Goal: Task Accomplishment & Management: Use online tool/utility

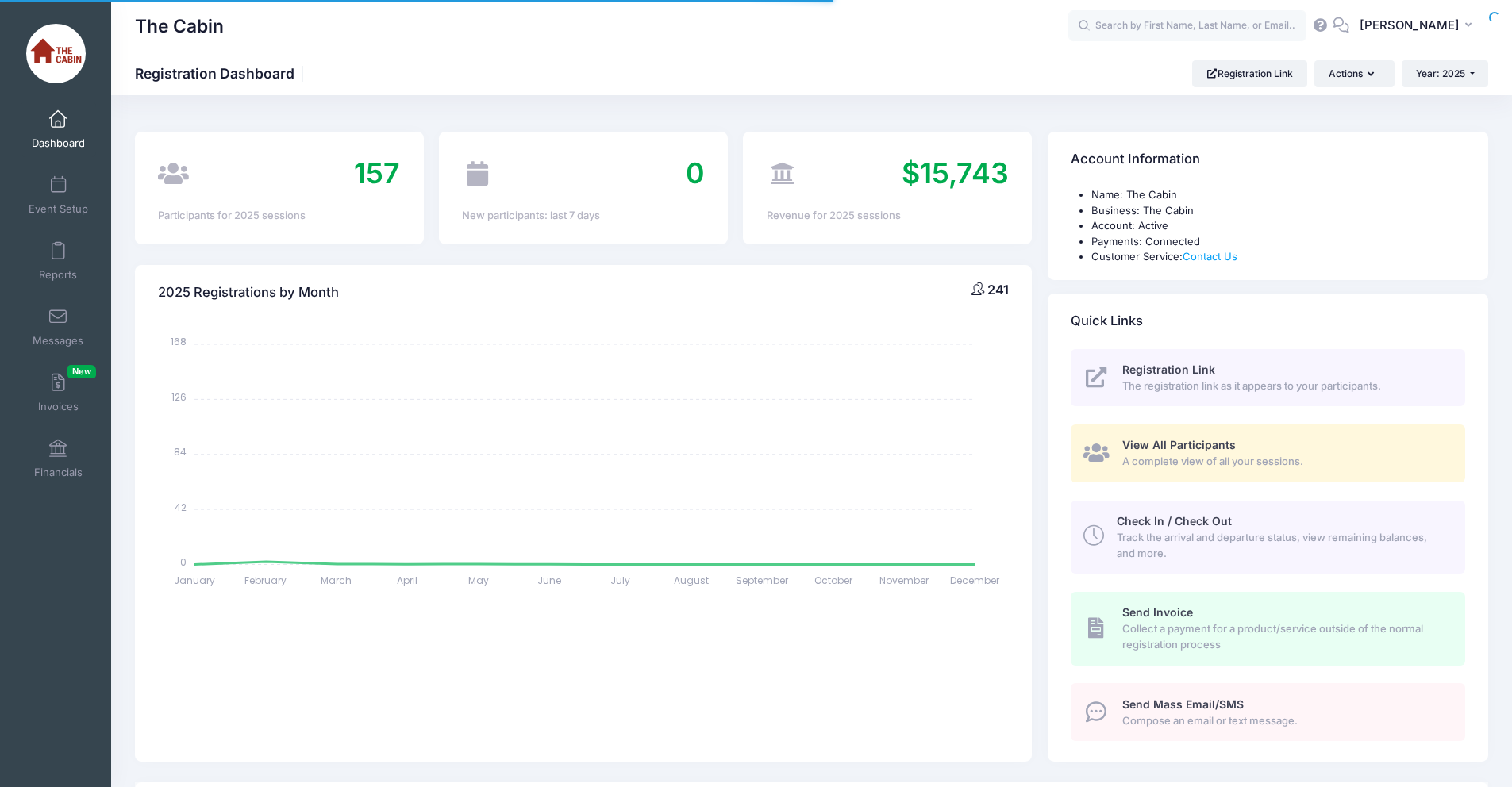
select select
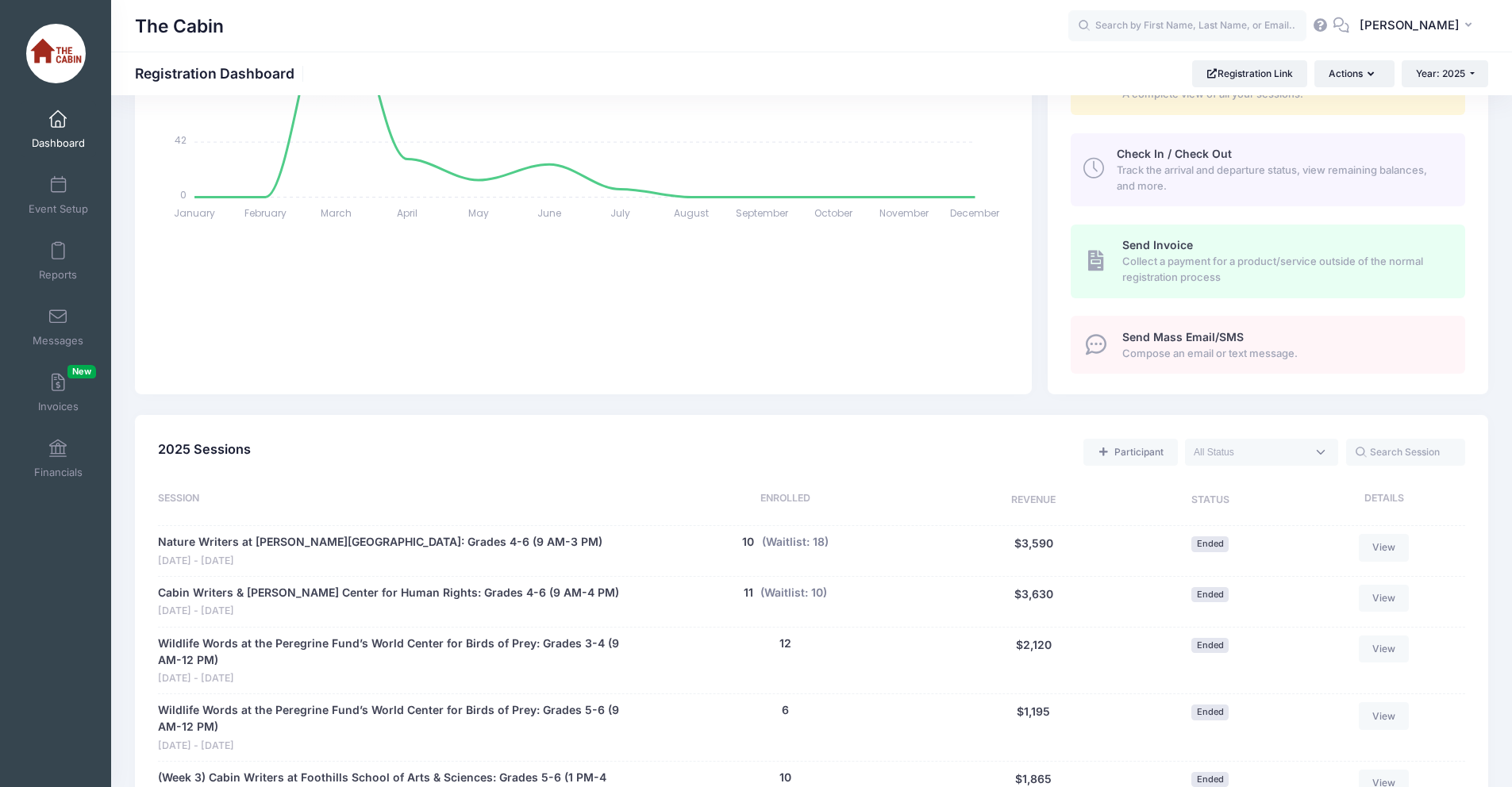
scroll to position [368, 0]
click at [58, 255] on span at bounding box center [58, 252] width 0 height 18
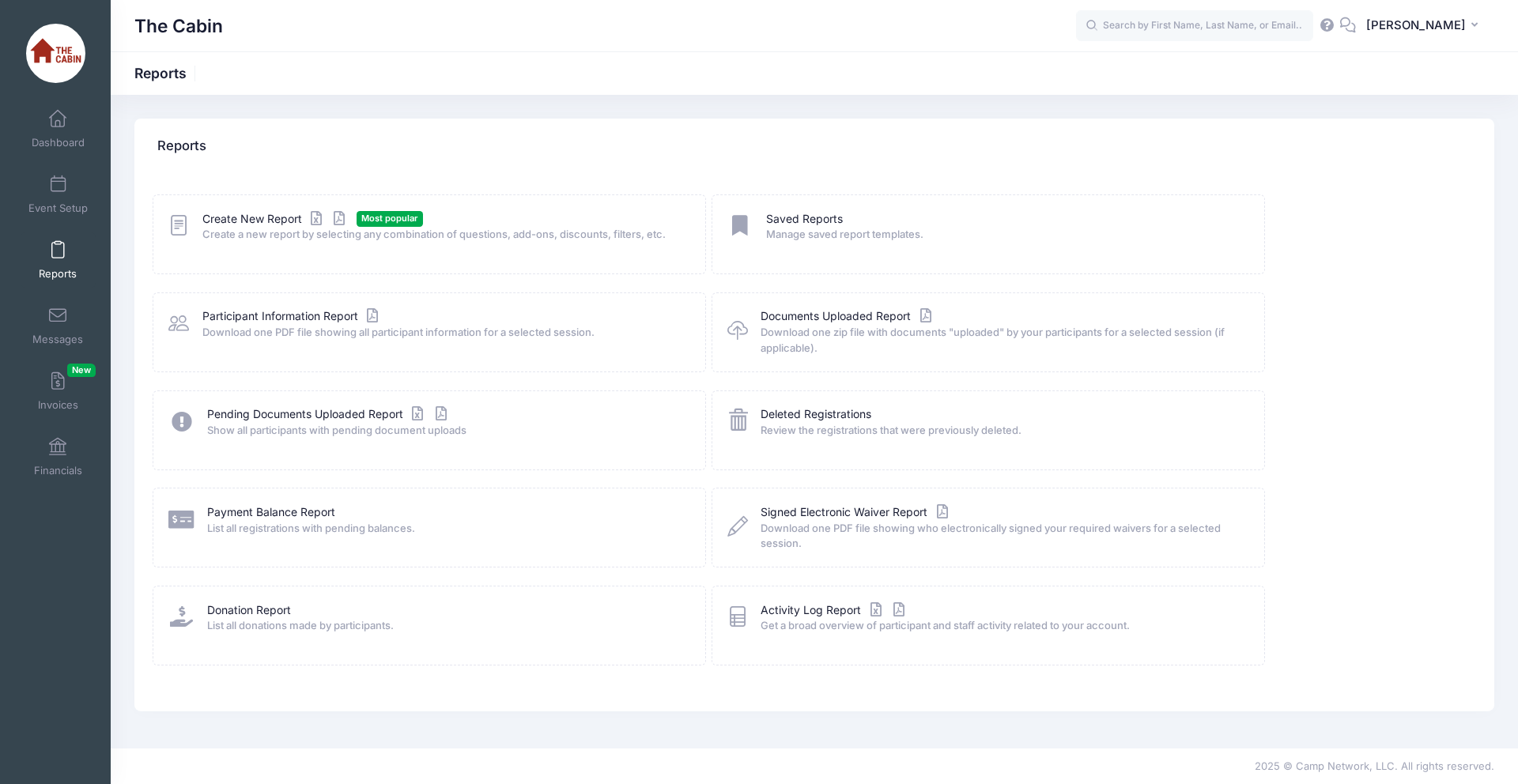
click at [253, 247] on div "Create New Report Most popular Create a new report by selecting any combination…" at bounding box center [429, 235] width 554 height 80
click at [252, 227] on span "Create a new report by selecting any combination of questions, add-ons, discoun…" at bounding box center [443, 235] width 483 height 16
click at [223, 217] on link "Create New Report" at bounding box center [276, 219] width 147 height 17
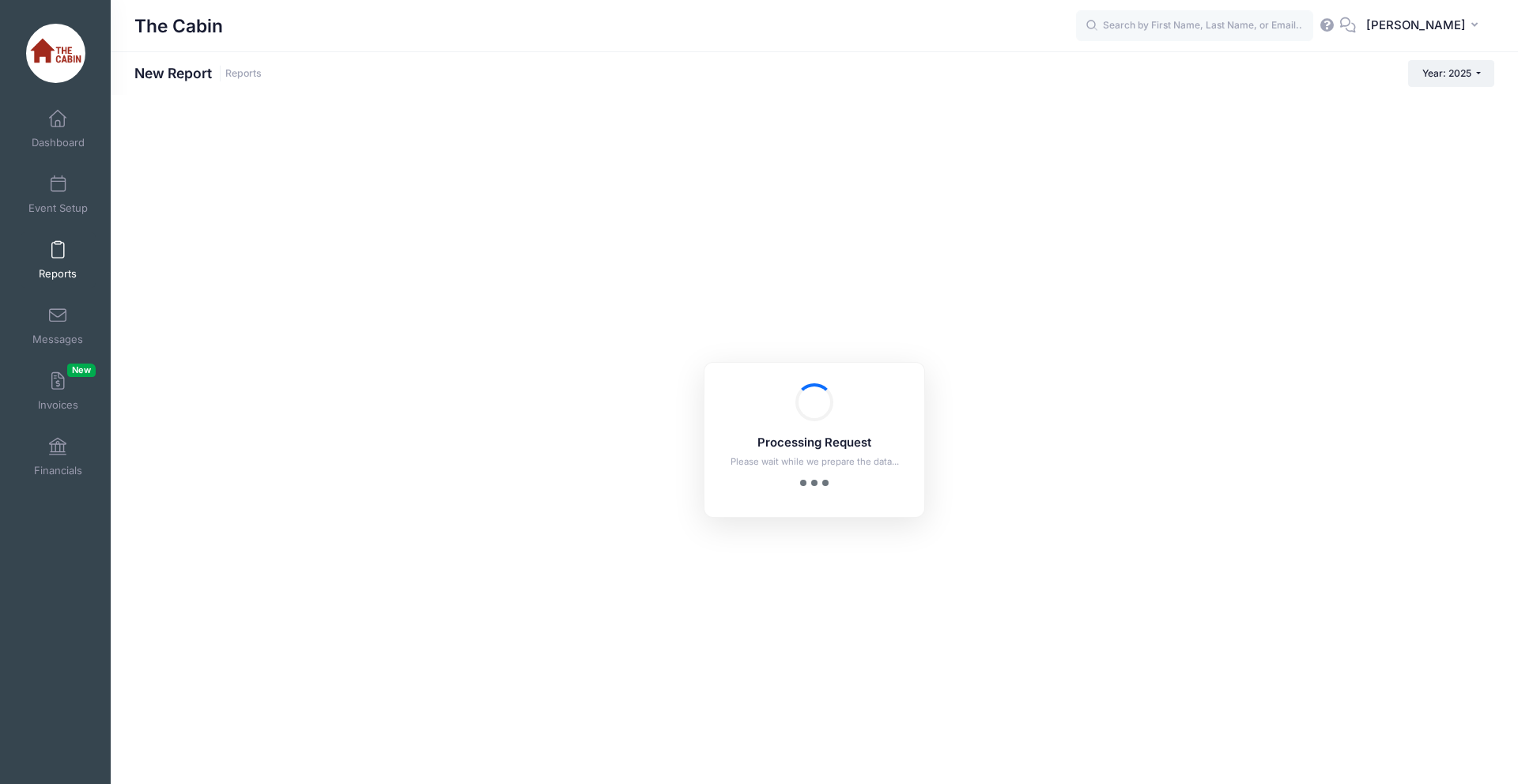
checkbox input "true"
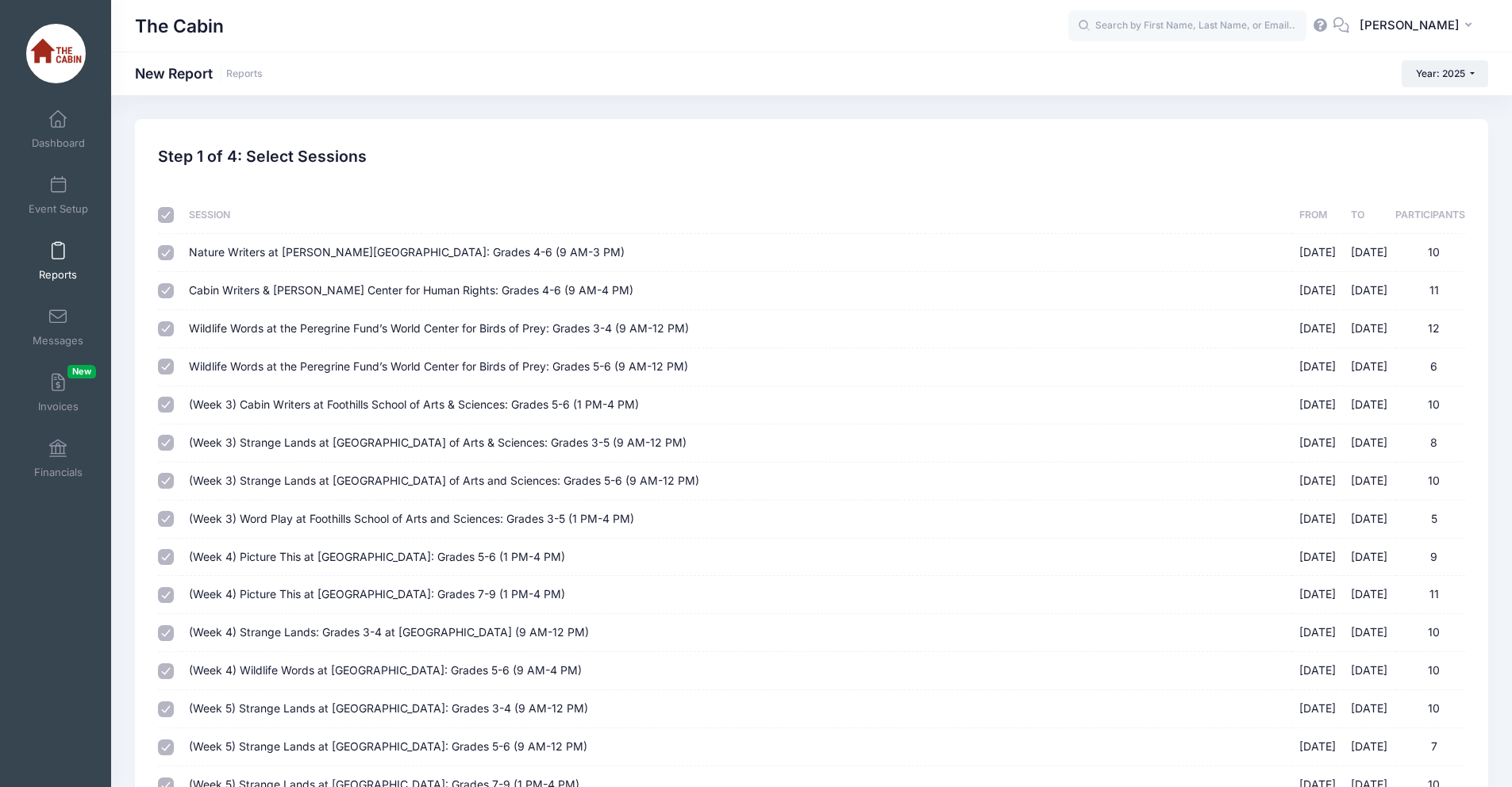
click at [164, 218] on input "checkbox" at bounding box center [166, 215] width 16 height 16
checkbox input "false"
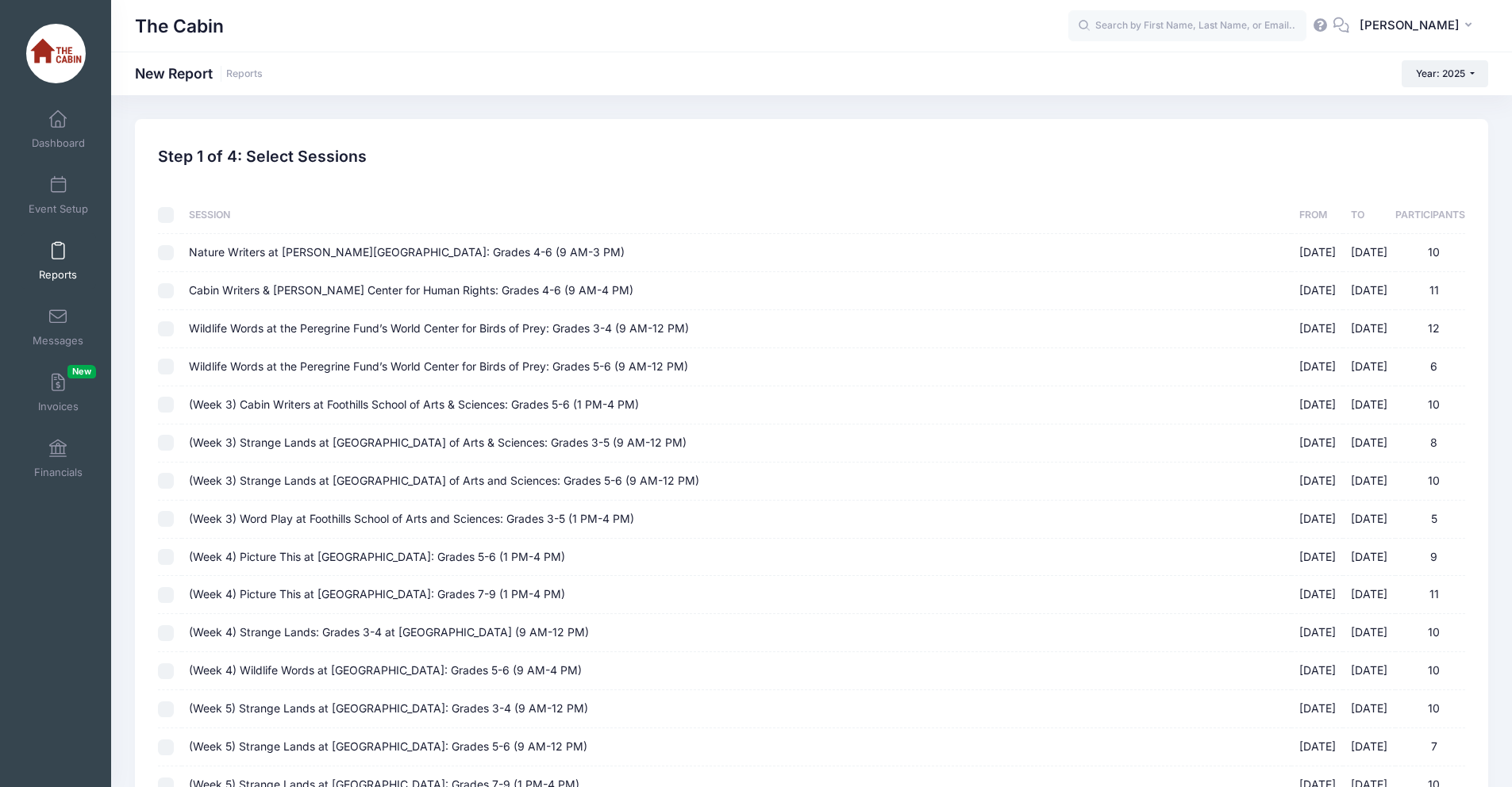
checkbox input "false"
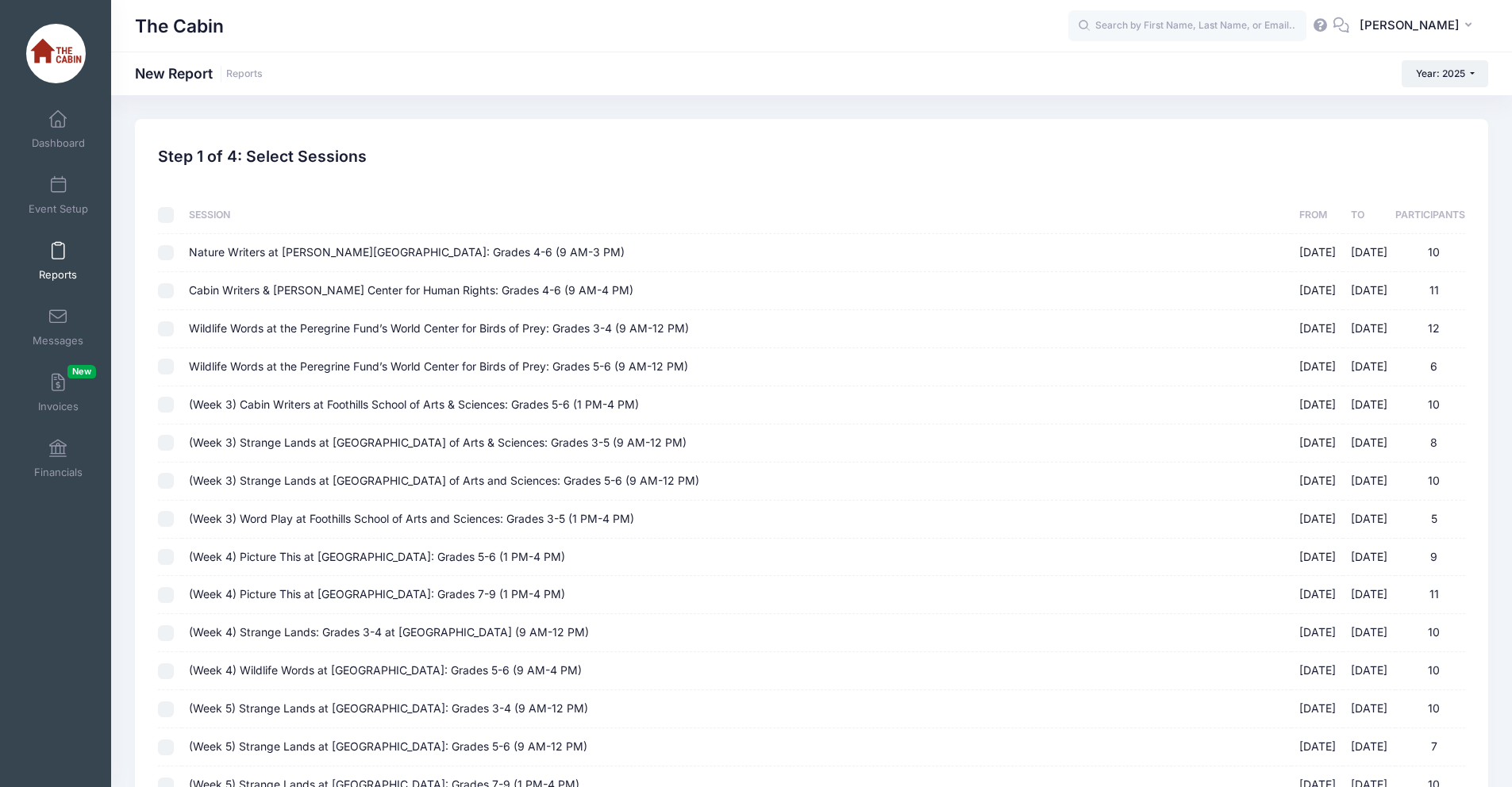
checkbox input "false"
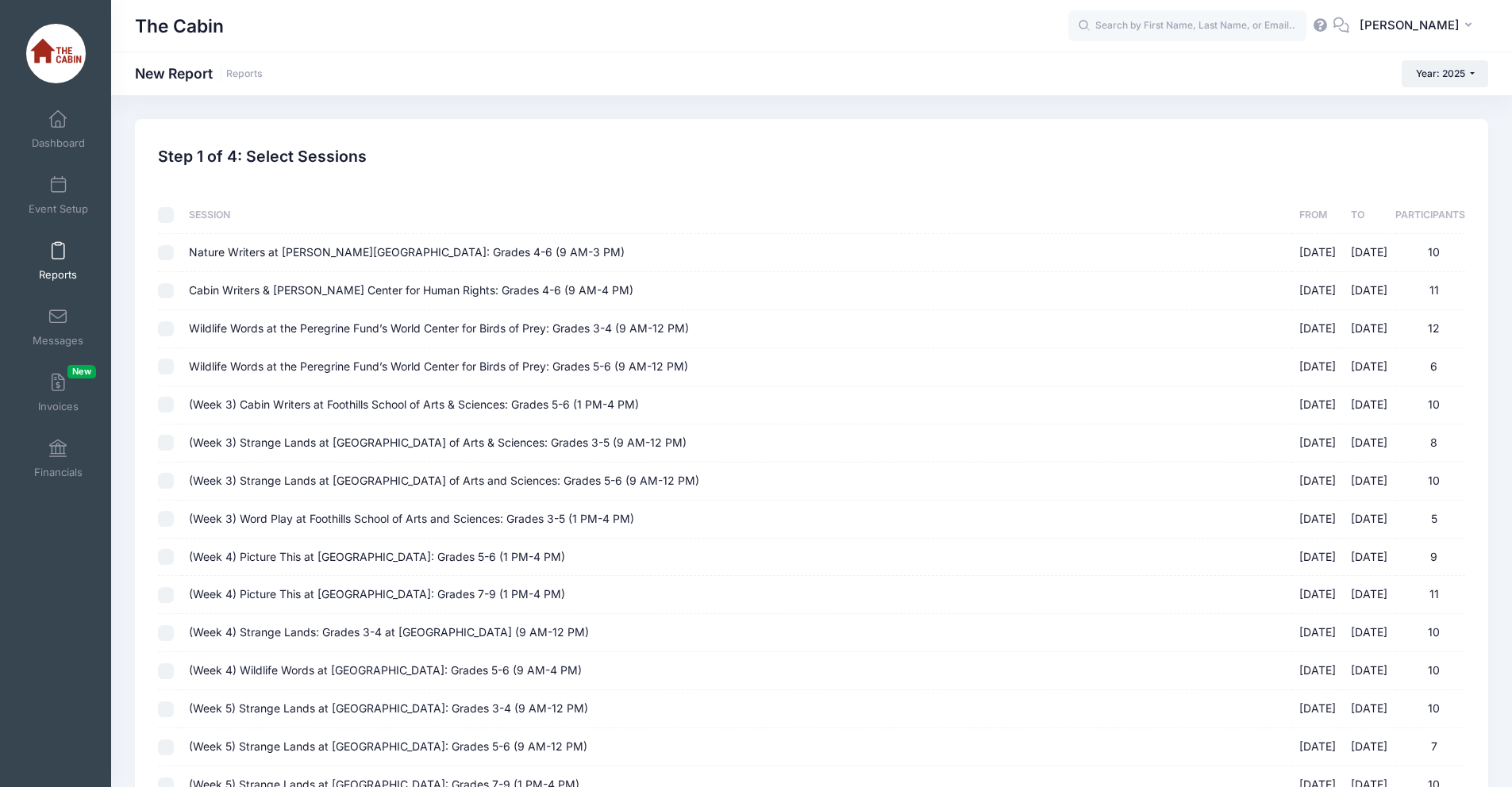
checkbox input "false"
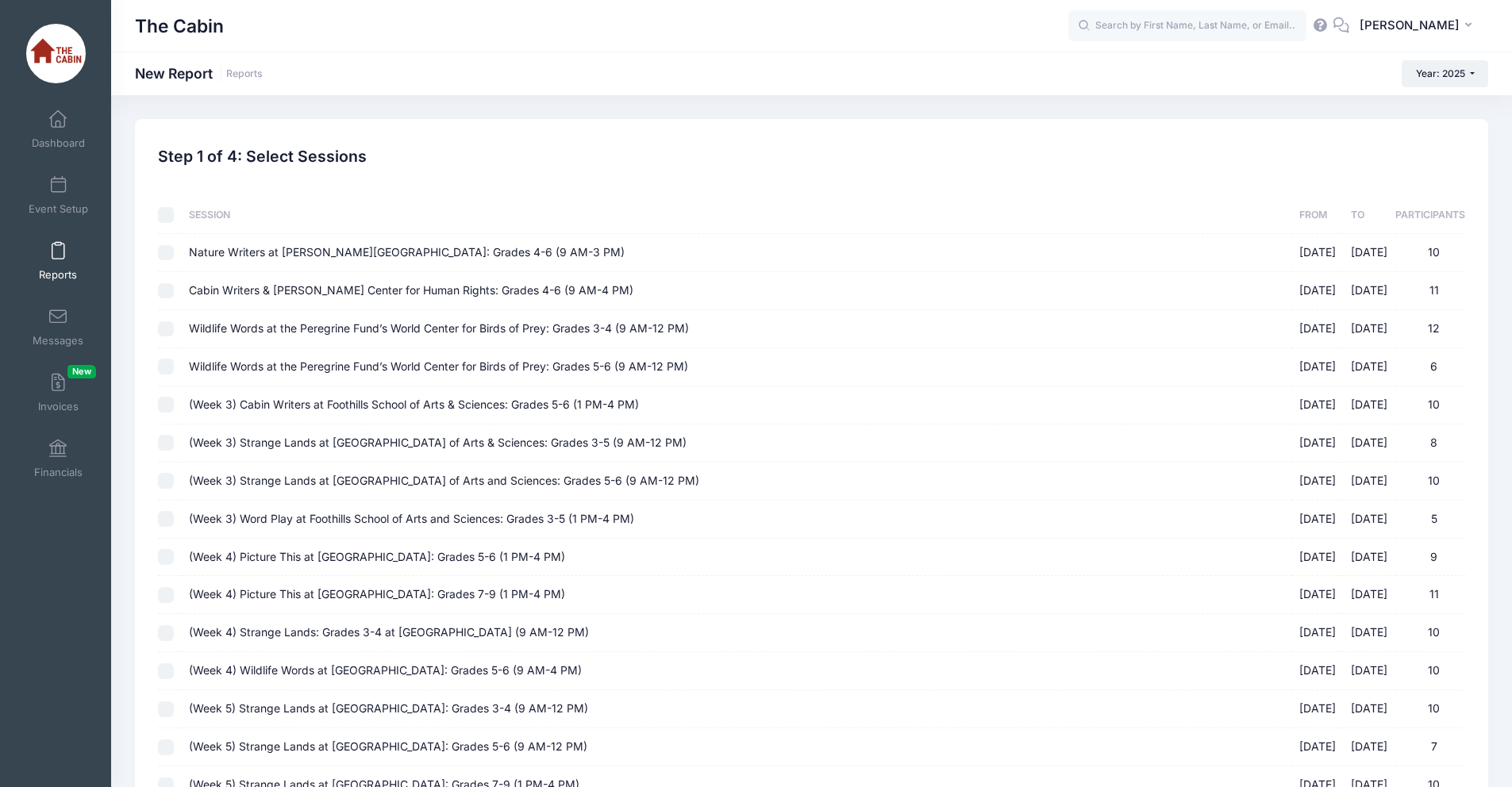
checkbox input "false"
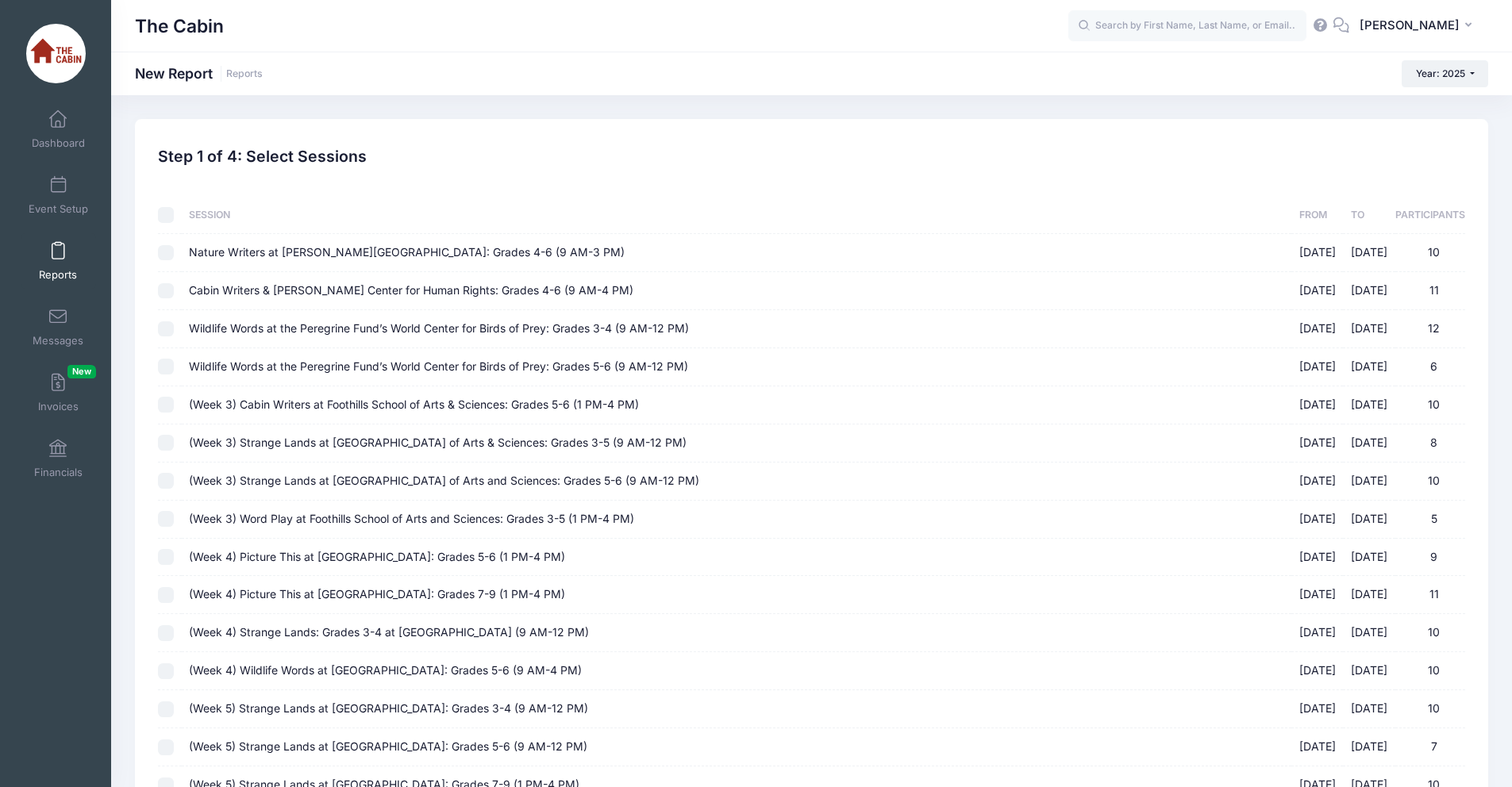
checkbox input "false"
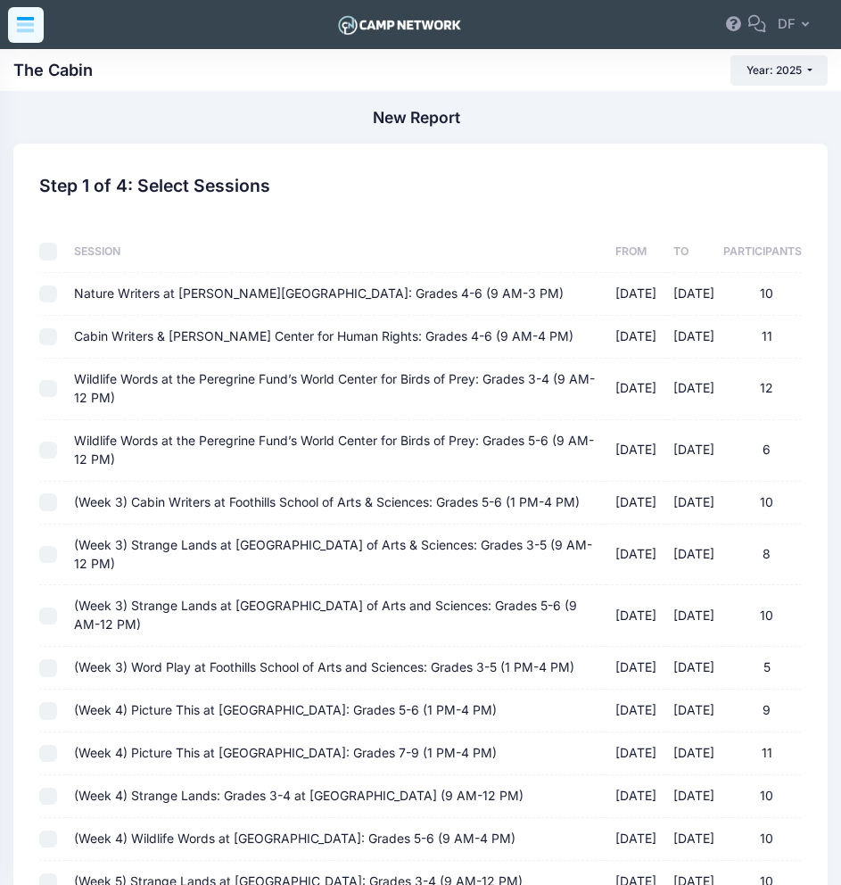
click at [31, 29] on icon at bounding box center [25, 27] width 17 height 9
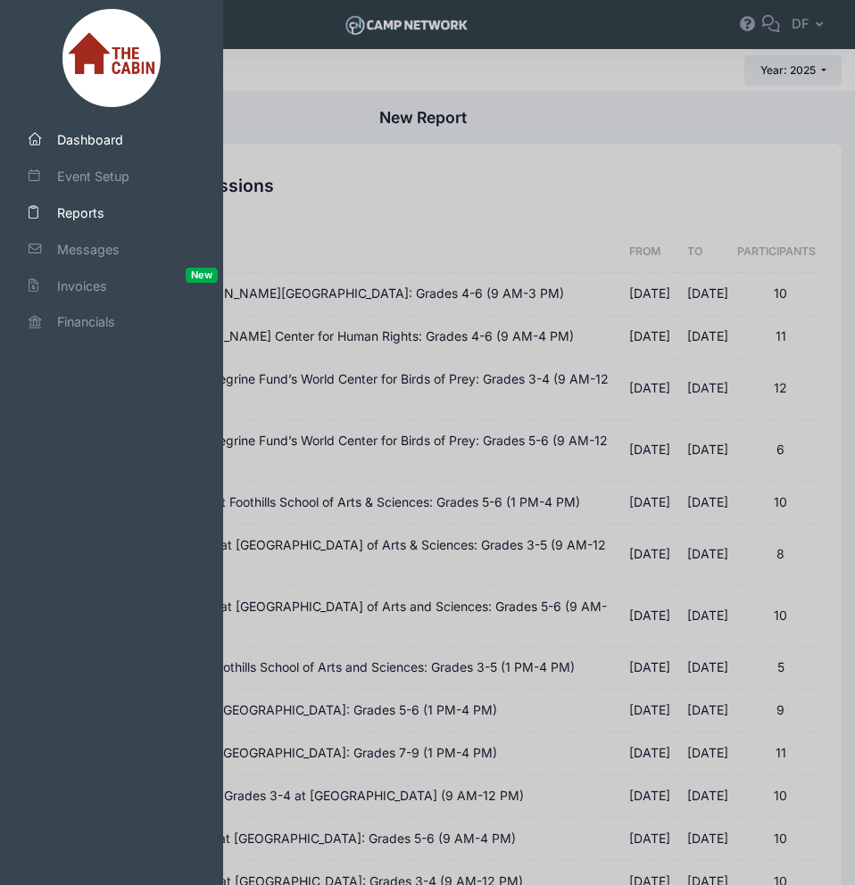
click at [108, 143] on span "Dashboard" at bounding box center [119, 139] width 125 height 19
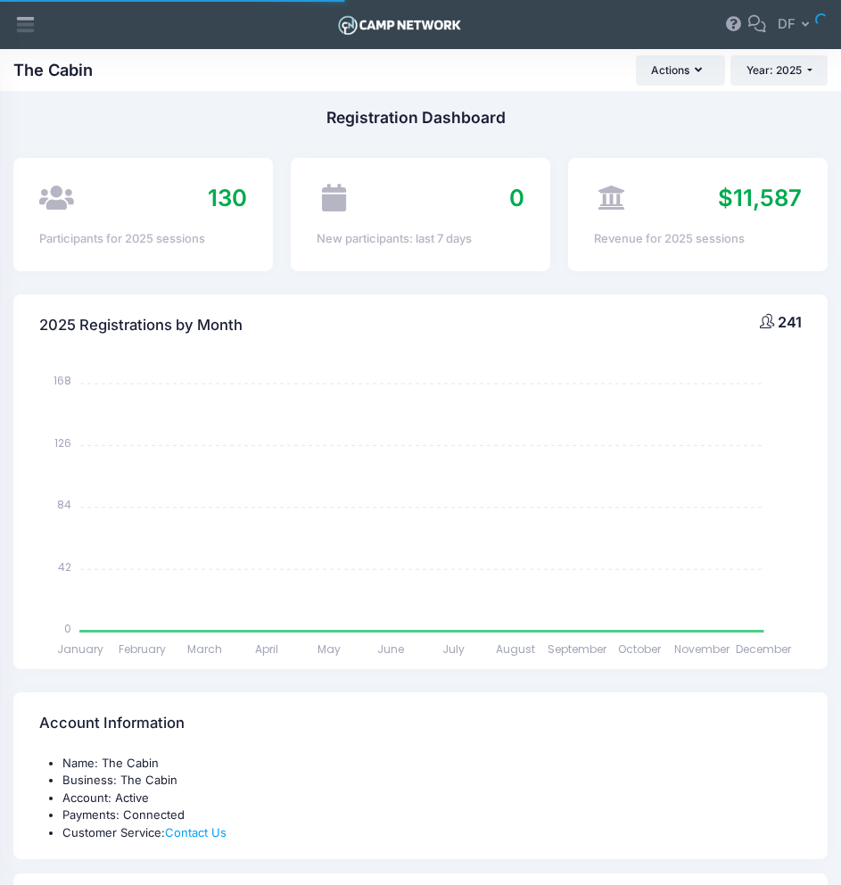
select select
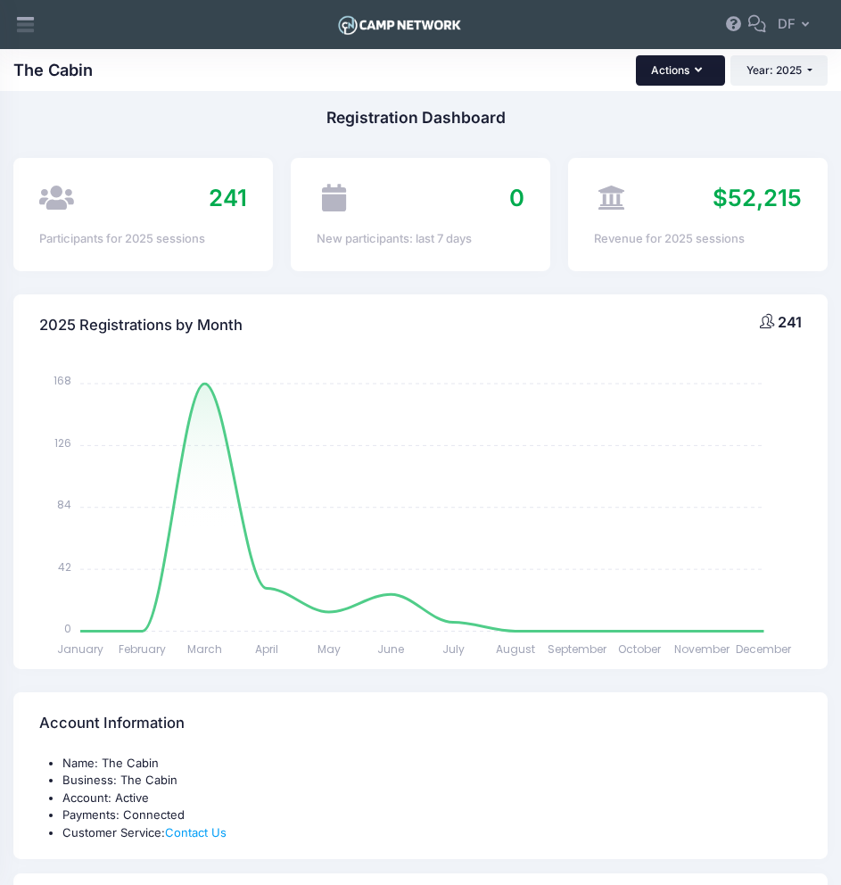
click at [703, 66] on button "Actions" at bounding box center [680, 70] width 89 height 30
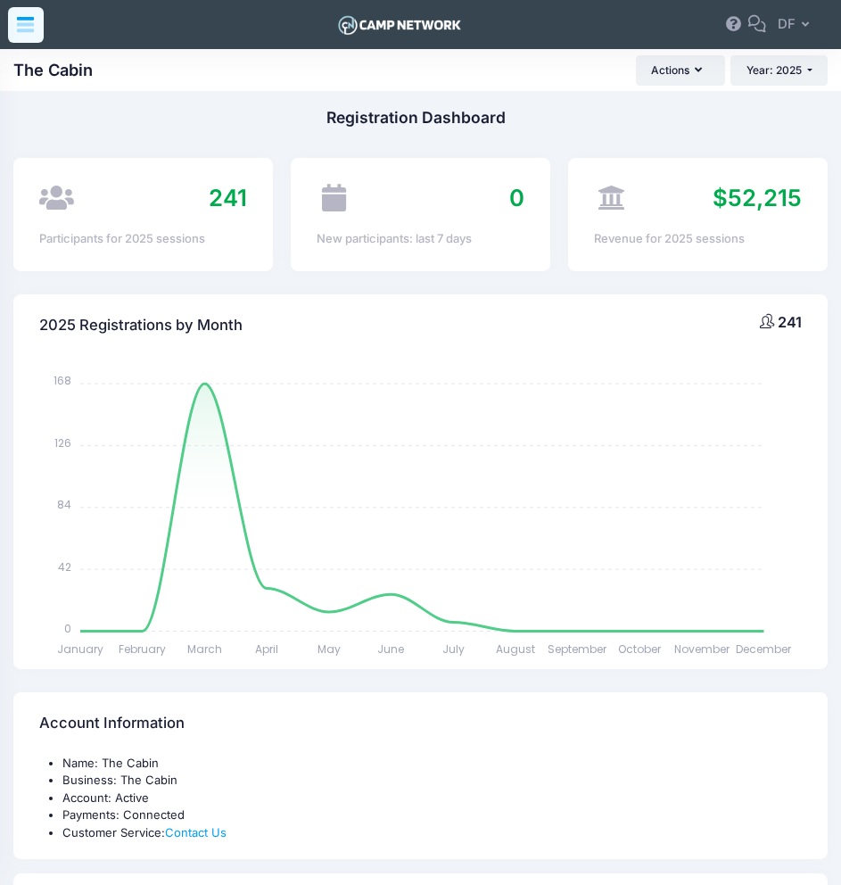
click at [19, 32] on icon at bounding box center [25, 24] width 21 height 21
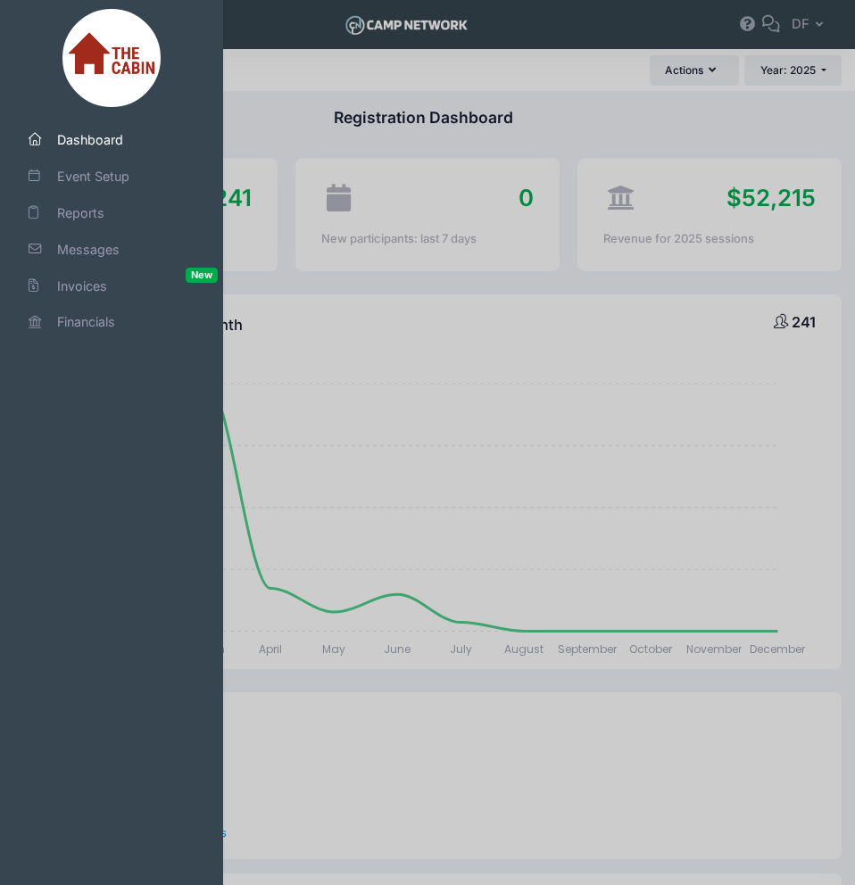
click at [313, 45] on div at bounding box center [427, 442] width 855 height 885
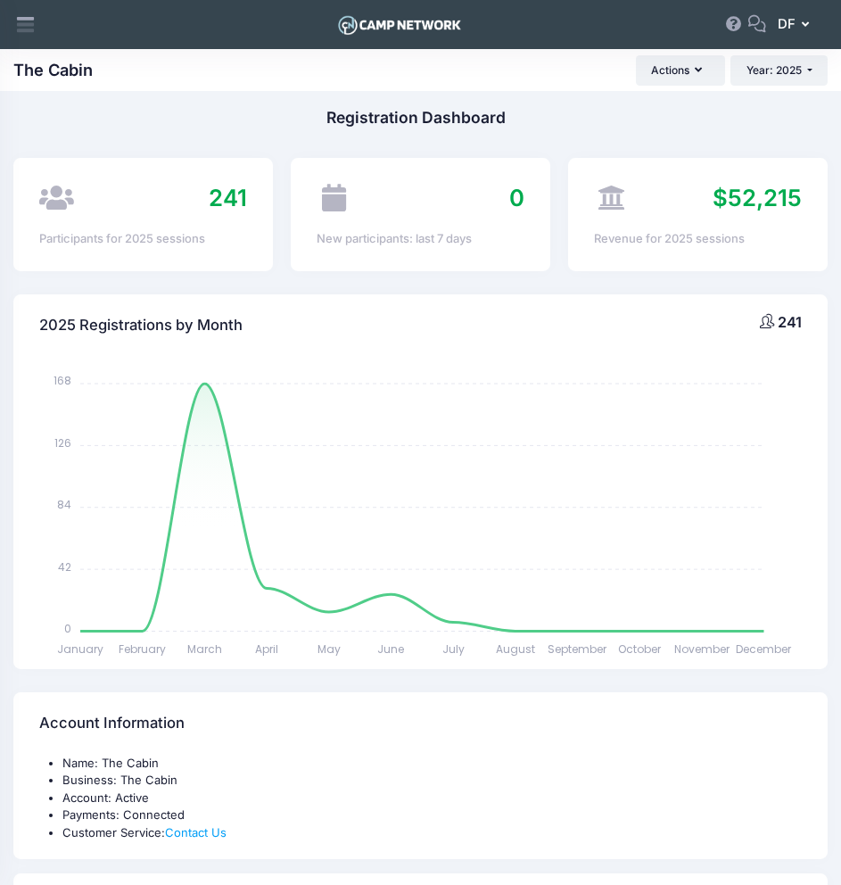
click at [808, 25] on icon "button" at bounding box center [809, 25] width 14 height 0
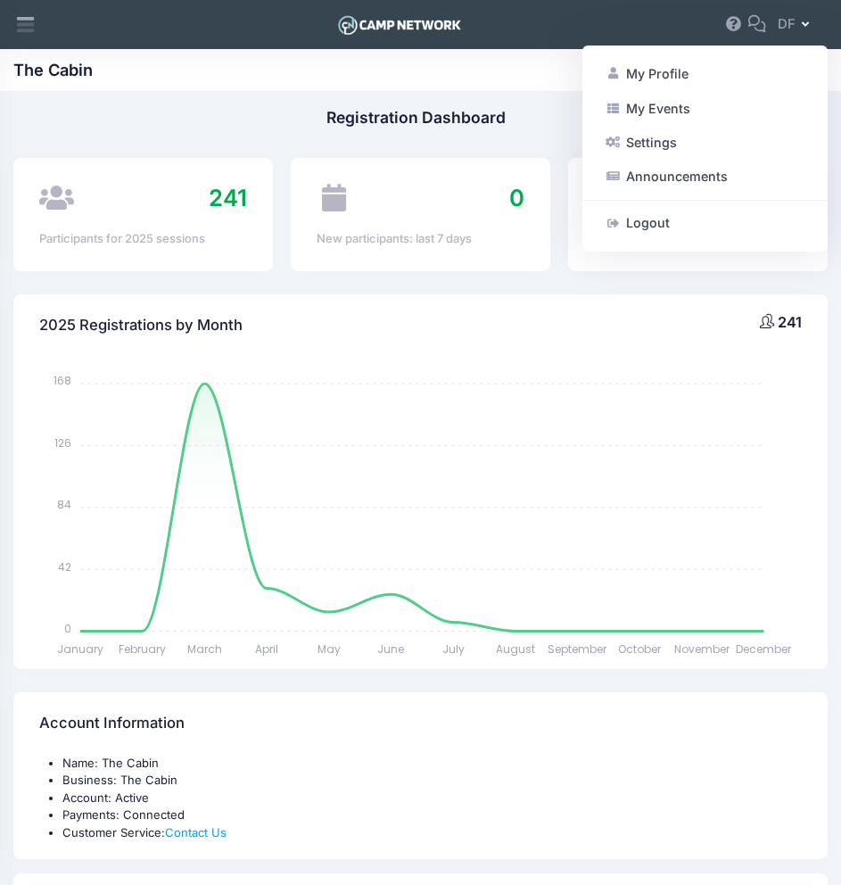
click at [535, 71] on div "The Cabin Registration Link Actions Year: 2025 Year: 2025 Year: 2024" at bounding box center [420, 70] width 841 height 30
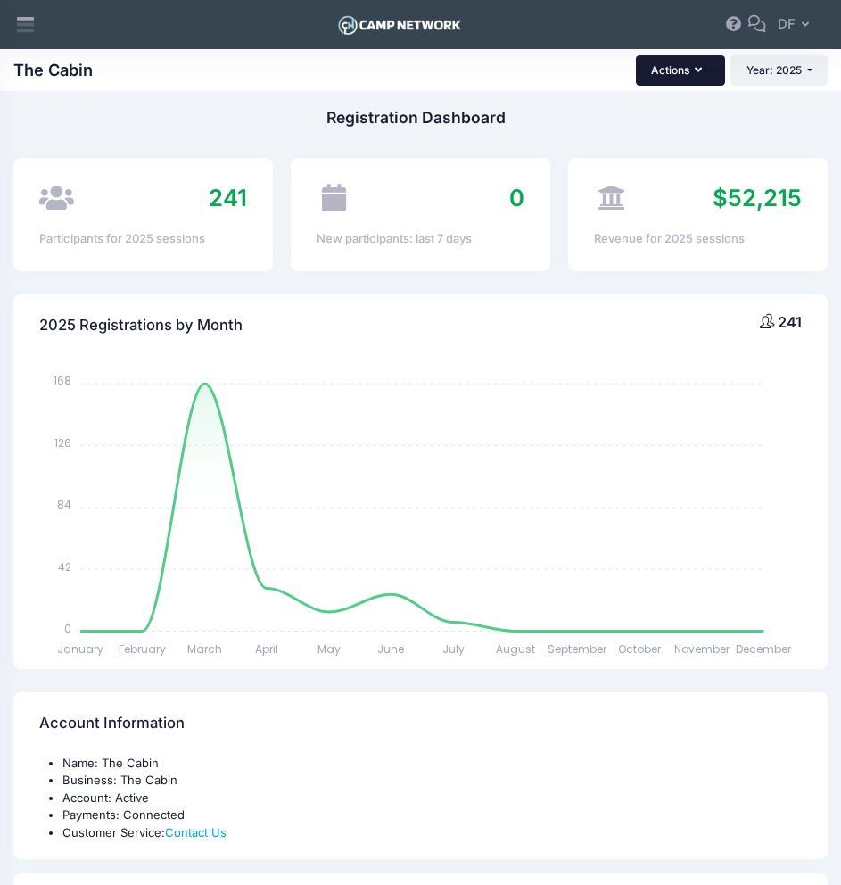
click at [700, 70] on icon "button" at bounding box center [702, 70] width 14 height 0
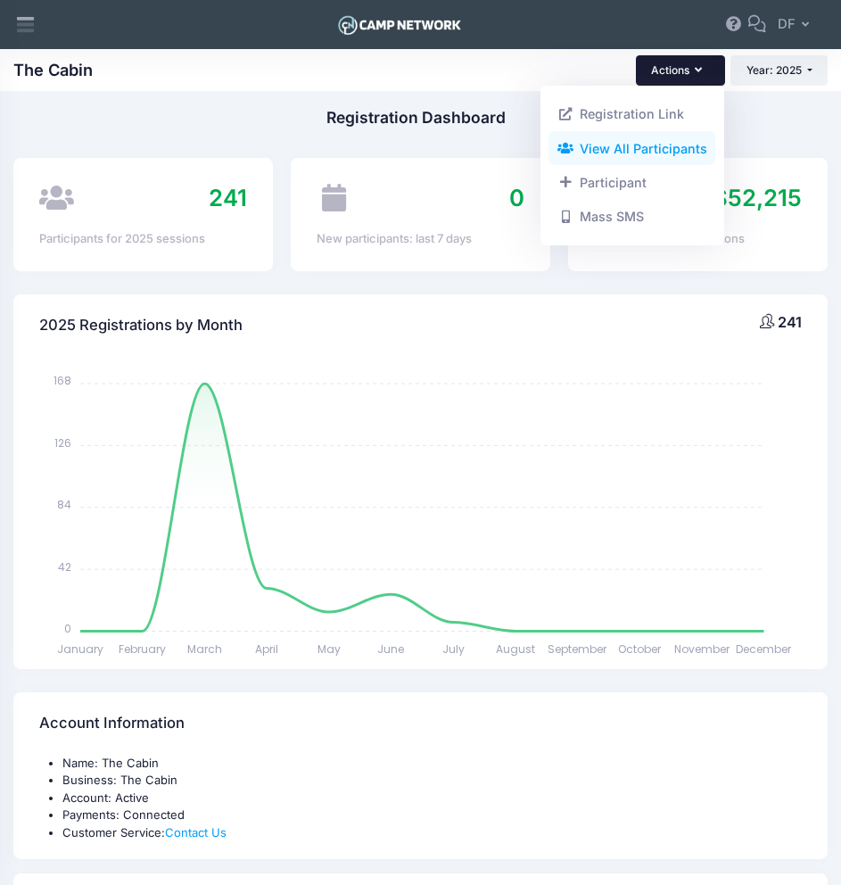
click at [662, 150] on link "View All Participants" at bounding box center [632, 148] width 167 height 34
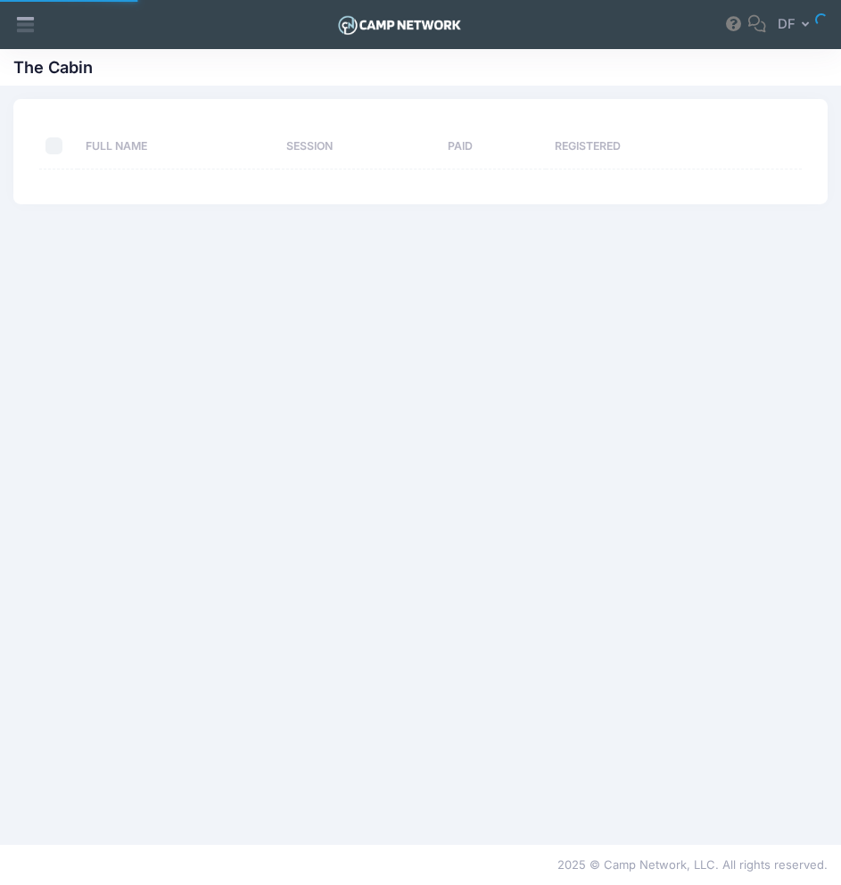
select select "10"
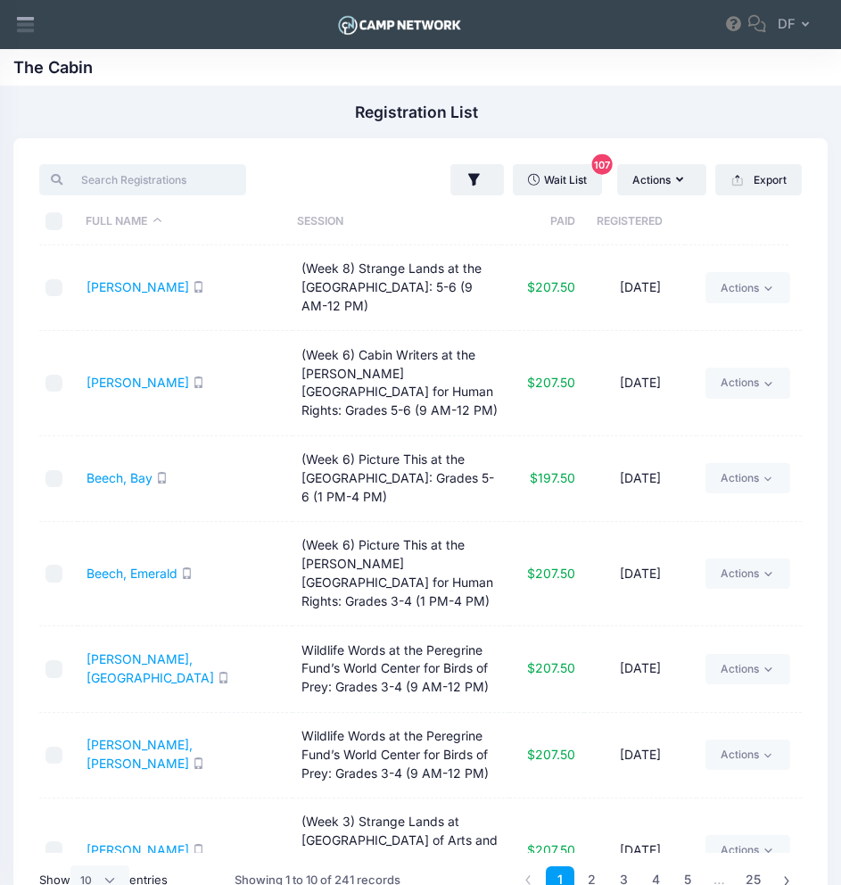
click at [170, 178] on input "search" at bounding box center [142, 179] width 206 height 30
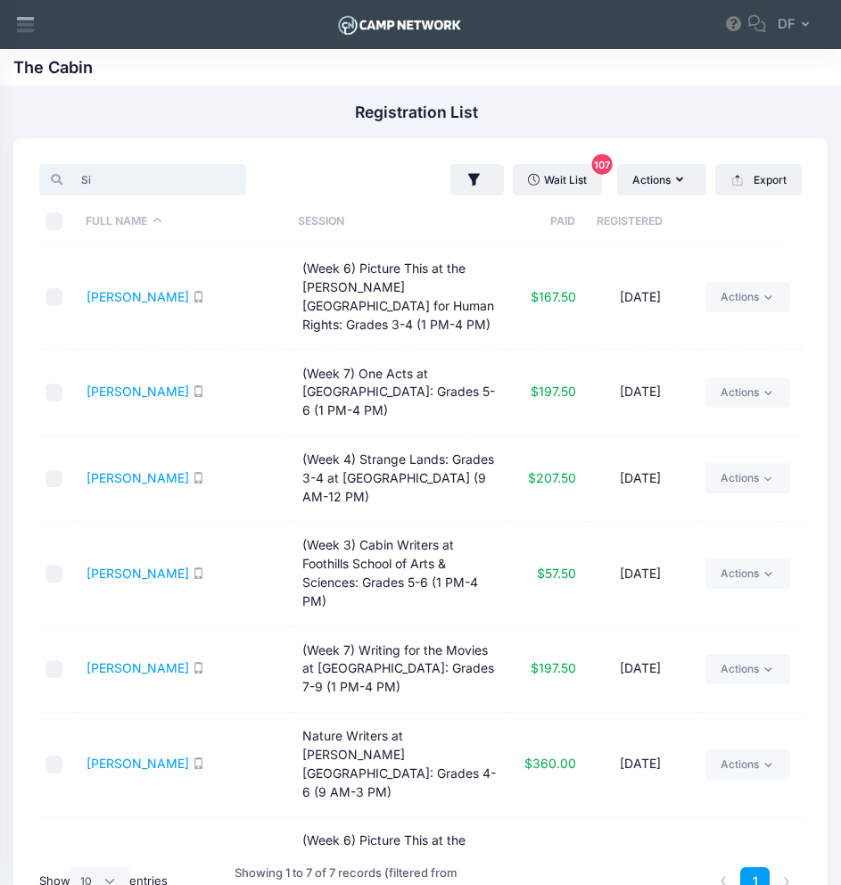
type input "S"
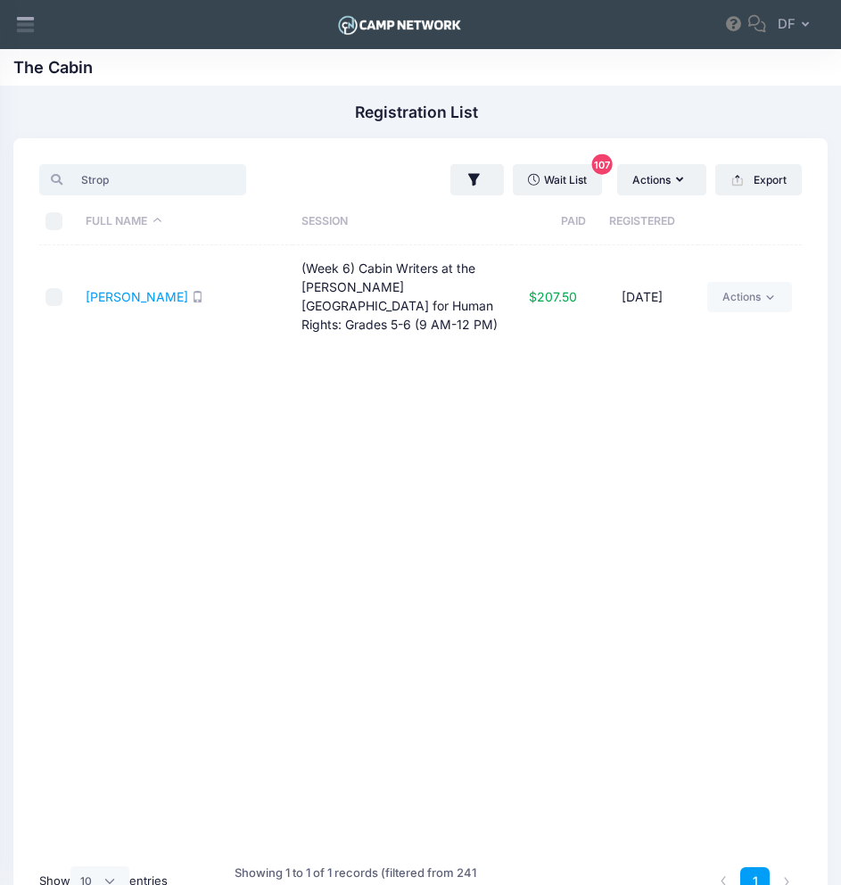
type input "Strop"
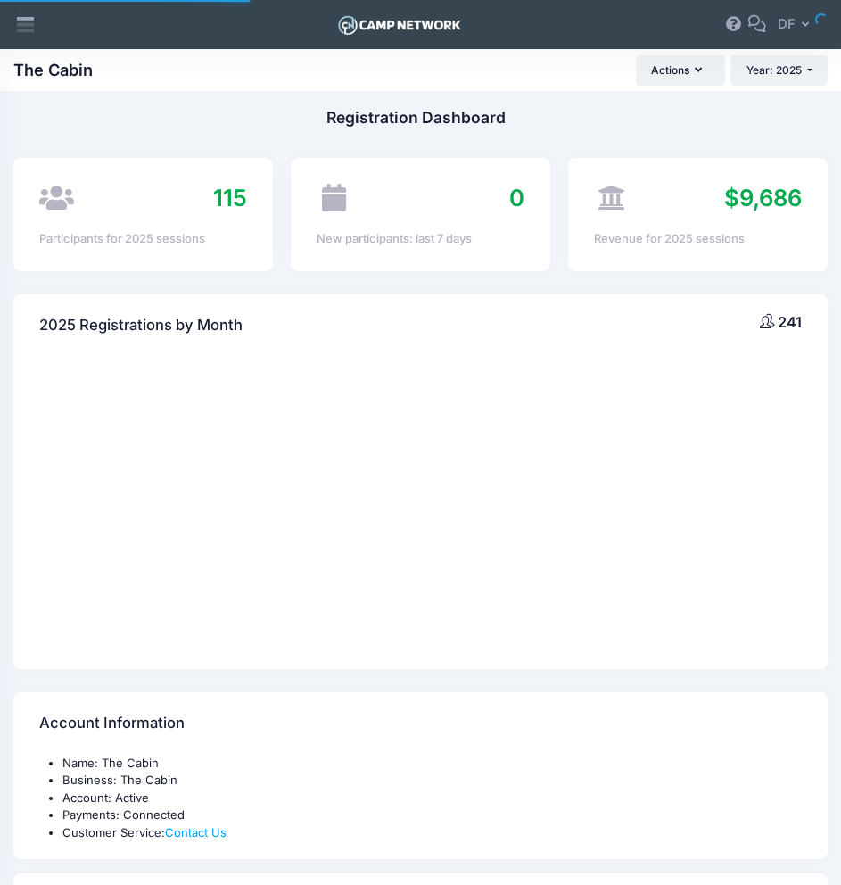
select select
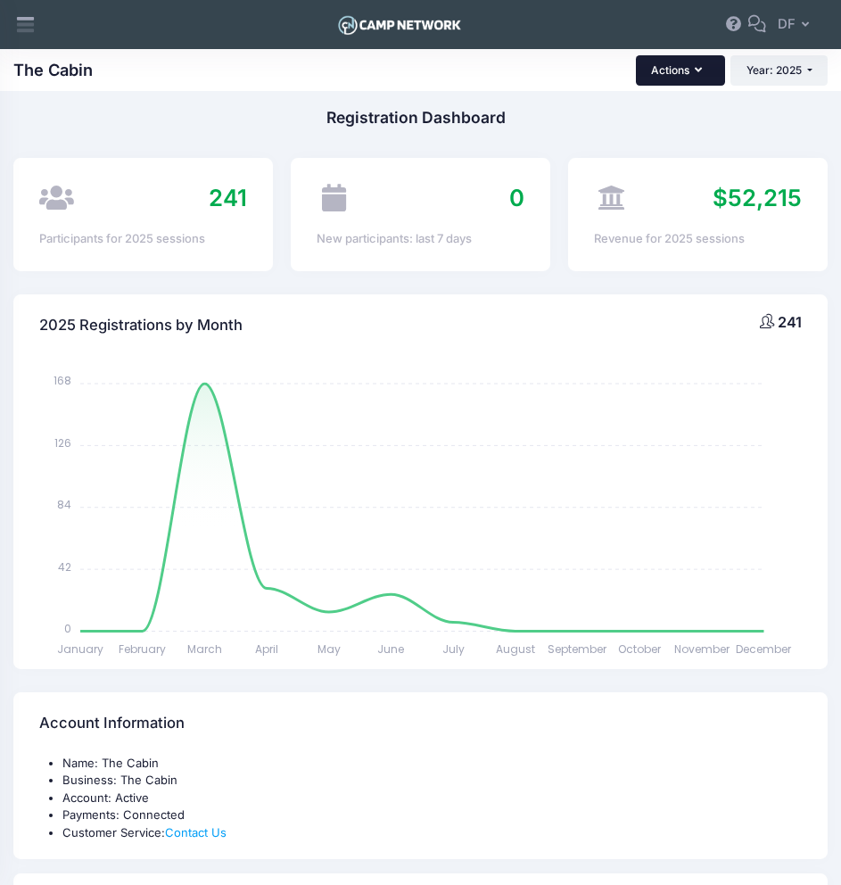
click at [710, 70] on button "Actions" at bounding box center [680, 70] width 89 height 30
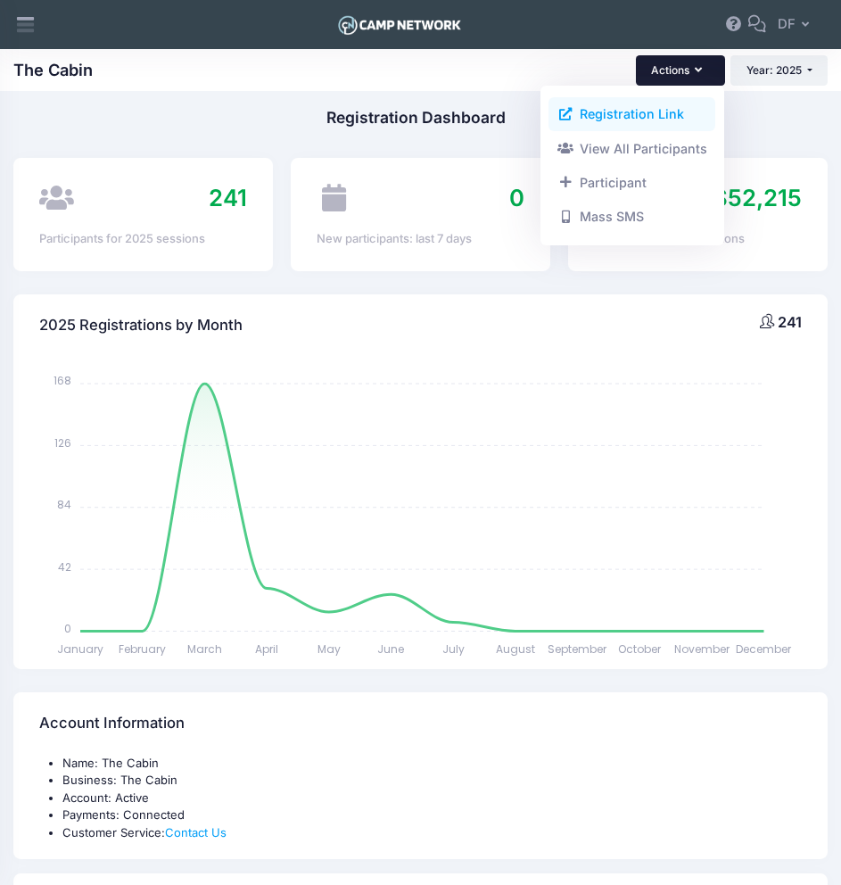
click at [667, 118] on link "Registration Link" at bounding box center [632, 114] width 167 height 34
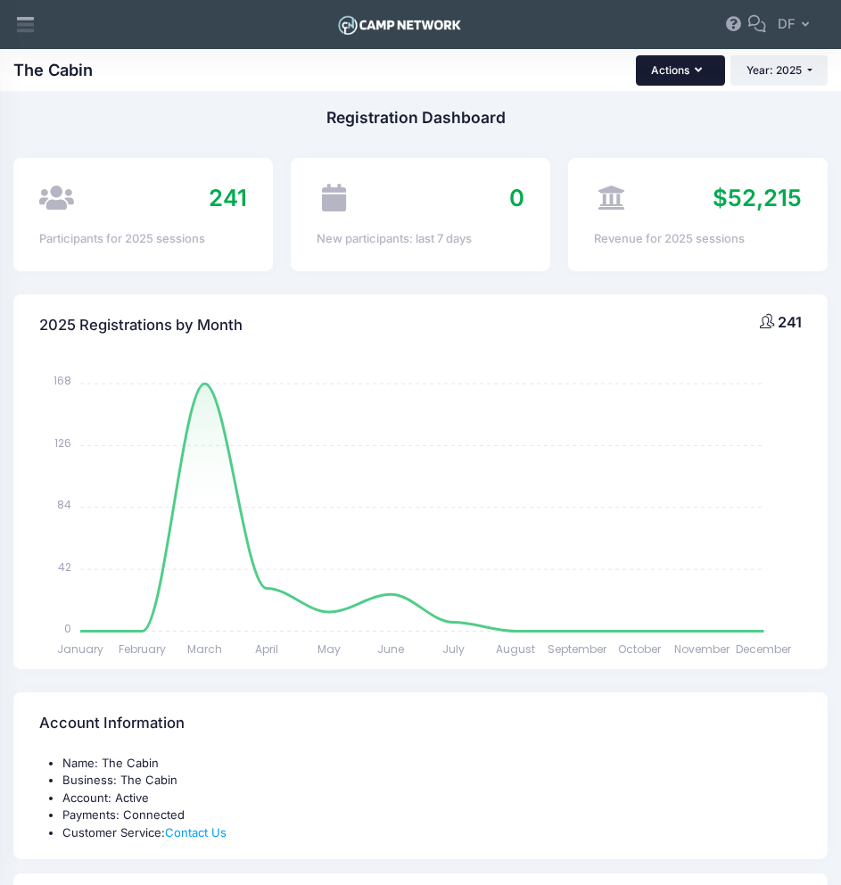
click at [706, 80] on button "Actions" at bounding box center [680, 70] width 89 height 30
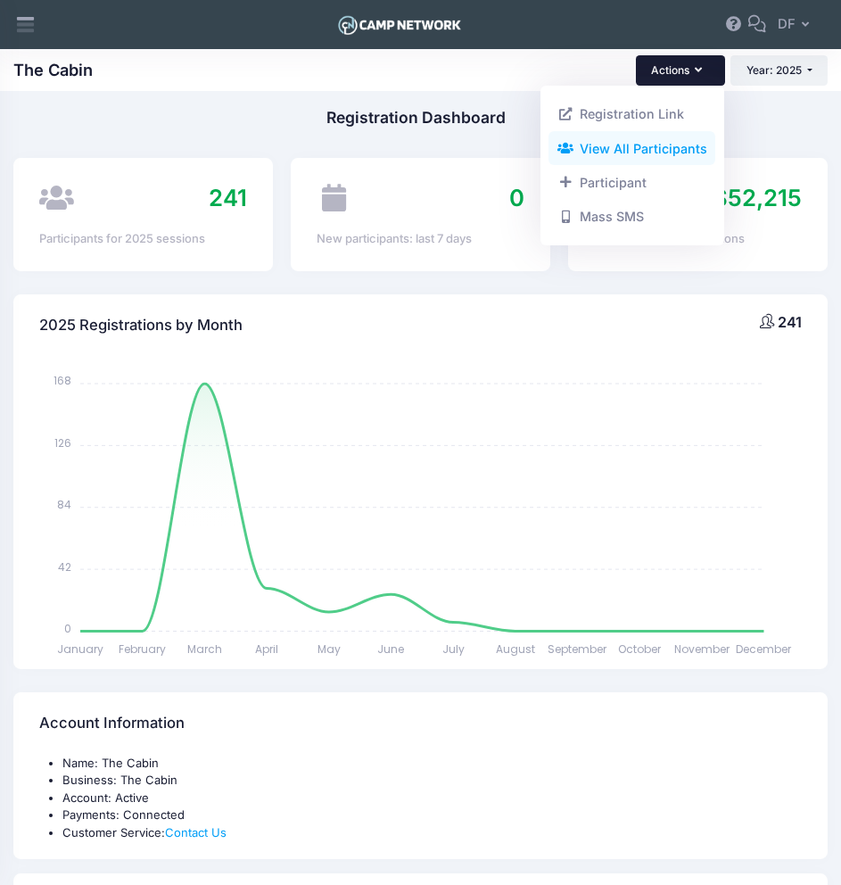
click at [680, 144] on link "View All Participants" at bounding box center [632, 148] width 167 height 34
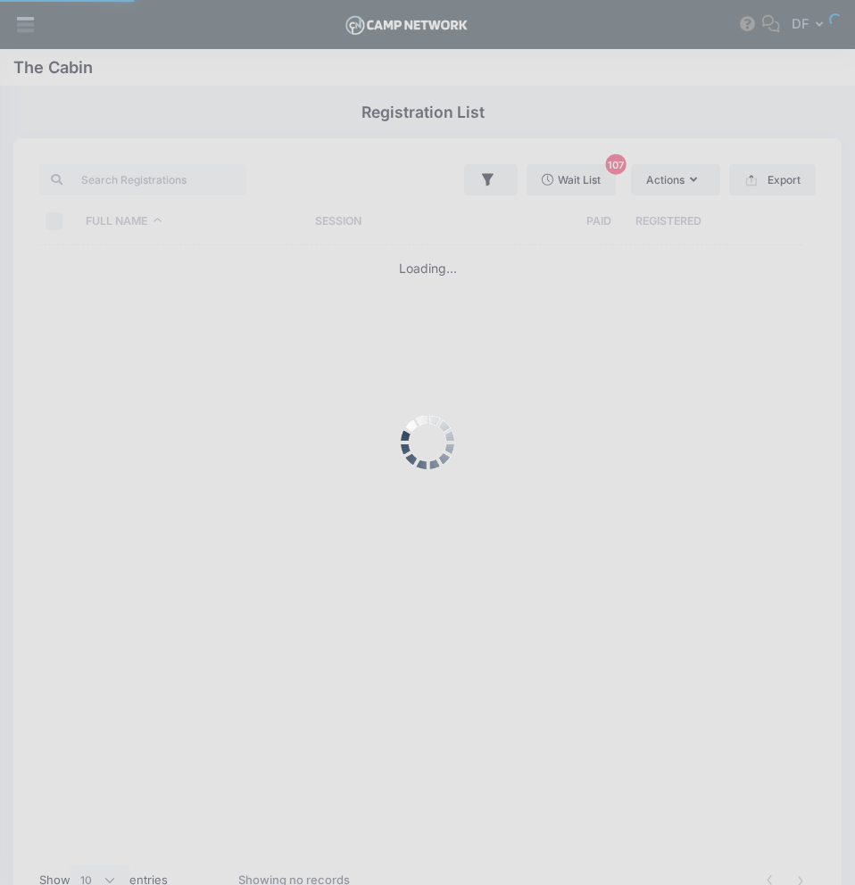
select select "10"
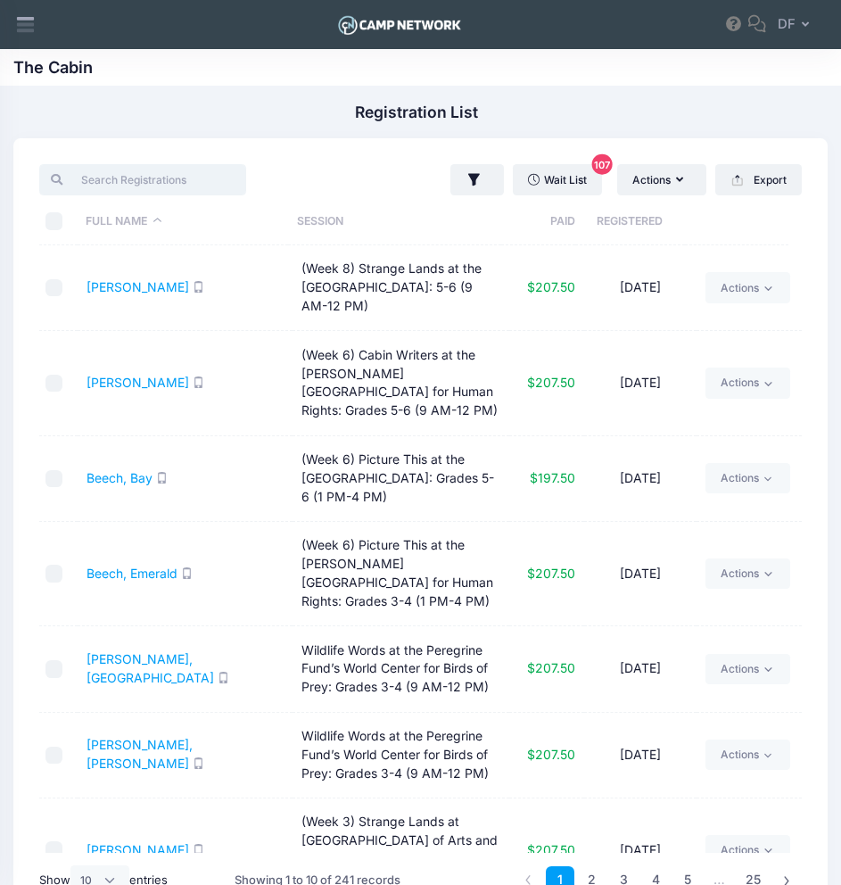
click at [189, 178] on input "search" at bounding box center [142, 179] width 206 height 30
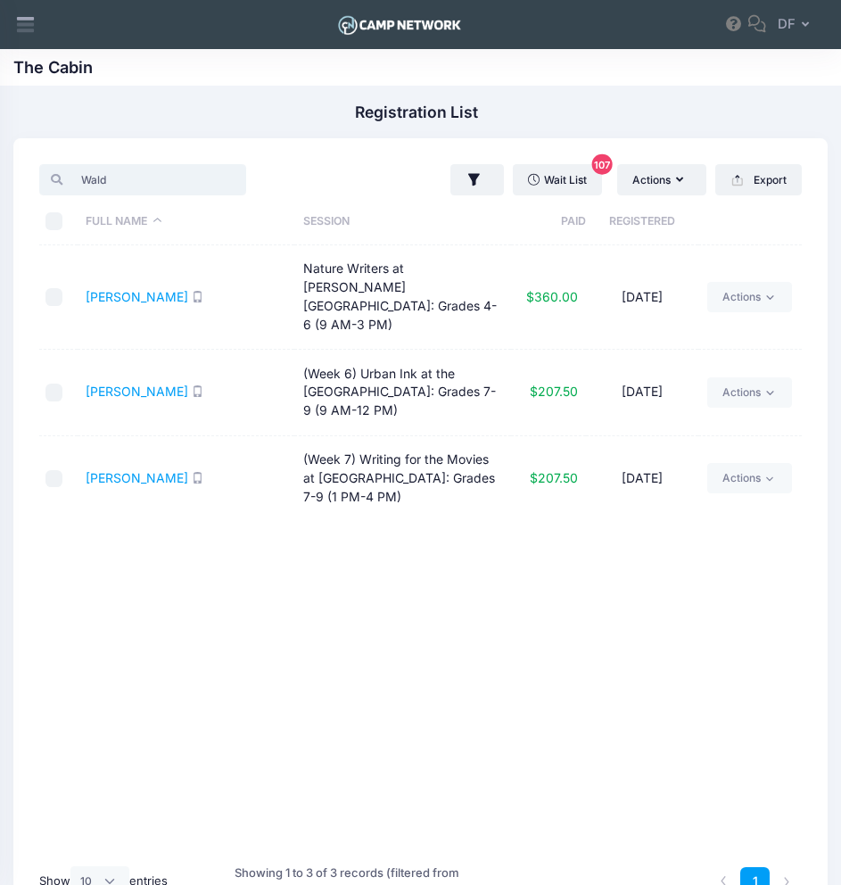
type input "Wald"
click at [206, 190] on input "Wald" at bounding box center [142, 179] width 206 height 30
click at [205, 185] on input "Wald" at bounding box center [142, 179] width 206 height 30
click at [204, 182] on input "Wald" at bounding box center [142, 179] width 206 height 30
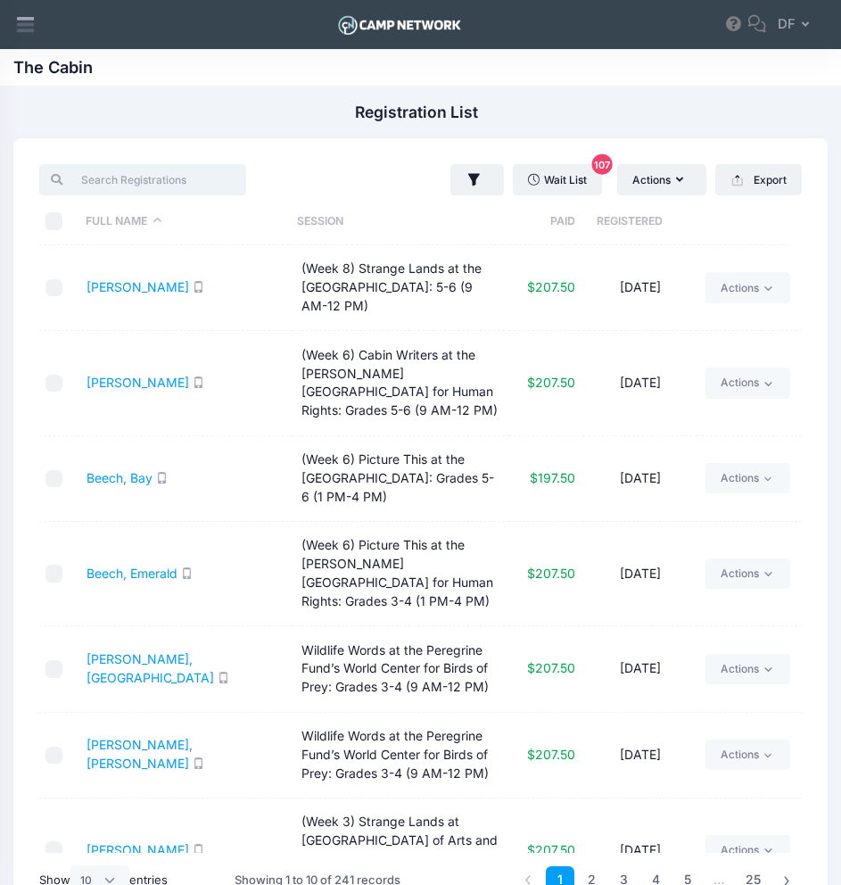
click at [180, 184] on input "search" at bounding box center [142, 179] width 206 height 30
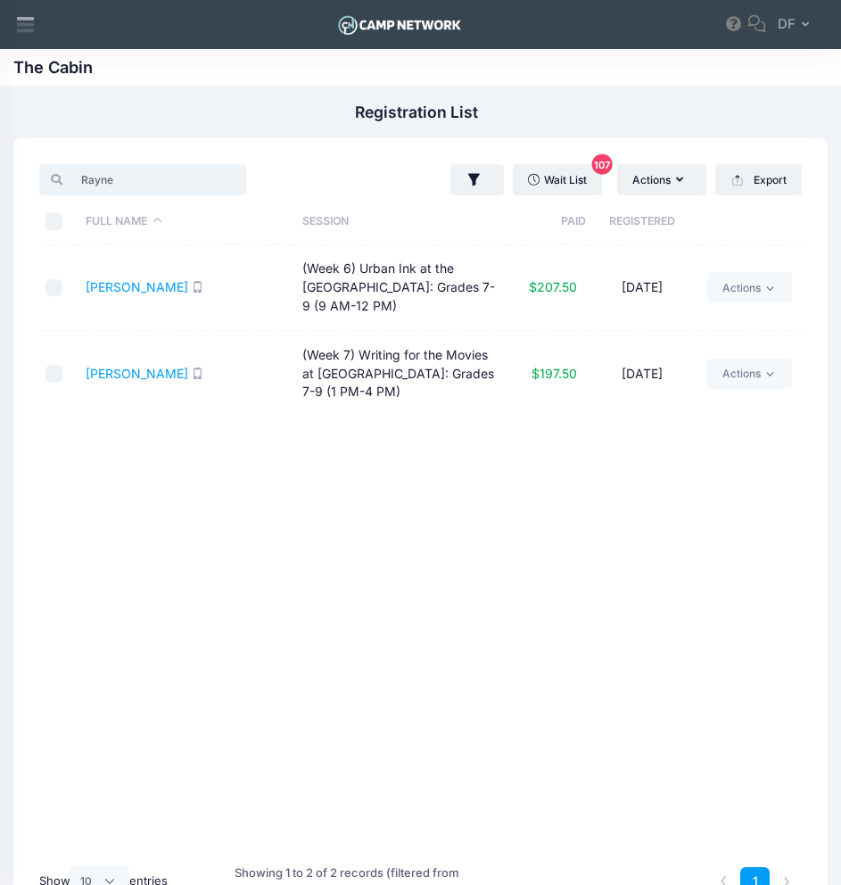
type input "Rayne"
click at [209, 184] on input "Rayne" at bounding box center [142, 179] width 206 height 30
click at [204, 177] on input "Rayne" at bounding box center [142, 179] width 206 height 30
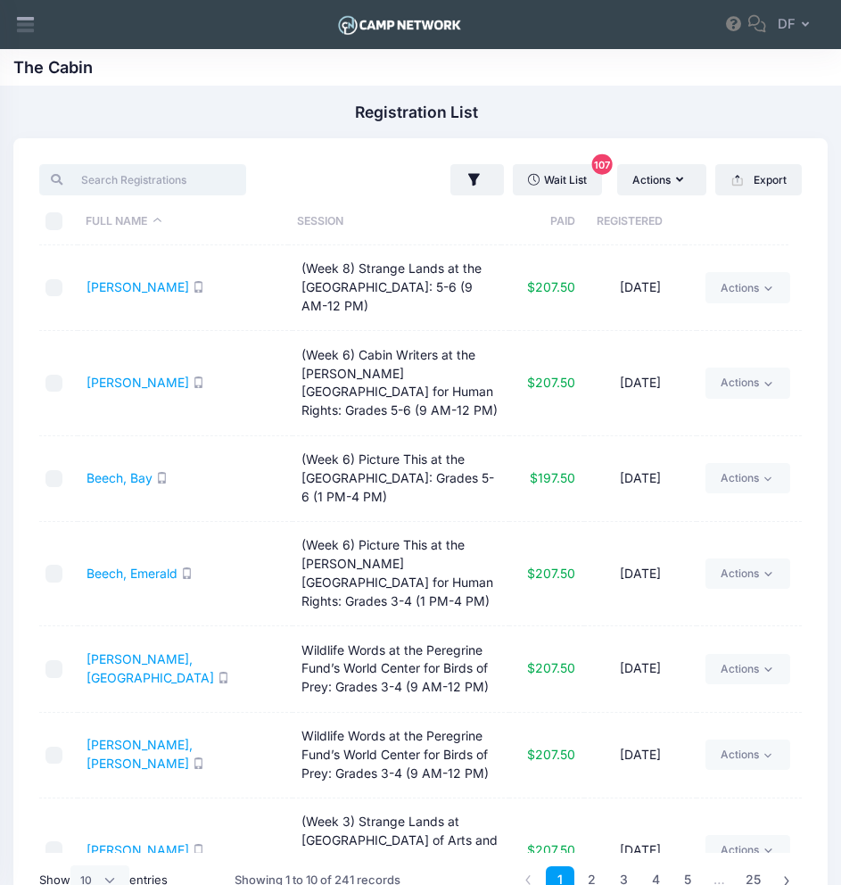
click at [183, 177] on input "search" at bounding box center [142, 179] width 206 height 30
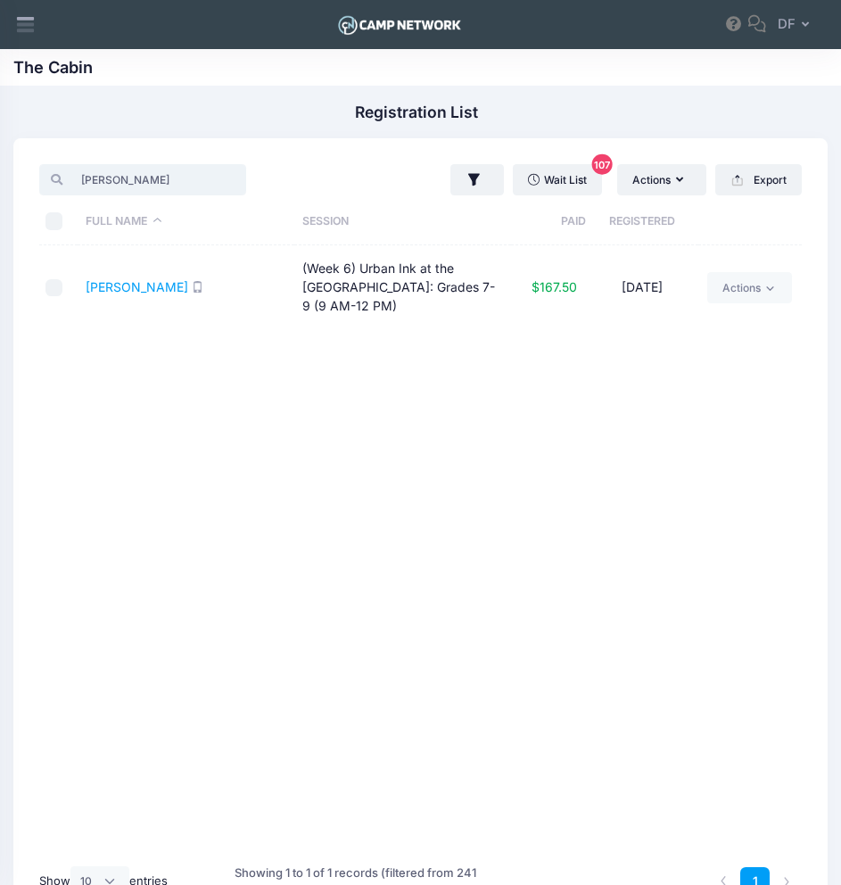
type input "oliver"
click at [203, 181] on input "oliver" at bounding box center [142, 179] width 206 height 30
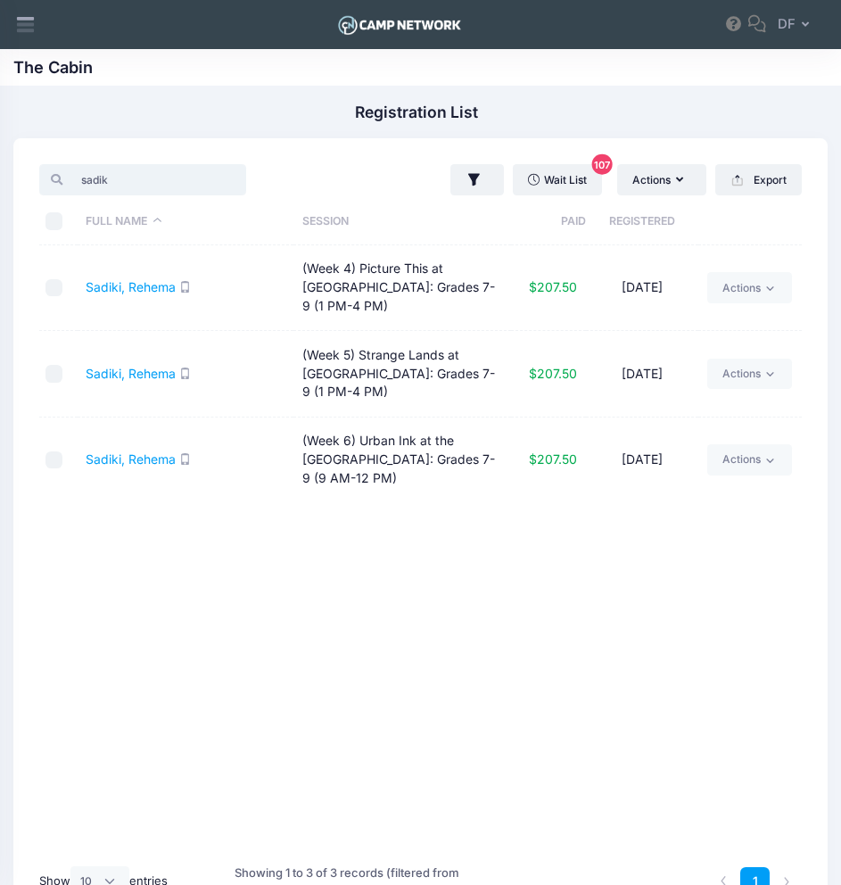
type input "sadik"
click at [208, 184] on input "sadik" at bounding box center [142, 179] width 206 height 30
click at [201, 178] on input "sadik" at bounding box center [142, 179] width 206 height 30
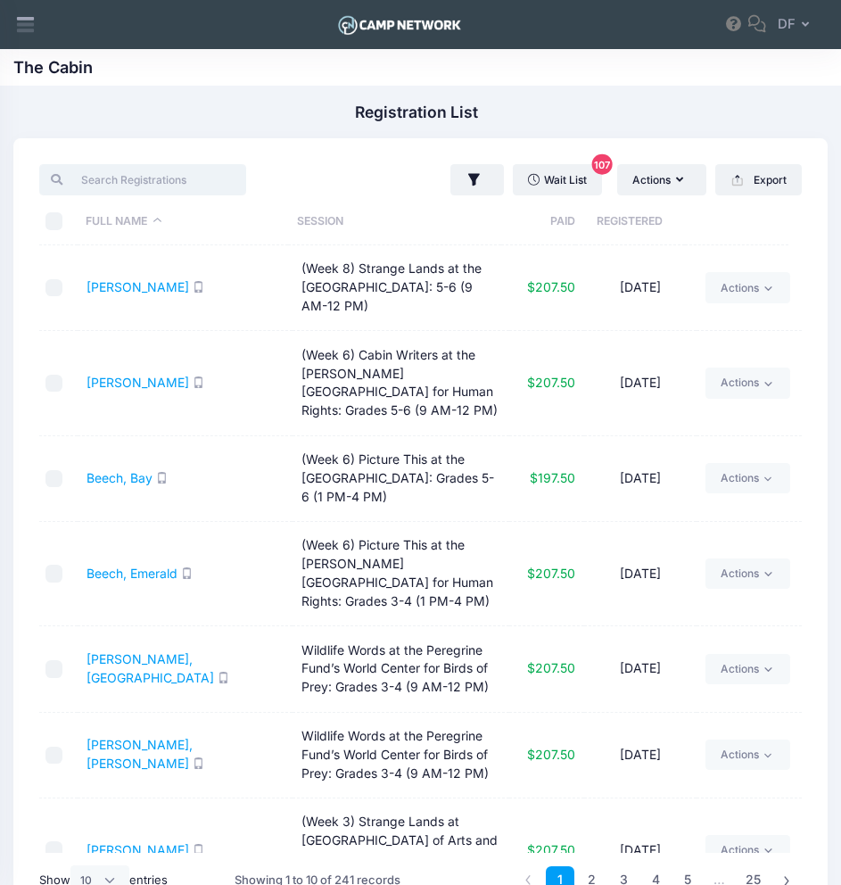
click at [159, 178] on input "search" at bounding box center [142, 179] width 206 height 30
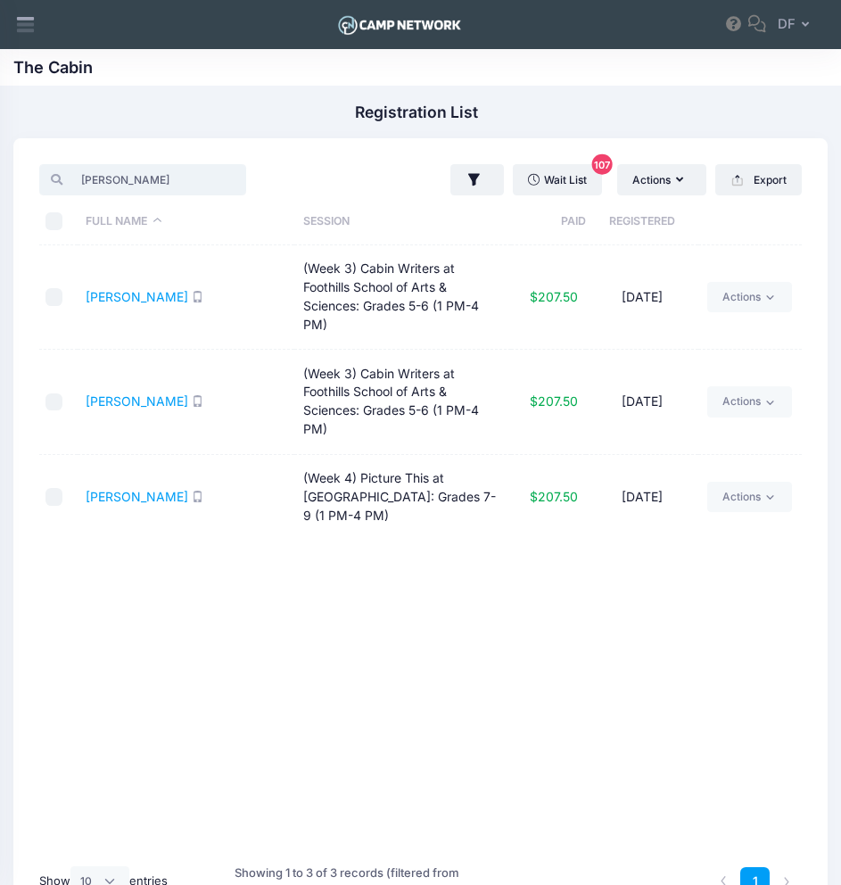
type input "Peter"
click at [206, 179] on input "Peter" at bounding box center [142, 179] width 206 height 30
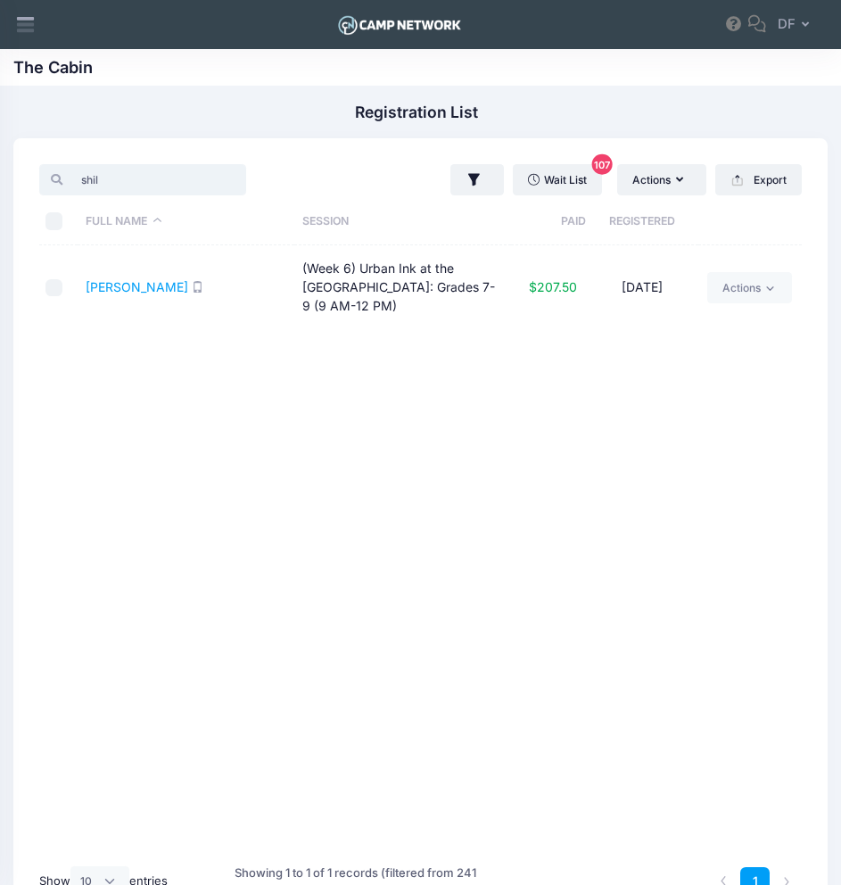
type input "shil"
click at [201, 178] on input "shil" at bounding box center [142, 179] width 206 height 30
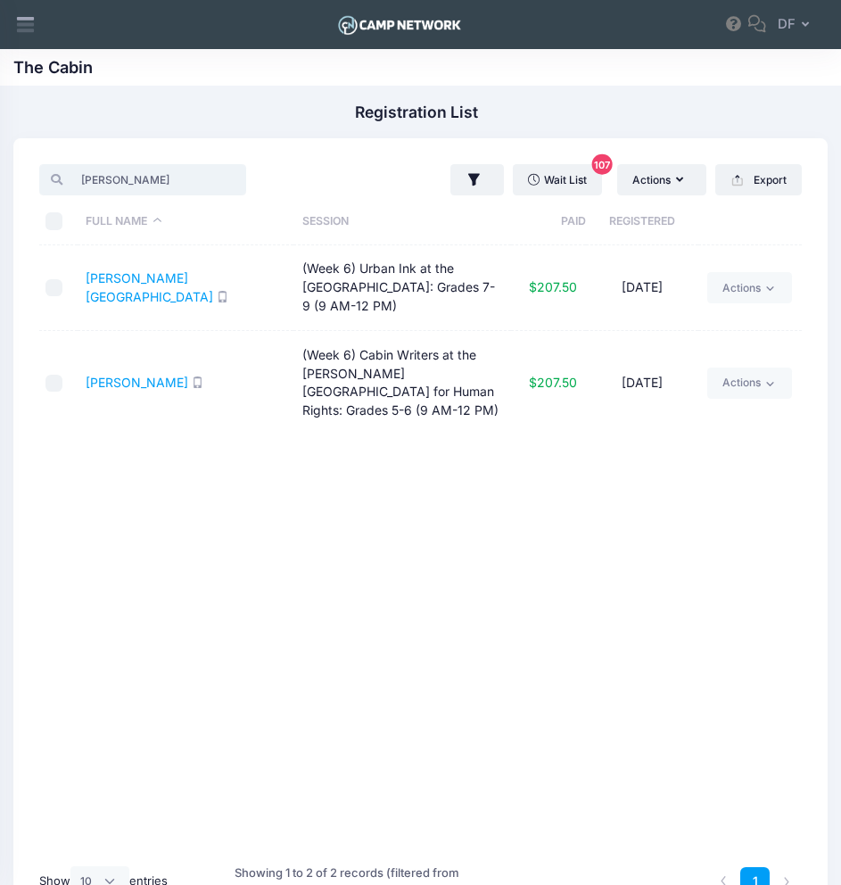
type input "fletcher"
click at [204, 178] on input "fletcher" at bounding box center [142, 179] width 206 height 30
type input "Beech"
click at [203, 183] on input "Beech" at bounding box center [142, 179] width 206 height 30
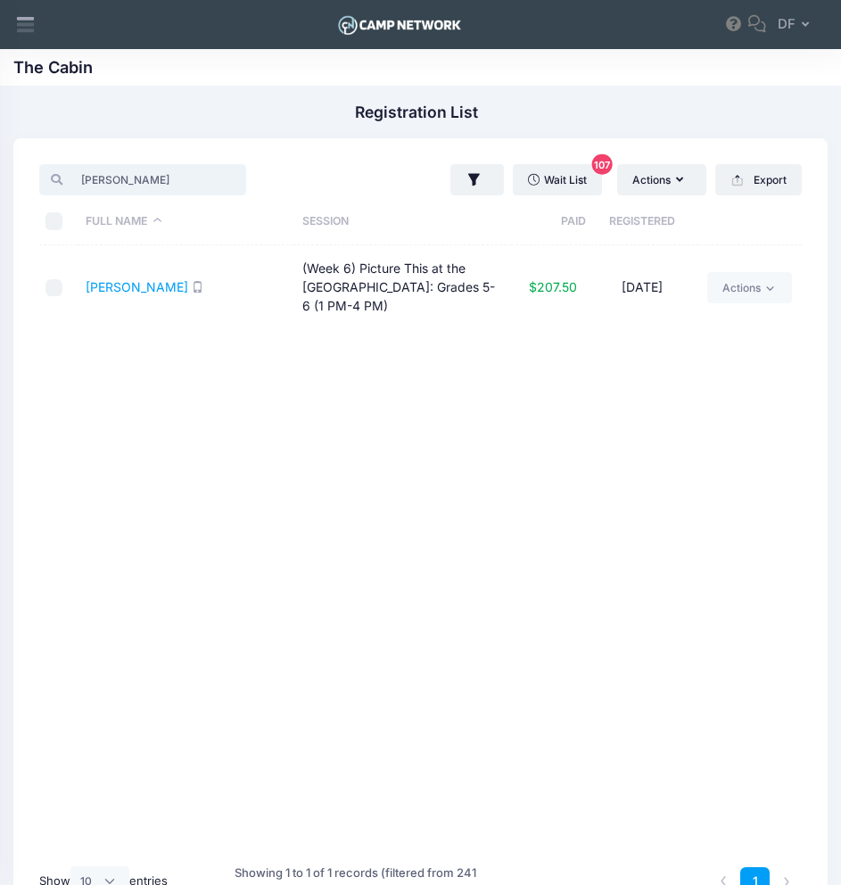
type input "wright"
click at [207, 184] on input "wright" at bounding box center [142, 179] width 206 height 30
click at [206, 181] on input "wright" at bounding box center [142, 179] width 206 height 30
type input "zarse"
click at [204, 182] on input "zarse" at bounding box center [142, 179] width 206 height 30
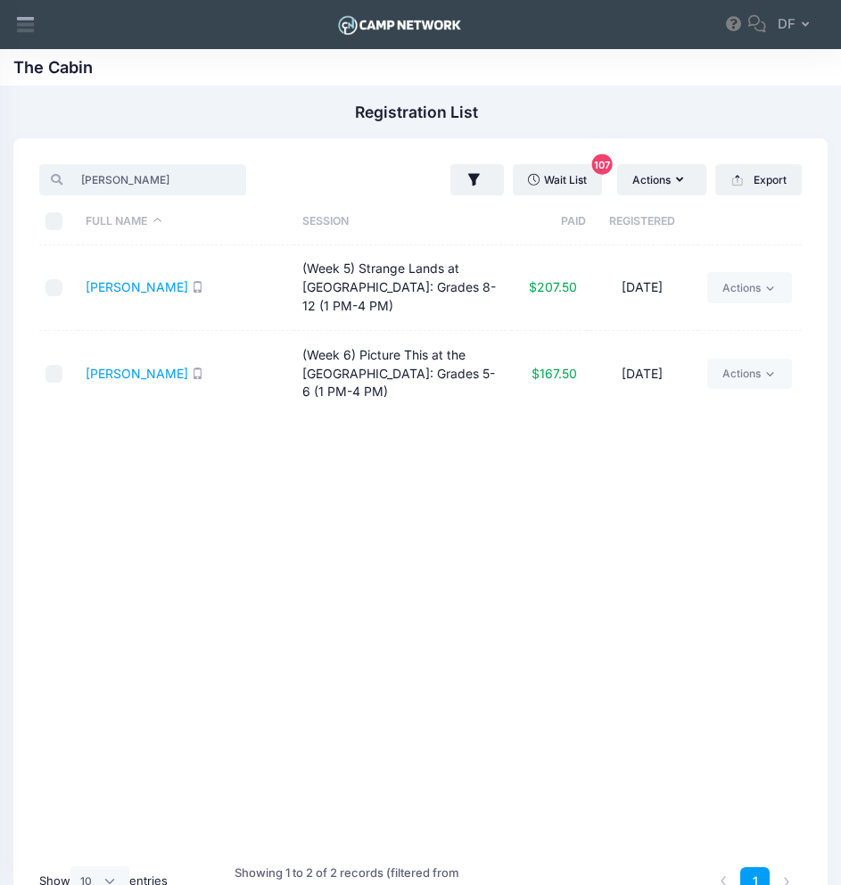
type input "werre"
click at [208, 179] on input "werre" at bounding box center [142, 179] width 206 height 30
click at [206, 180] on input "werre" at bounding box center [142, 179] width 206 height 30
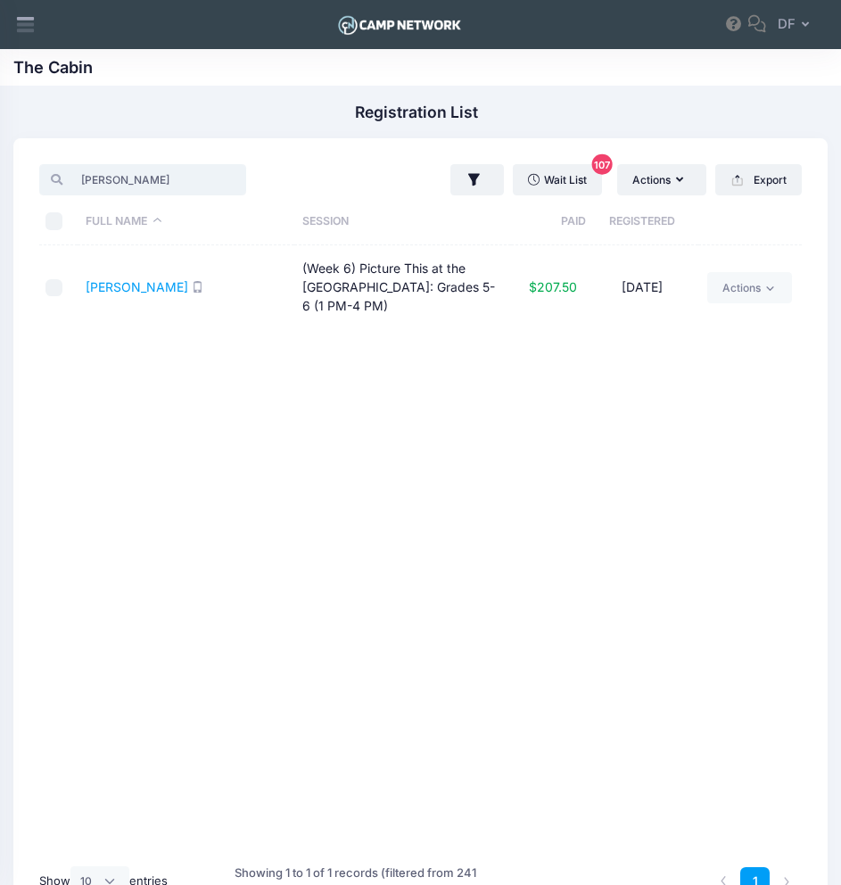
type input "Kang"
click at [203, 178] on input "Kang" at bounding box center [142, 179] width 206 height 30
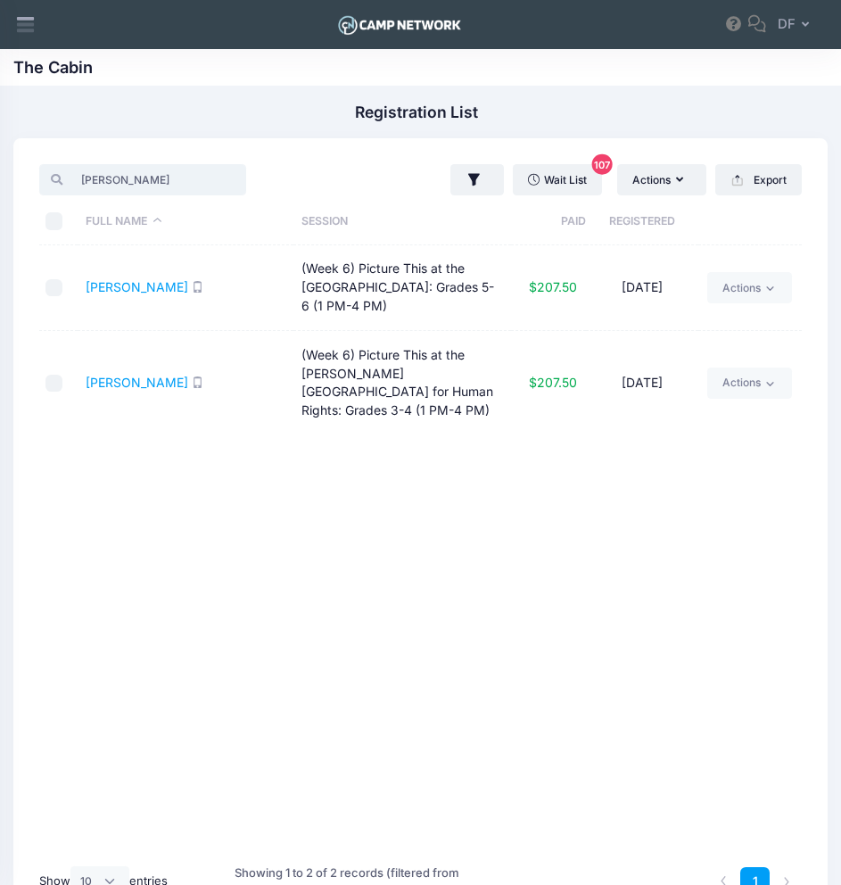
type input "Wolff"
click at [204, 180] on input "Wolff" at bounding box center [142, 179] width 206 height 30
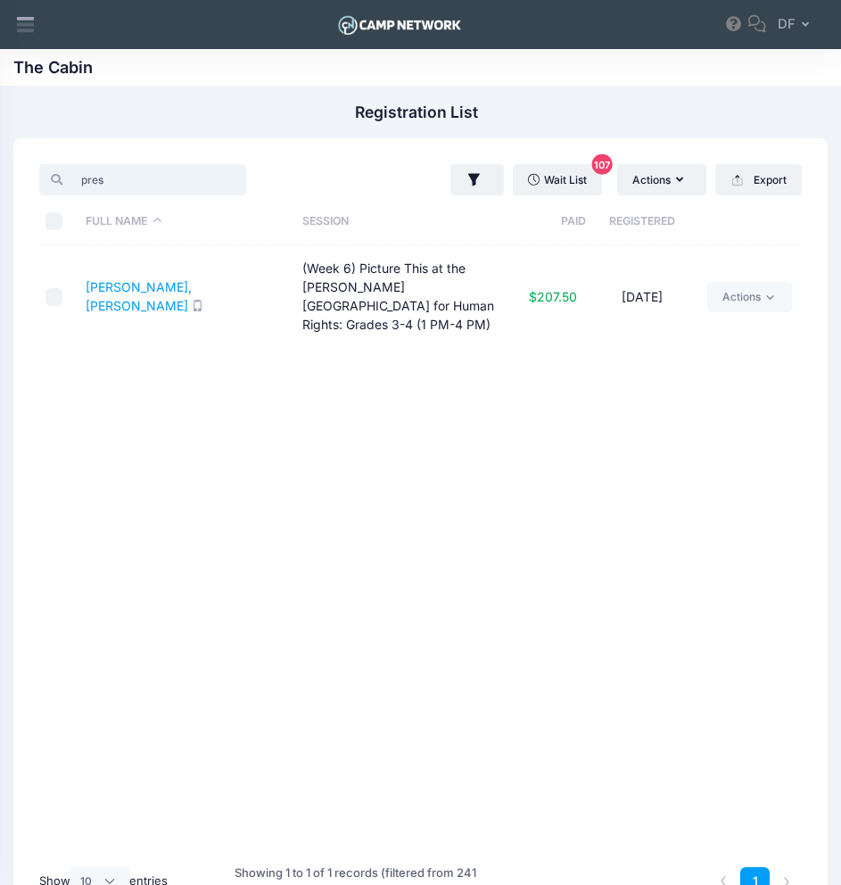
type input "pres"
click at [202, 179] on input "pres" at bounding box center [142, 179] width 206 height 30
type input "June"
click at [203, 181] on input "June" at bounding box center [142, 179] width 206 height 30
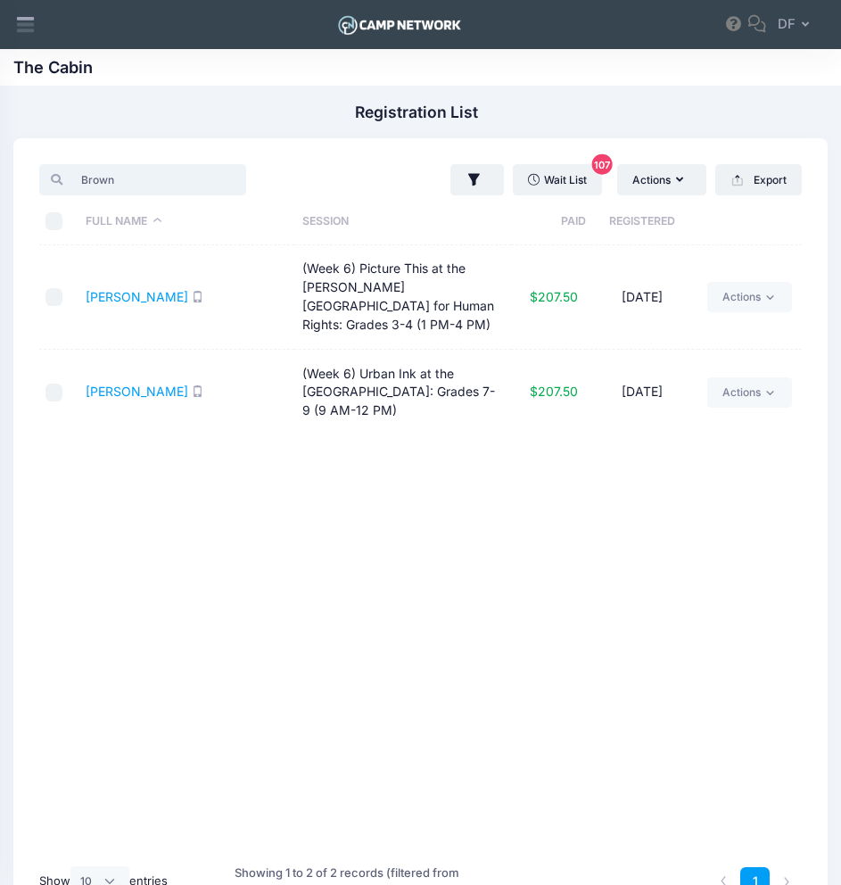
type input "Brown"
click at [205, 181] on input "Brown" at bounding box center [142, 179] width 206 height 30
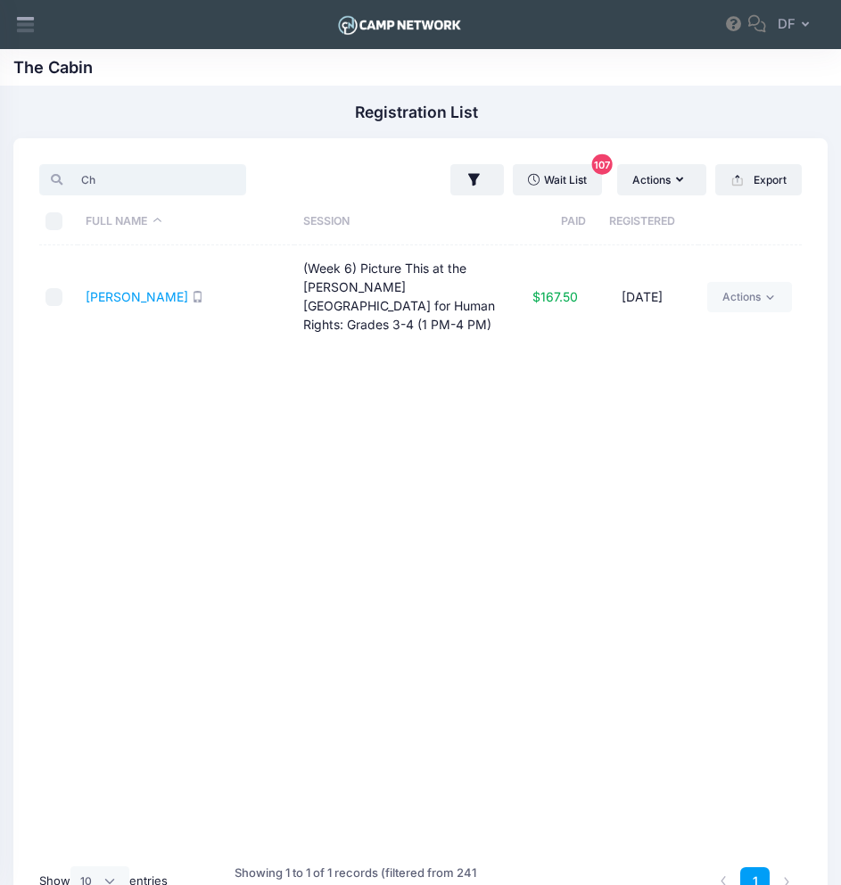
type input "C"
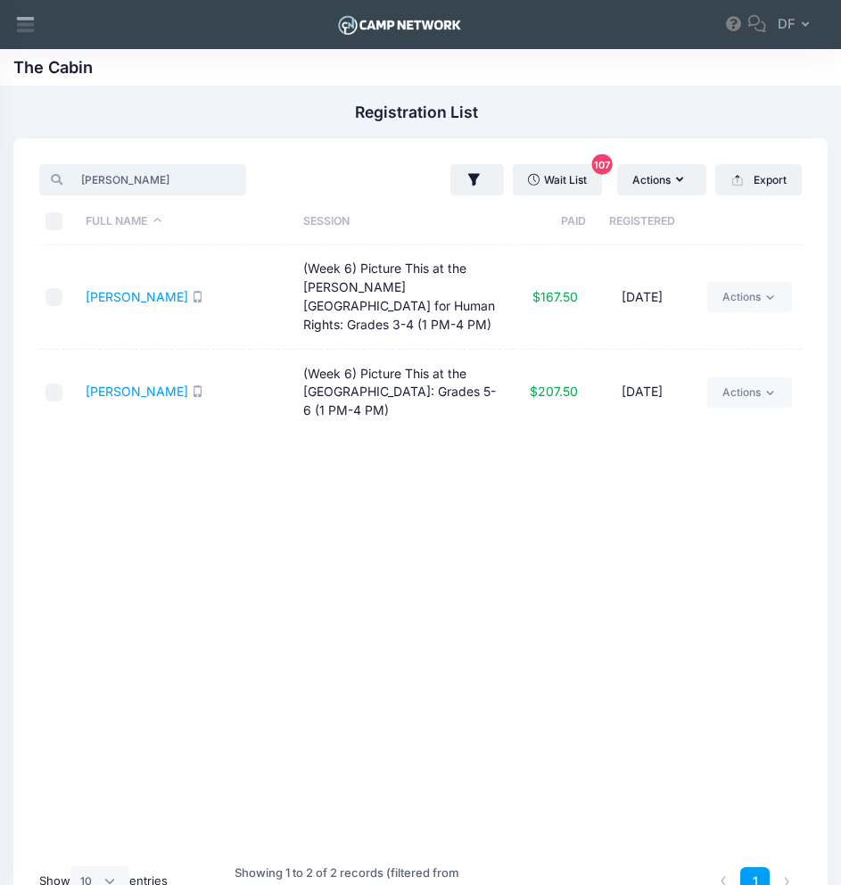
type input "sam"
click at [210, 180] on input "sam" at bounding box center [142, 179] width 206 height 30
click at [206, 180] on input "sam" at bounding box center [142, 179] width 206 height 30
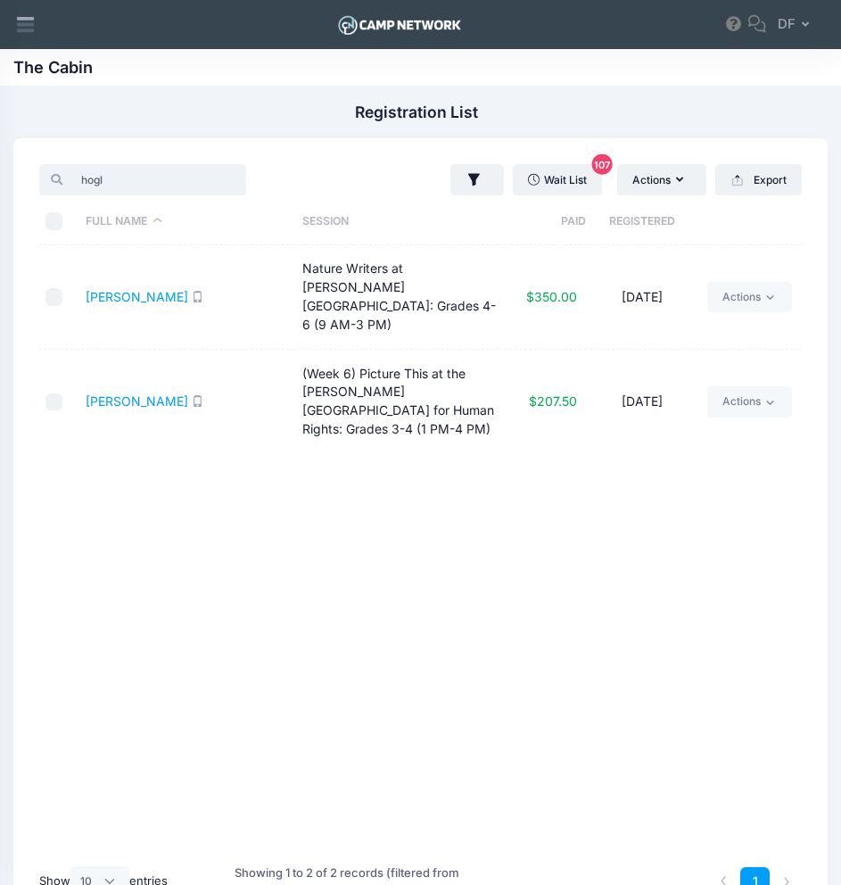
type input "hogl"
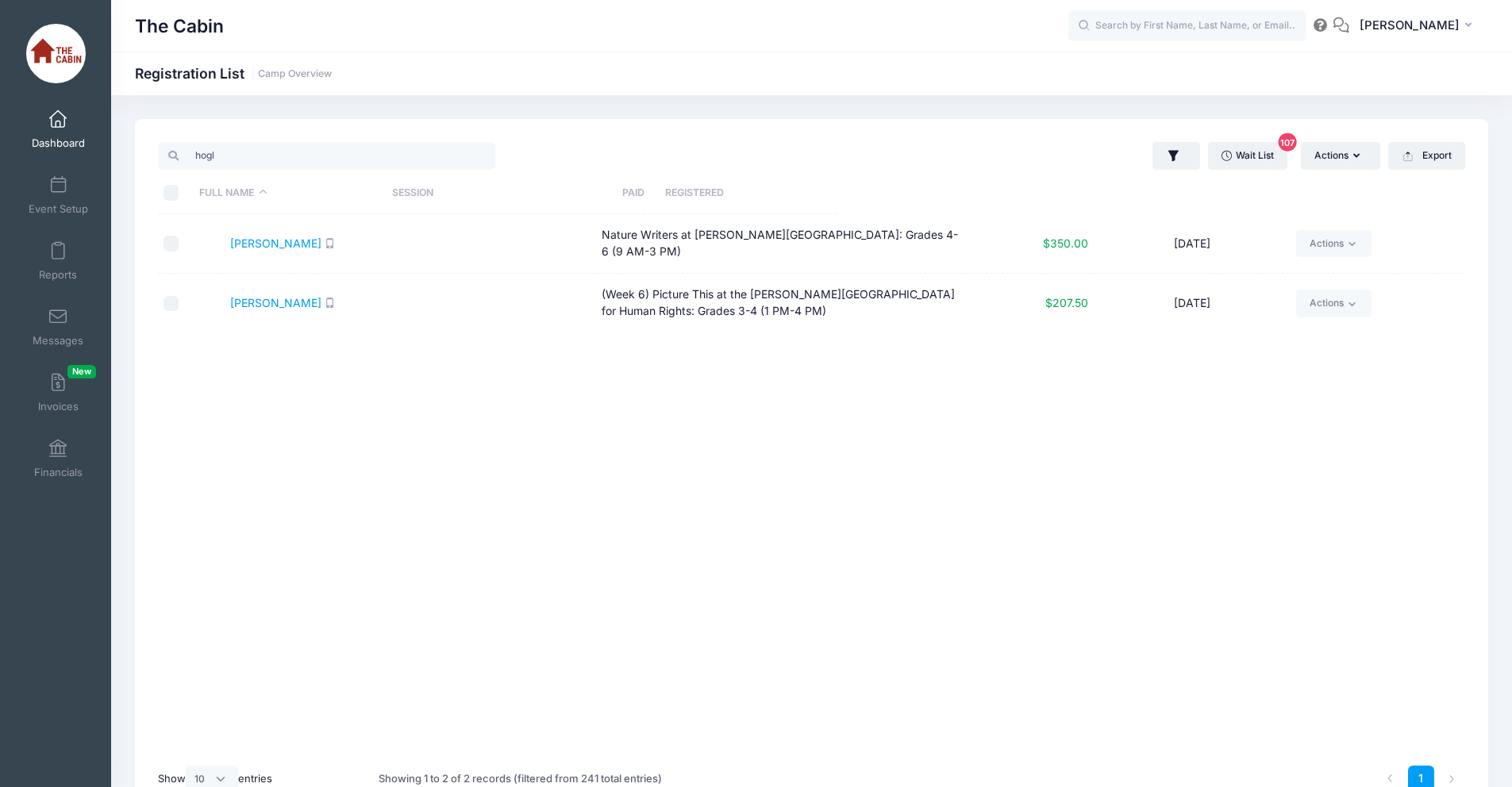
click at [47, 136] on span "Dashboard" at bounding box center [59, 142] width 53 height 13
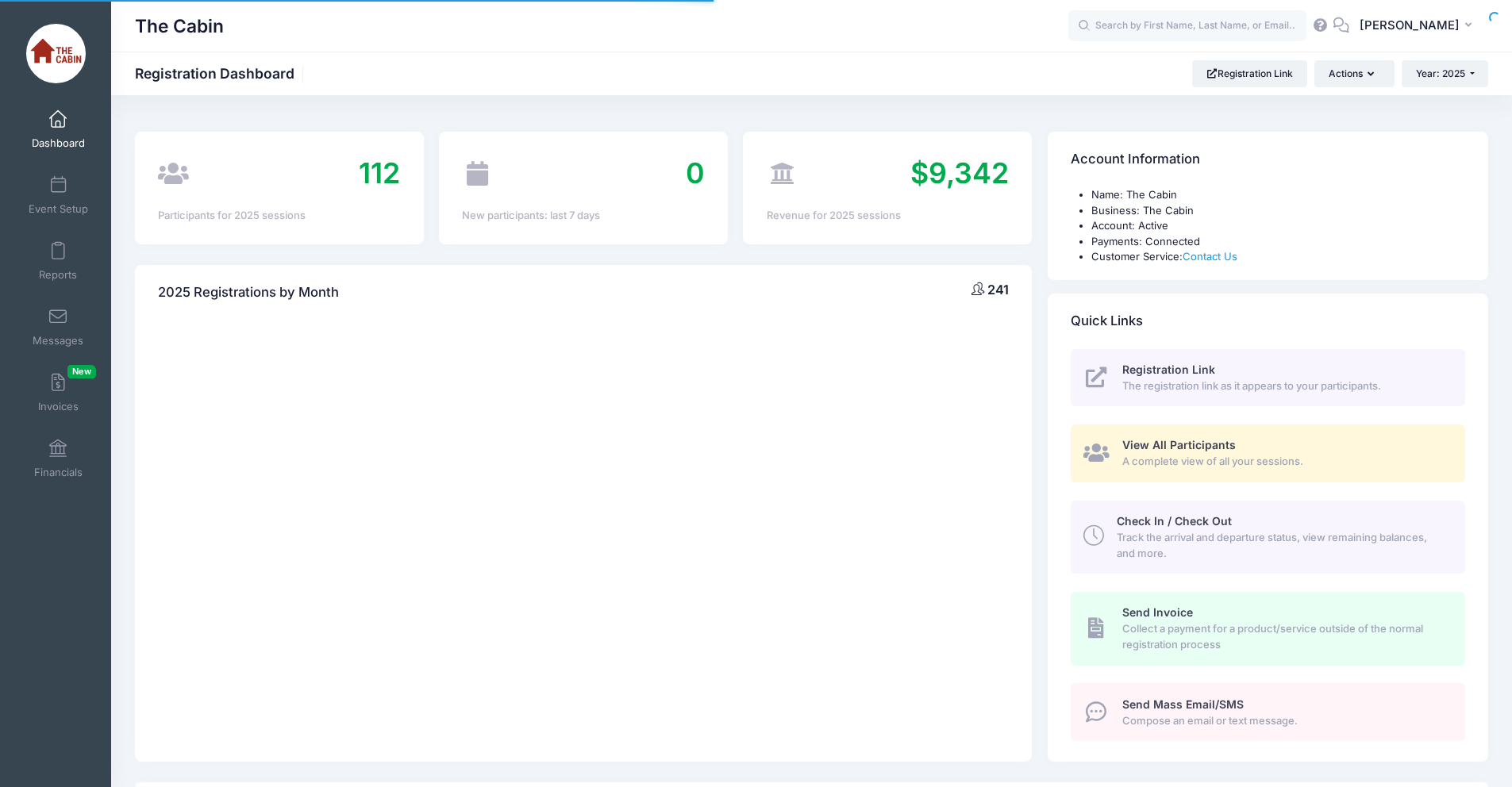
select select
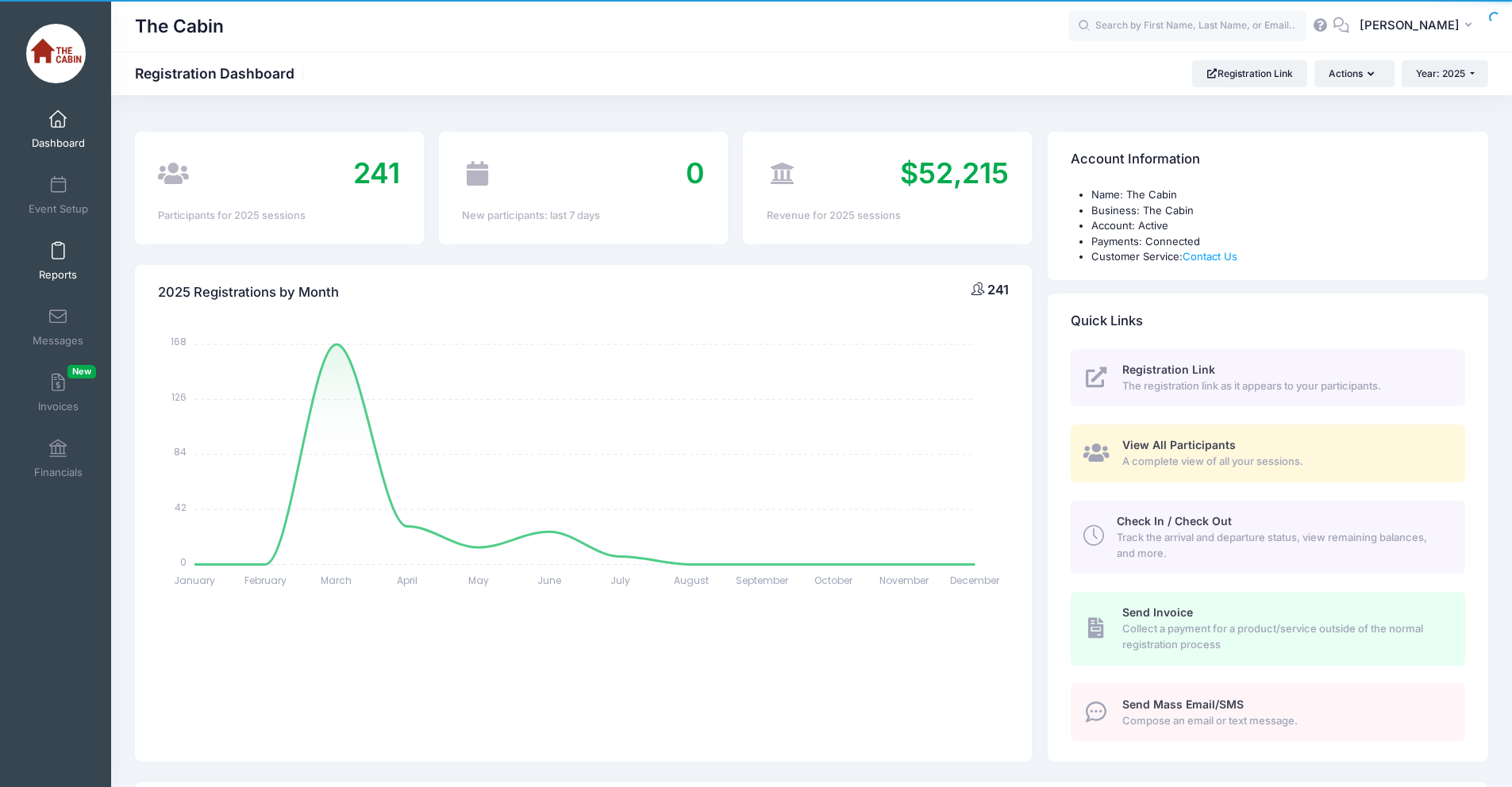
click at [54, 266] on link "Reports" at bounding box center [58, 261] width 76 height 55
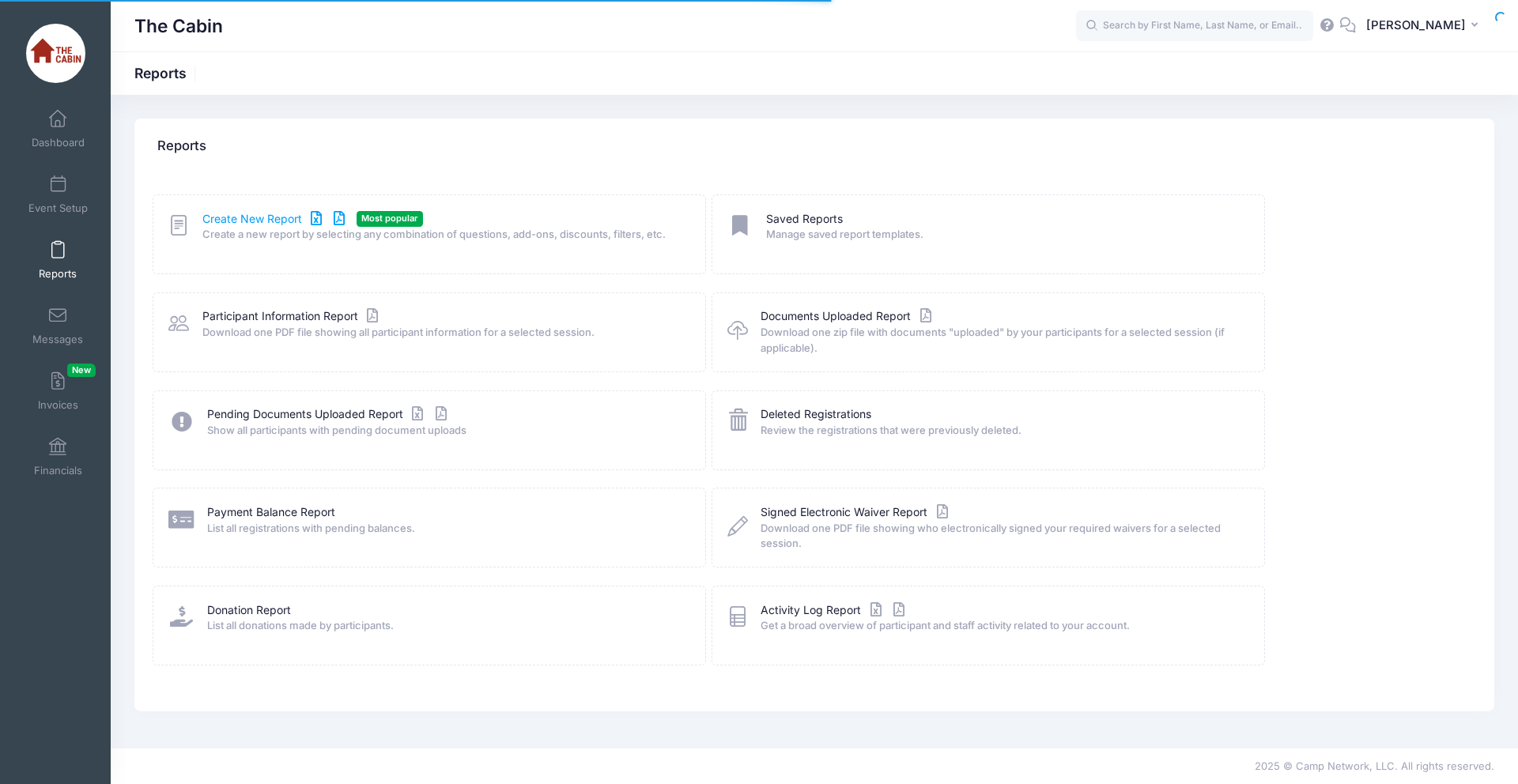
click at [252, 221] on link "Create New Report" at bounding box center [276, 219] width 147 height 17
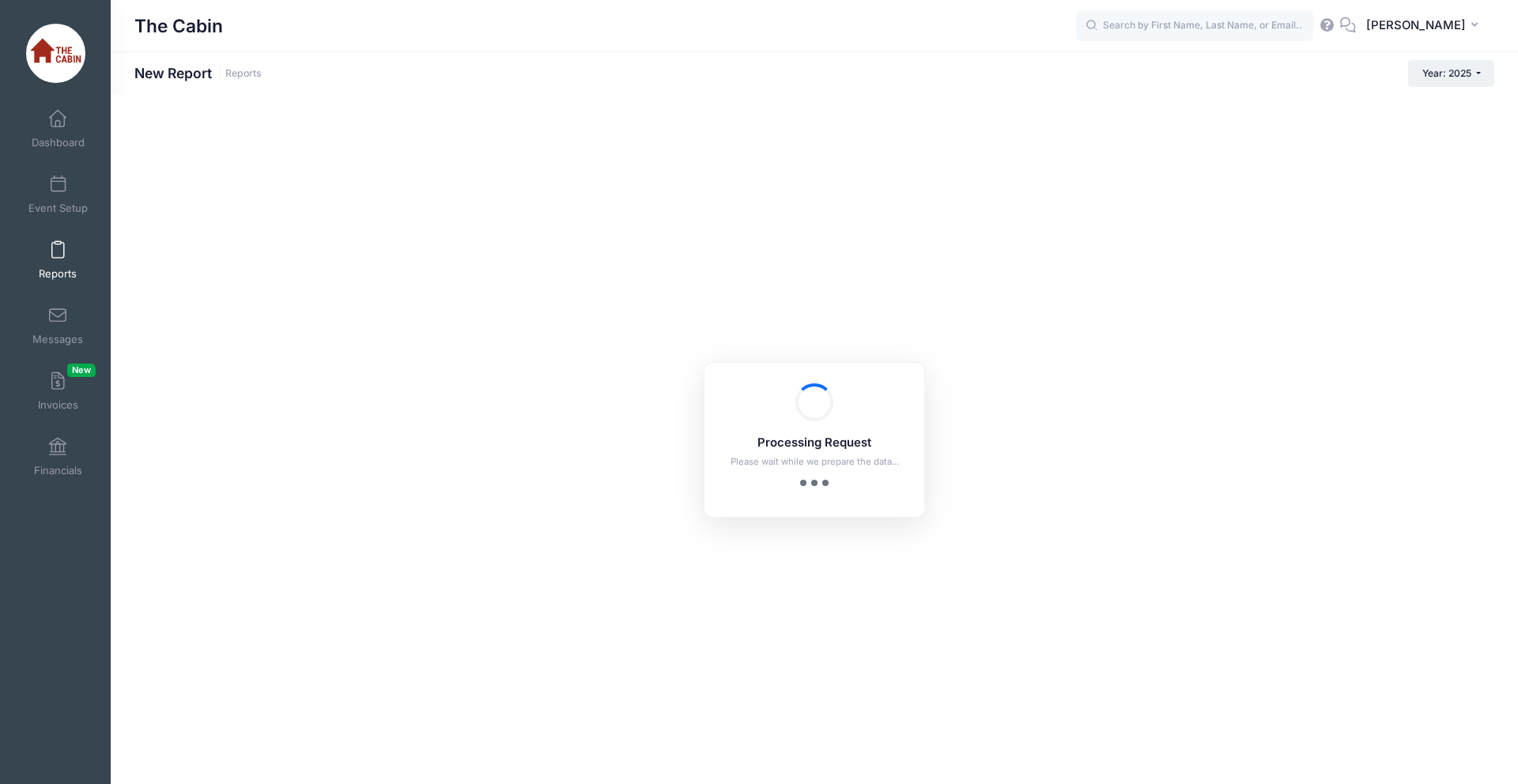
checkbox input "true"
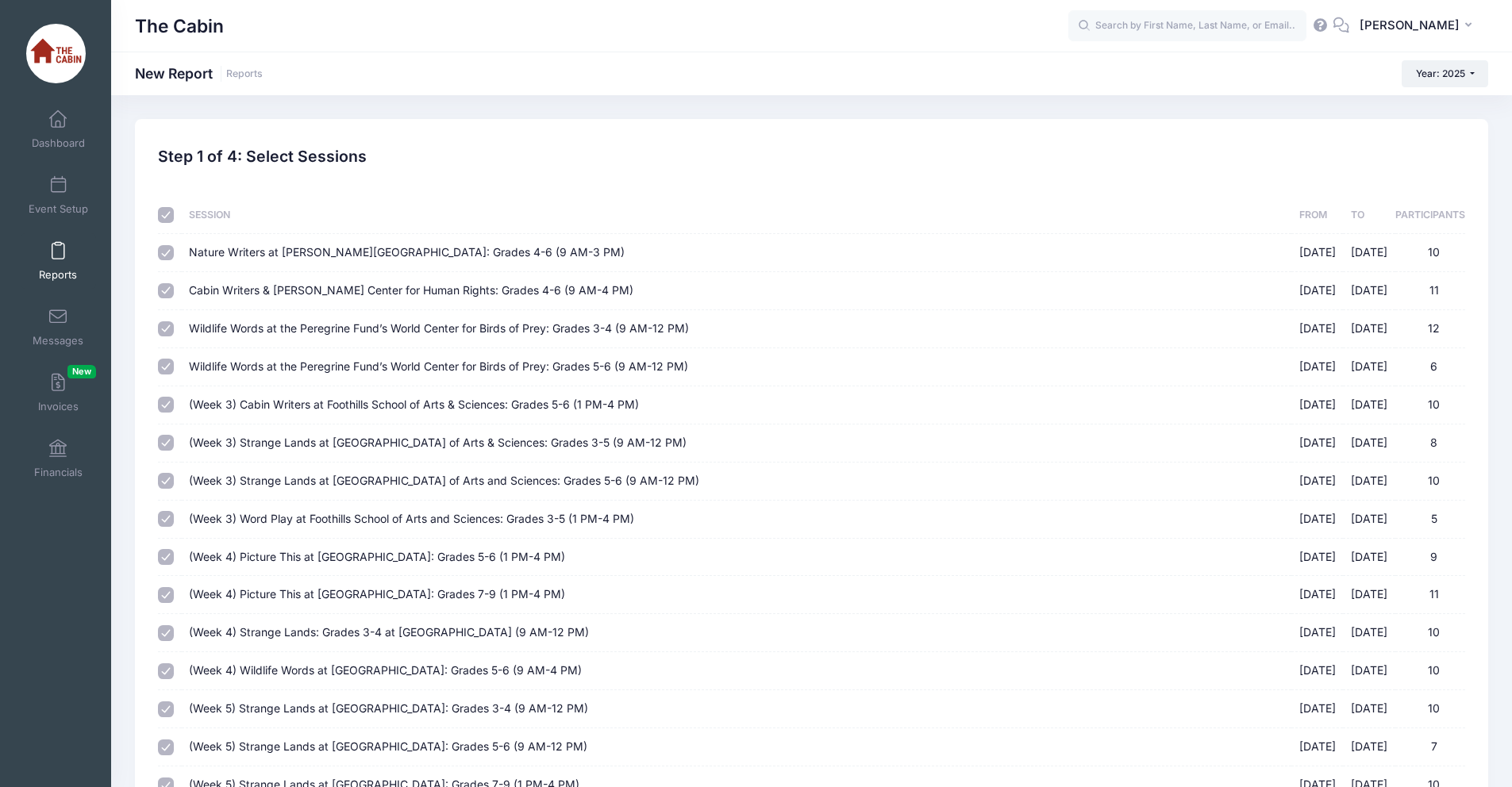
click at [165, 215] on input "checkbox" at bounding box center [166, 215] width 16 height 16
checkbox input "false"
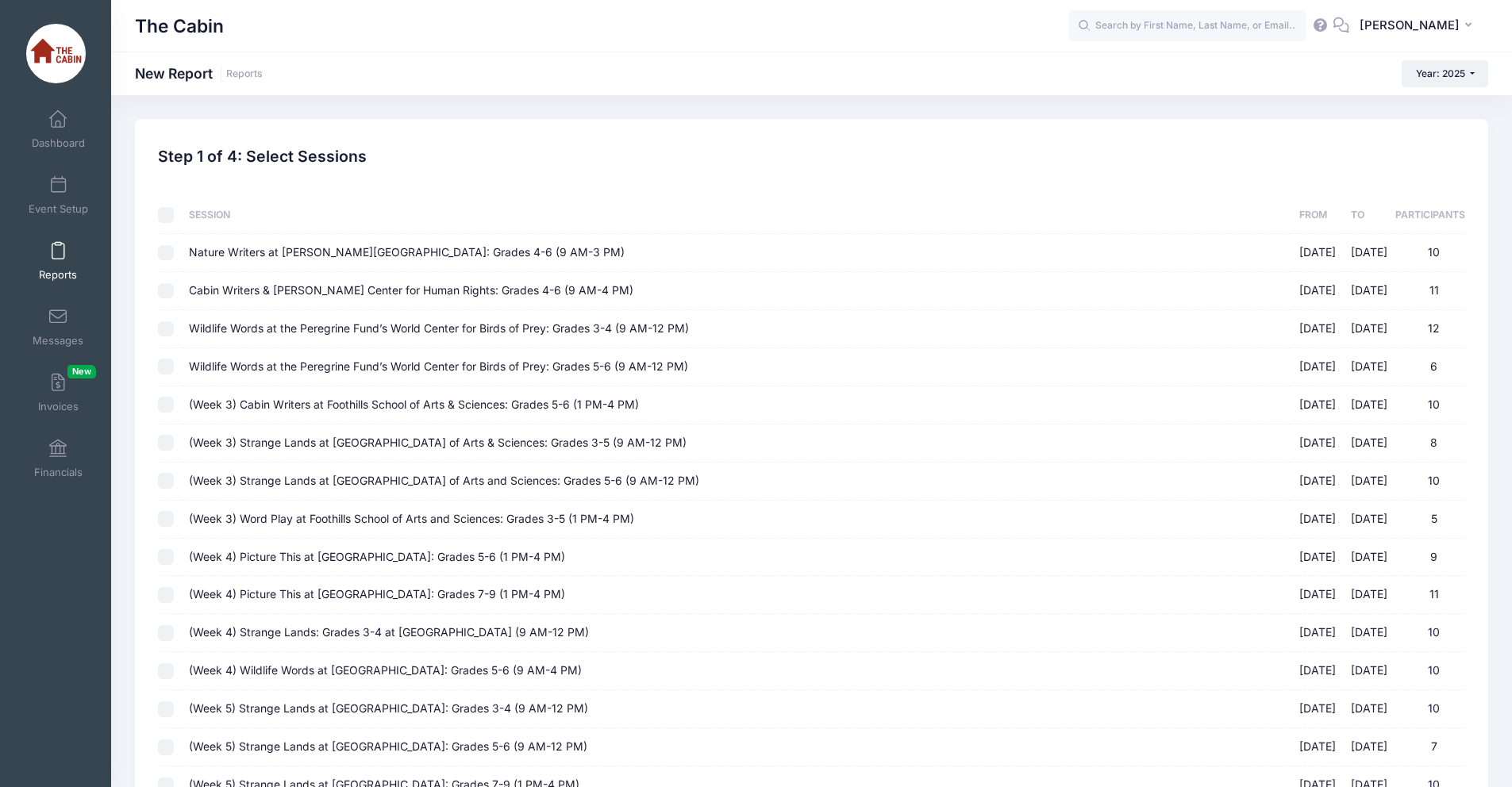
checkbox input "false"
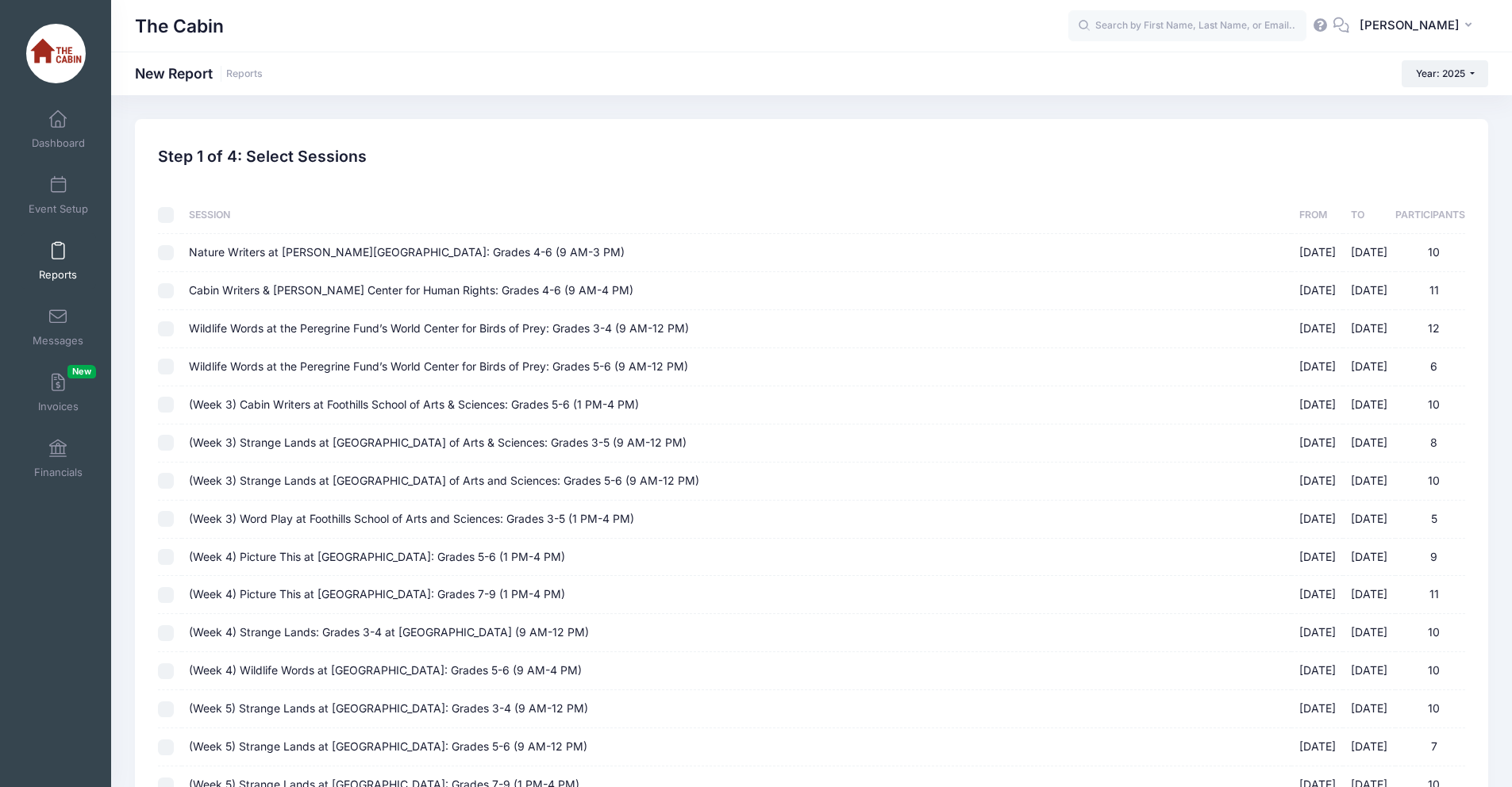
checkbox input "false"
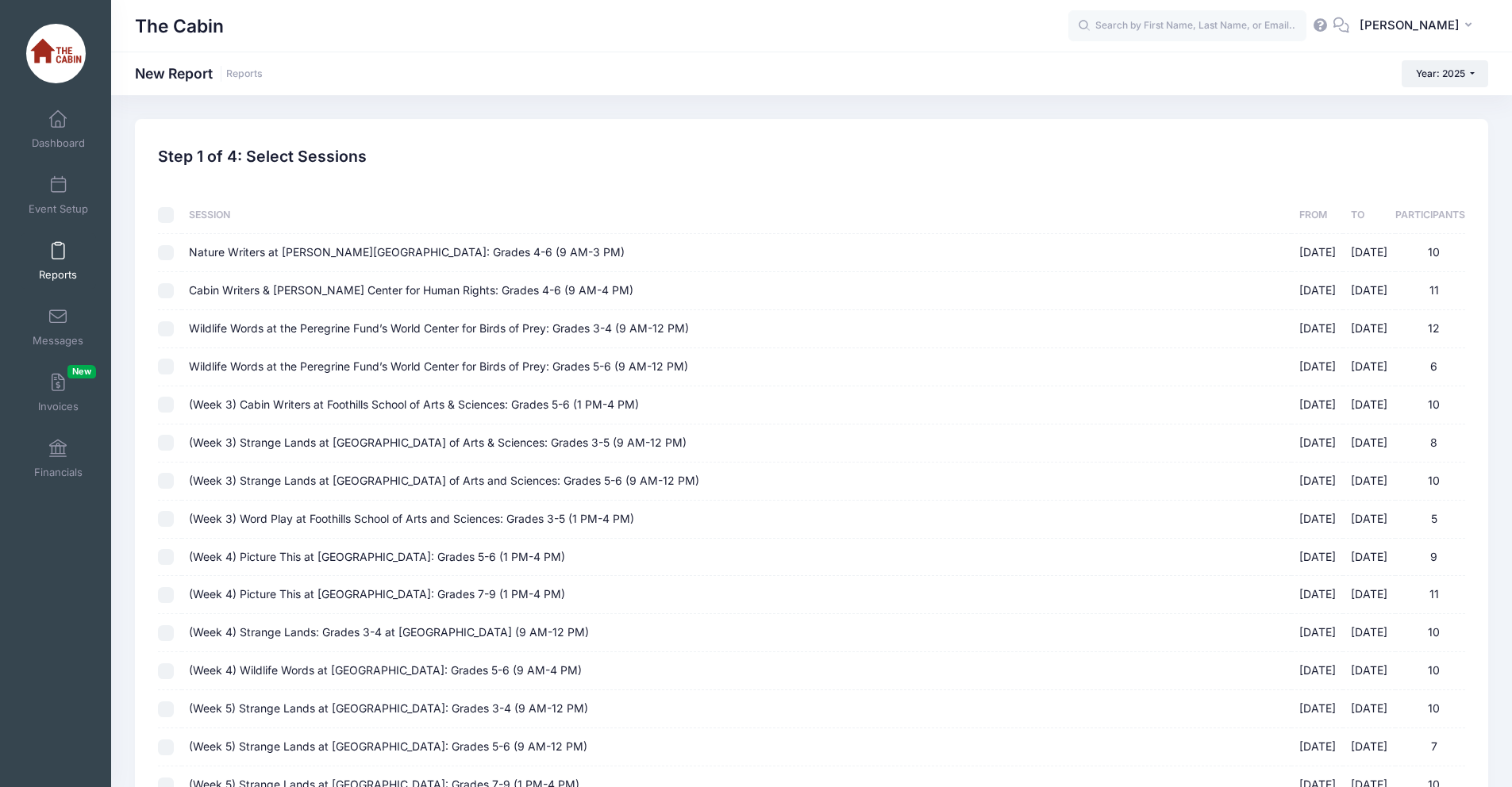
checkbox input "false"
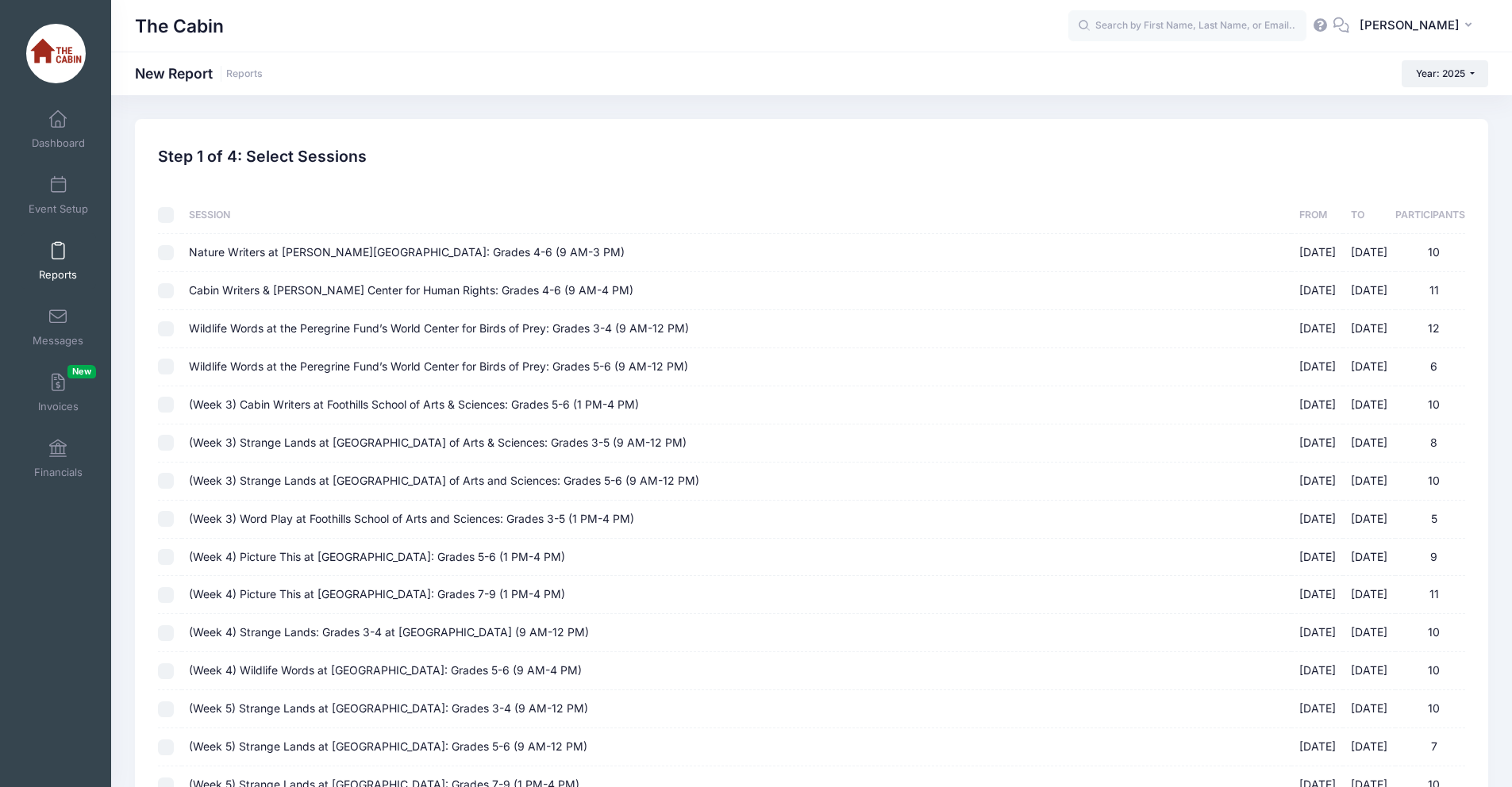
checkbox input "false"
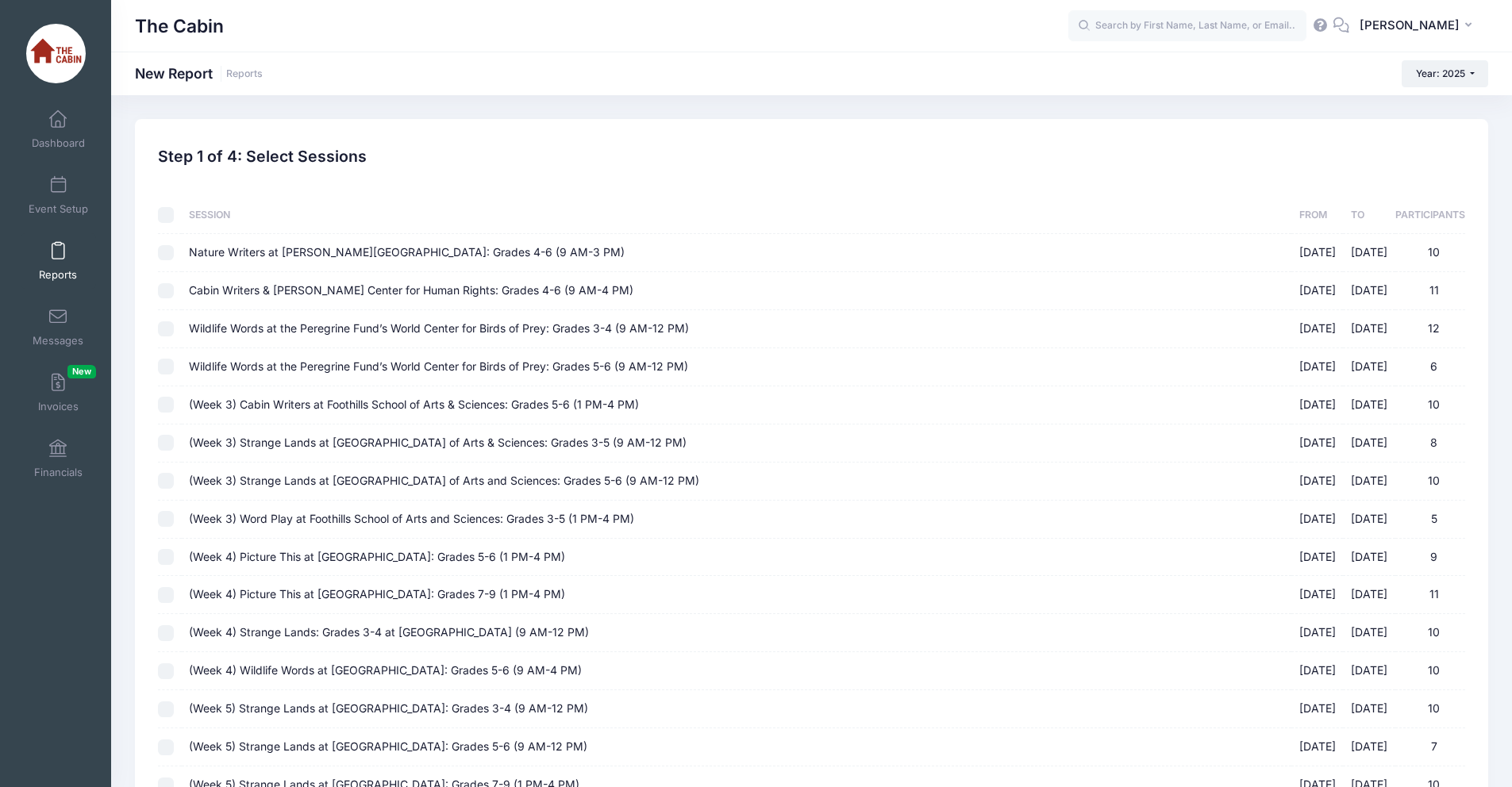
checkbox input "false"
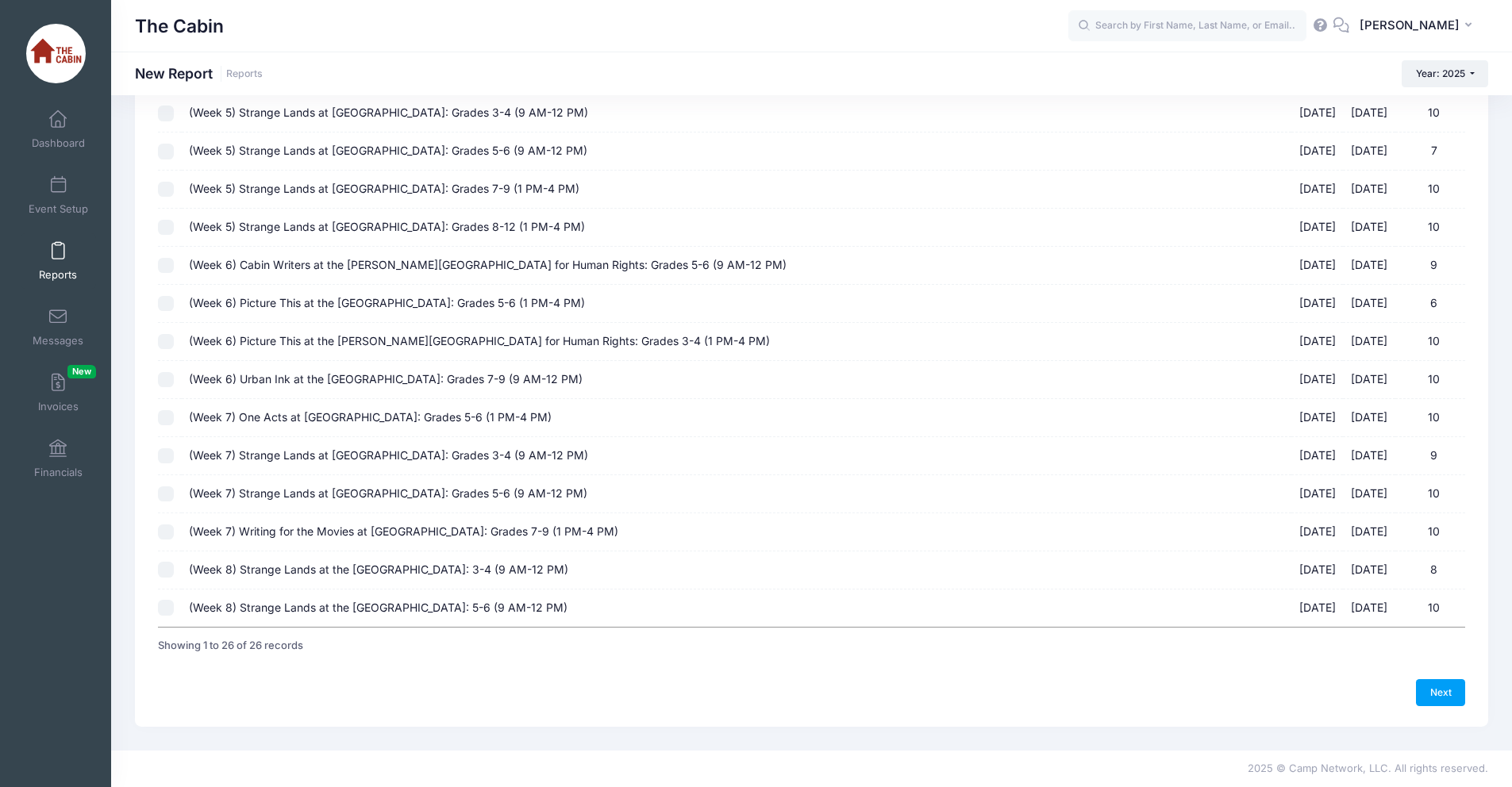
click at [165, 420] on input "(Week 7) One Acts at Boise Art Museum: Grades 5-6 (1 PM-4 PM) 07/28/2025 - 08/0…" at bounding box center [166, 418] width 16 height 16
checkbox input "true"
click at [1444, 698] on link "Next" at bounding box center [1440, 693] width 49 height 27
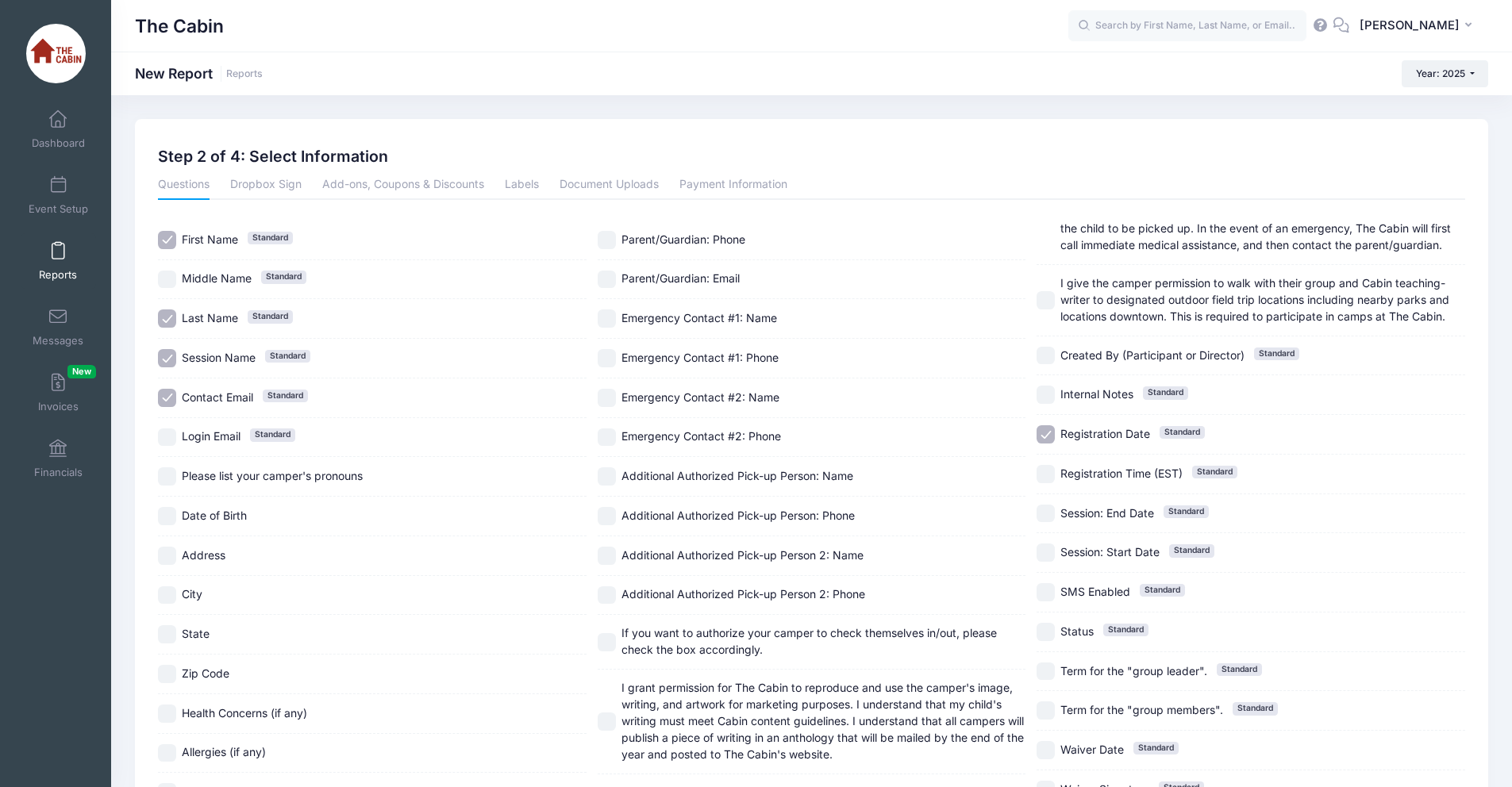
click at [171, 357] on input "Session Name Standard" at bounding box center [167, 358] width 19 height 19
checkbox input "false"
click at [167, 398] on input "Contact Email Standard" at bounding box center [167, 398] width 19 height 19
checkbox input "false"
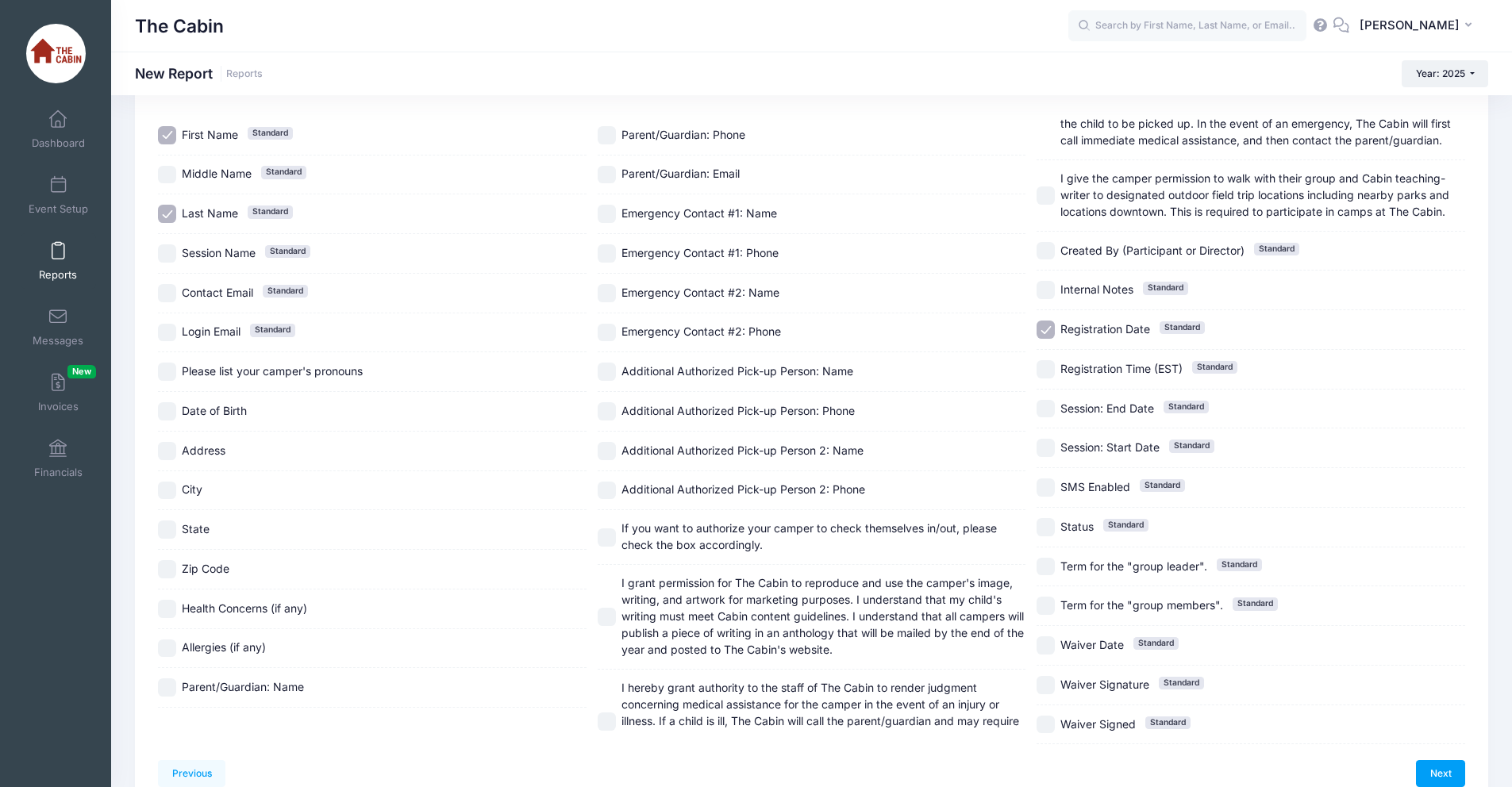
scroll to position [161, 0]
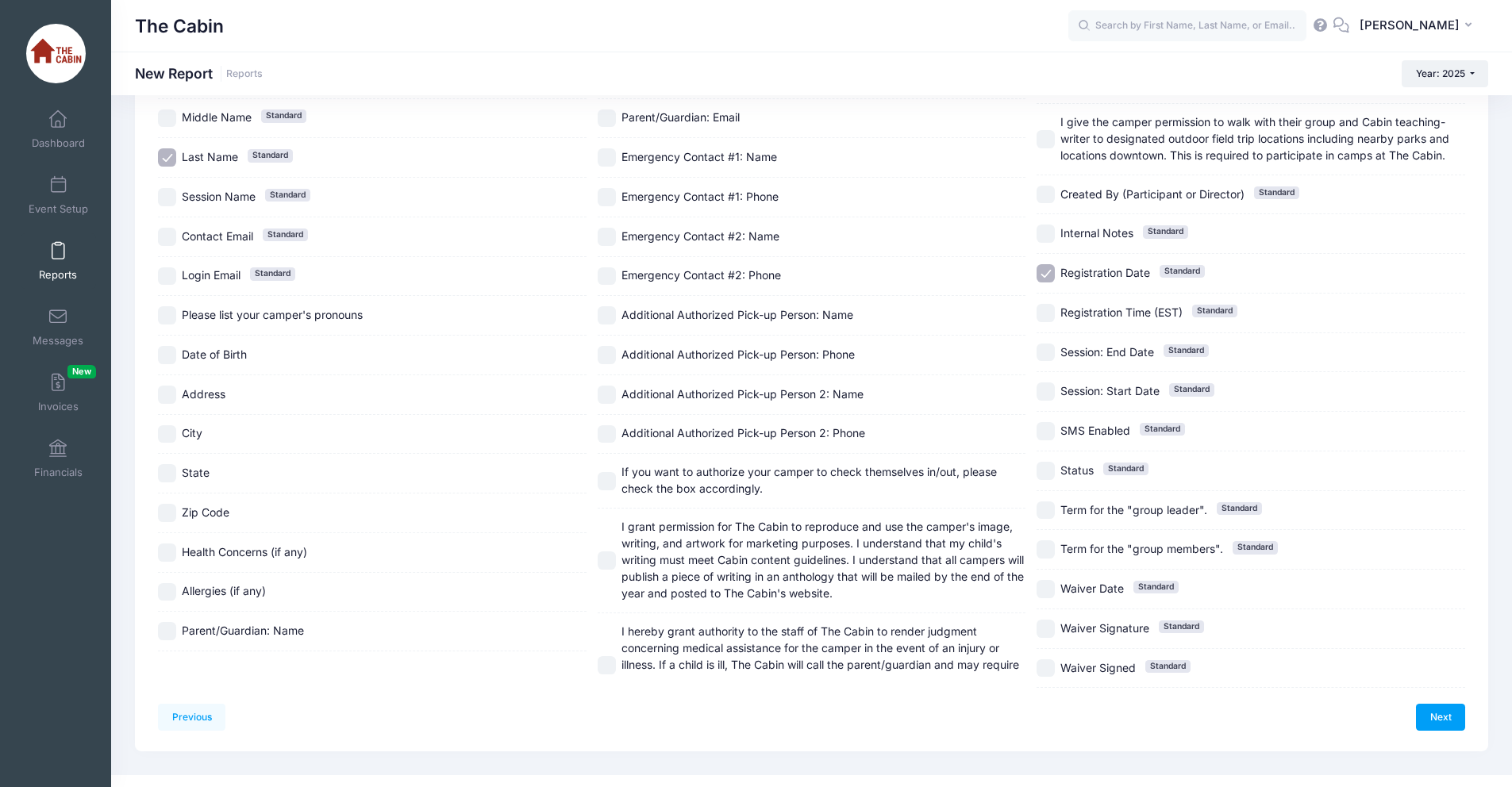
click at [165, 397] on input "Address" at bounding box center [167, 395] width 19 height 19
checkbox input "true"
click at [169, 439] on input "City" at bounding box center [167, 434] width 19 height 19
checkbox input "true"
click at [167, 477] on input "State" at bounding box center [167, 473] width 19 height 19
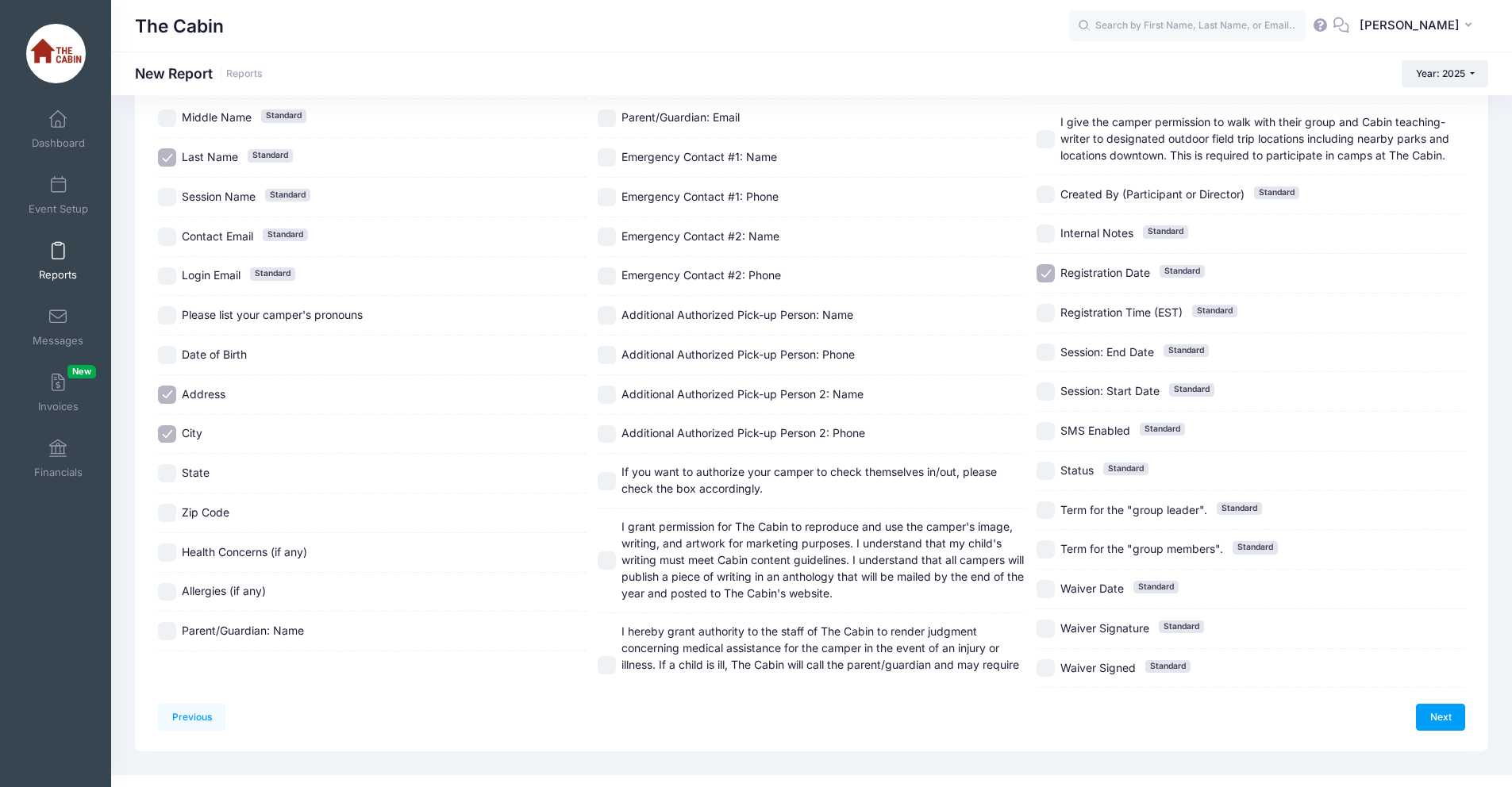
checkbox input "true"
click at [165, 515] on input "Zip Code" at bounding box center [167, 513] width 19 height 19
checkbox input "true"
click at [169, 627] on input "Parent/Guardian: Name" at bounding box center [167, 631] width 19 height 19
checkbox input "true"
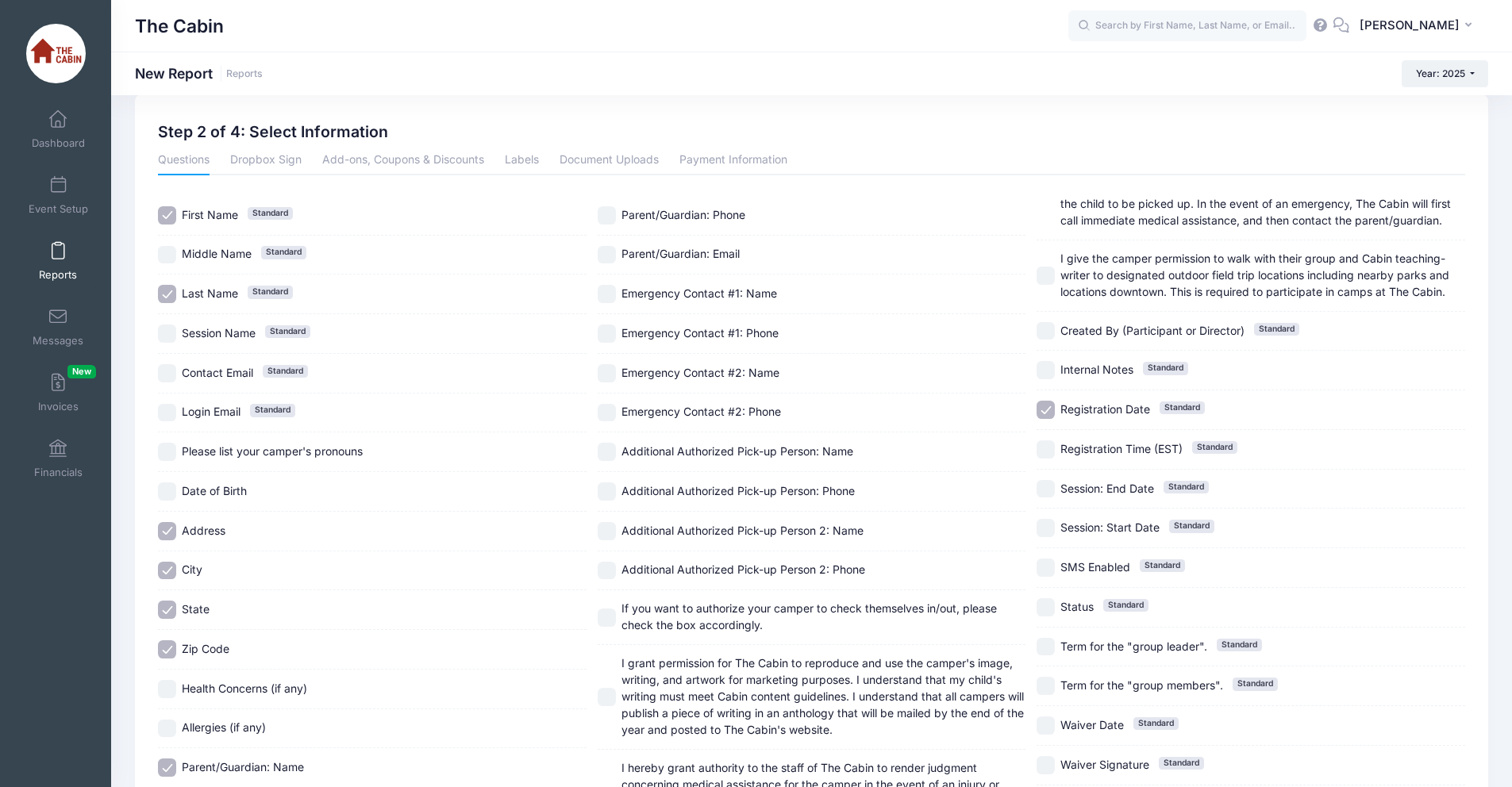
scroll to position [0, 0]
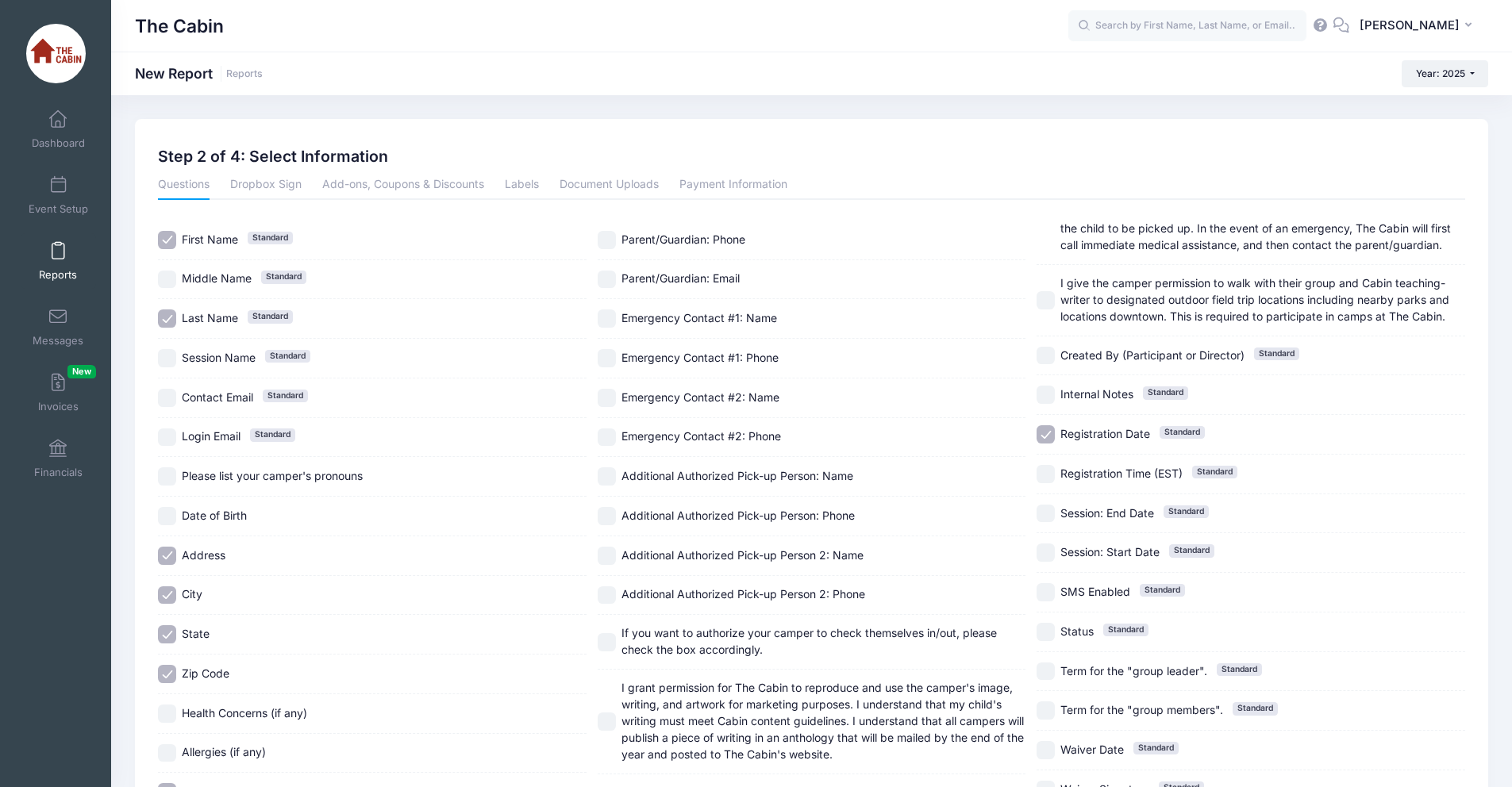
click at [608, 278] on input "Parent/Guardian: Email" at bounding box center [607, 279] width 19 height 19
checkbox input "true"
click at [1043, 433] on input "Registration Date Standard" at bounding box center [1045, 434] width 19 height 19
checkbox input "false"
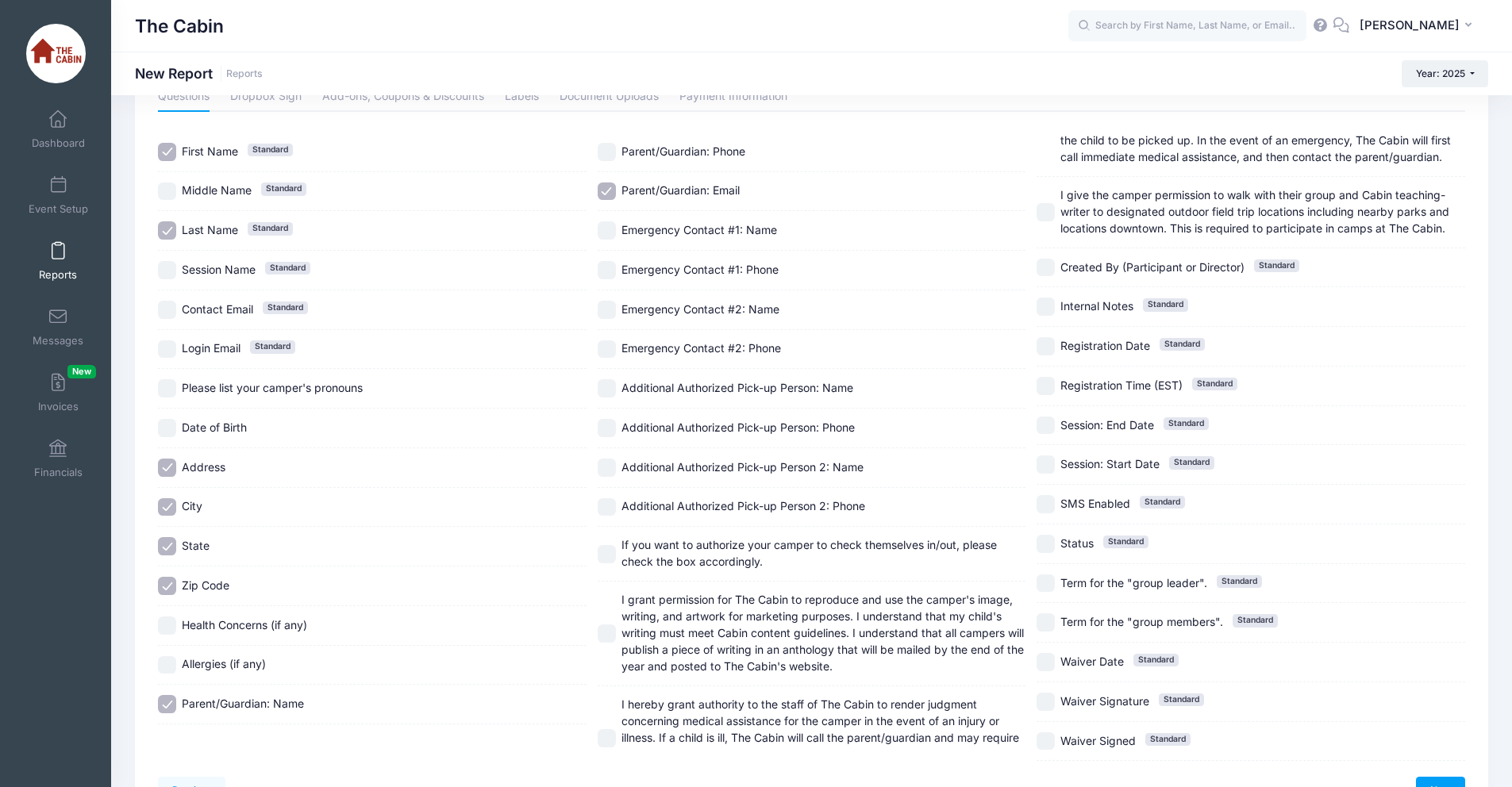
scroll to position [186, 0]
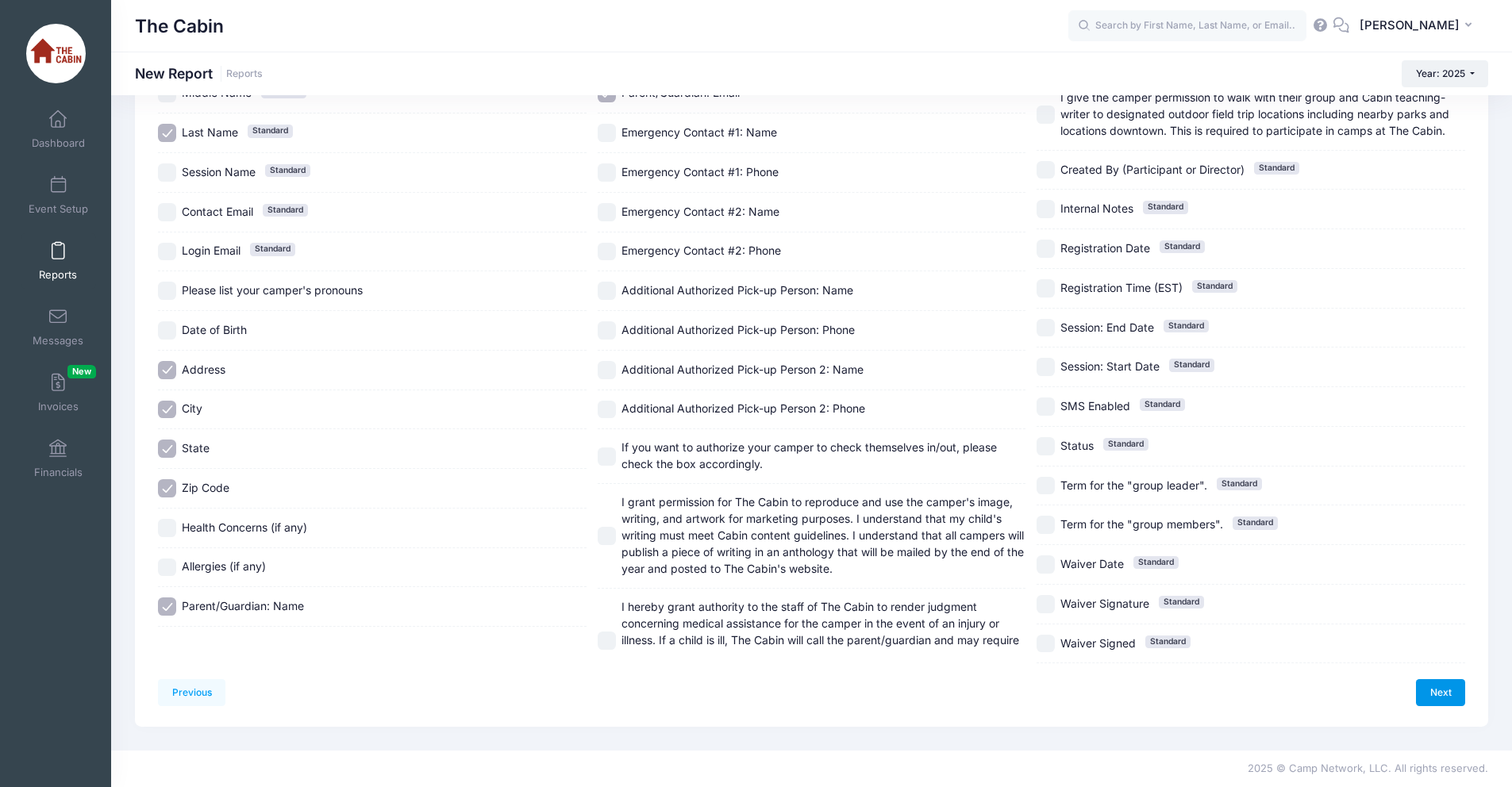
click at [1445, 689] on link "Next" at bounding box center [1440, 693] width 49 height 27
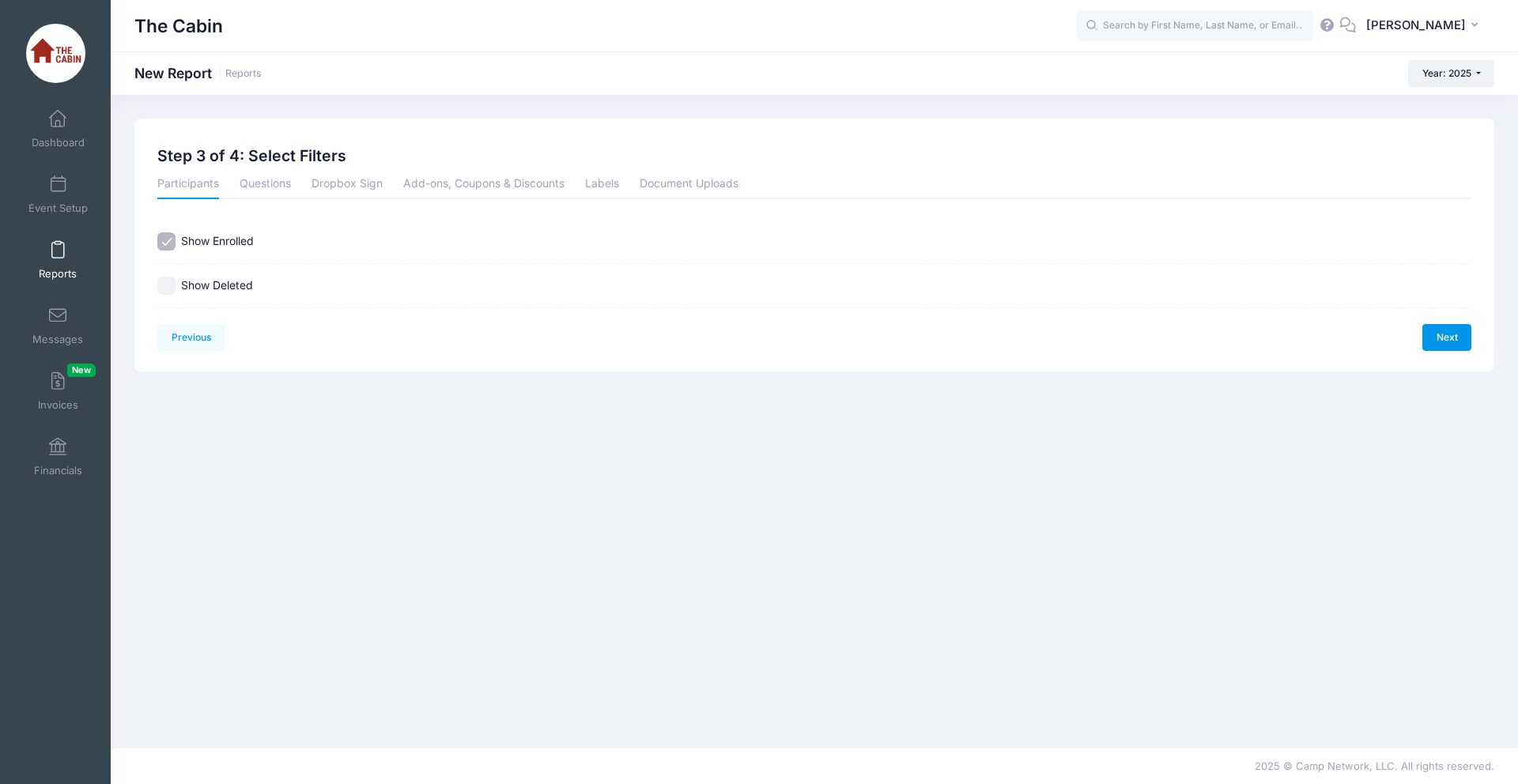
click at [1438, 341] on link "Next" at bounding box center [1446, 338] width 49 height 27
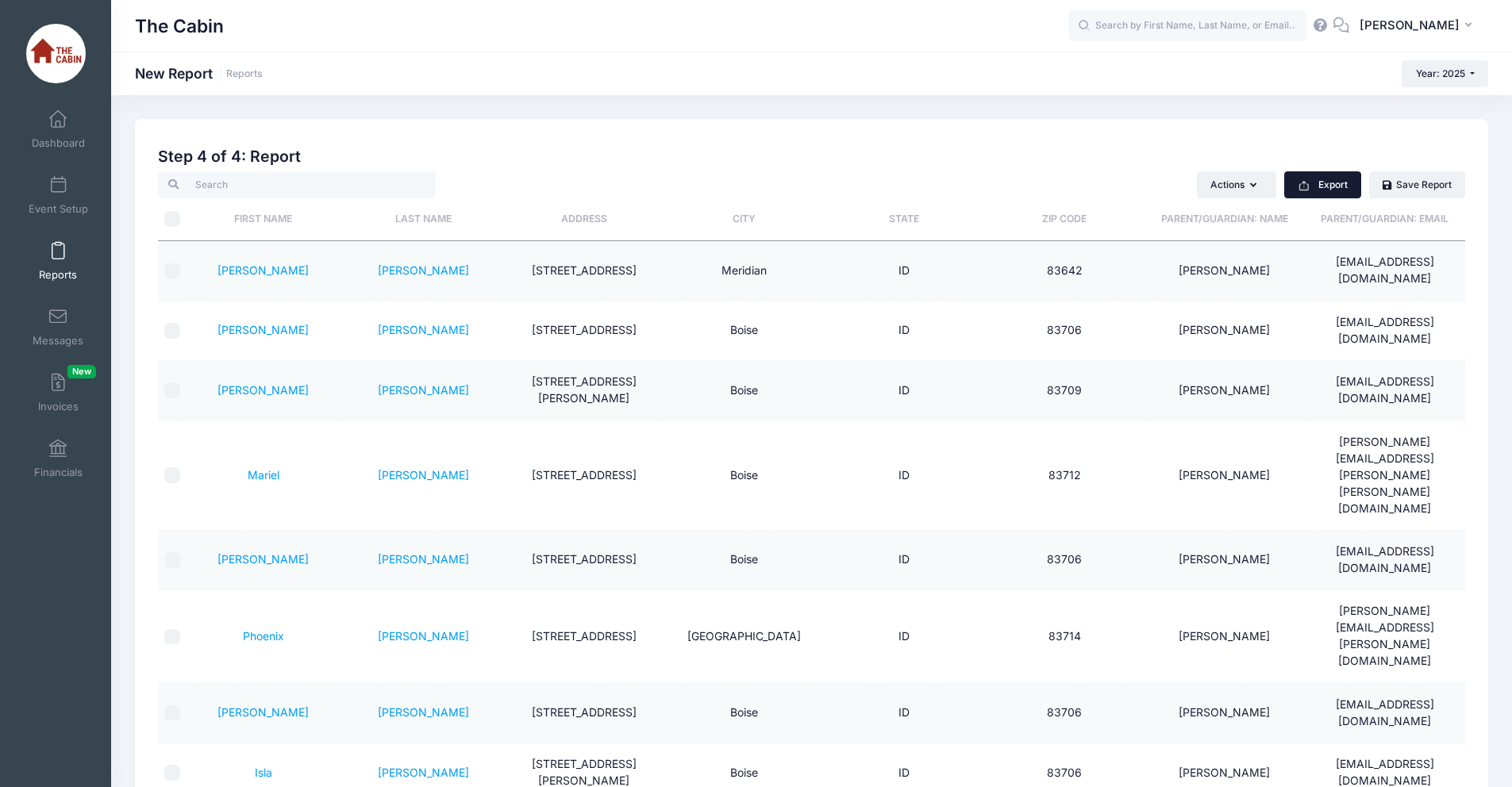
click at [1316, 188] on button "Export" at bounding box center [1323, 185] width 77 height 27
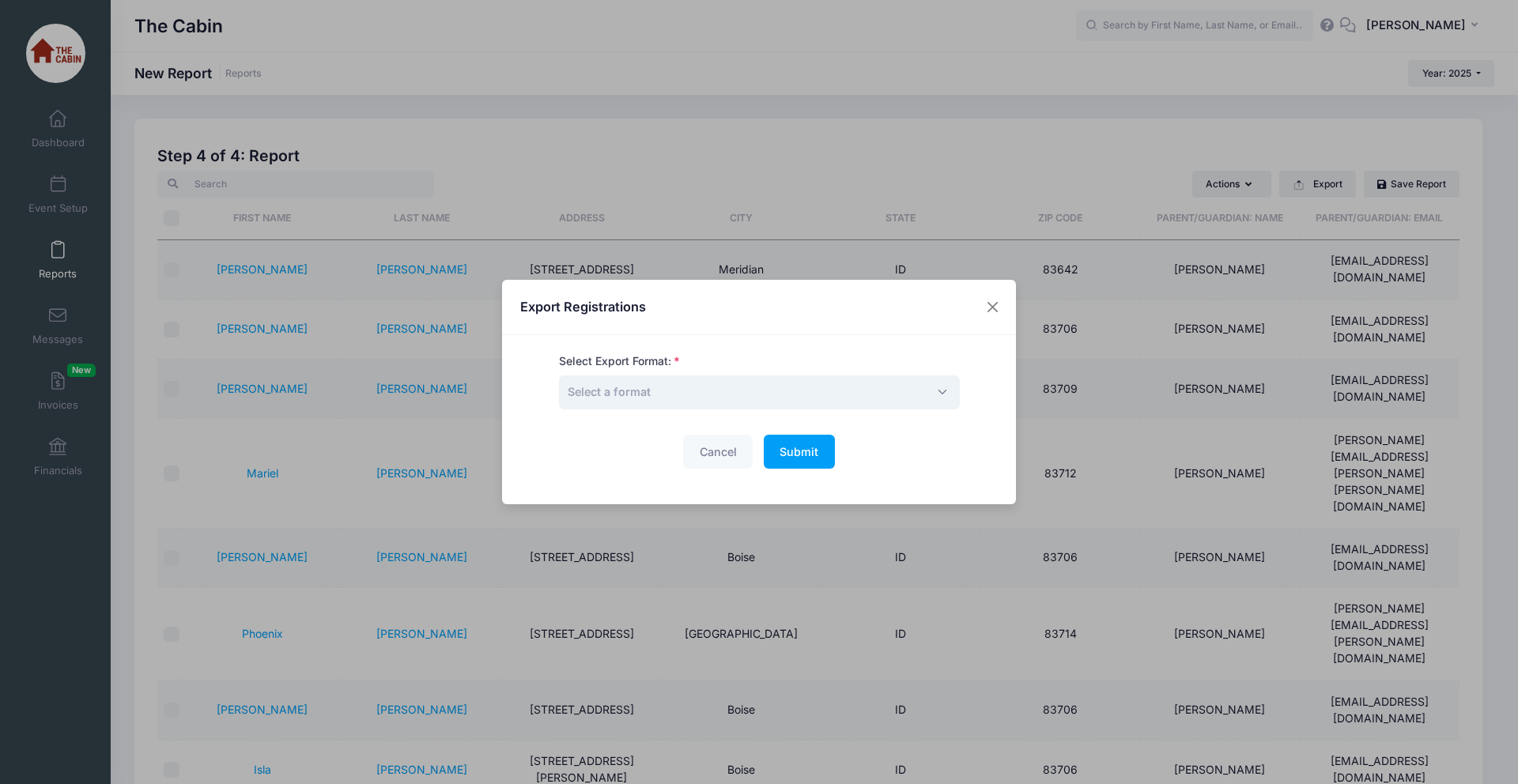
click at [930, 392] on span "Select a format" at bounding box center [759, 392] width 401 height 34
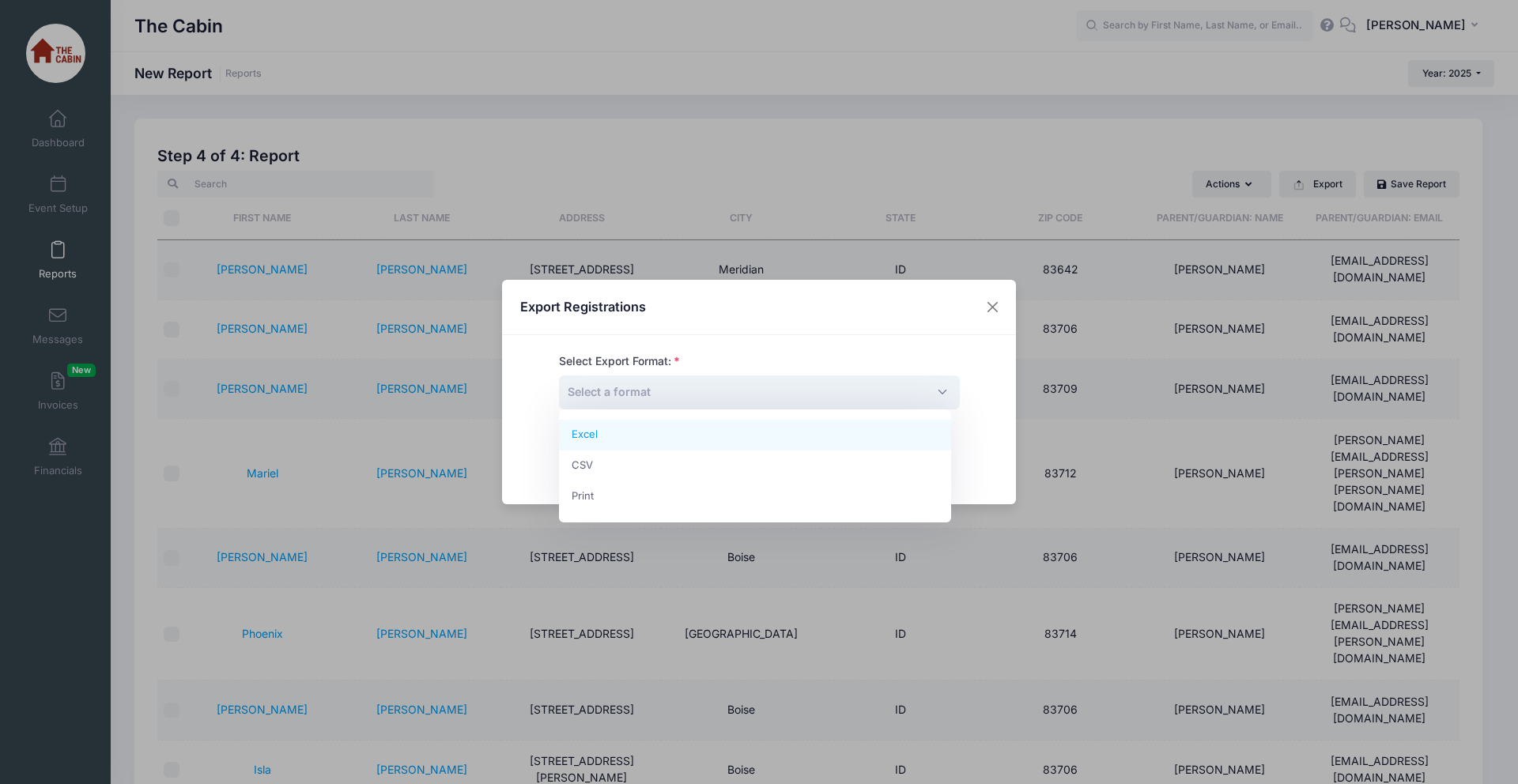
select select "excel"
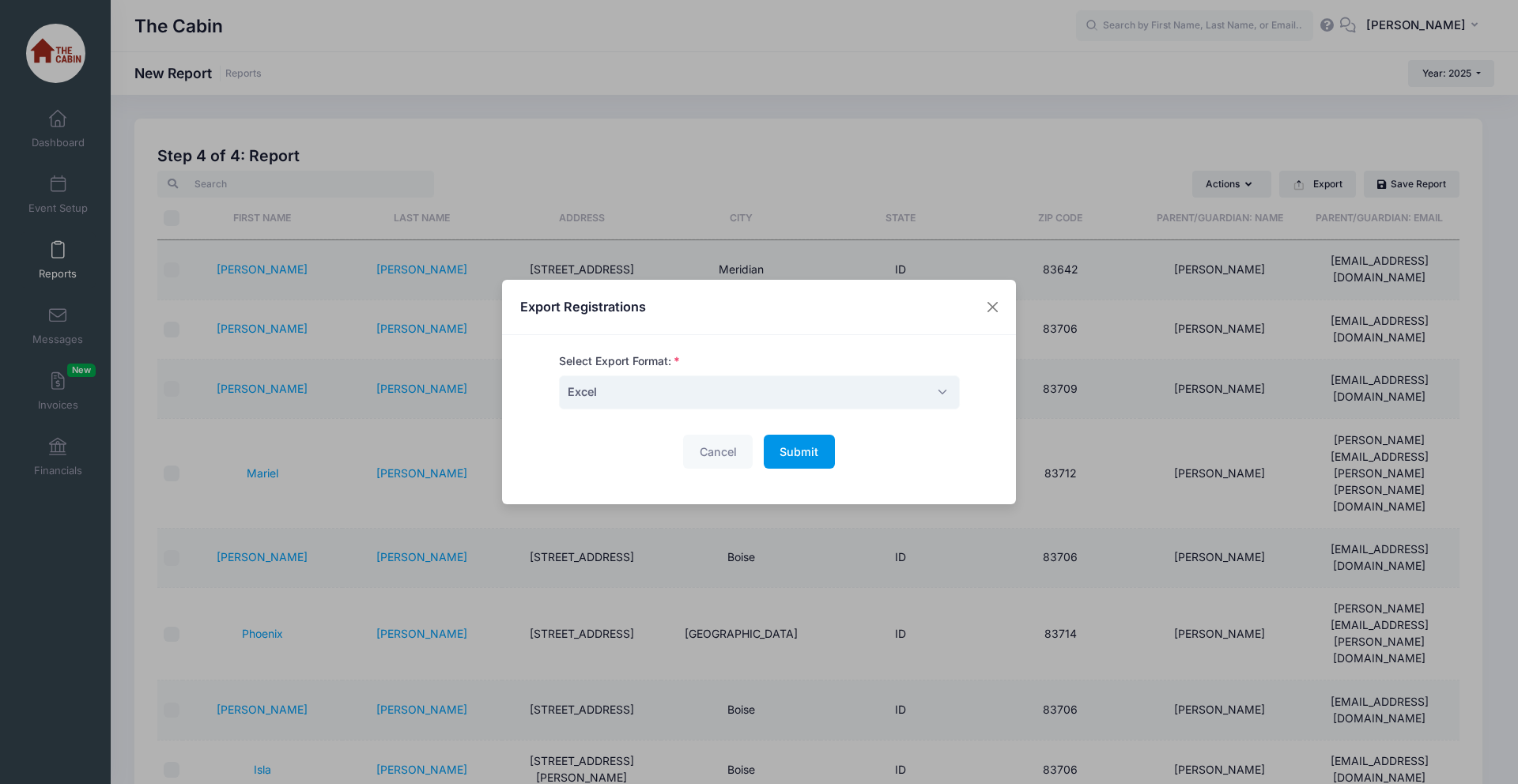
click at [803, 454] on span "Submit" at bounding box center [799, 451] width 39 height 13
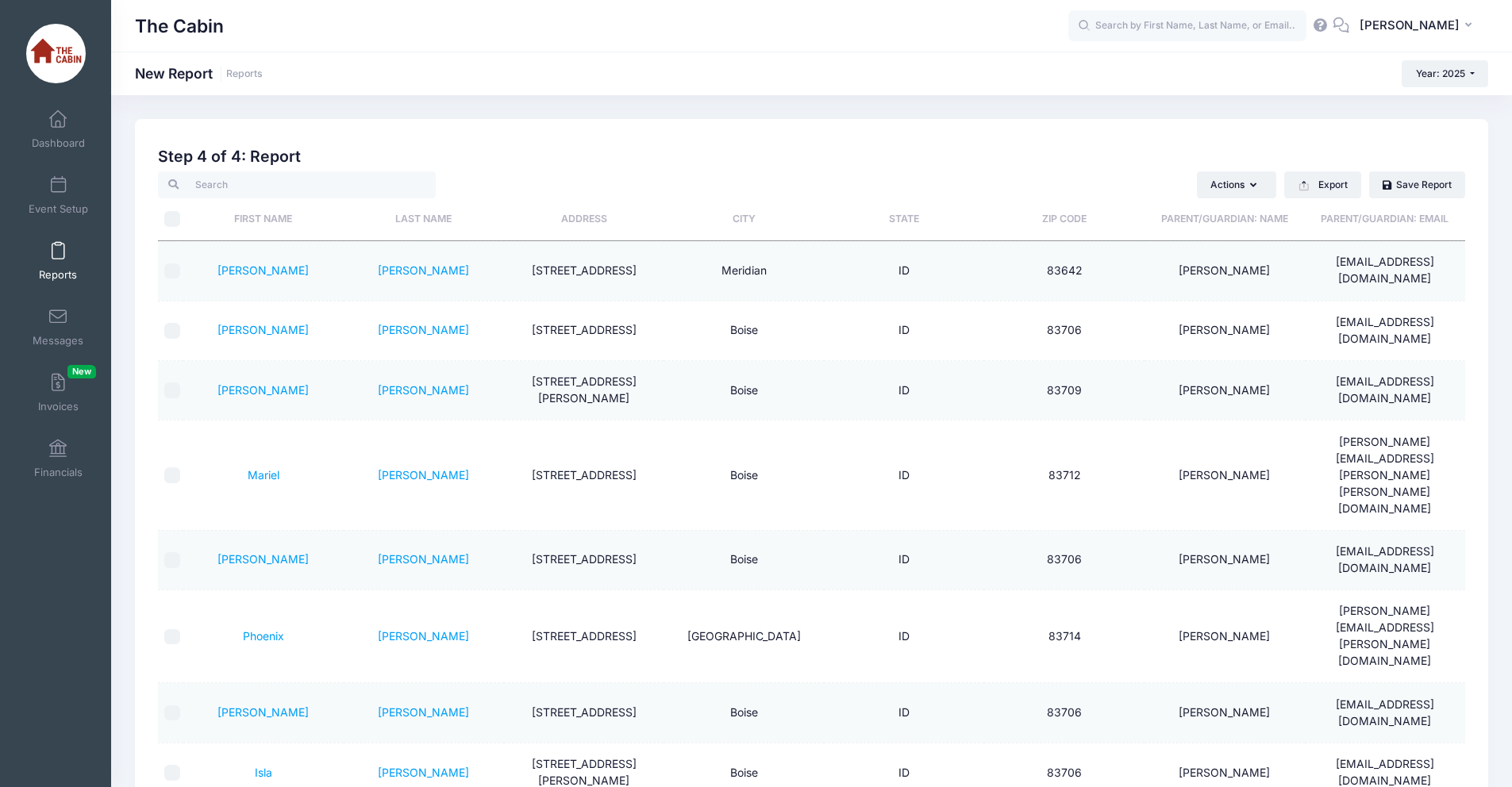
click at [61, 273] on span "Reports" at bounding box center [58, 275] width 38 height 13
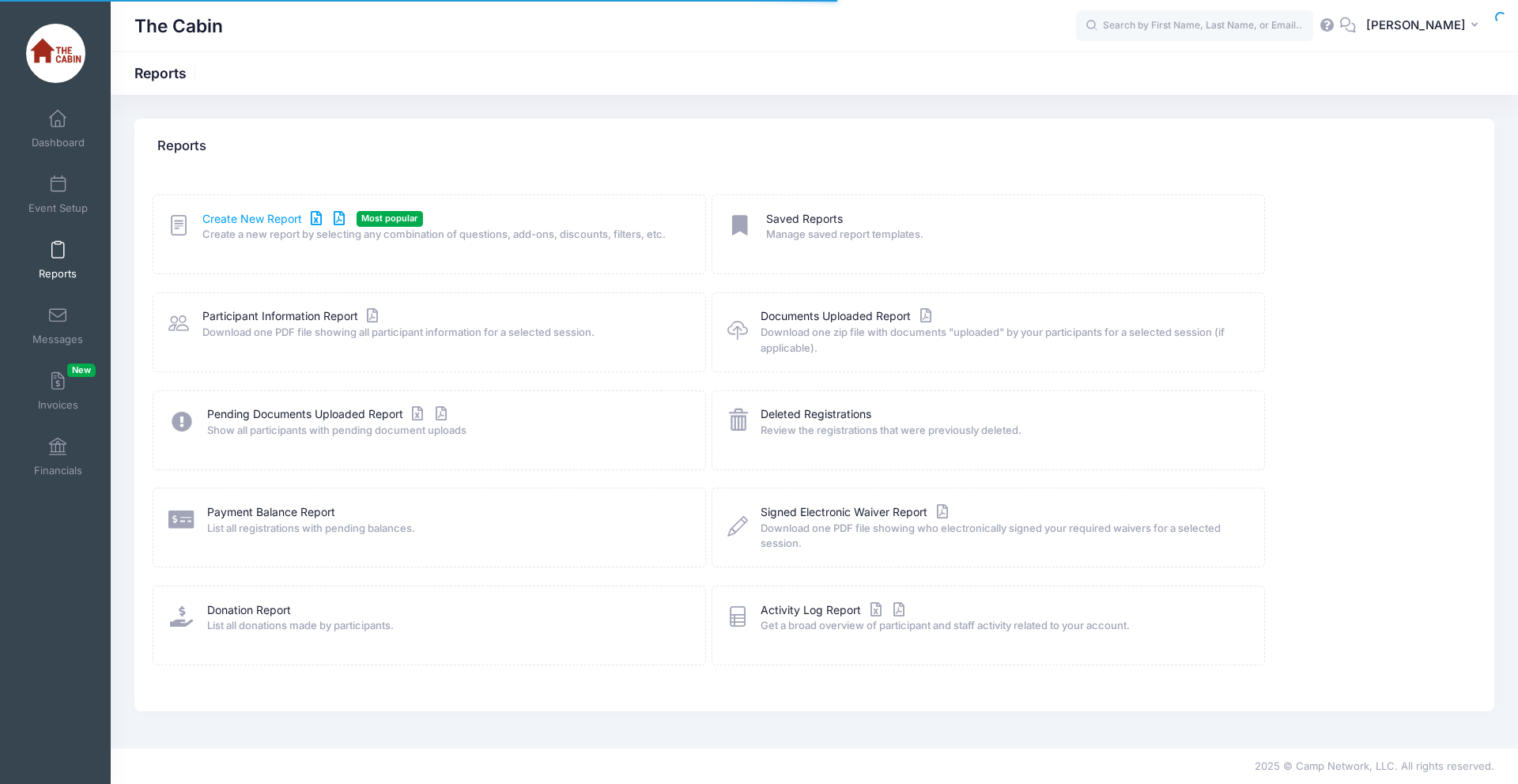
click at [247, 217] on link "Create New Report" at bounding box center [276, 219] width 147 height 17
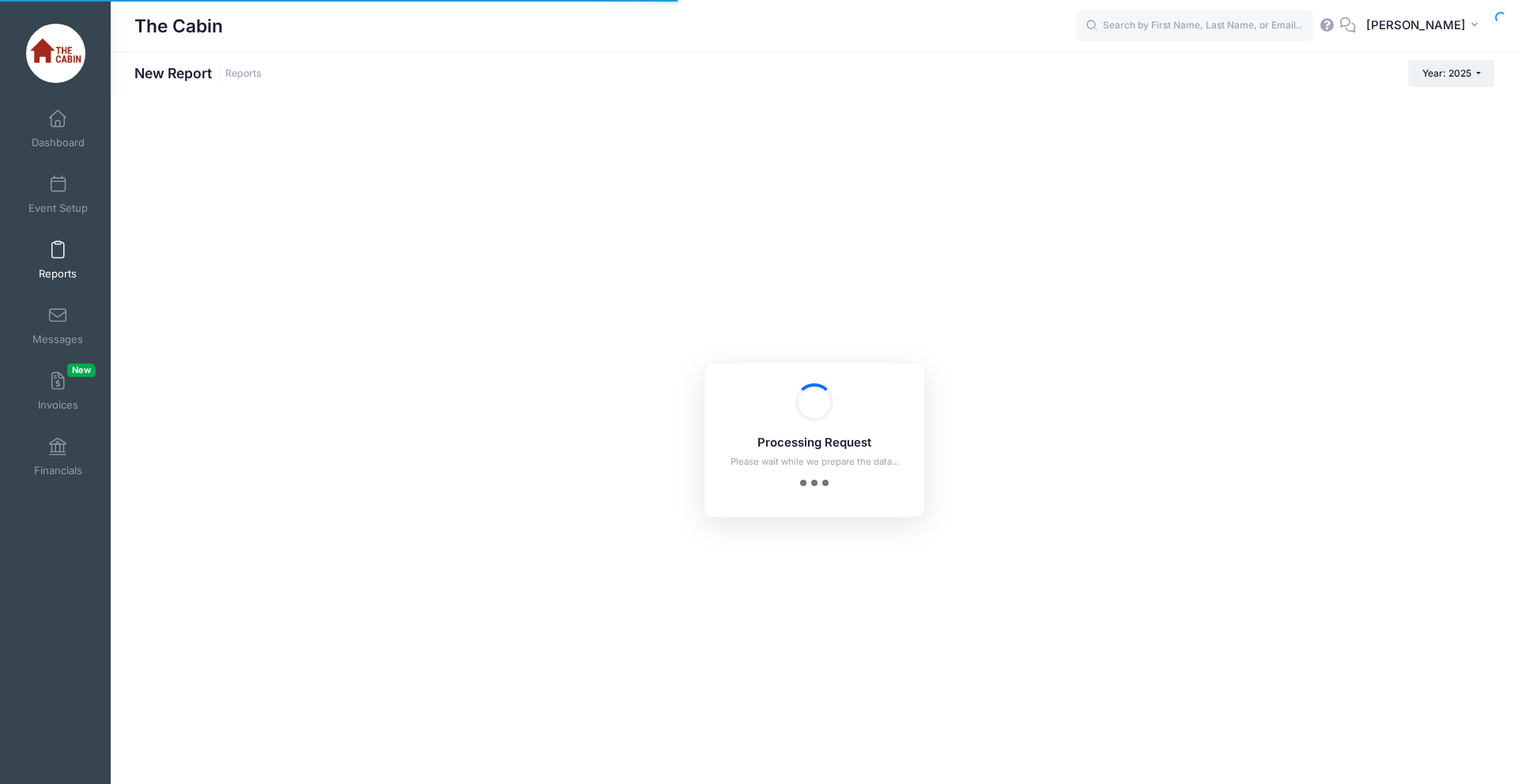
checkbox input "true"
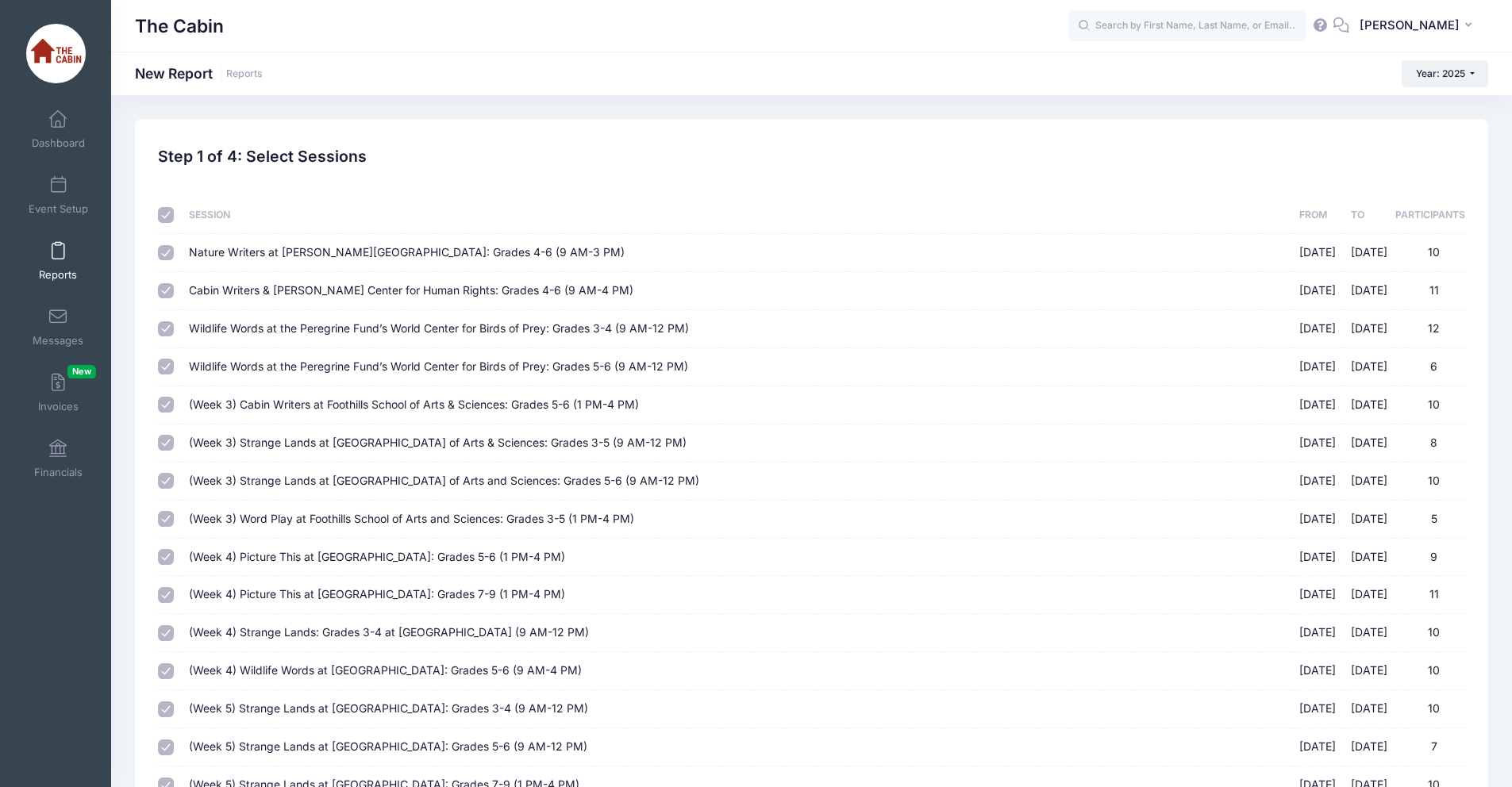
click at [166, 214] on input "checkbox" at bounding box center [166, 215] width 16 height 16
checkbox input "false"
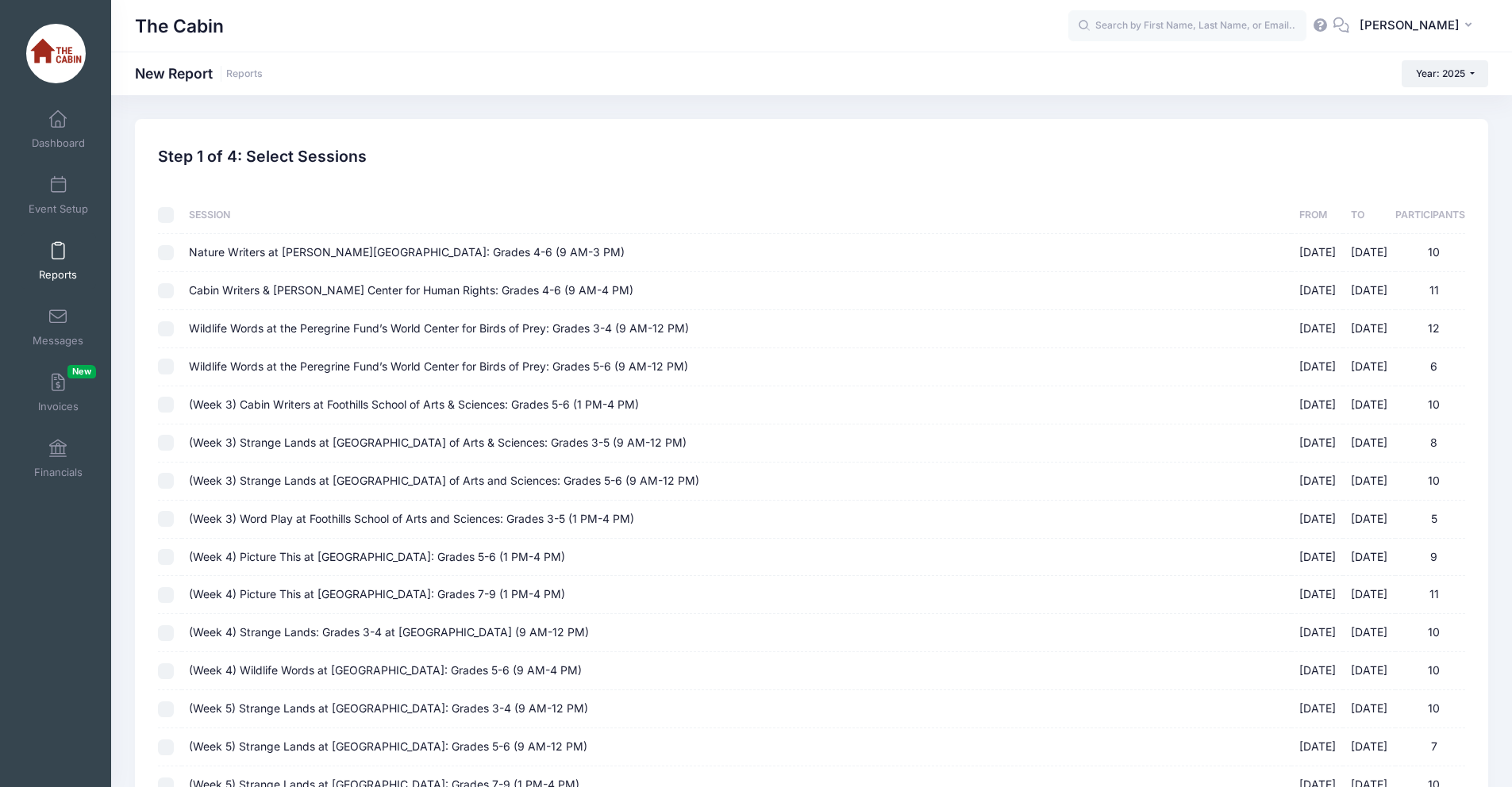
checkbox input "false"
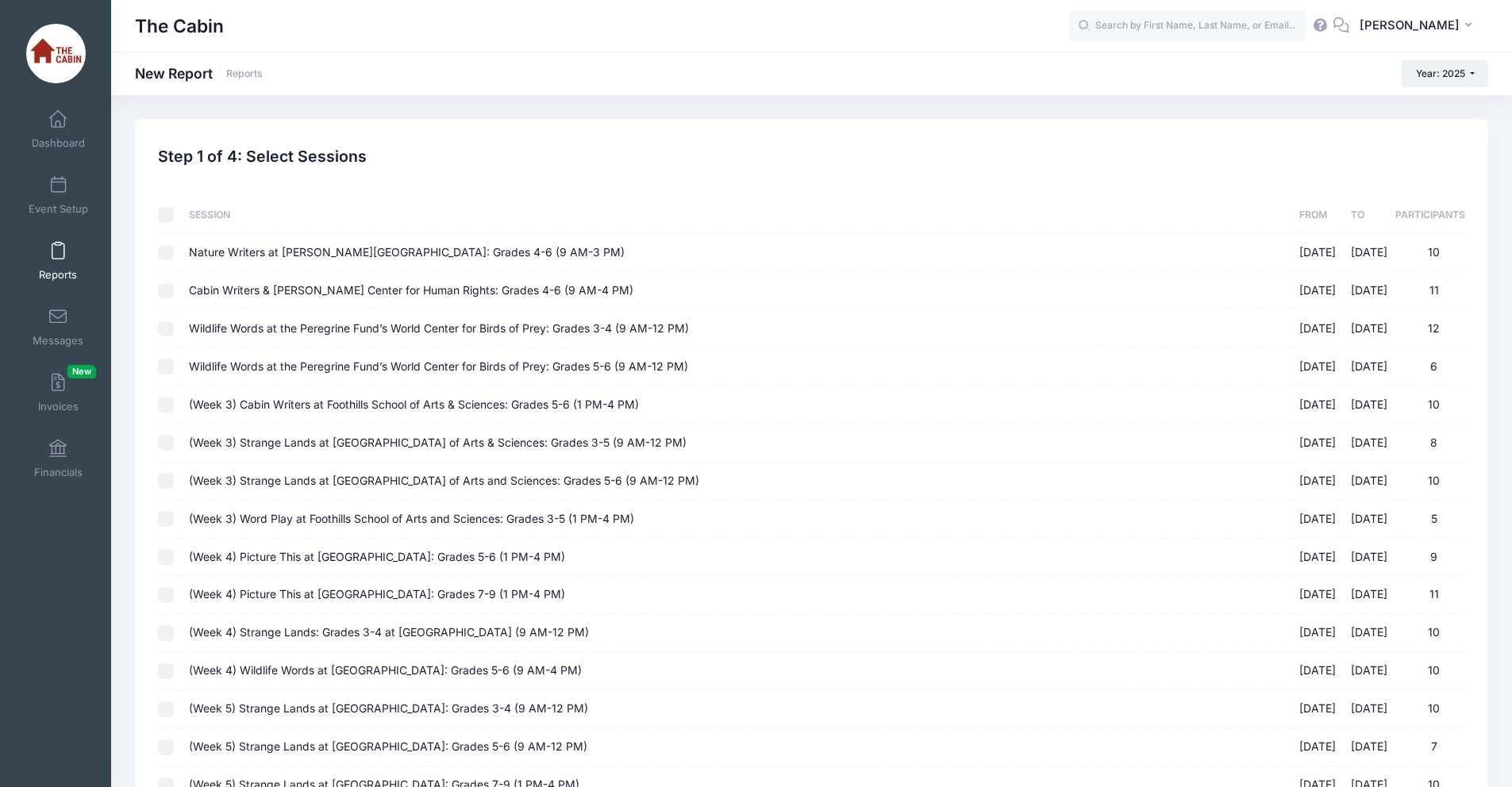
checkbox input "false"
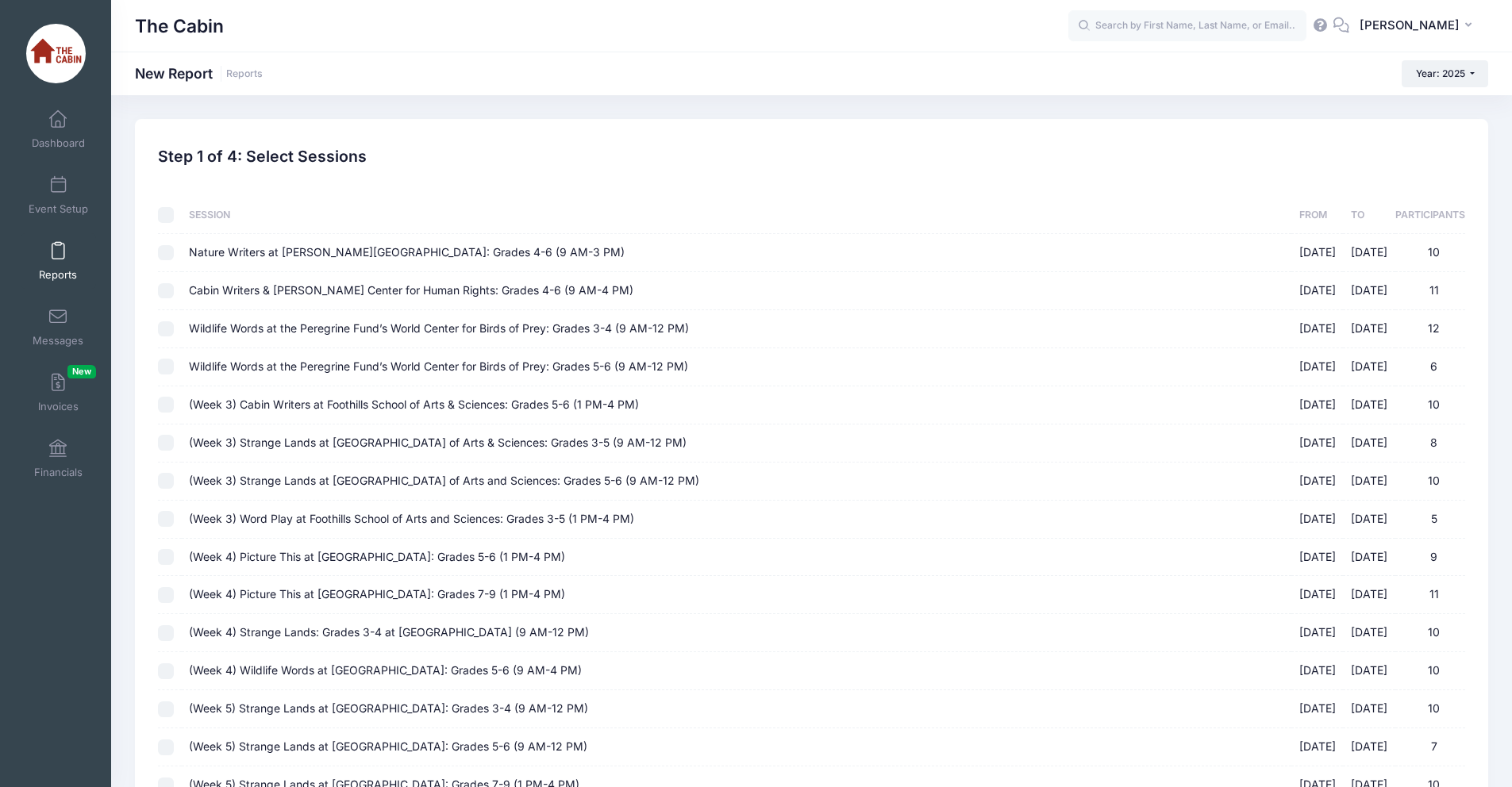
checkbox input "false"
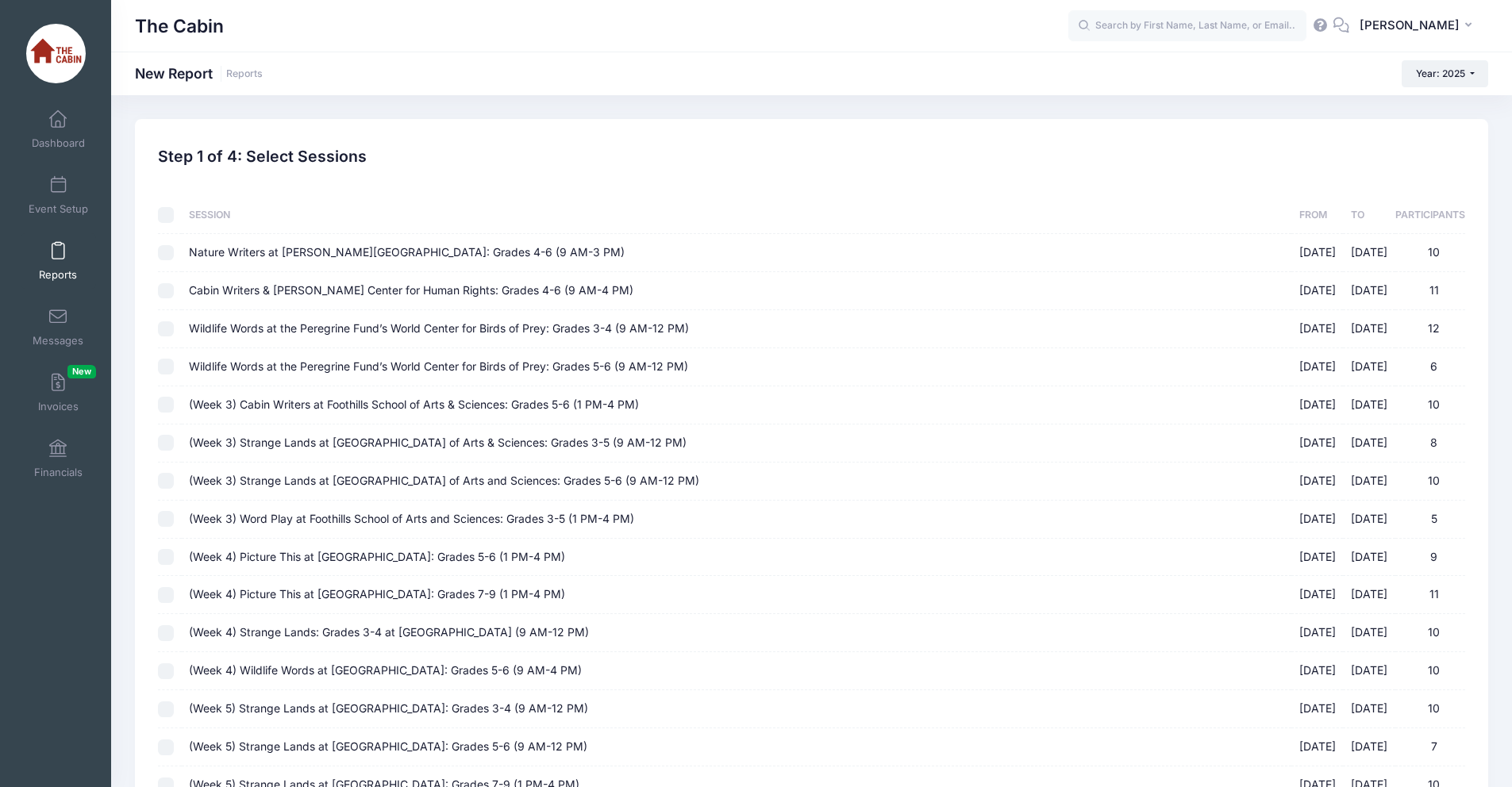
checkbox input "false"
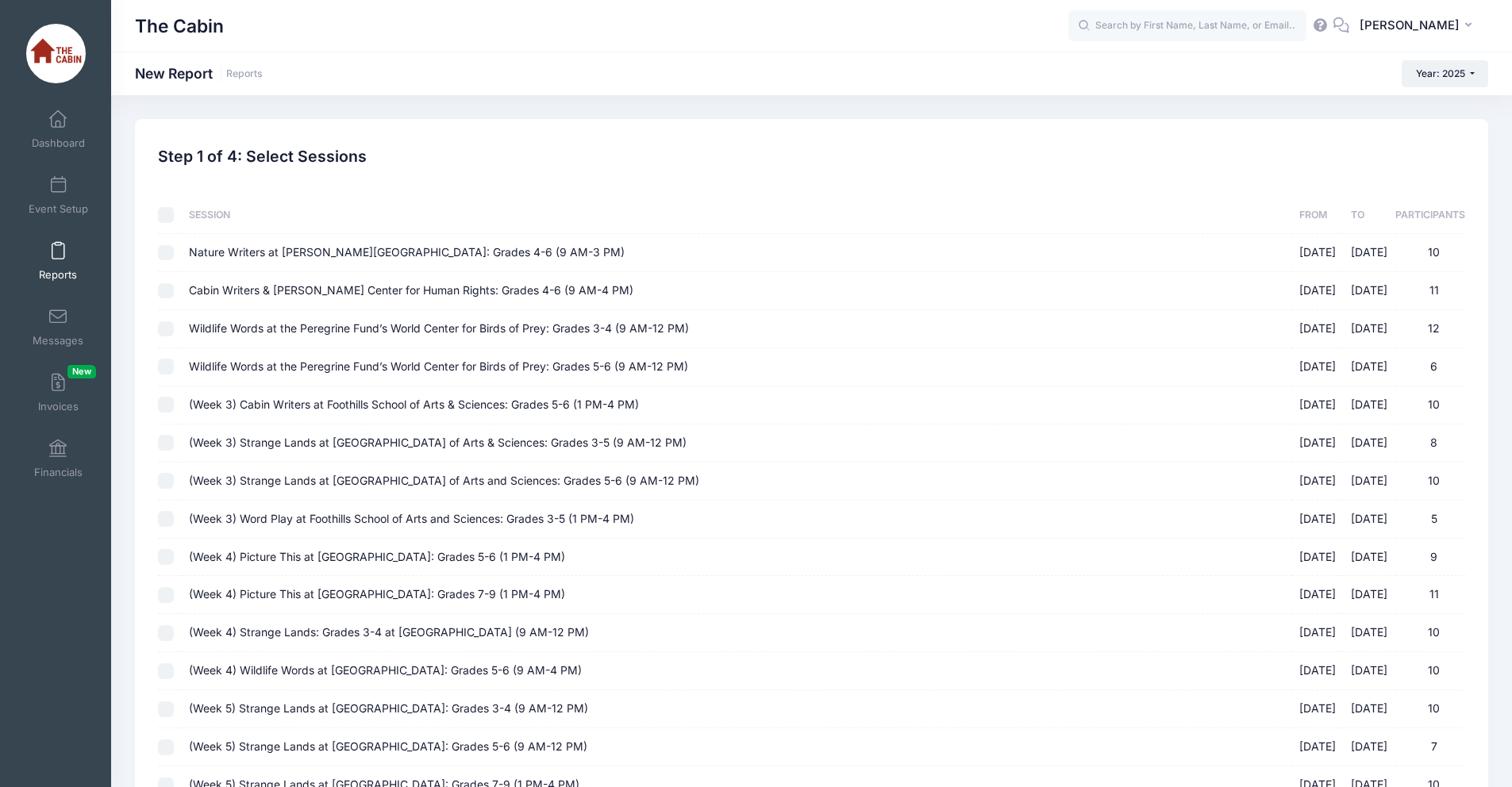
checkbox input "false"
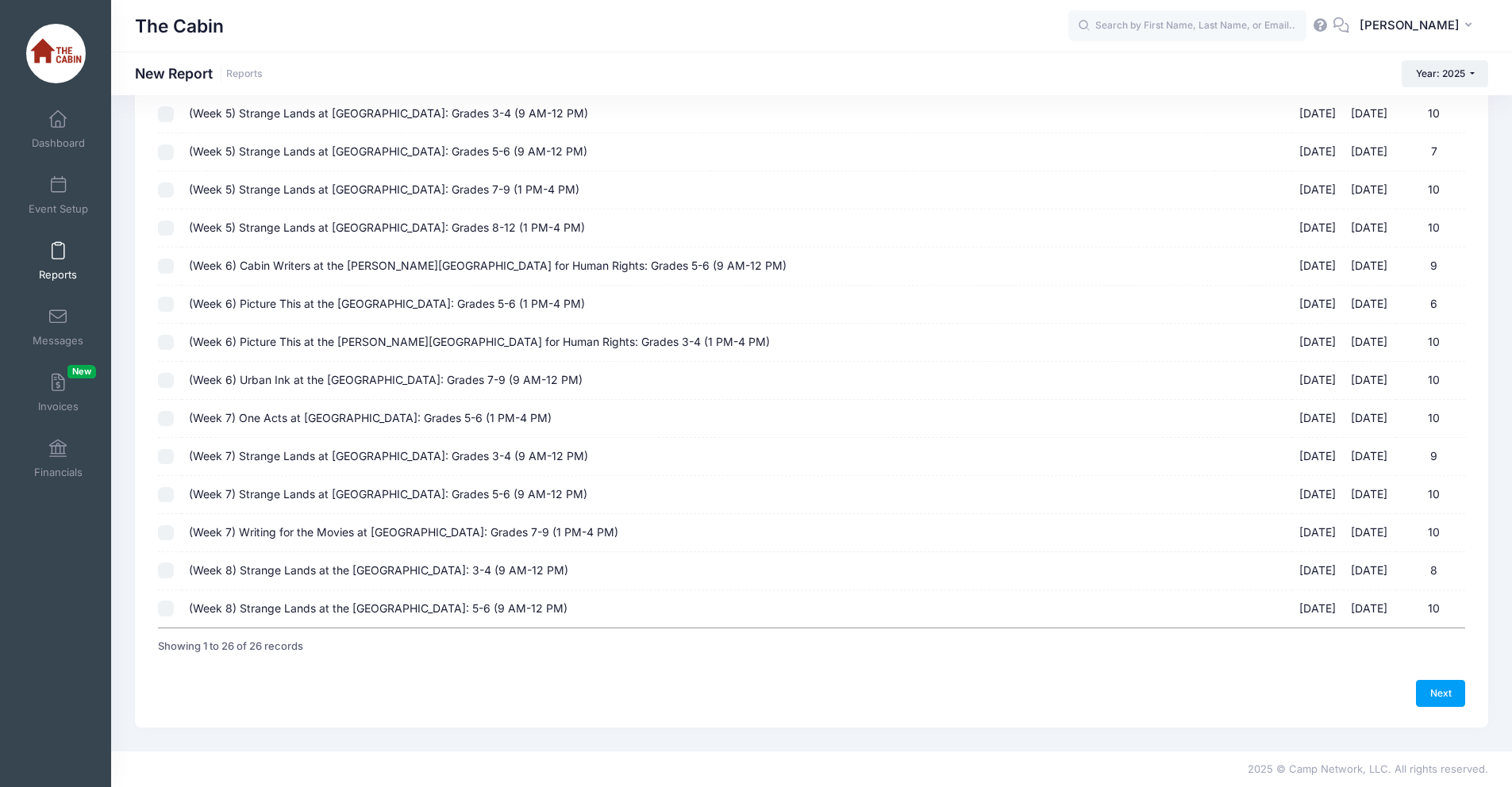
scroll to position [596, 0]
click at [166, 530] on input "(Week 7) Writing for the Movies at [GEOGRAPHIC_DATA]: Grades 7-9 (1 PM-4 PM) [D…" at bounding box center [166, 533] width 16 height 16
checkbox input "true"
click at [1438, 685] on link "Next" at bounding box center [1440, 693] width 49 height 27
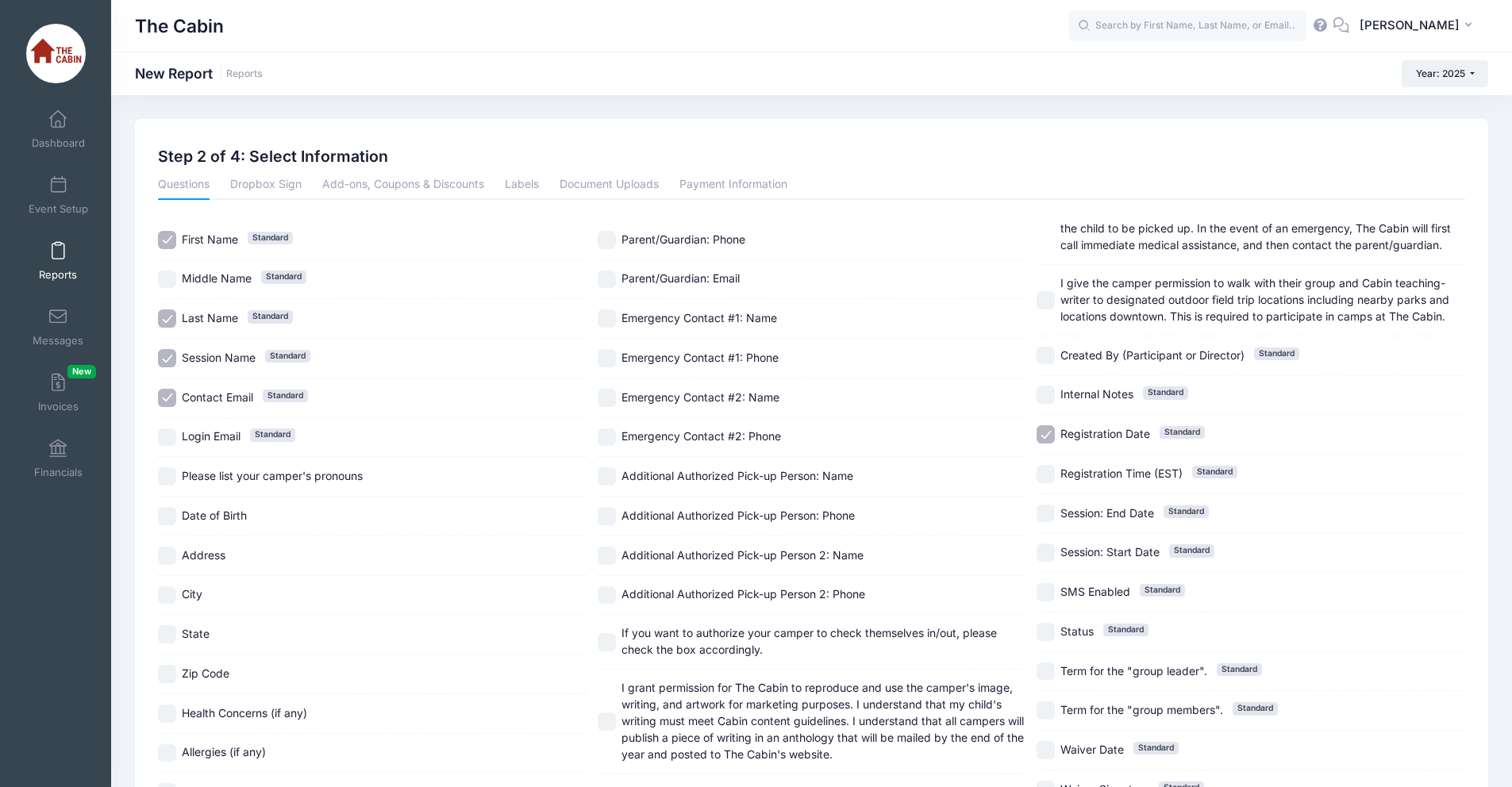
click at [166, 356] on input "Session Name Standard" at bounding box center [167, 358] width 19 height 19
checkbox input "false"
click at [160, 395] on input "Contact Email Standard" at bounding box center [167, 398] width 19 height 19
checkbox input "false"
click at [169, 557] on input "Address" at bounding box center [167, 556] width 19 height 19
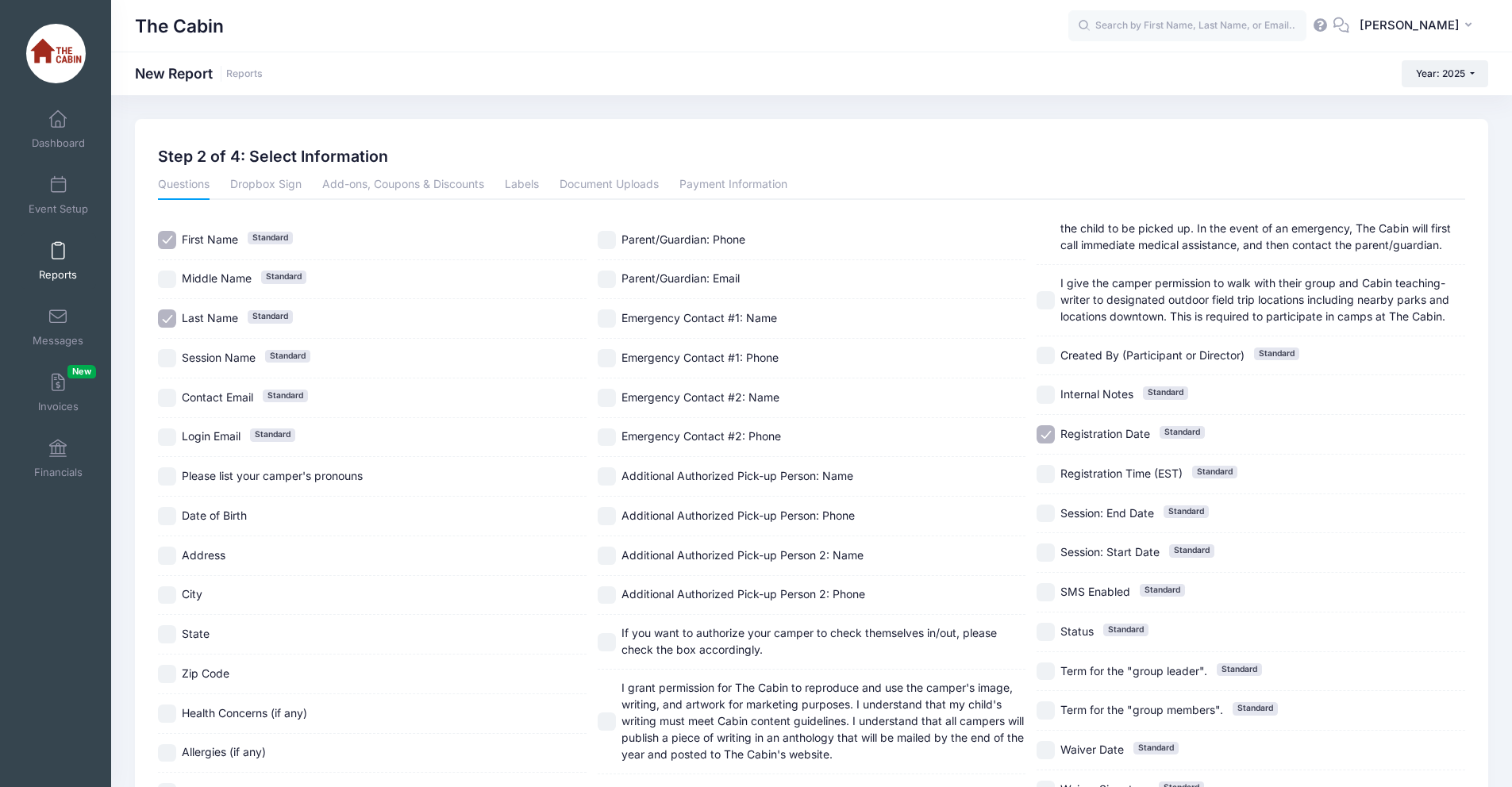
checkbox input "true"
click at [169, 590] on input "City" at bounding box center [167, 595] width 19 height 19
checkbox input "true"
click at [171, 624] on div "State" at bounding box center [373, 635] width 429 height 40
checkbox input "true"
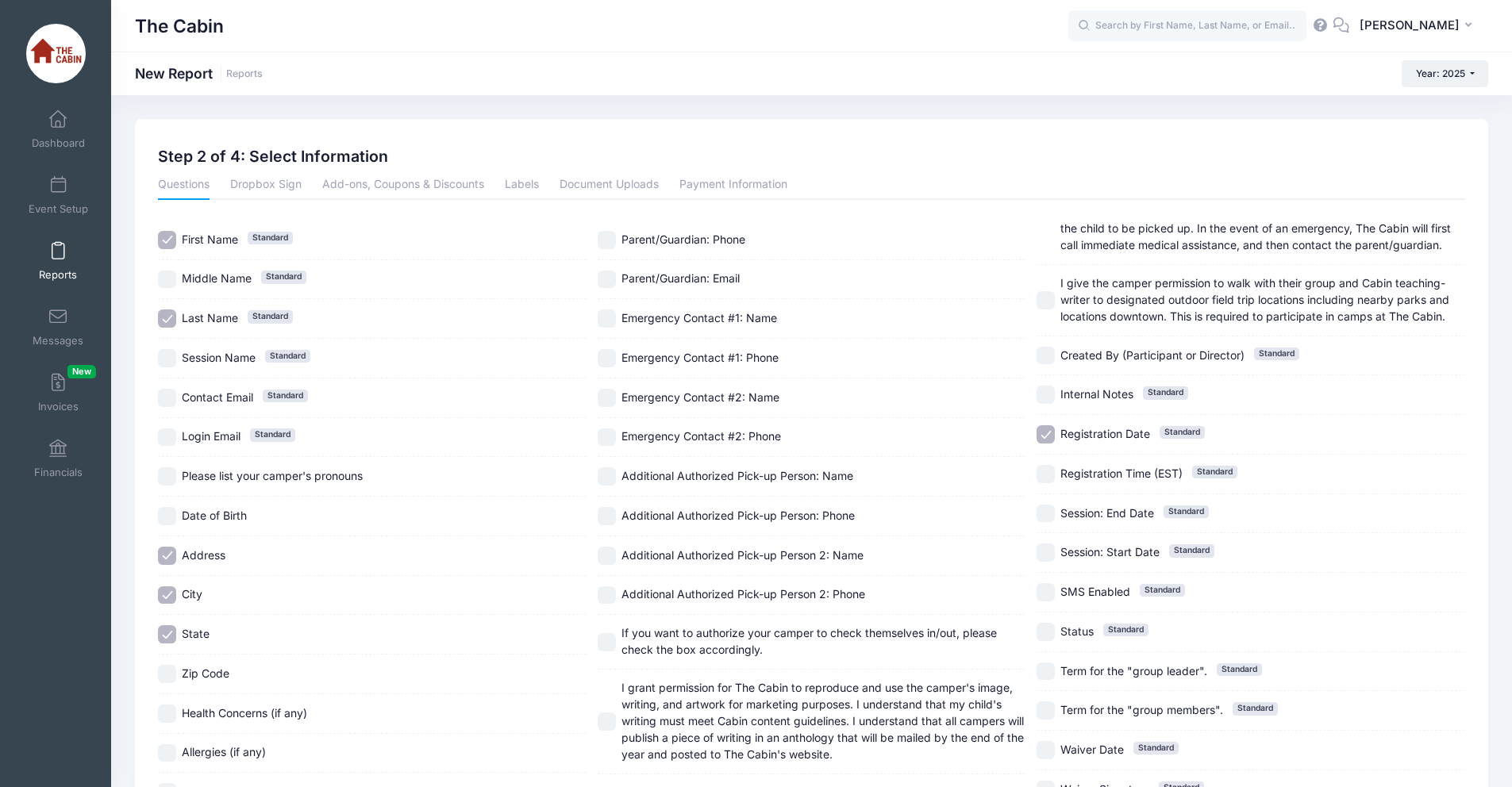
click at [165, 681] on input "Zip Code" at bounding box center [167, 674] width 19 height 19
checkbox input "true"
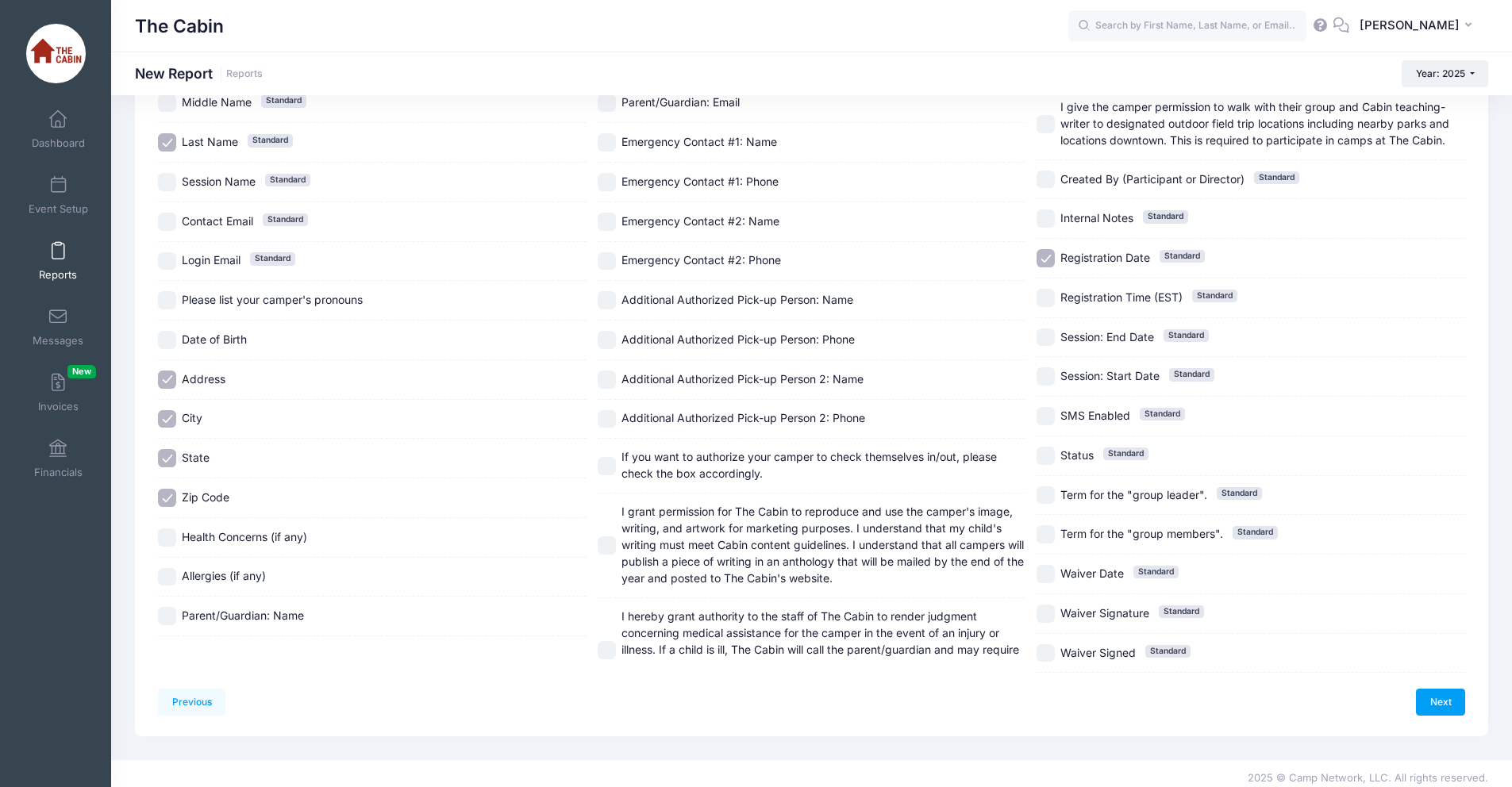
scroll to position [186, 0]
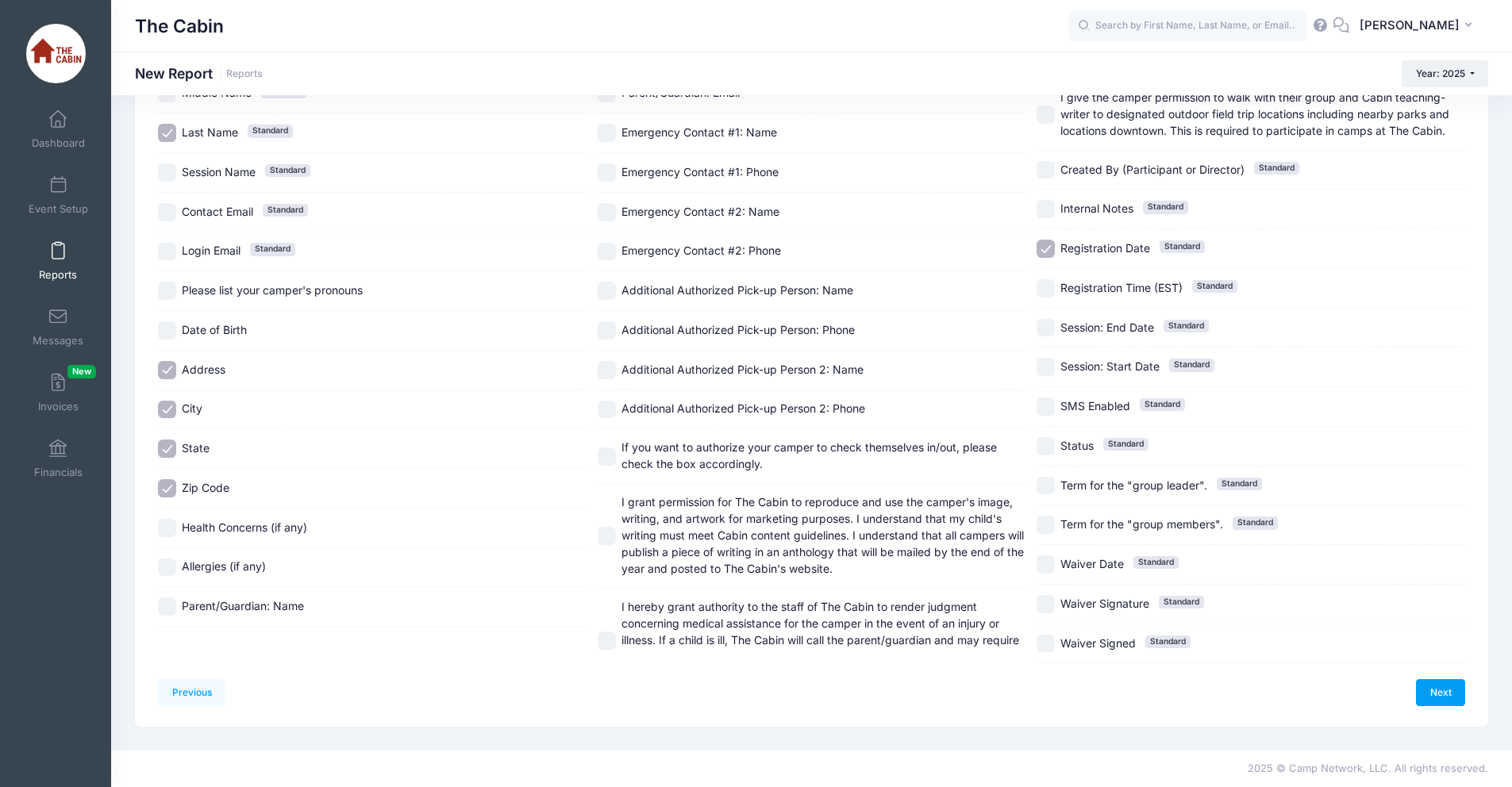
click at [162, 604] on input "Parent/Guardian: Name" at bounding box center [167, 606] width 19 height 19
checkbox input "true"
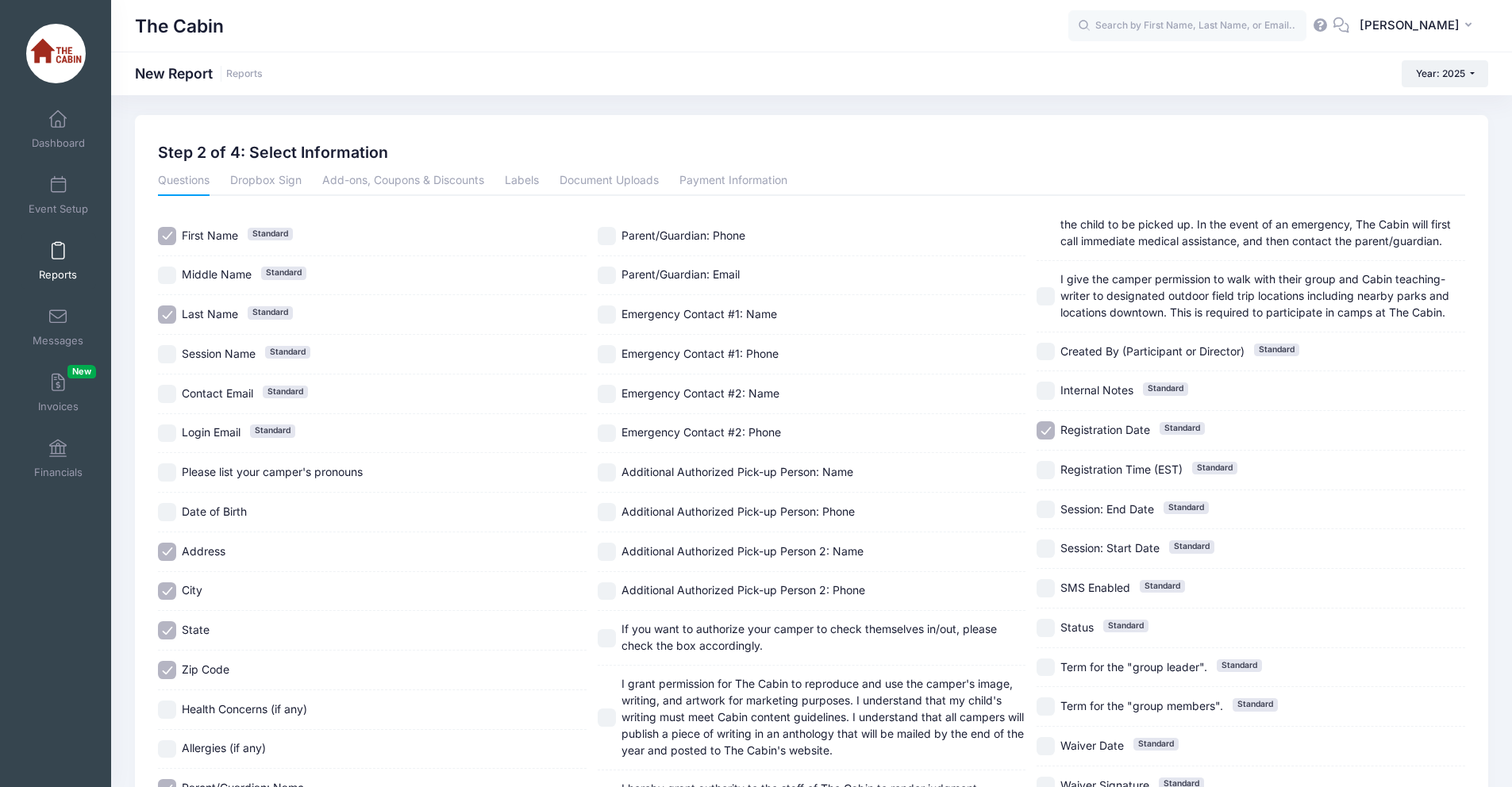
scroll to position [0, 0]
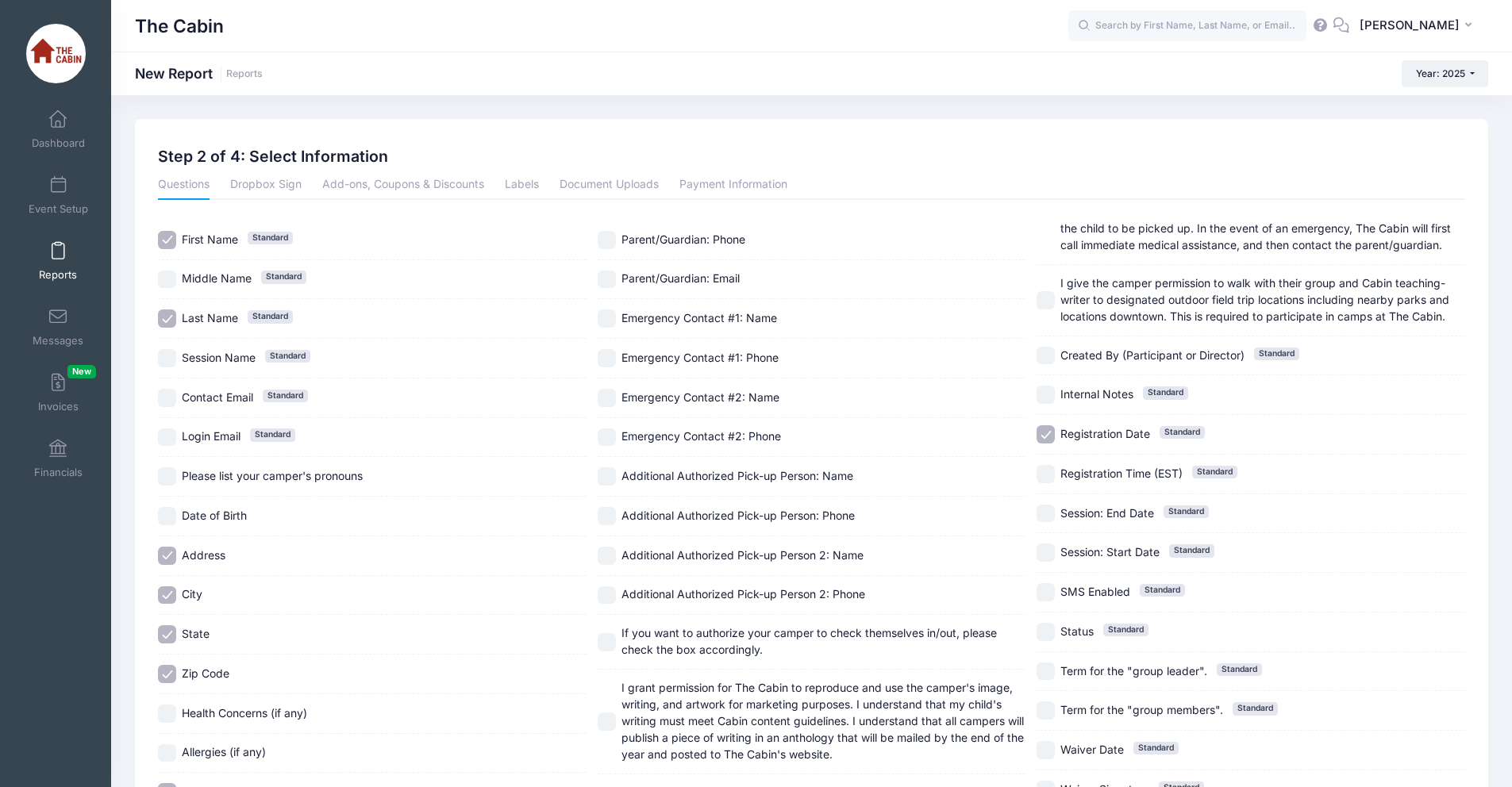
click at [610, 239] on input "Parent/Guardian: Phone" at bounding box center [607, 240] width 19 height 19
checkbox input "true"
click at [1043, 430] on input "Registration Date Standard" at bounding box center [1045, 434] width 19 height 19
checkbox input "false"
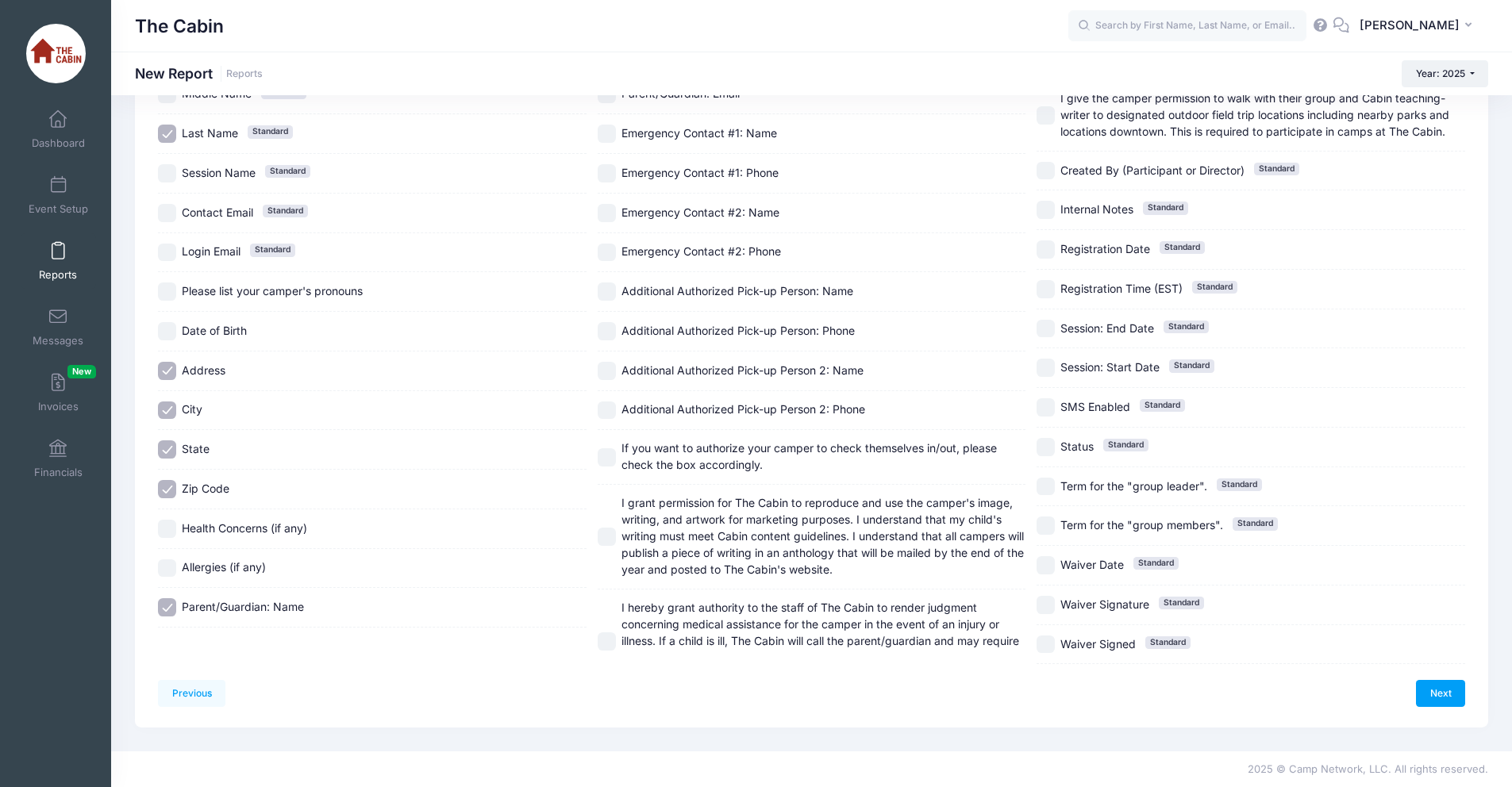
scroll to position [186, 0]
click at [1427, 687] on link "Next" at bounding box center [1440, 693] width 49 height 27
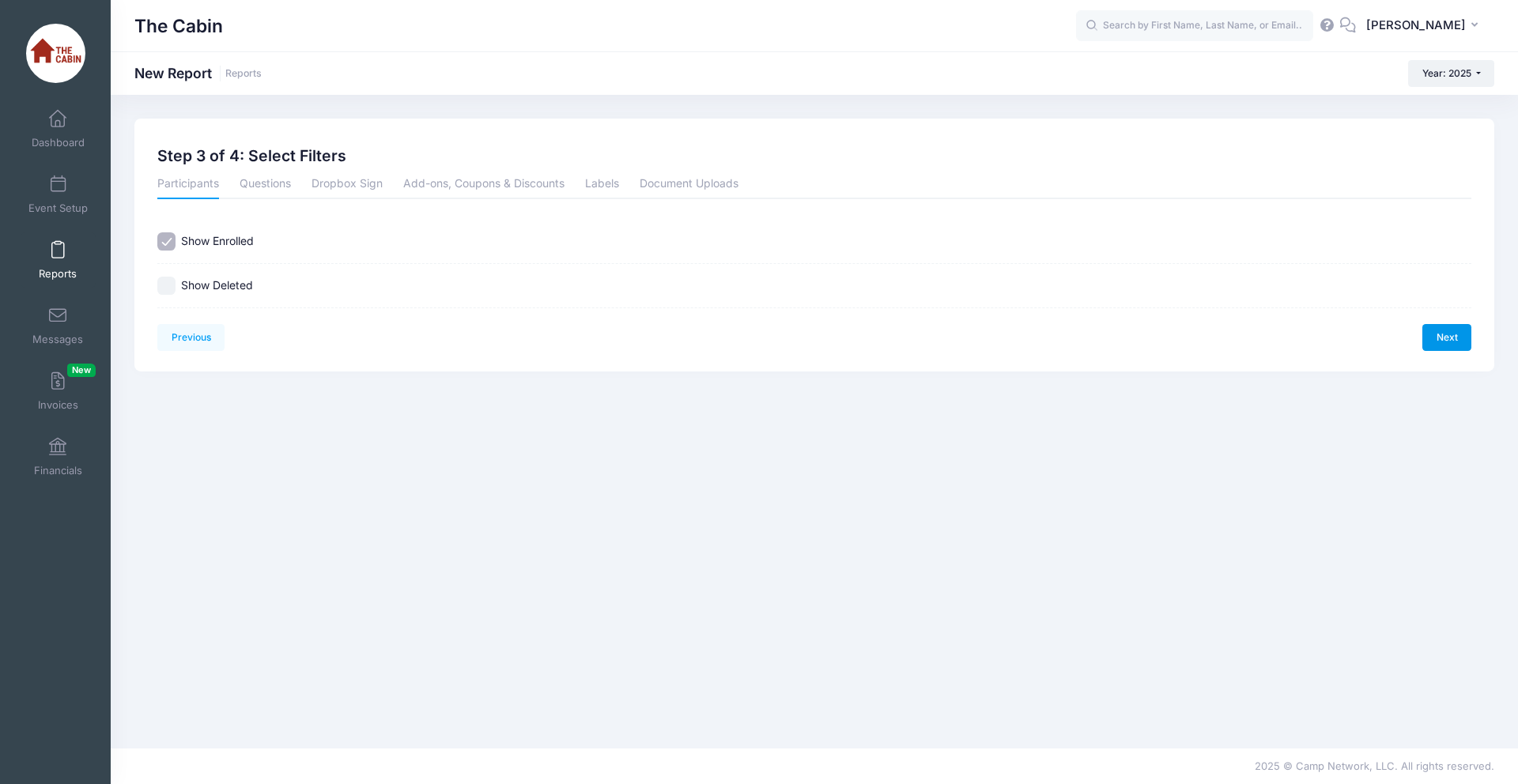
click at [1436, 334] on link "Next" at bounding box center [1446, 338] width 49 height 27
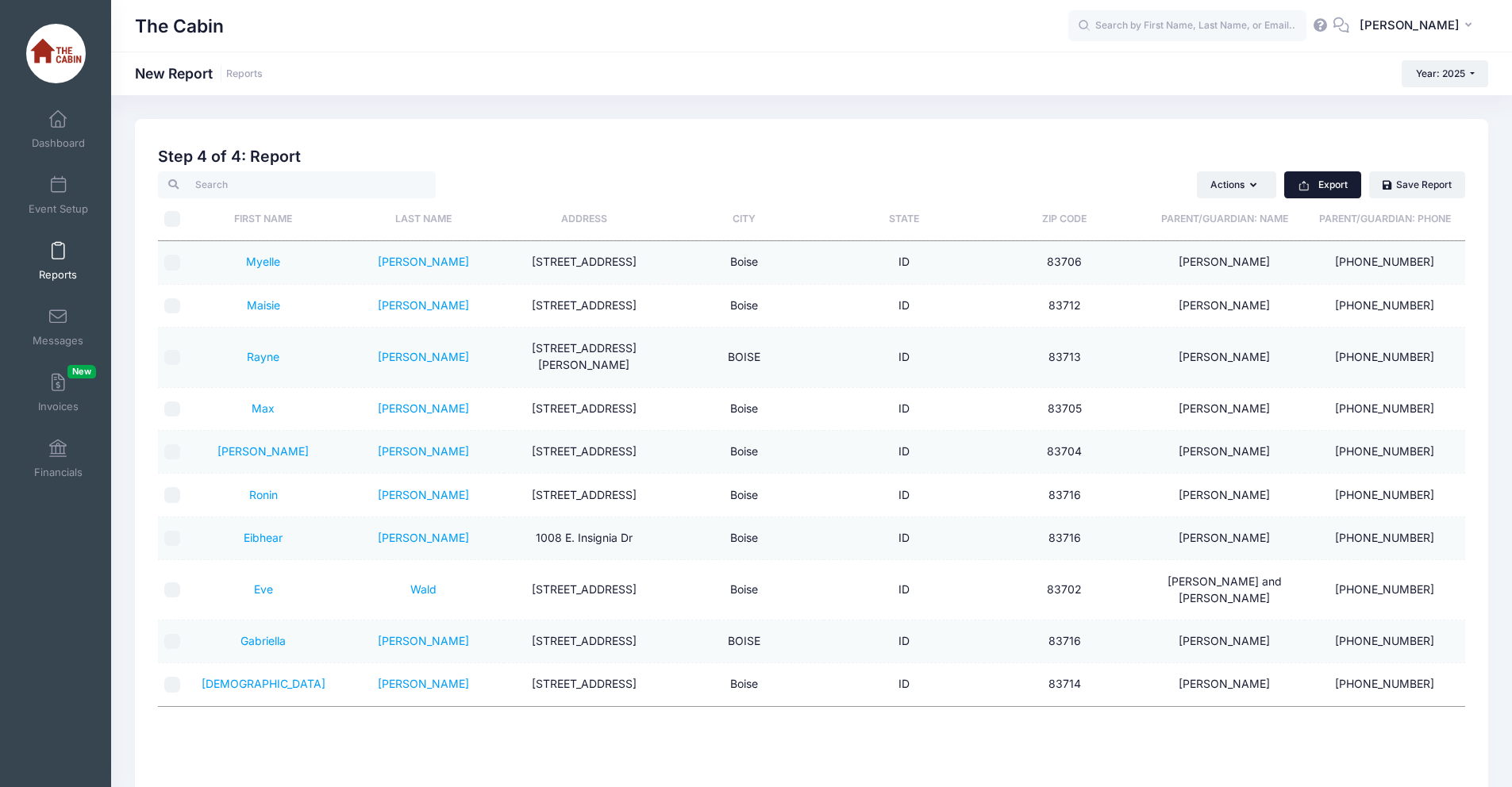
click at [1326, 189] on button "Export" at bounding box center [1323, 185] width 77 height 27
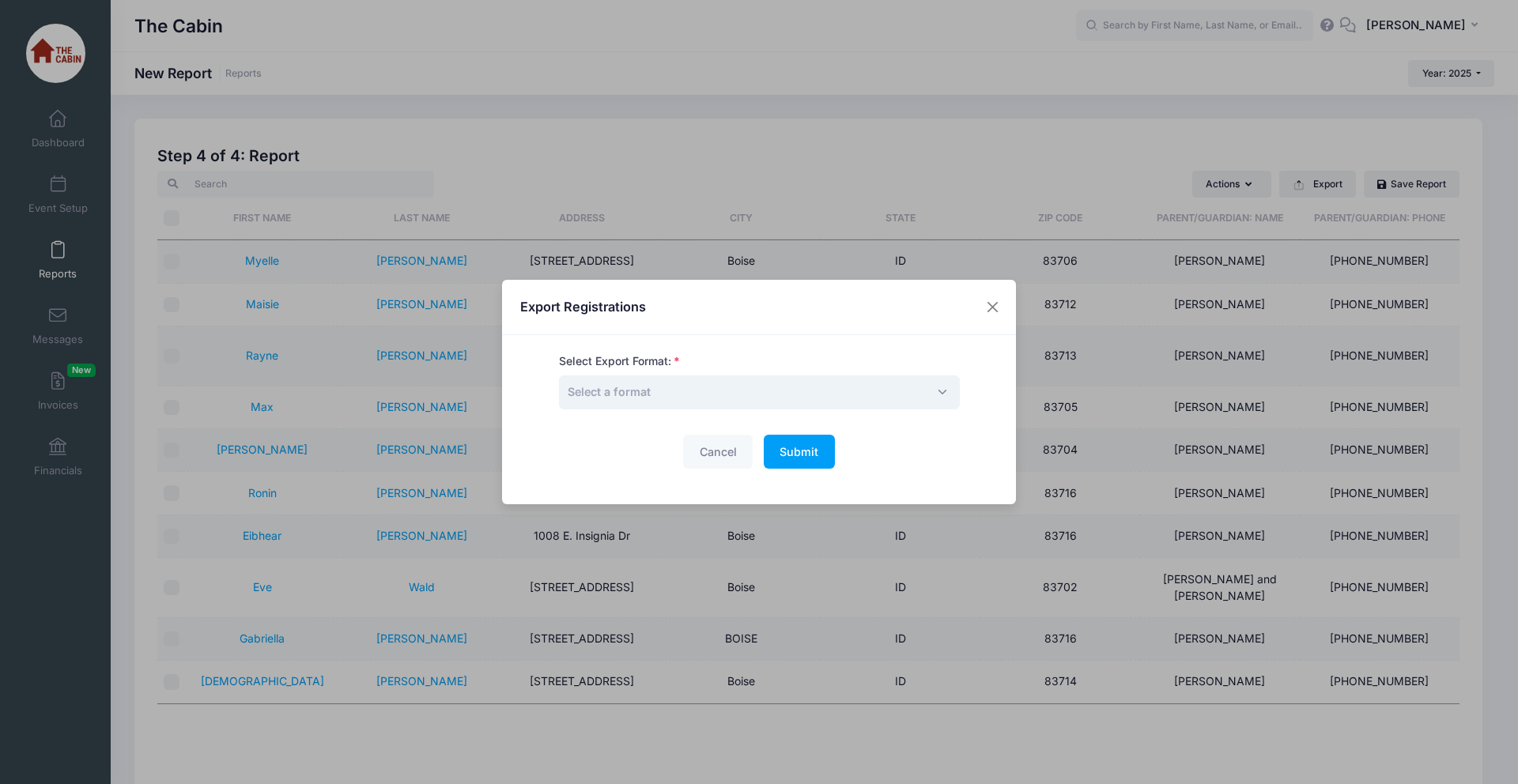
click at [935, 384] on span "Select a format" at bounding box center [759, 392] width 401 height 34
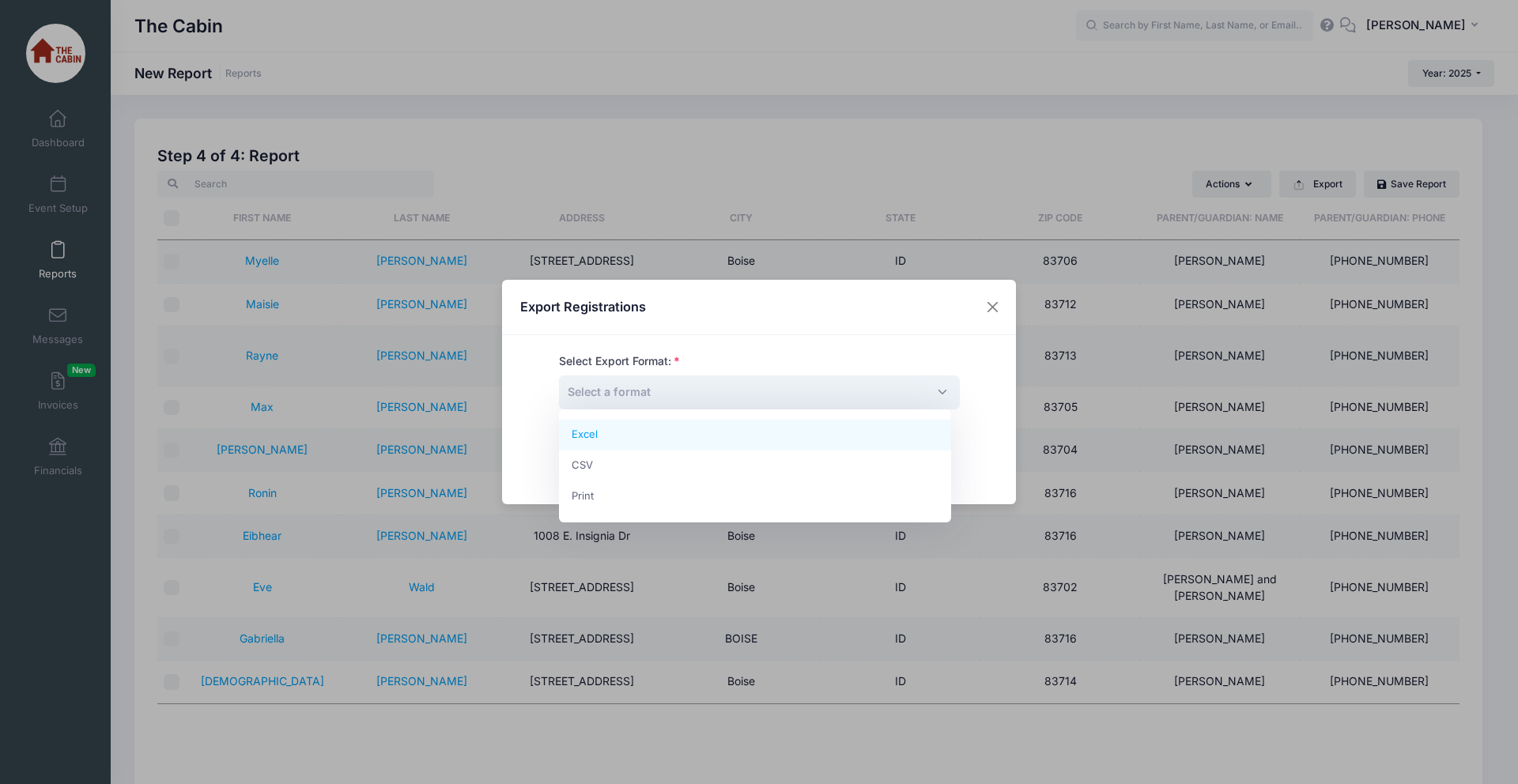
select select "excel"
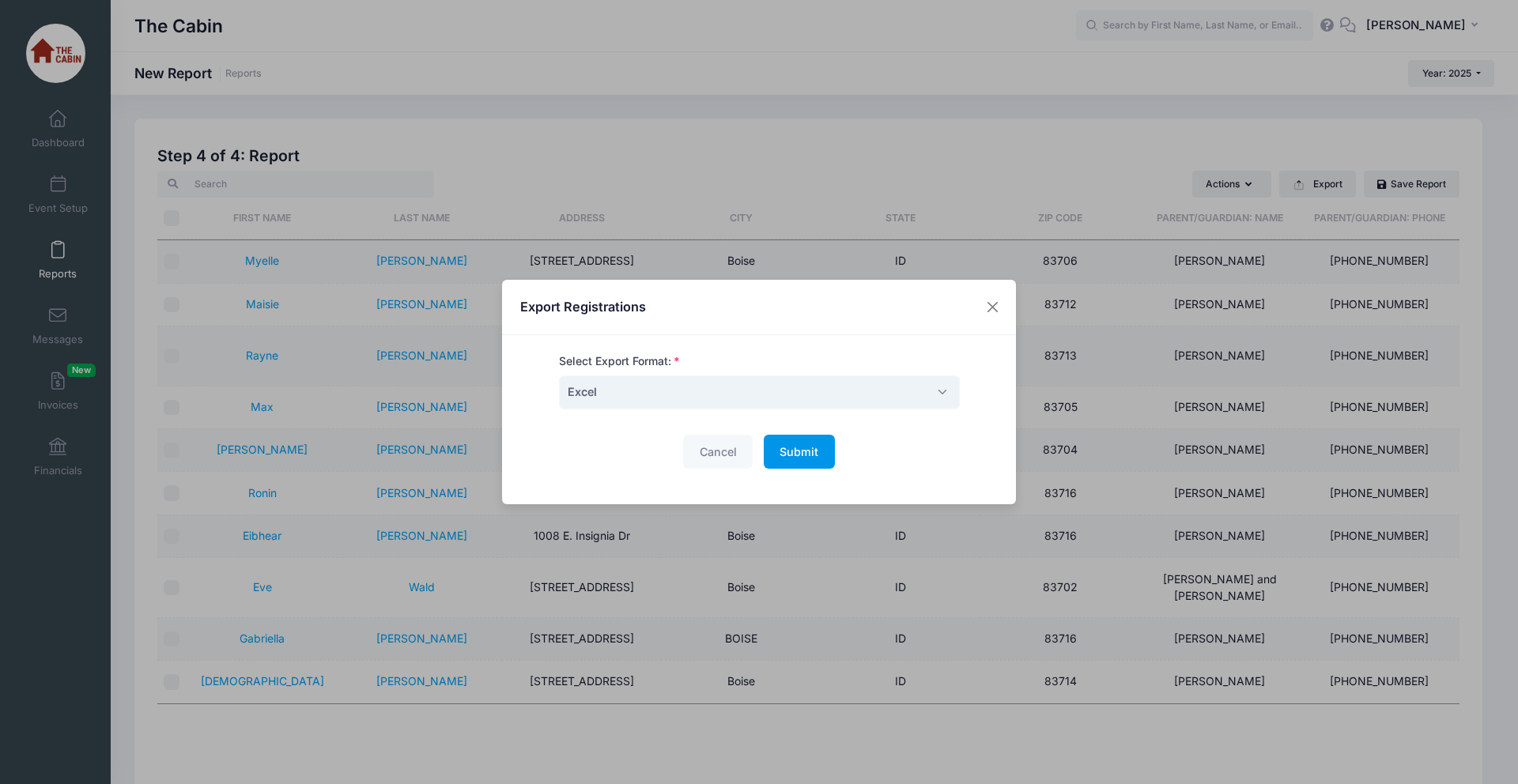
click at [782, 446] on span "Submit" at bounding box center [799, 451] width 39 height 13
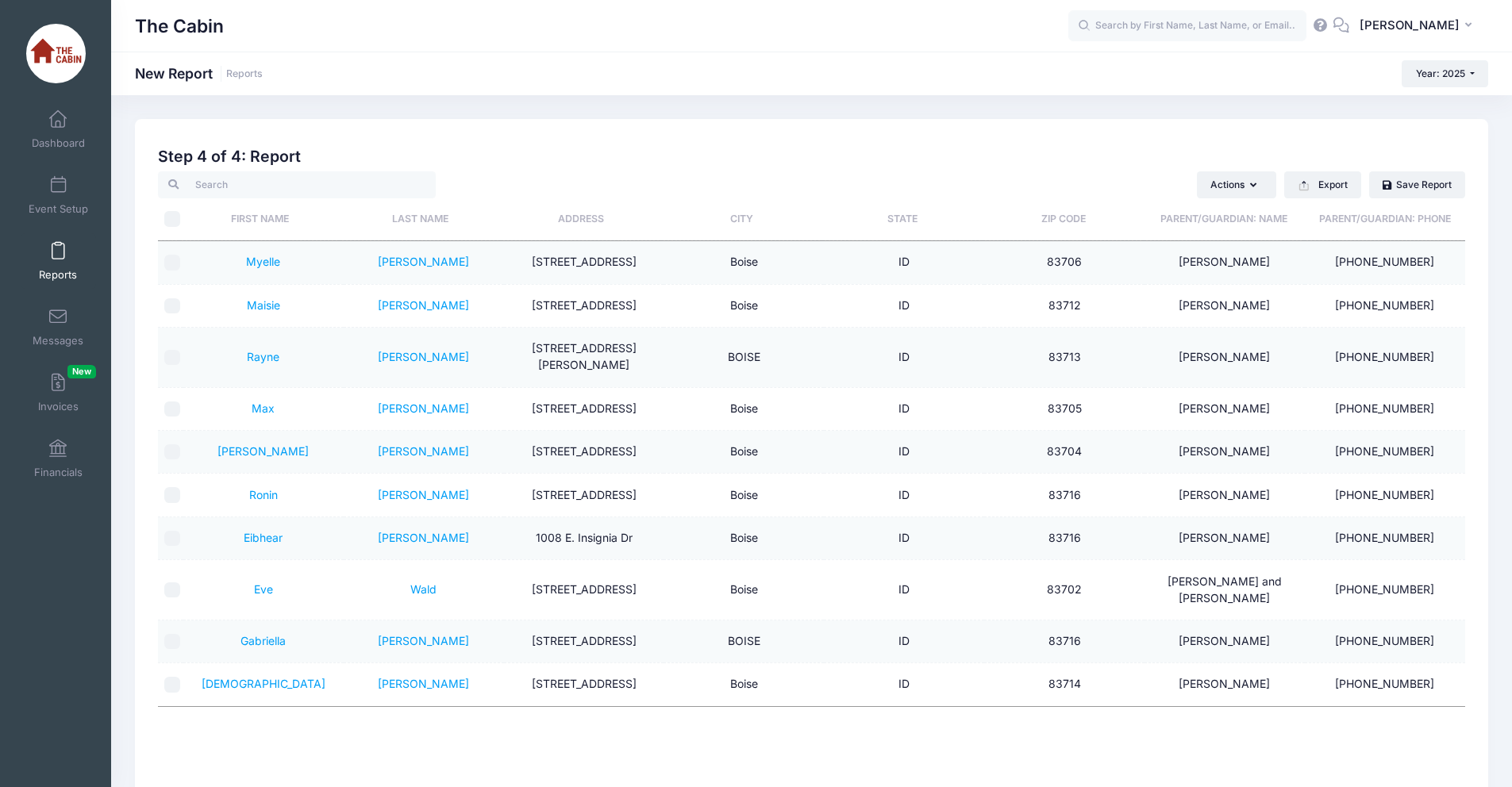
click at [58, 256] on span at bounding box center [58, 252] width 0 height 18
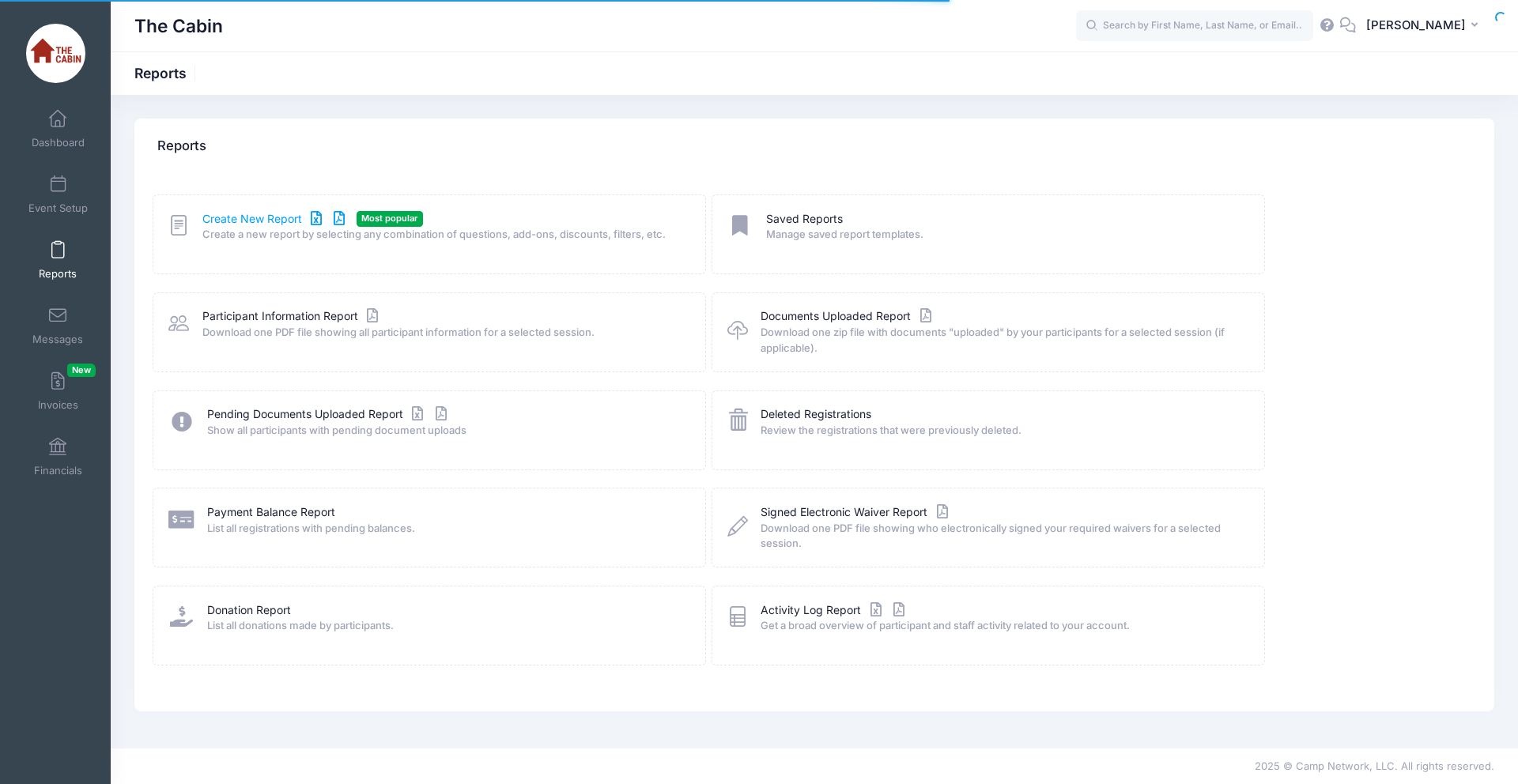
click at [265, 217] on link "Create New Report" at bounding box center [276, 219] width 147 height 17
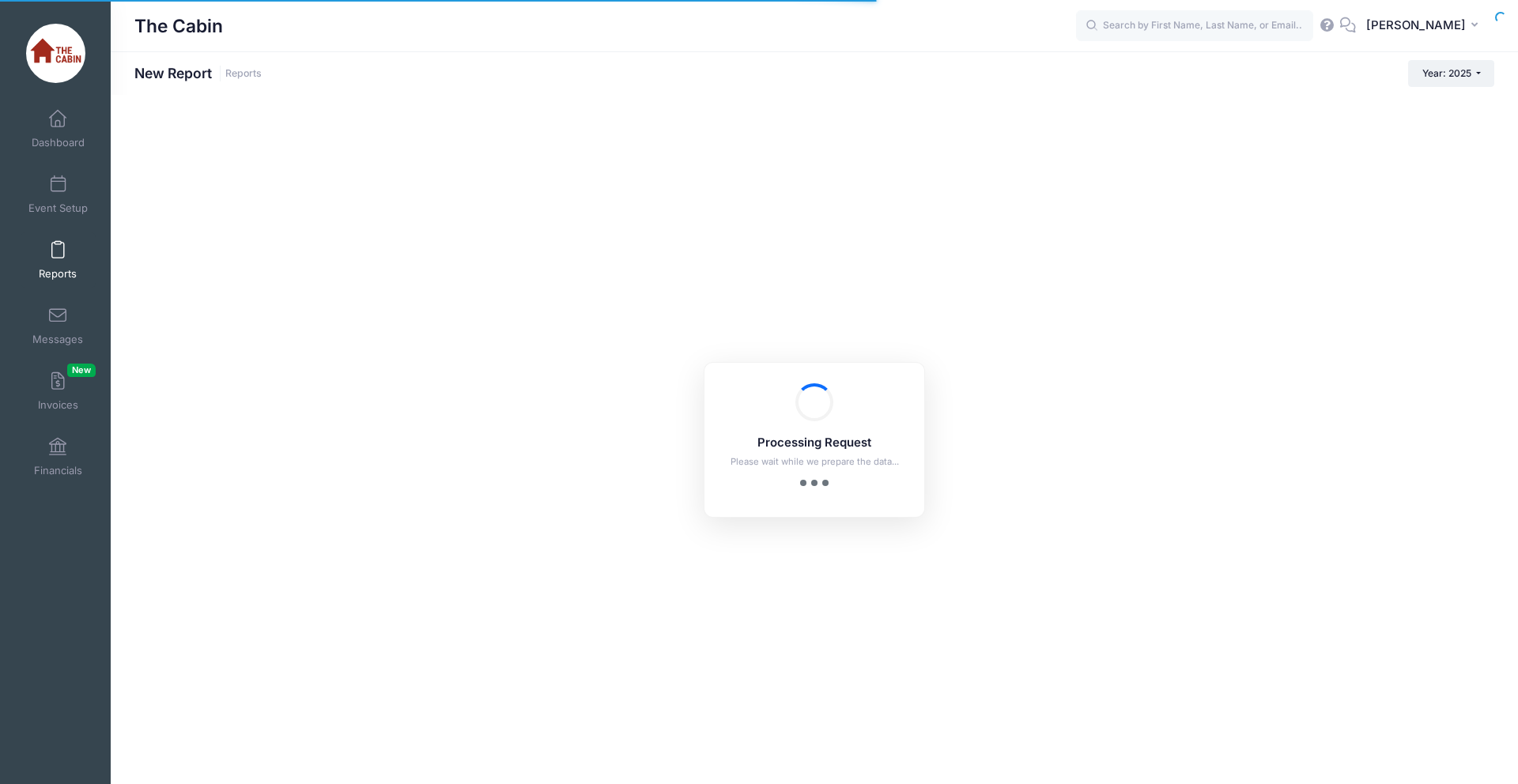
checkbox input "true"
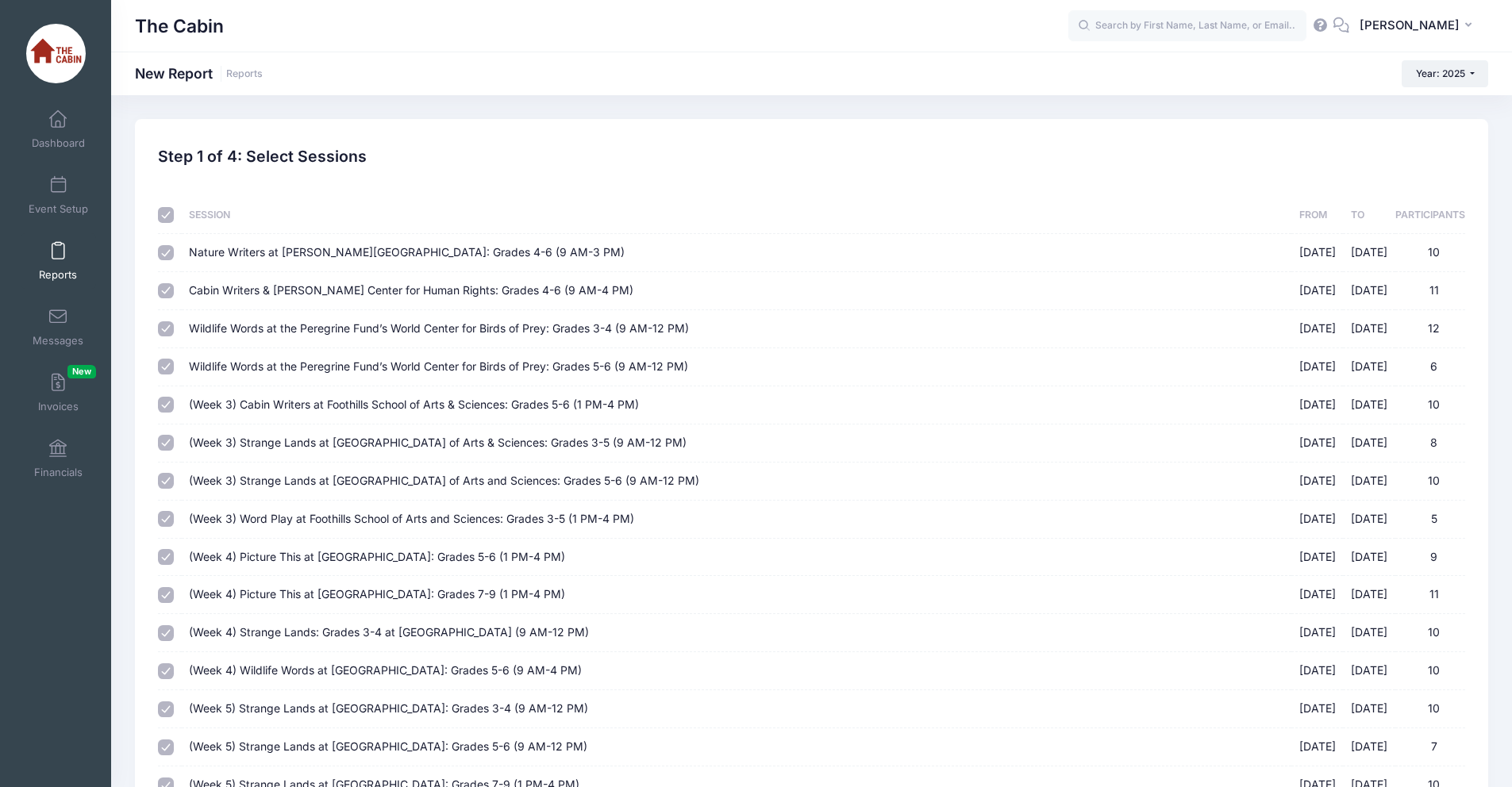
click at [159, 216] on input "checkbox" at bounding box center [166, 215] width 16 height 16
checkbox input "false"
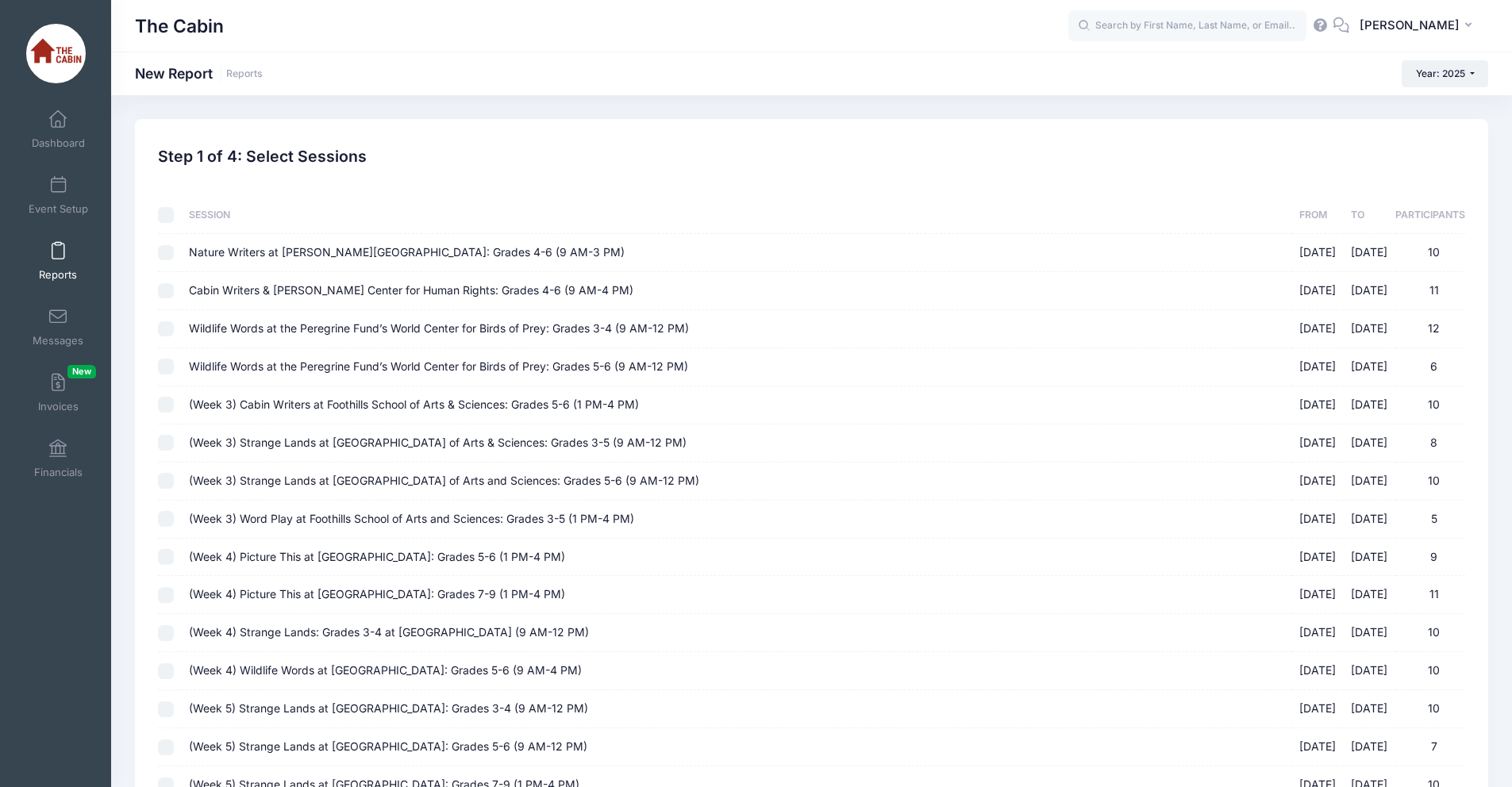
checkbox input "false"
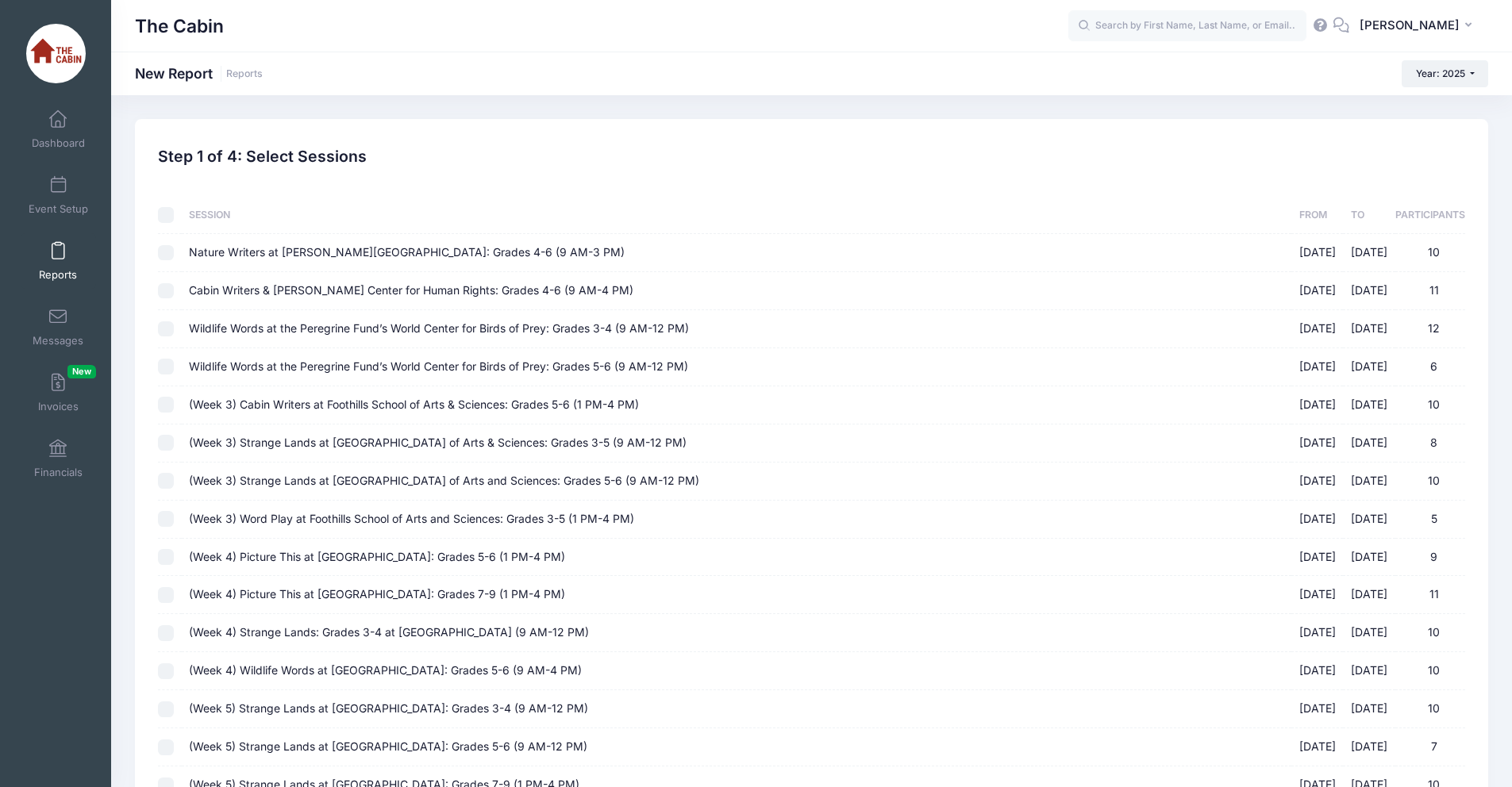
checkbox input "false"
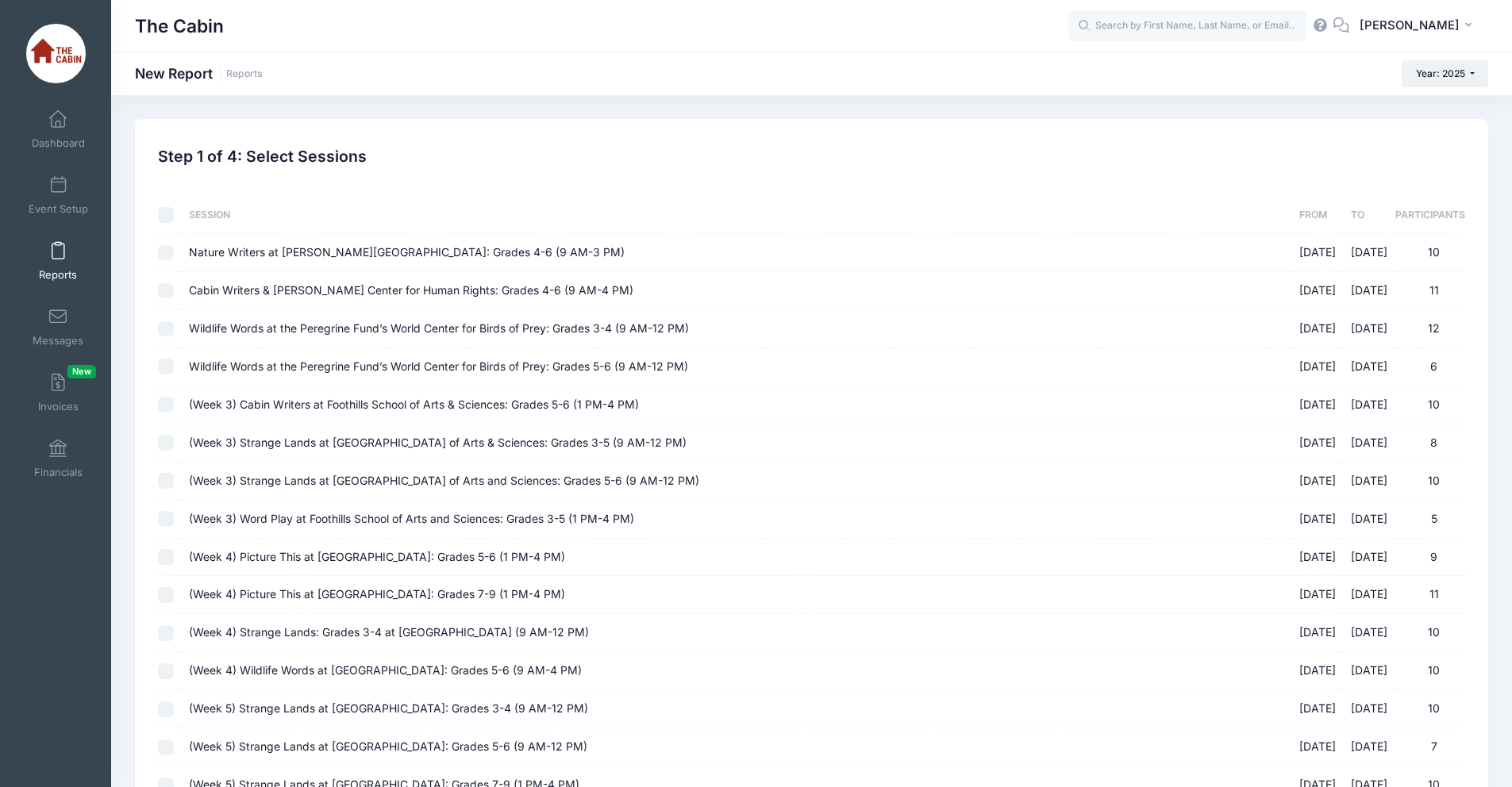
checkbox input "false"
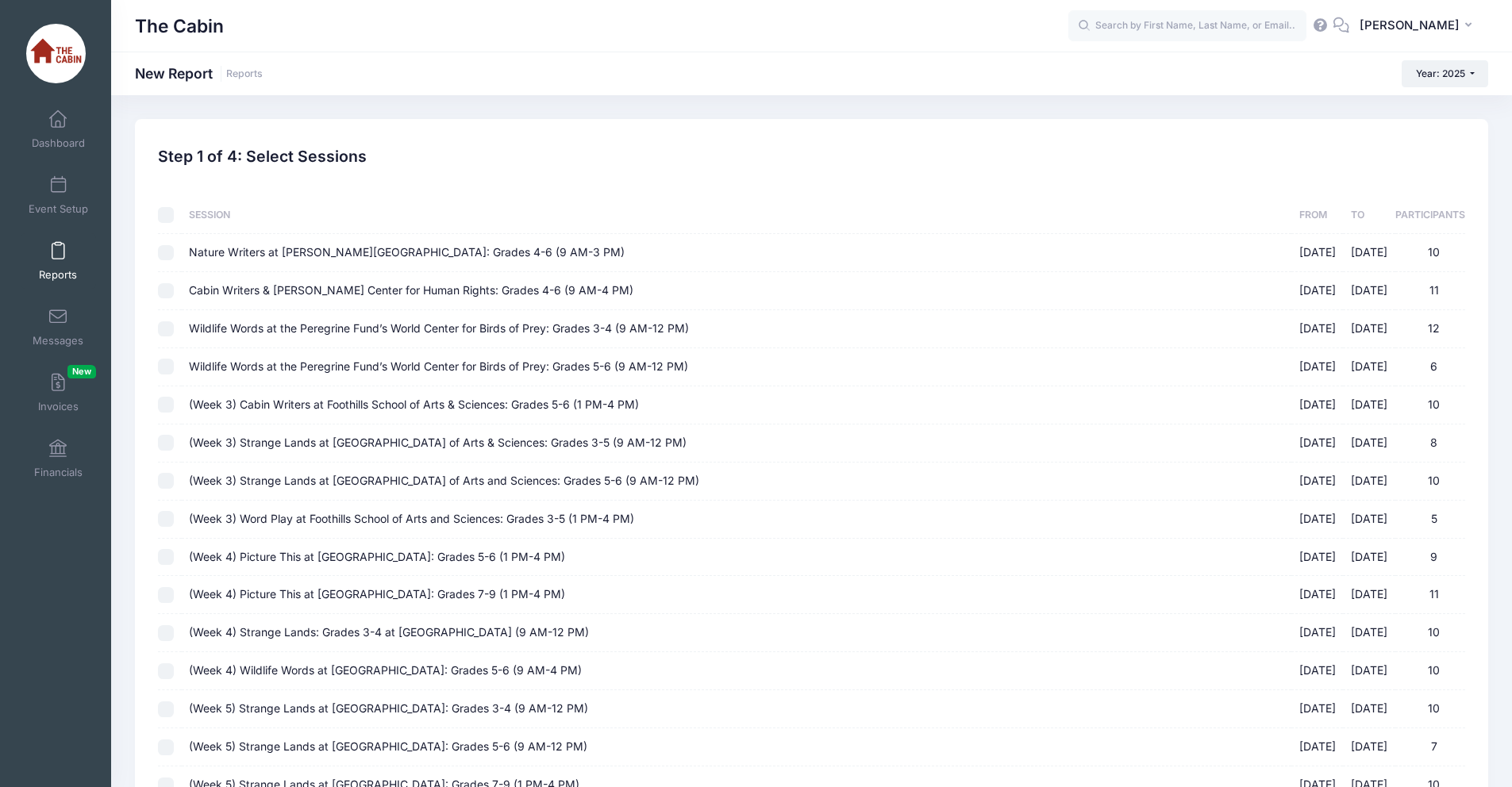
checkbox input "false"
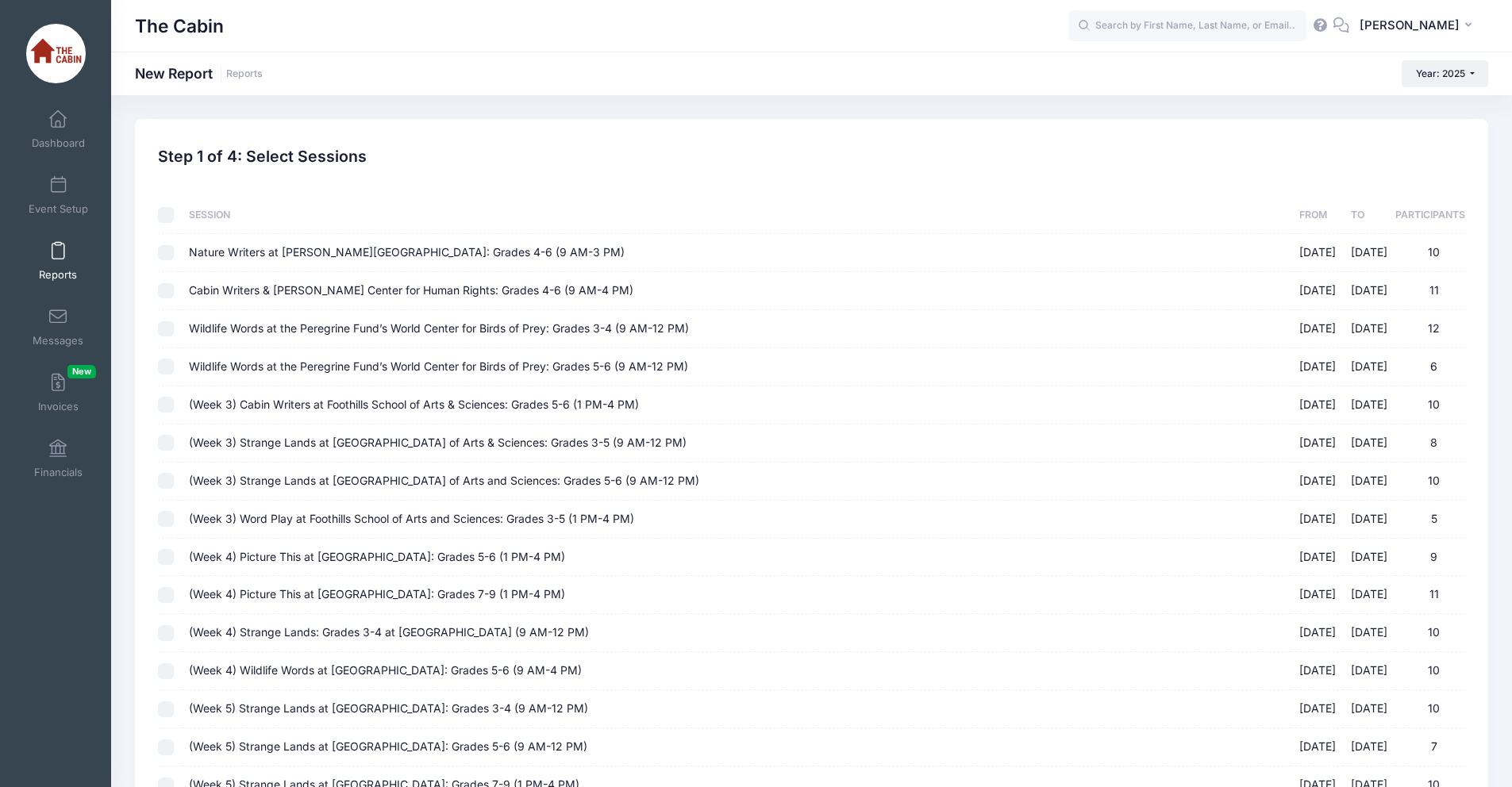
checkbox input "false"
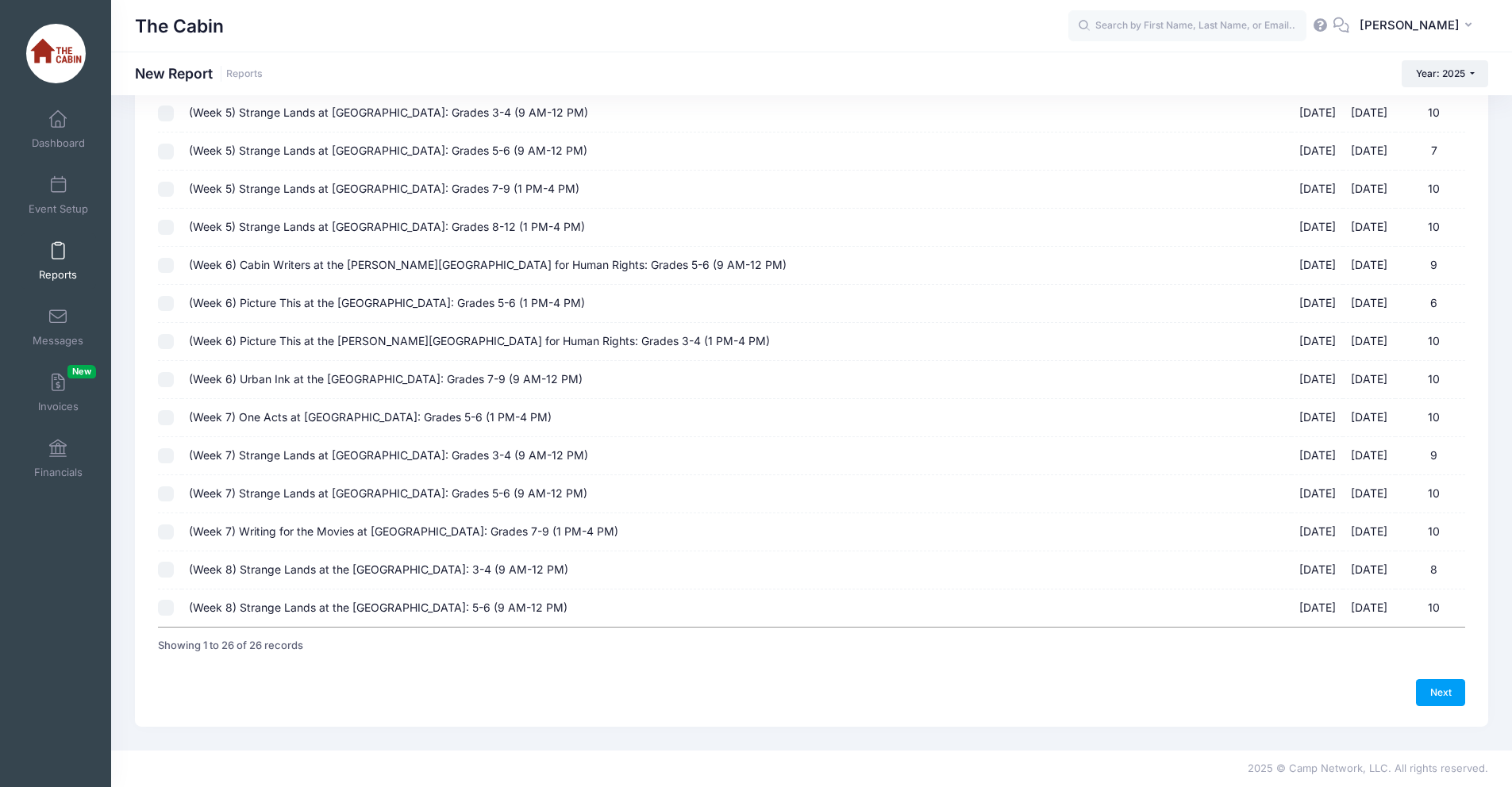
click at [165, 454] on input "(Week 7) Strange Lands at Boise Art Museum: Grades 3-4 (9 AM-12 PM) 07/28/2025 …" at bounding box center [166, 456] width 16 height 16
checkbox input "true"
click at [1431, 695] on link "Next" at bounding box center [1440, 693] width 49 height 27
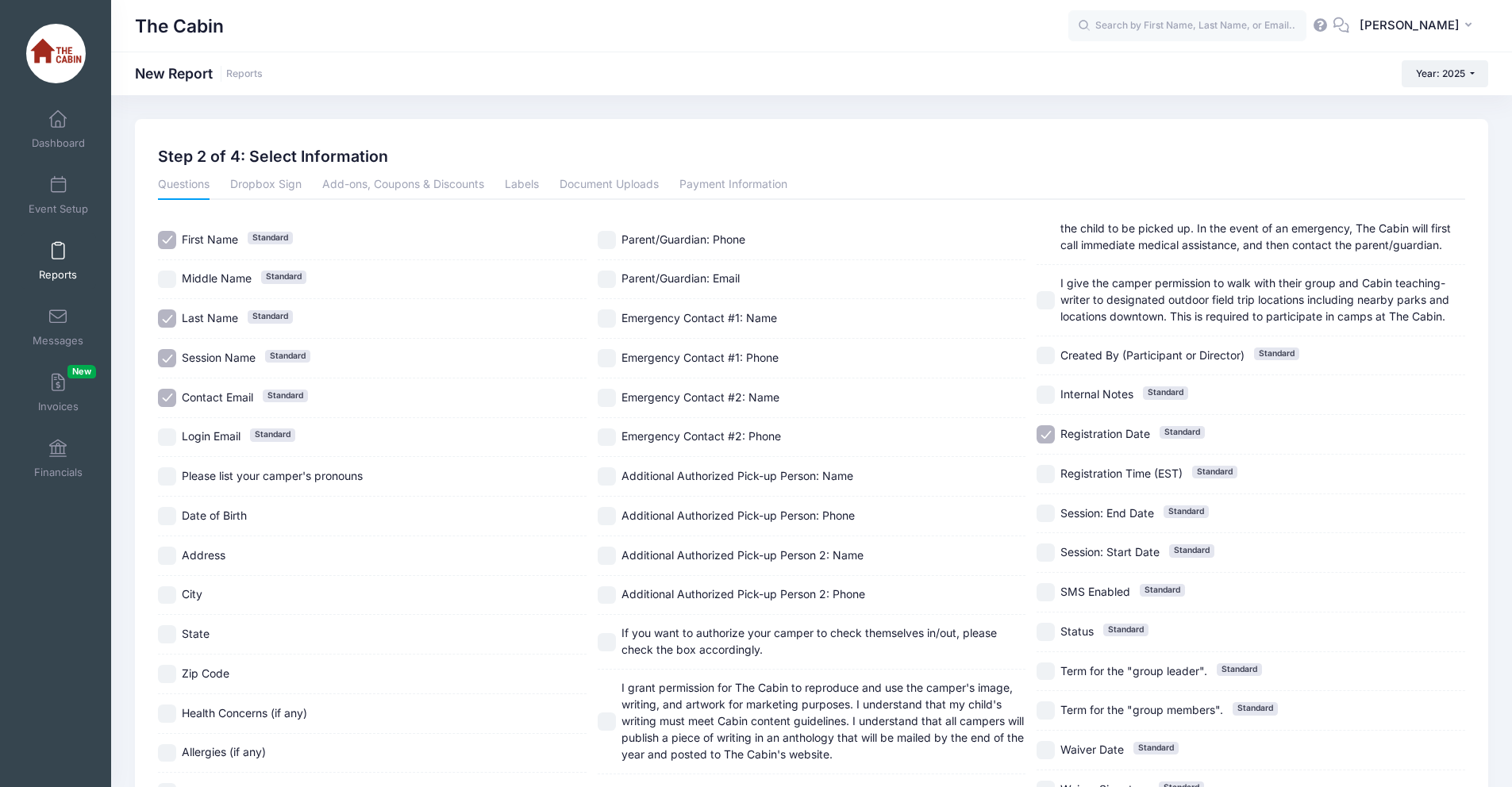
click at [162, 397] on input "Contact Email Standard" at bounding box center [167, 398] width 19 height 19
checkbox input "false"
click at [162, 349] on input "Session Name Standard" at bounding box center [167, 358] width 19 height 19
checkbox input "false"
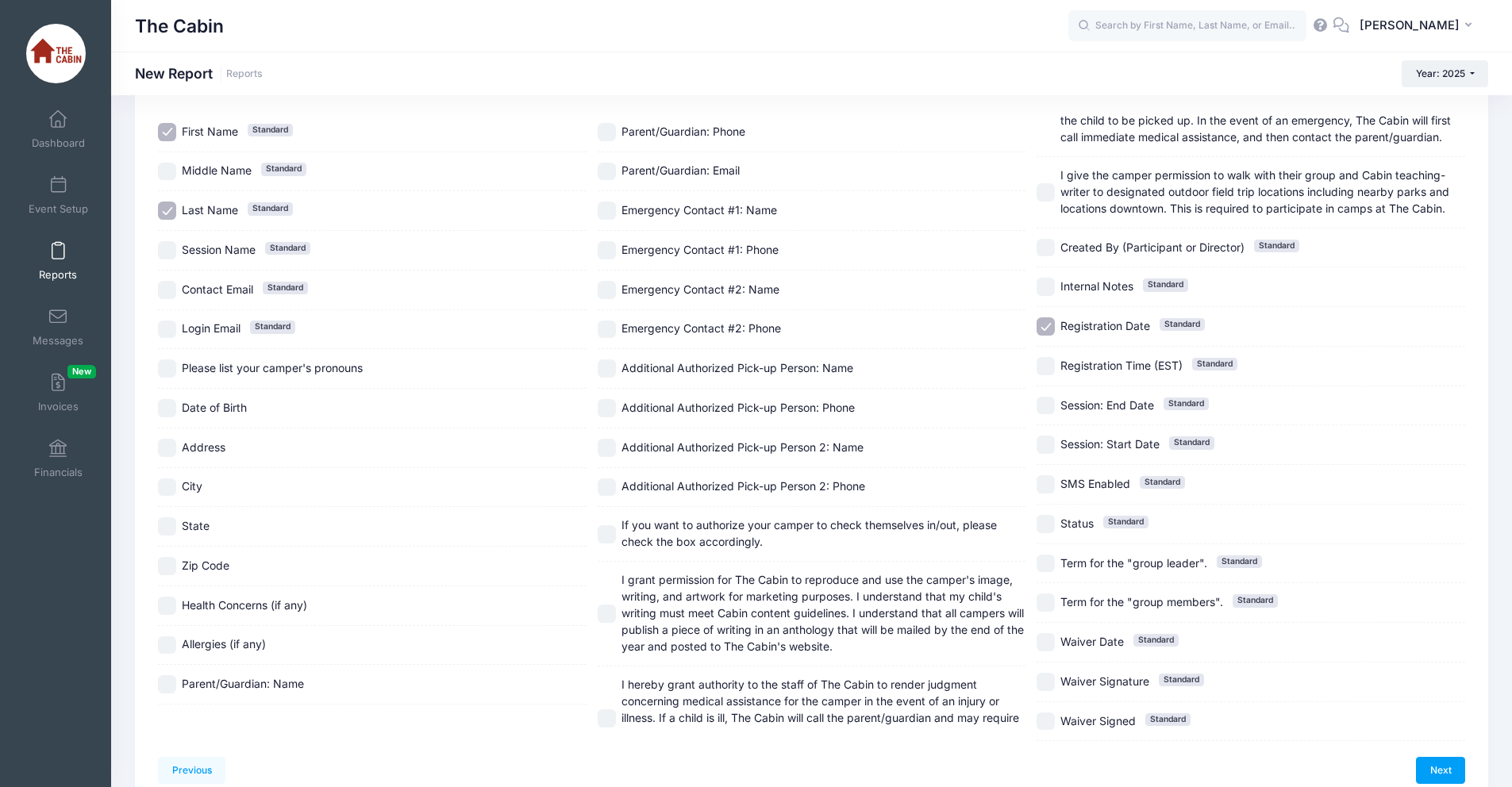
scroll to position [186, 0]
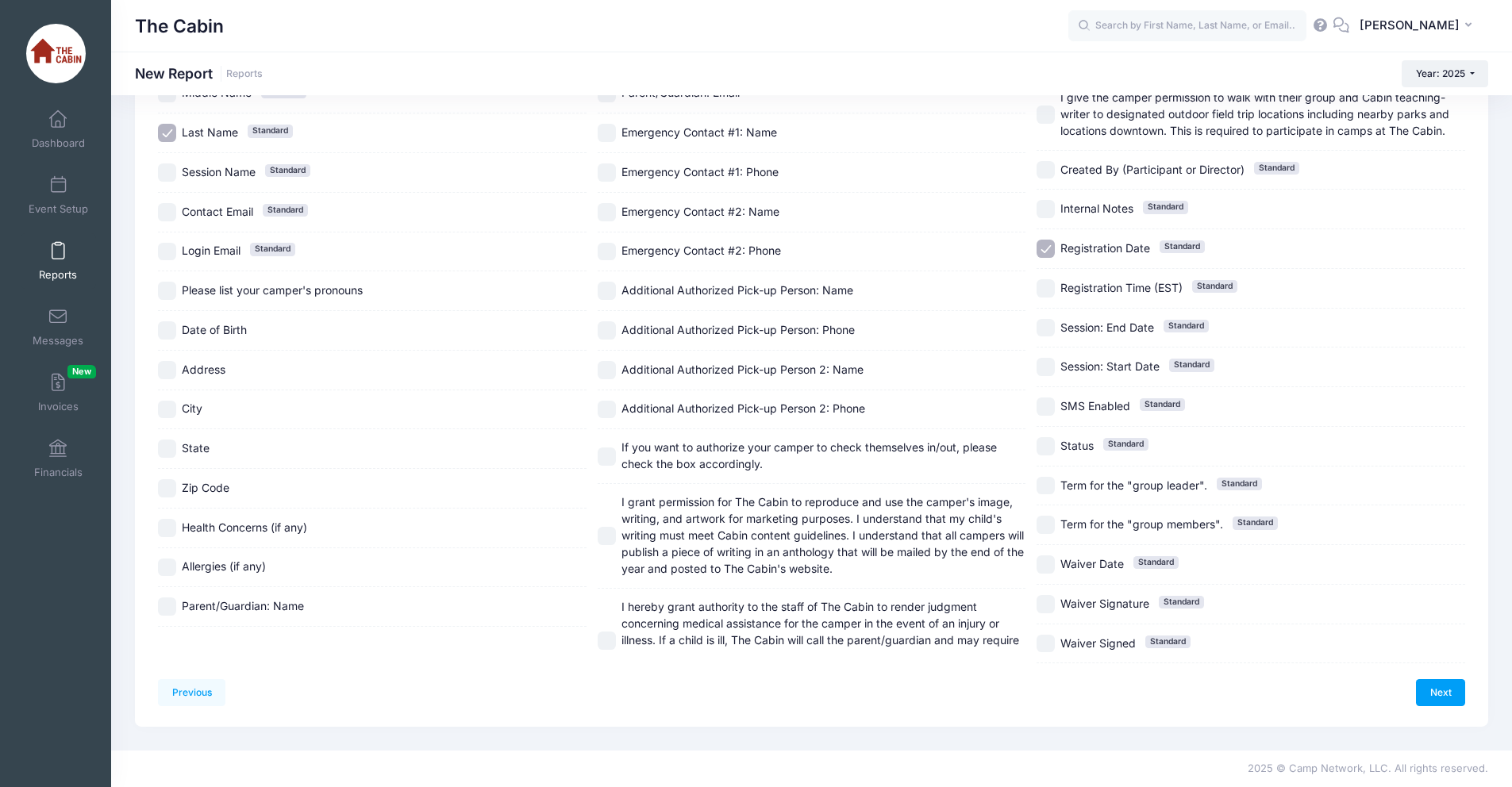
drag, startPoint x: 173, startPoint y: 373, endPoint x: 173, endPoint y: 384, distance: 11.0
click at [173, 373] on input "Address" at bounding box center [167, 370] width 19 height 19
checkbox input "true"
click at [170, 406] on input "City" at bounding box center [167, 410] width 19 height 19
checkbox input "true"
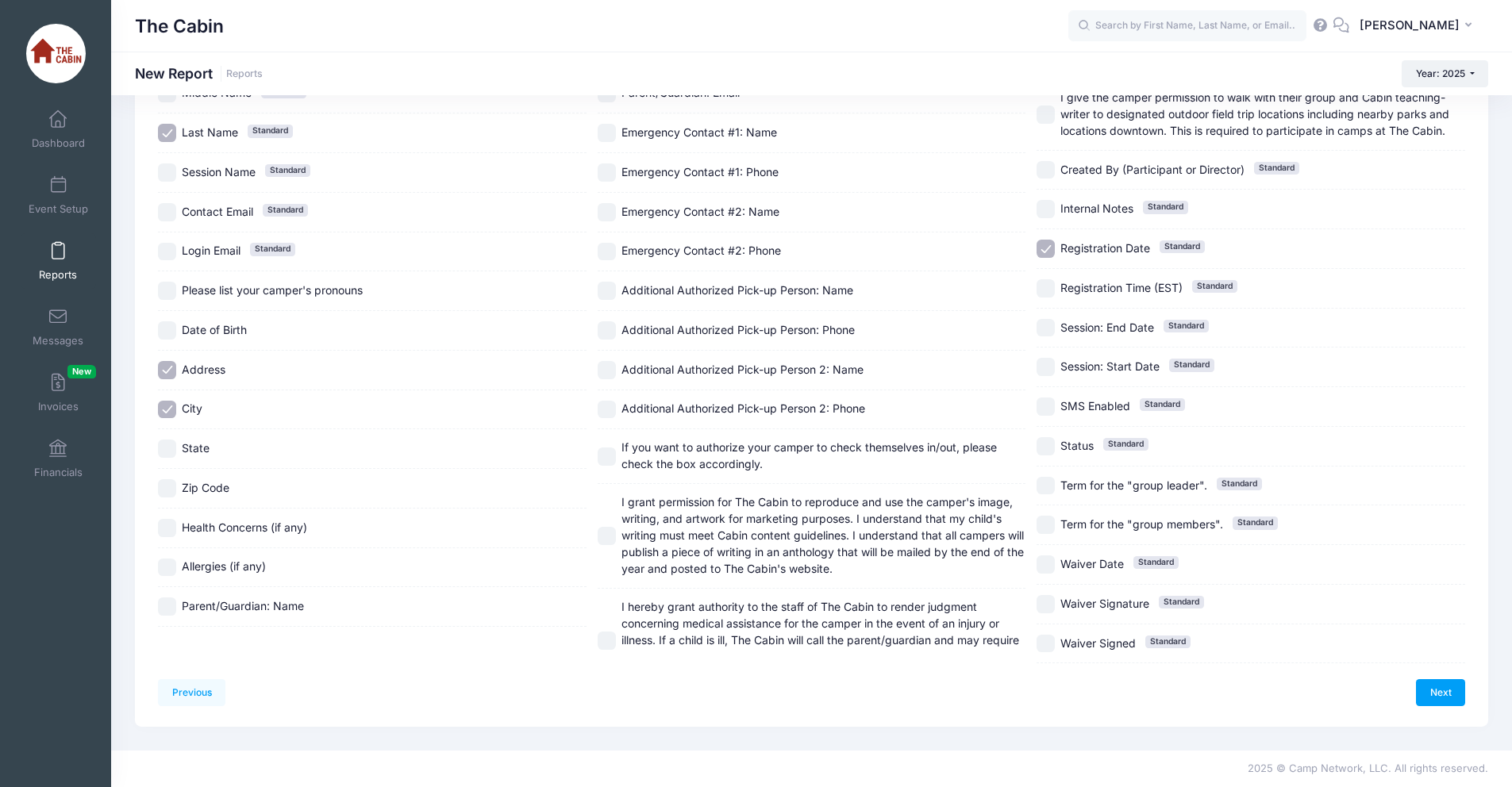
click at [169, 464] on div "State" at bounding box center [373, 449] width 429 height 40
checkbox input "true"
click at [167, 482] on input "Zip Code" at bounding box center [167, 488] width 19 height 19
checkbox input "true"
click at [169, 608] on input "Parent/Guardian: Name" at bounding box center [167, 606] width 19 height 19
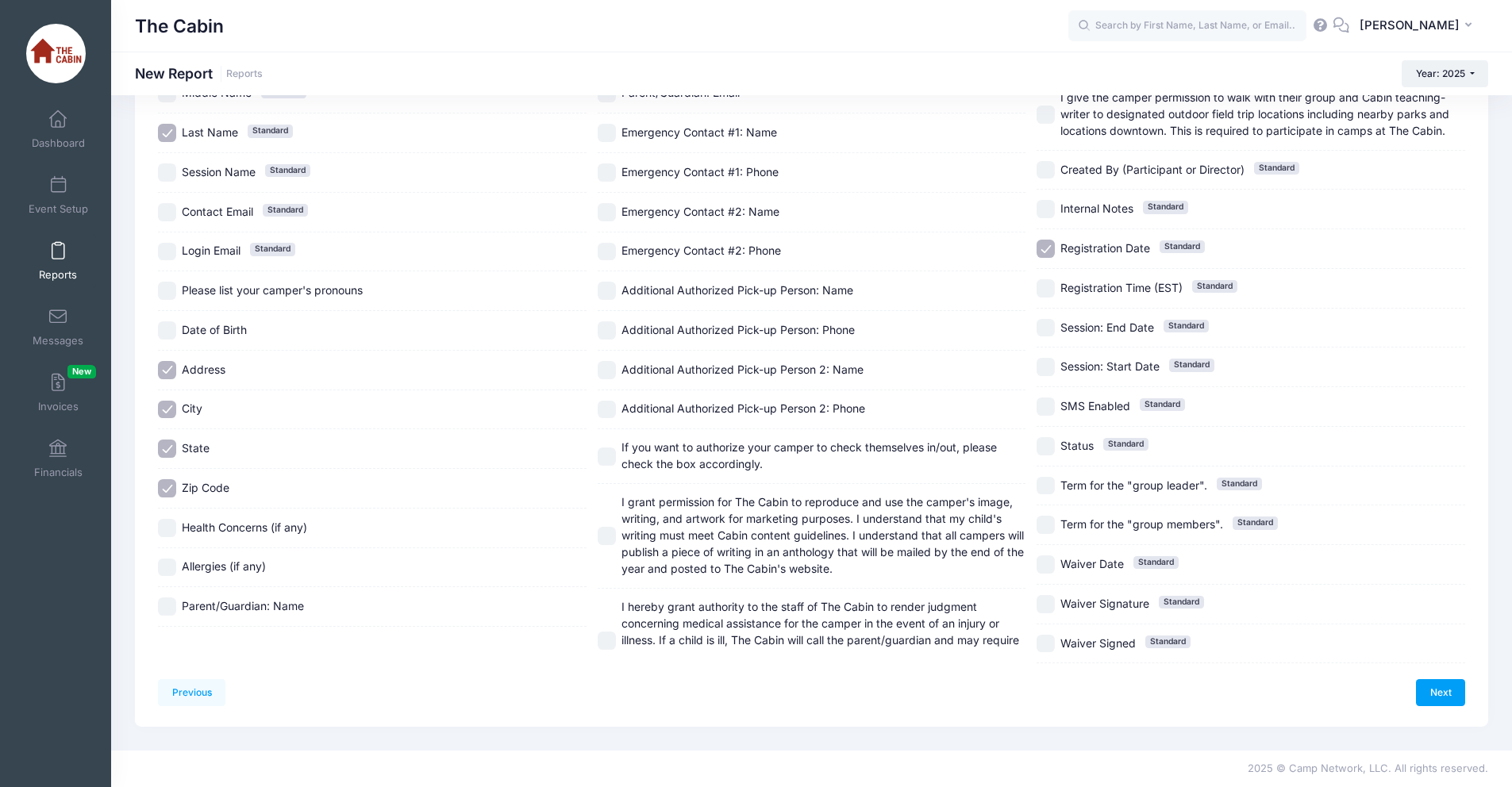
checkbox input "true"
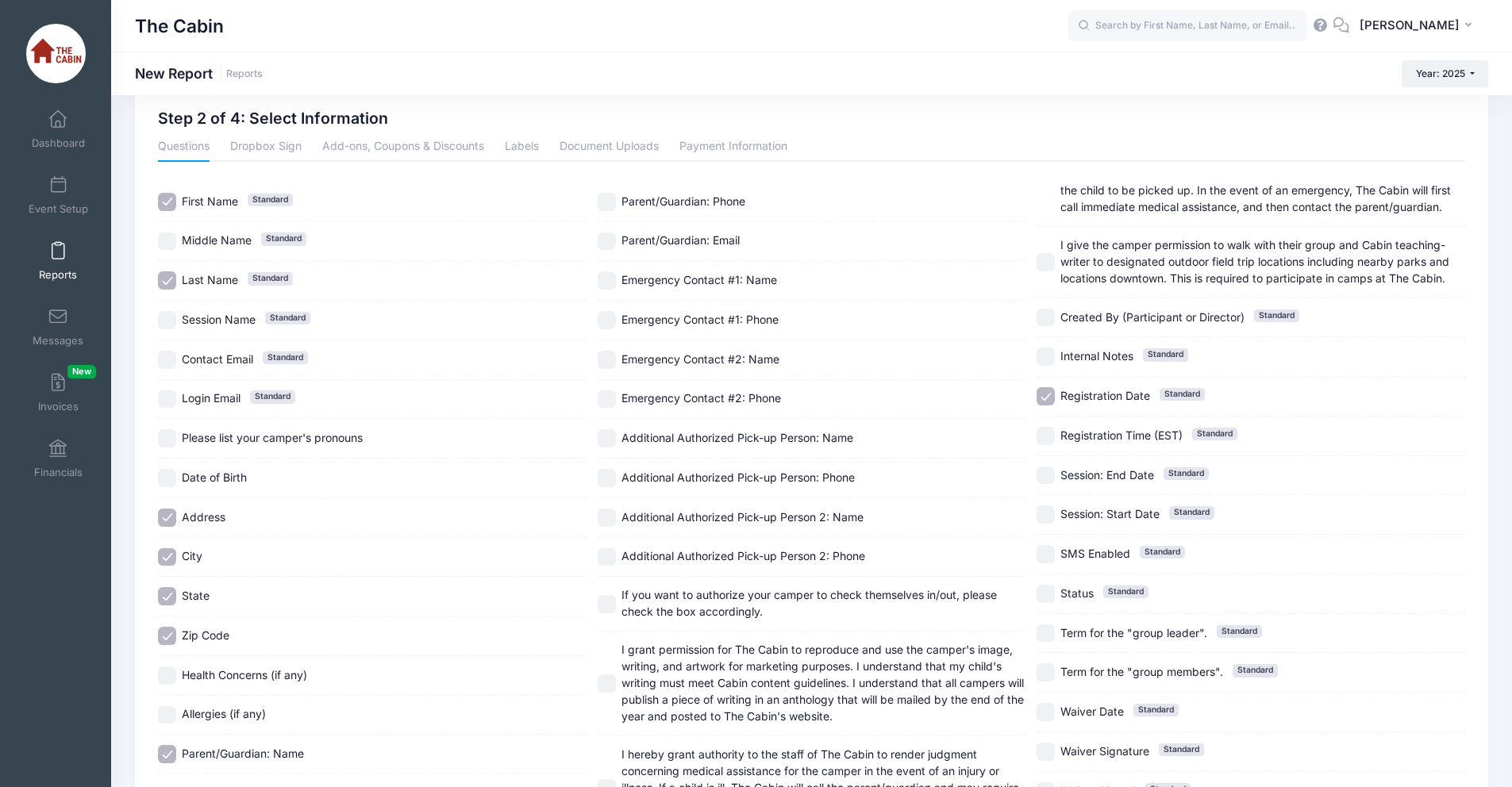
scroll to position [0, 0]
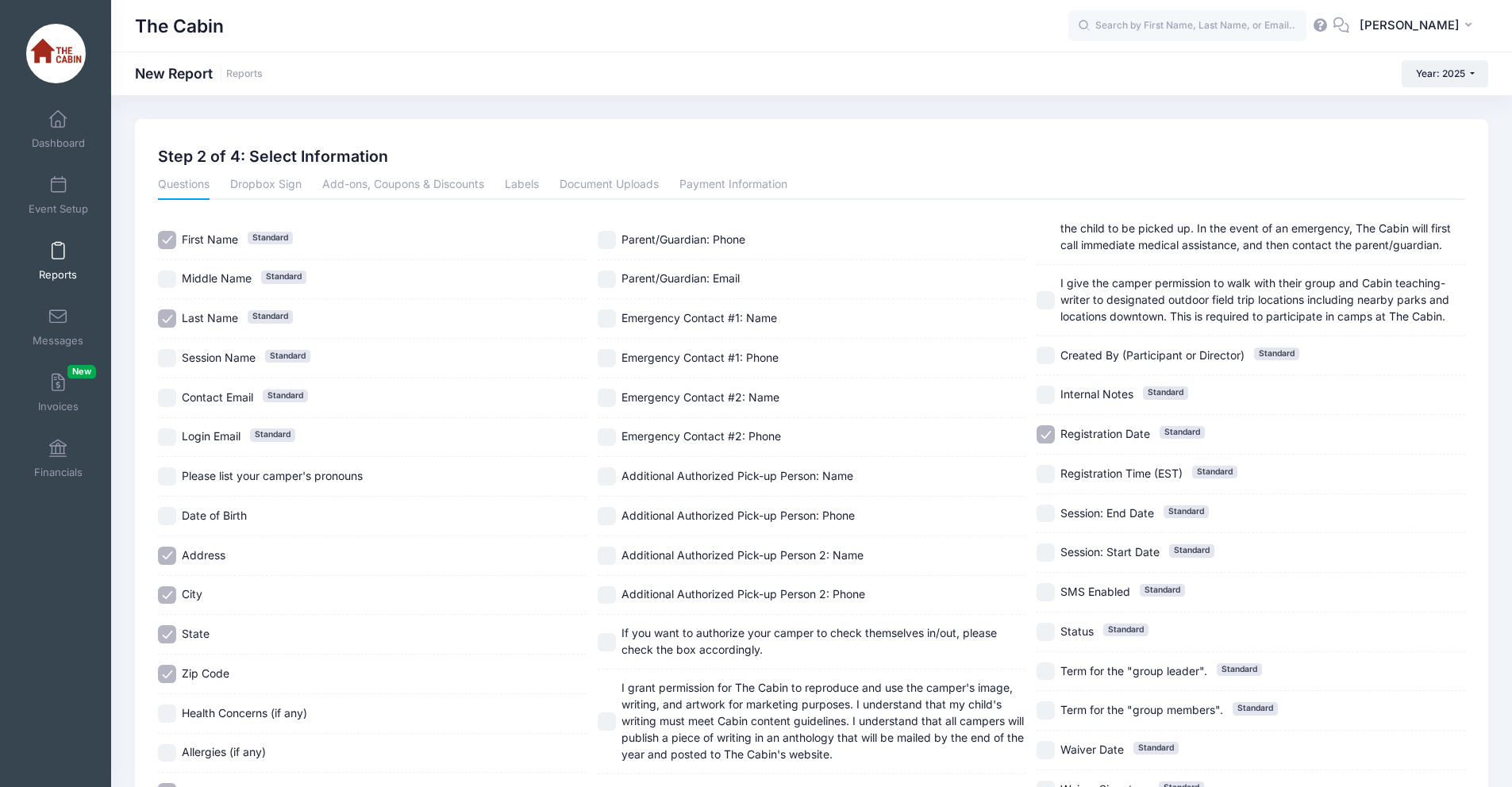
click at [608, 239] on input "Parent/Guardian: Phone" at bounding box center [607, 240] width 19 height 19
click at [609, 239] on input "Parent/Guardian: Phone" at bounding box center [607, 240] width 19 height 19
checkbox input "false"
click at [608, 269] on div "Parent/Guardian: Email" at bounding box center [812, 280] width 429 height 40
checkbox input "true"
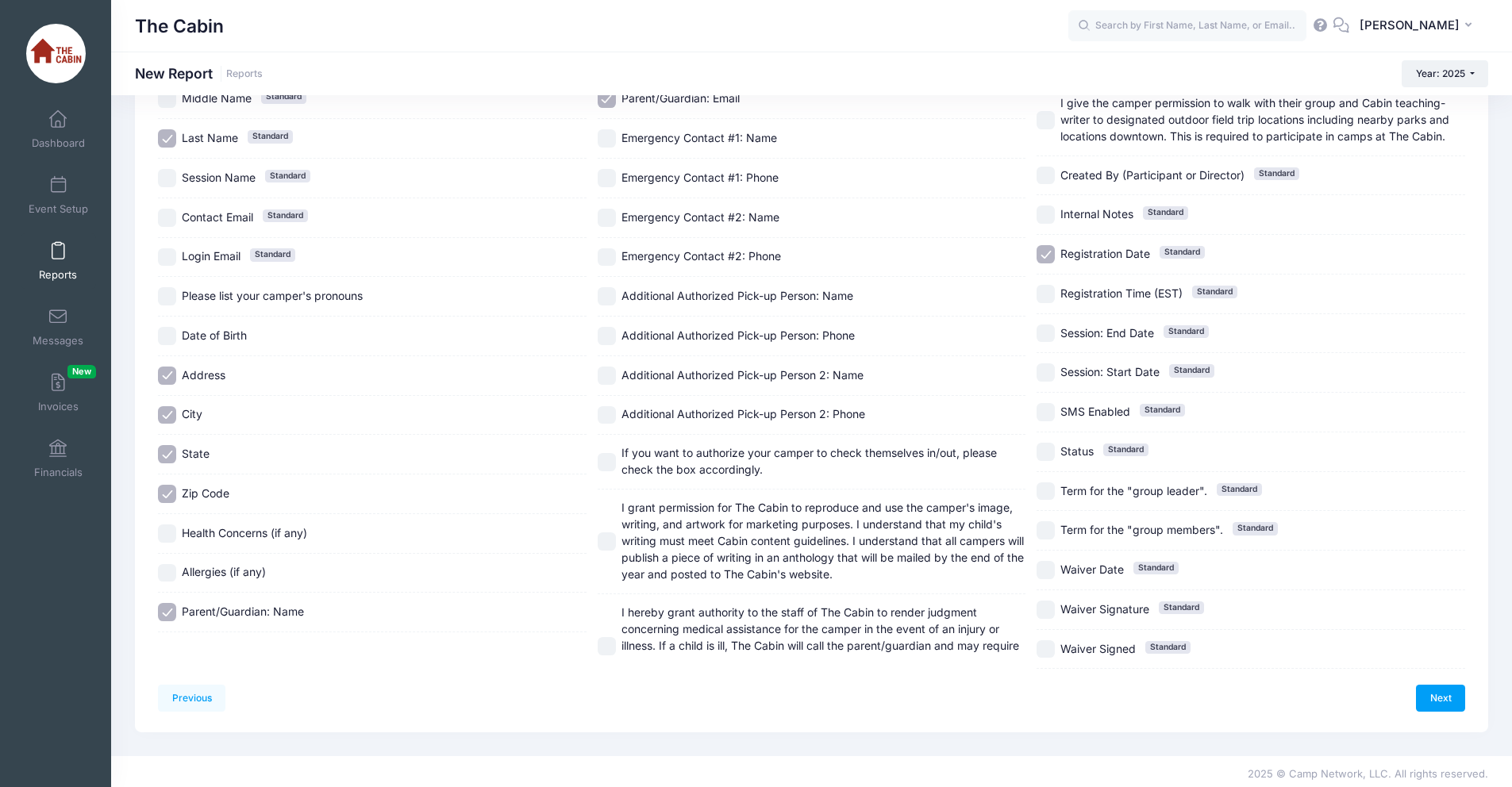
scroll to position [186, 0]
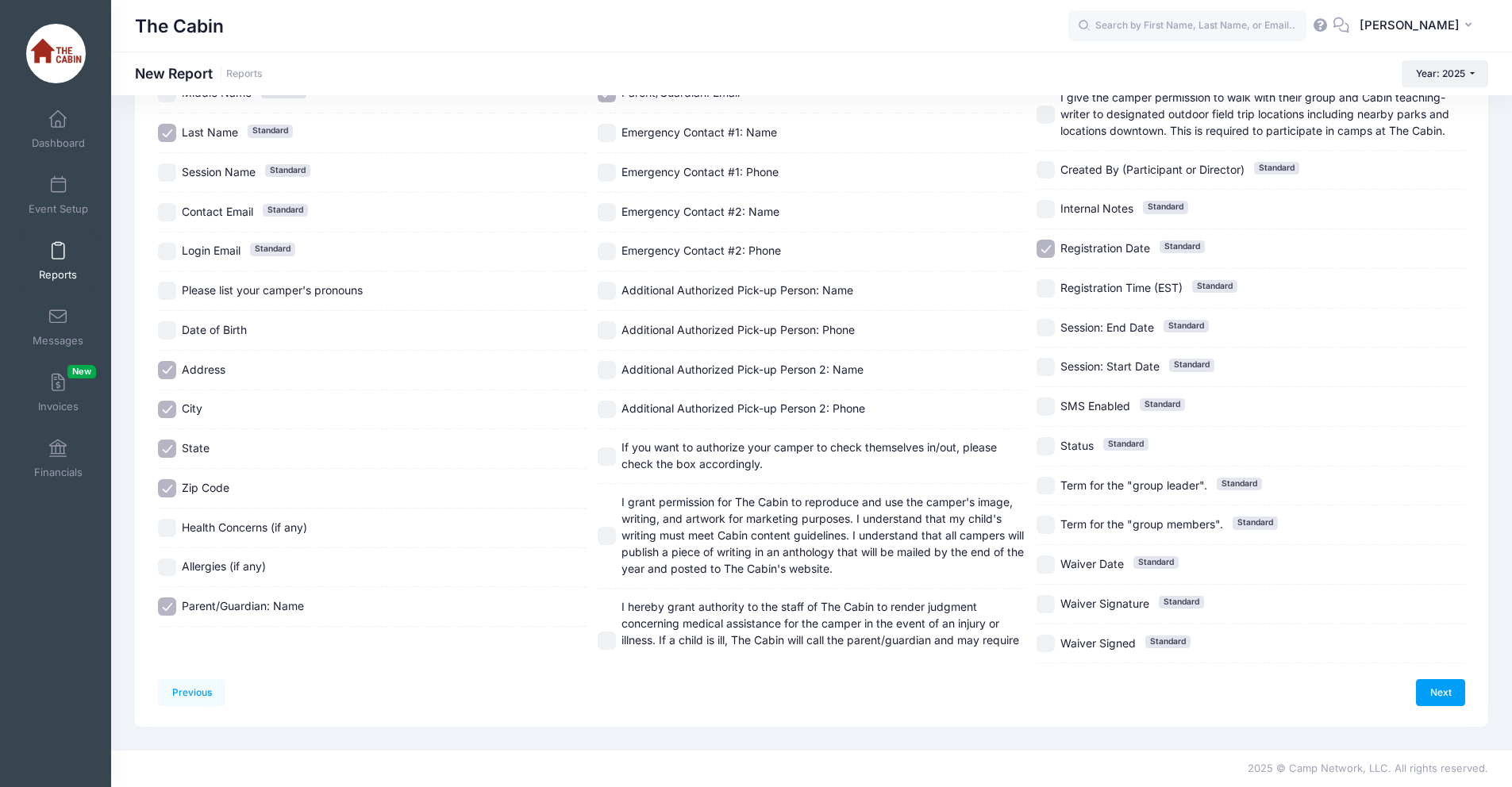
click at [1045, 253] on input "Registration Date Standard" at bounding box center [1045, 248] width 19 height 19
checkbox input "false"
click at [1444, 694] on link "Next" at bounding box center [1440, 693] width 49 height 27
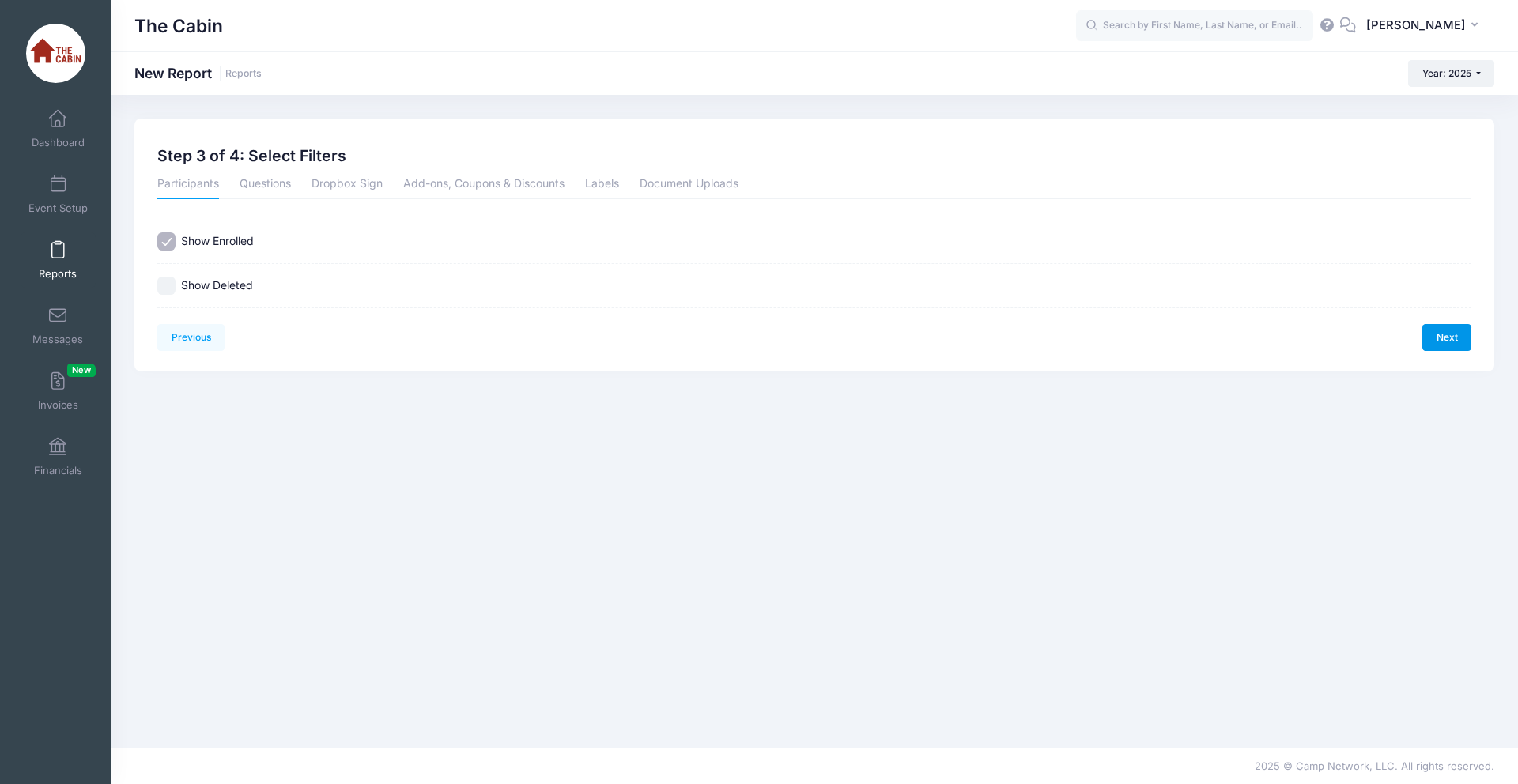
click at [1455, 338] on link "Next" at bounding box center [1446, 338] width 49 height 27
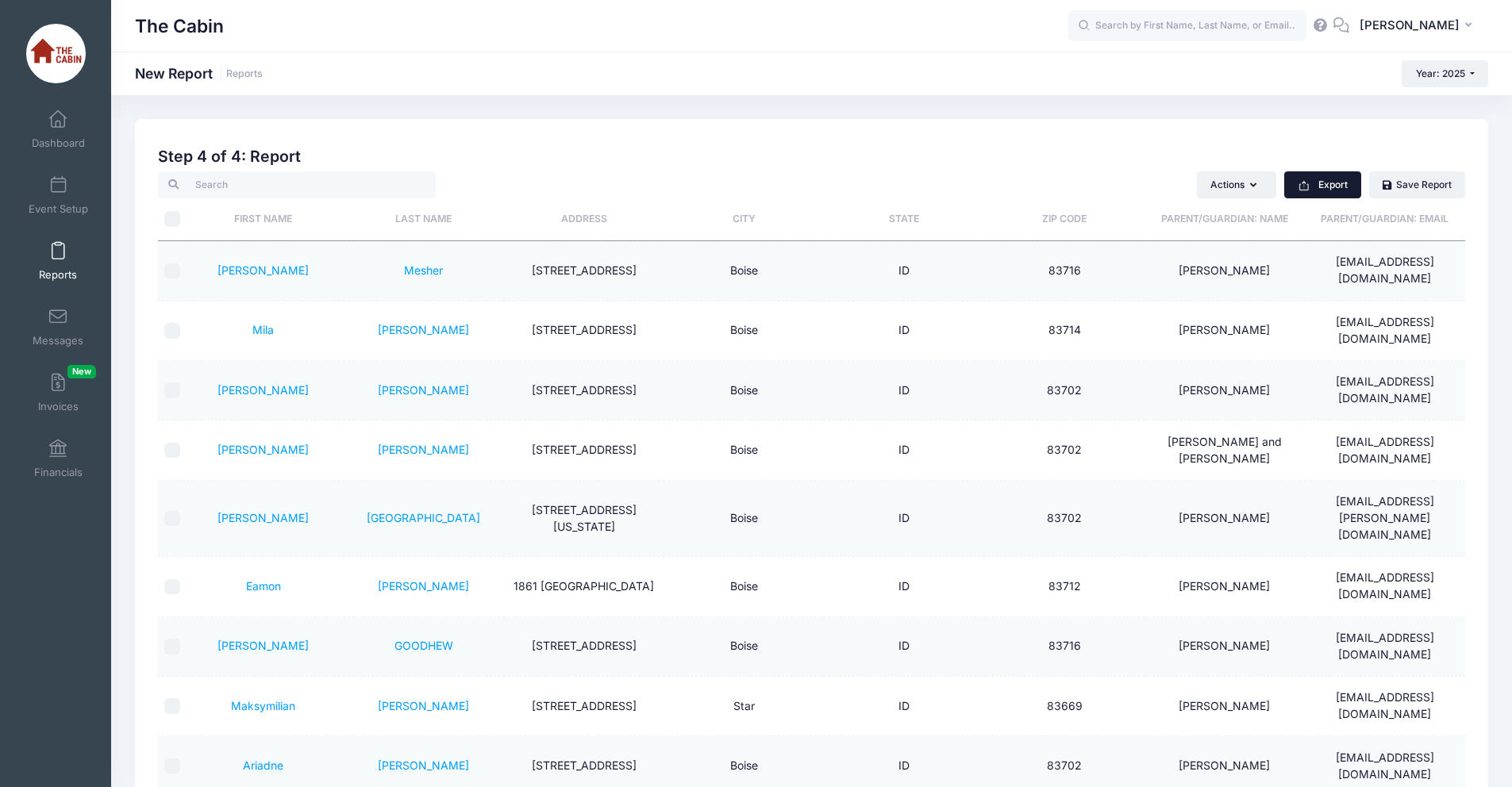
click at [1341, 192] on button "Export" at bounding box center [1323, 185] width 77 height 27
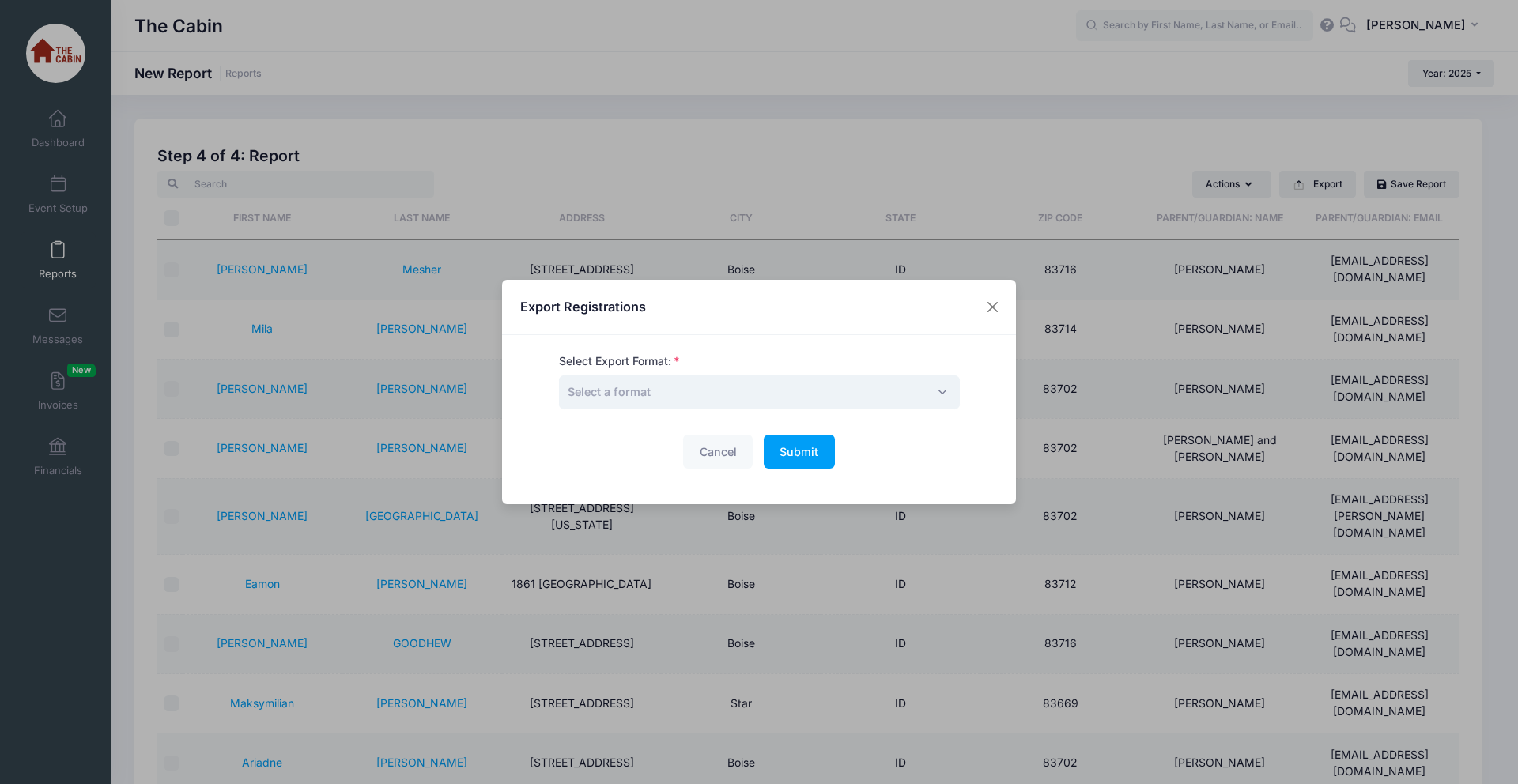
click at [934, 386] on span "Select a format" at bounding box center [759, 392] width 401 height 34
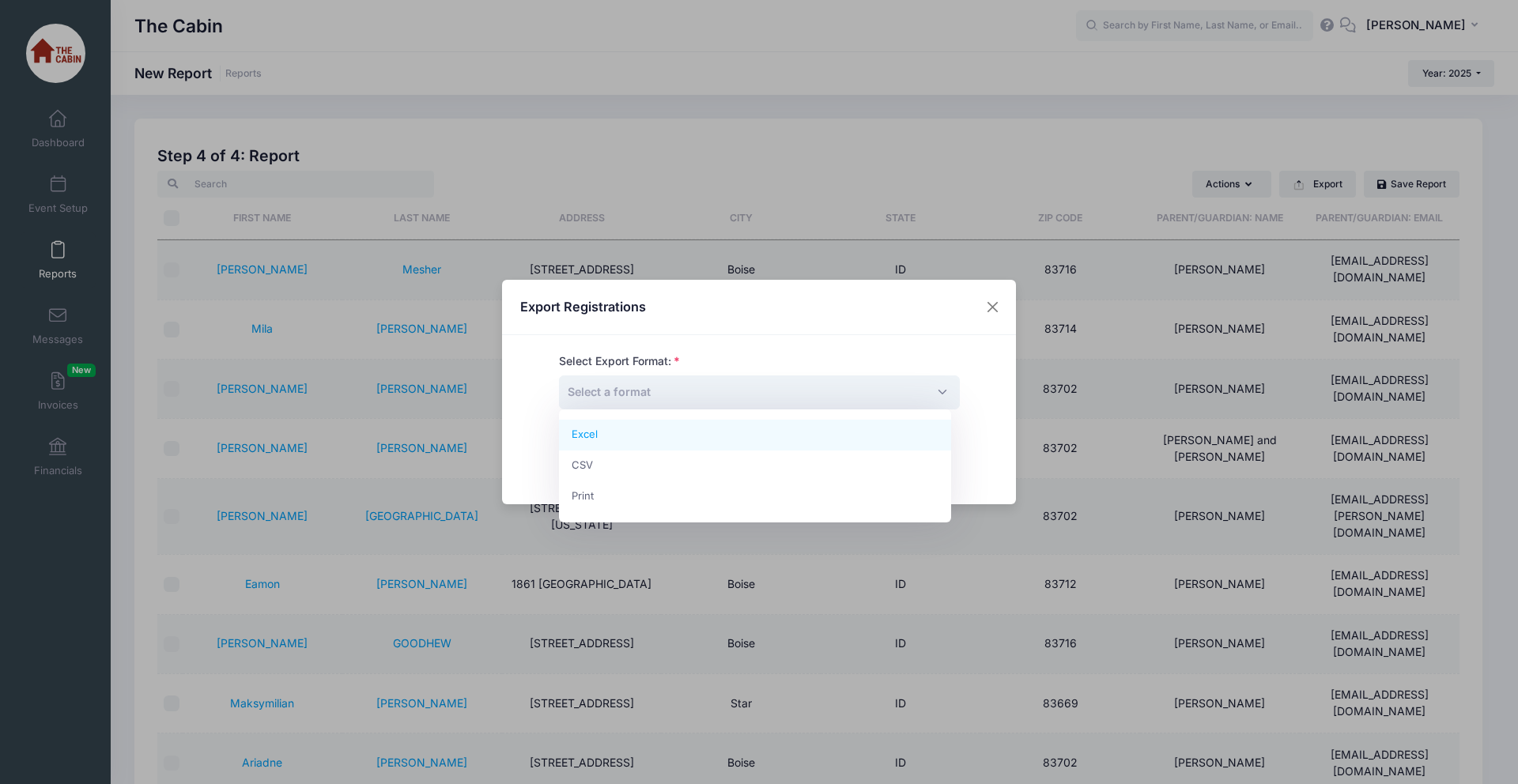
select select "excel"
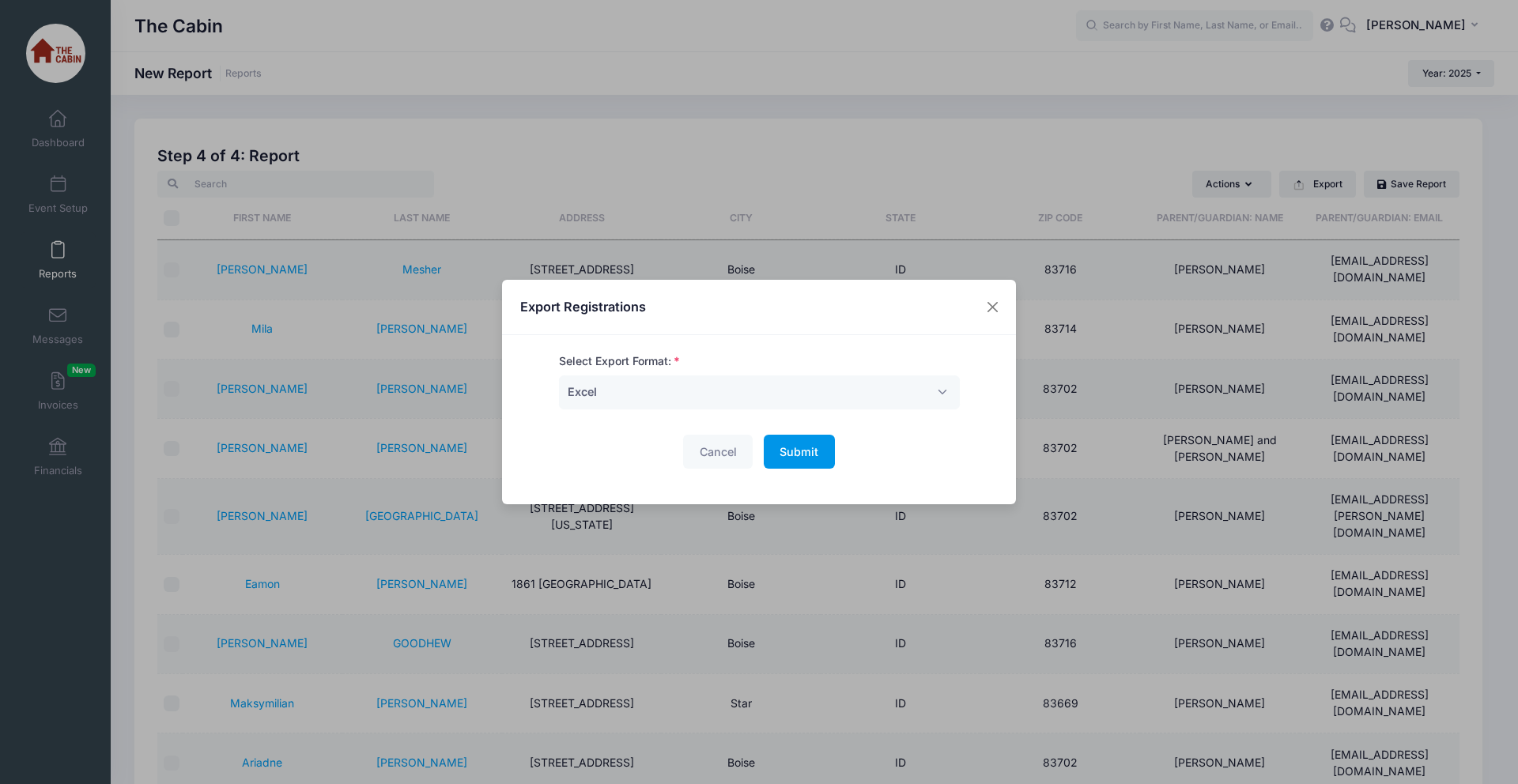
click at [798, 453] on span "Submit" at bounding box center [799, 451] width 39 height 13
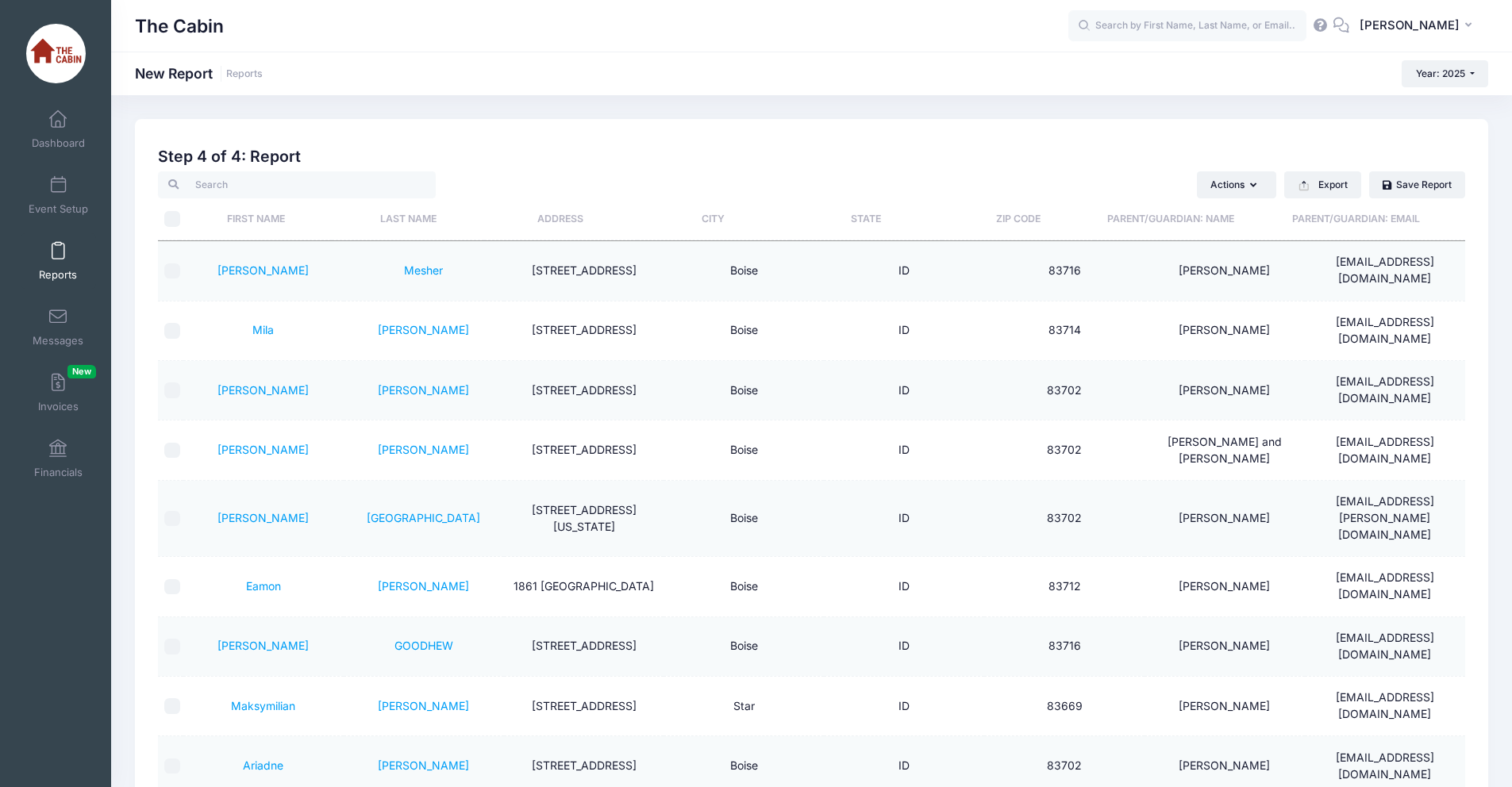
click at [56, 270] on span "Reports" at bounding box center [58, 275] width 38 height 13
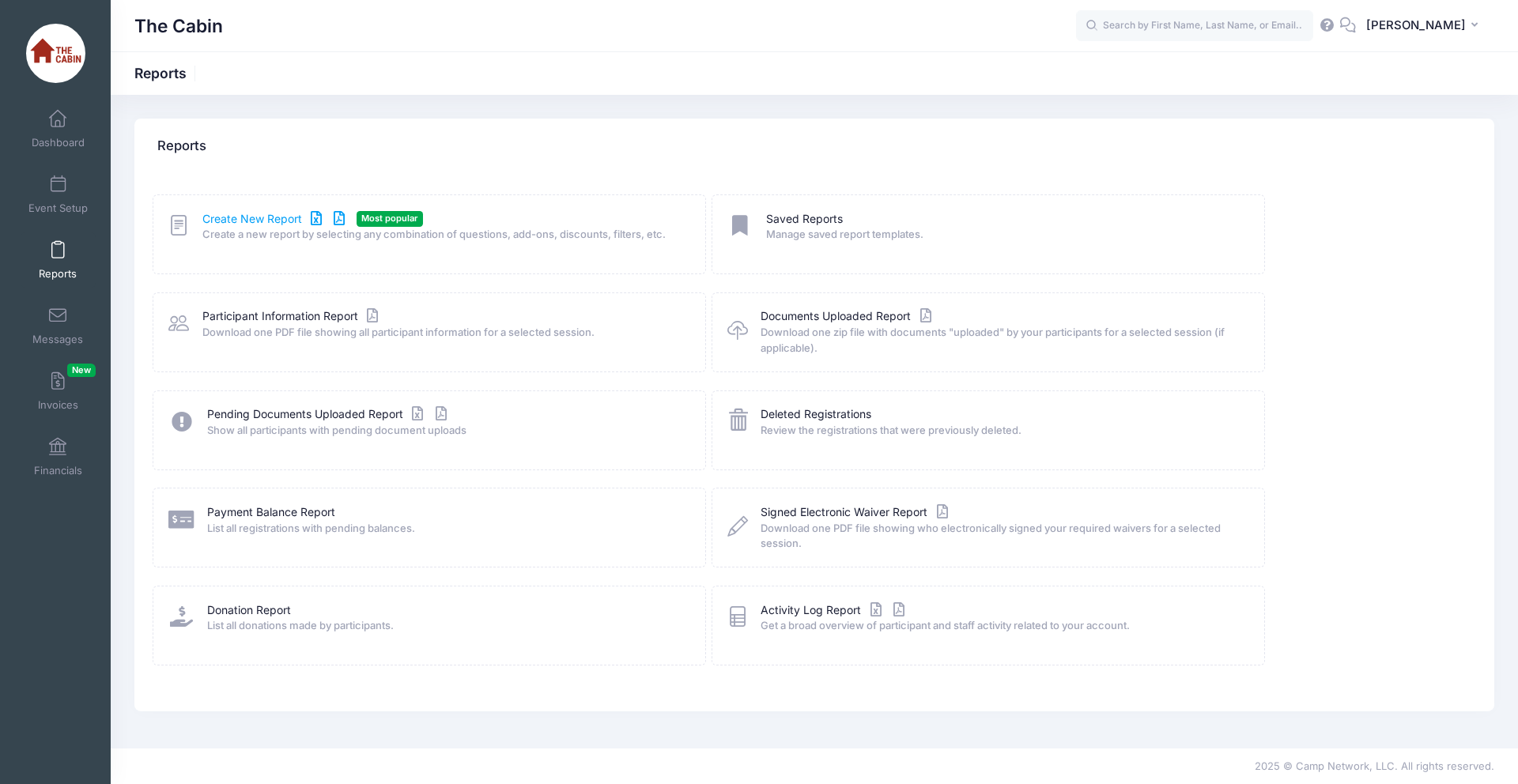
click at [257, 219] on link "Create New Report" at bounding box center [276, 219] width 147 height 17
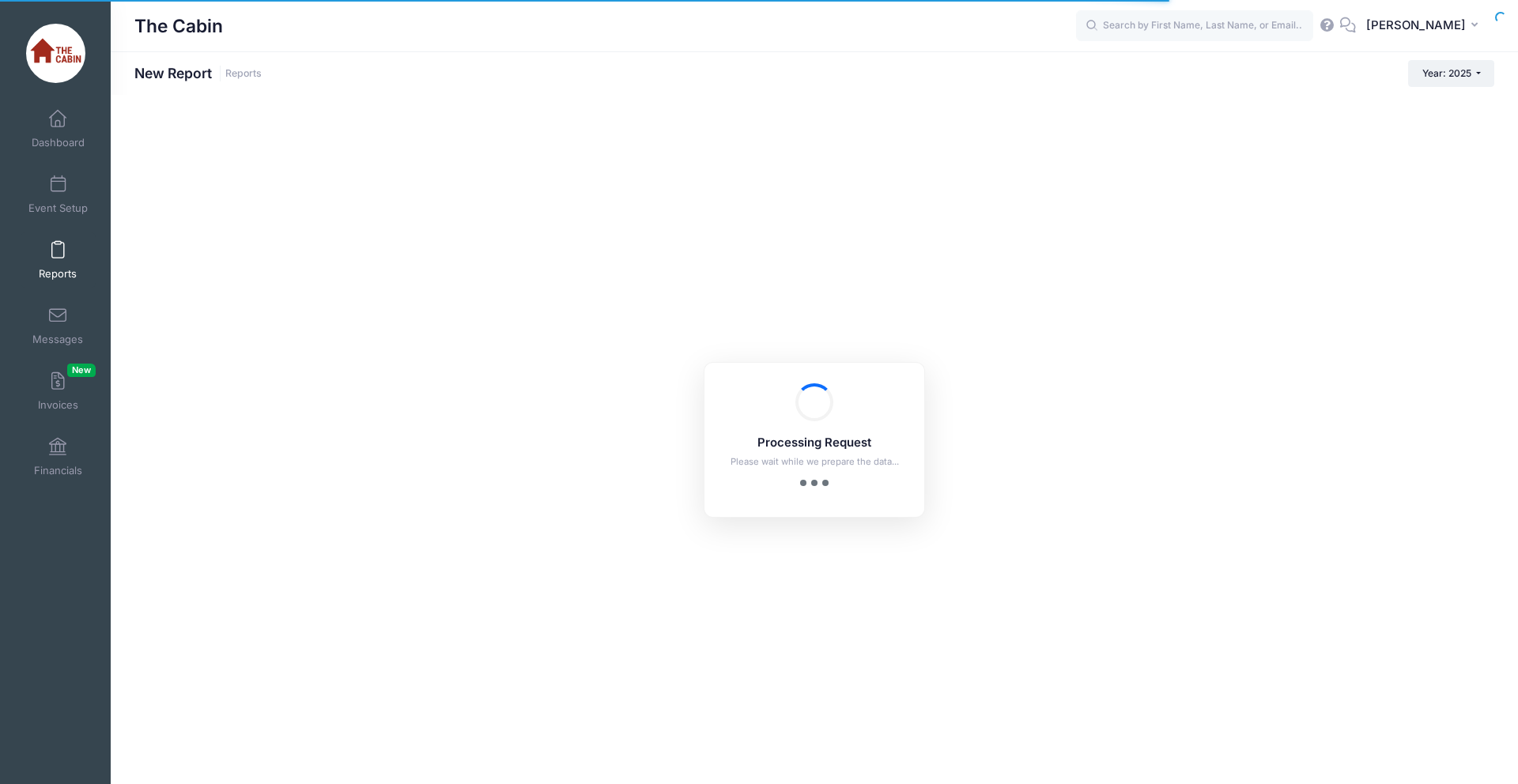
checkbox input "true"
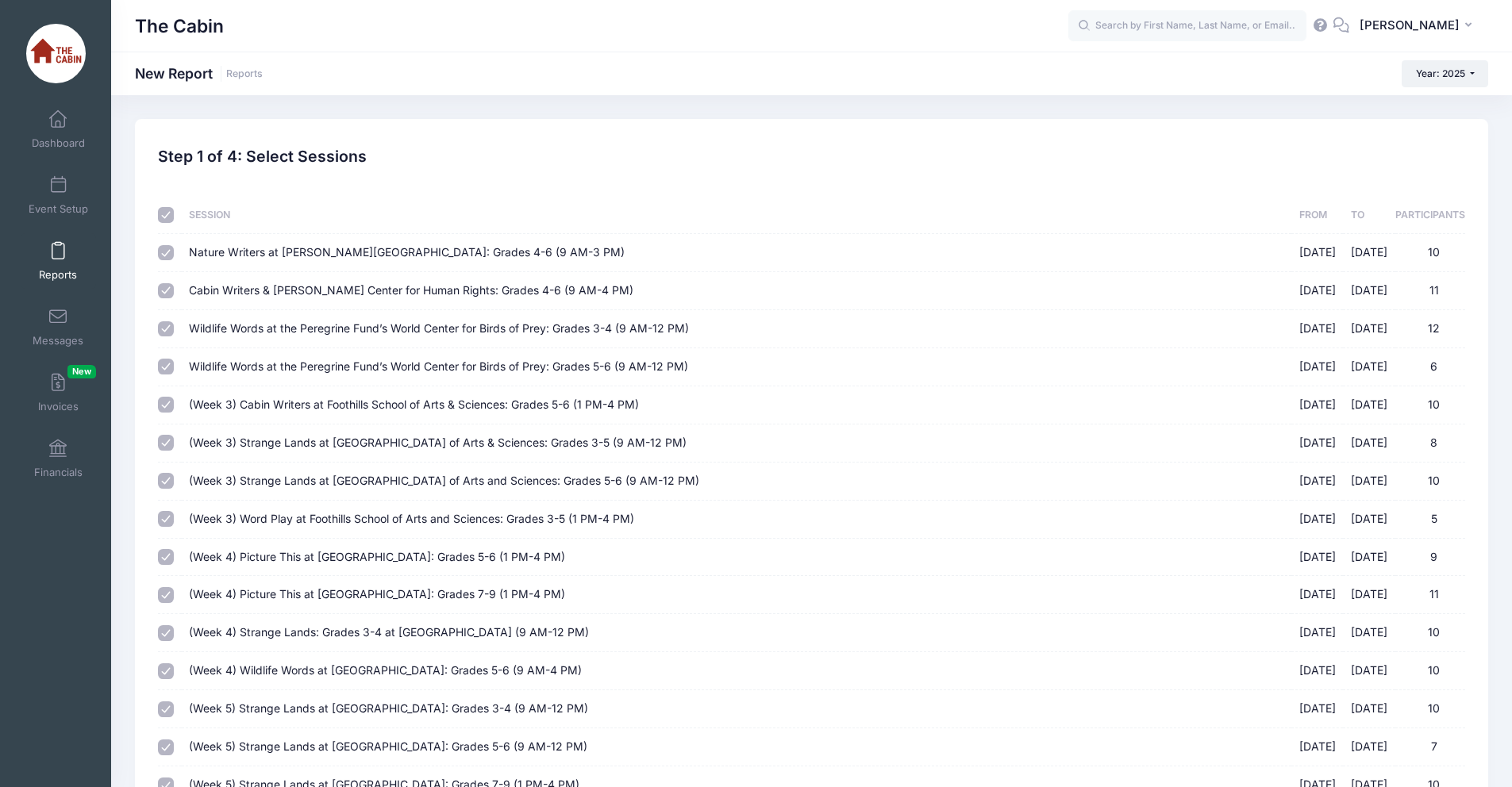
click at [166, 215] on input "checkbox" at bounding box center [166, 215] width 16 height 16
checkbox input "false"
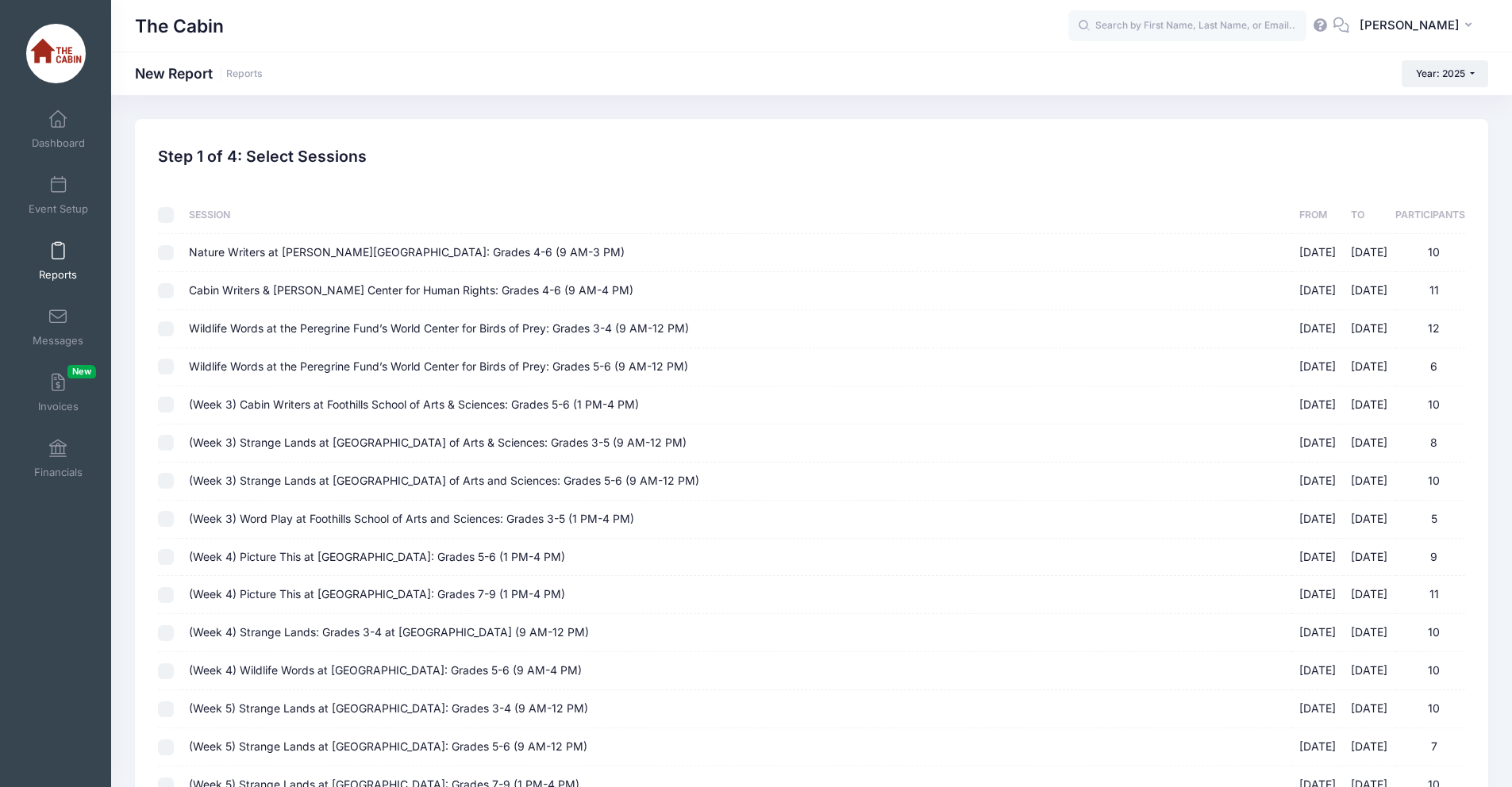
checkbox input "false"
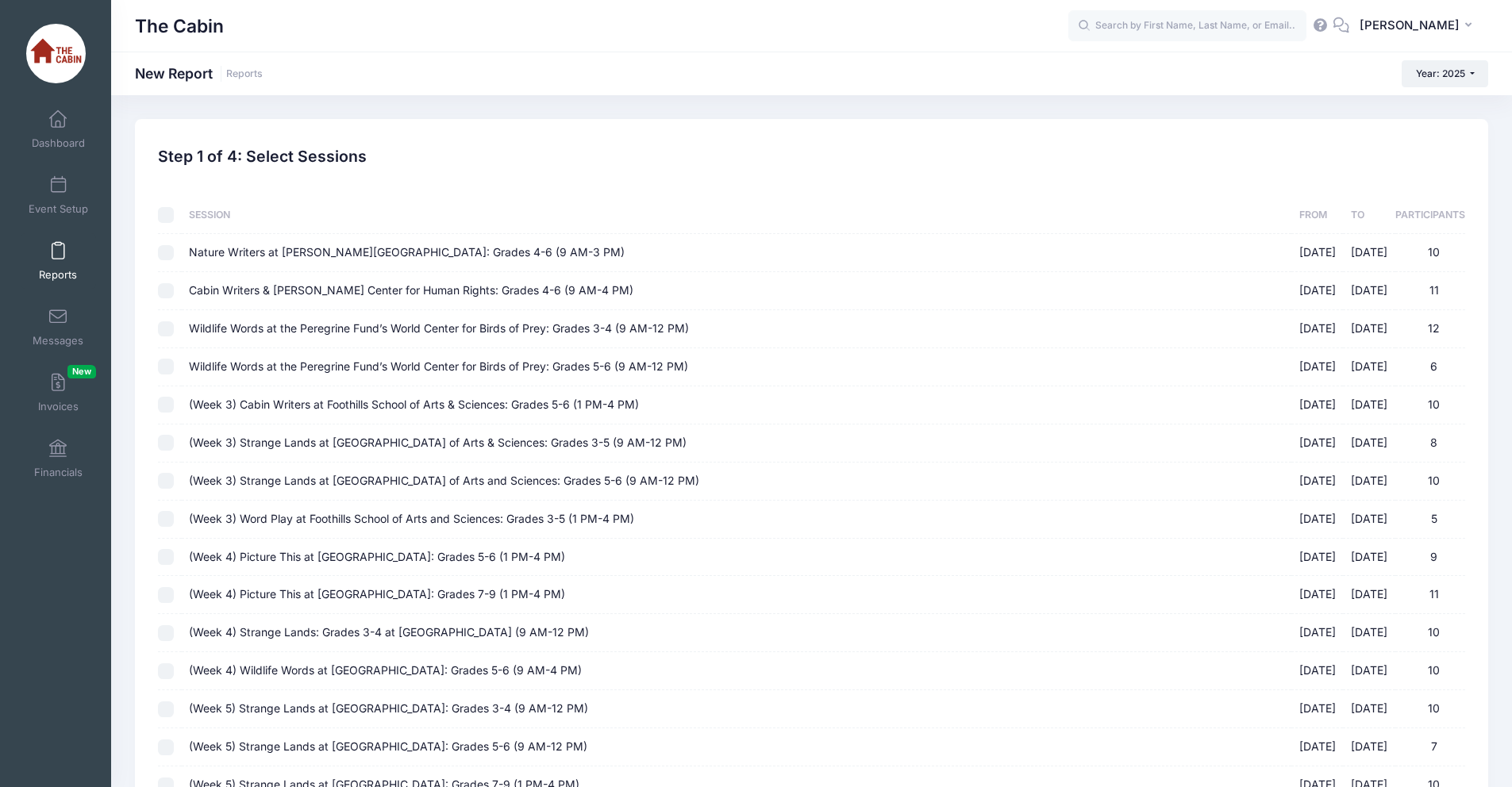
checkbox input "false"
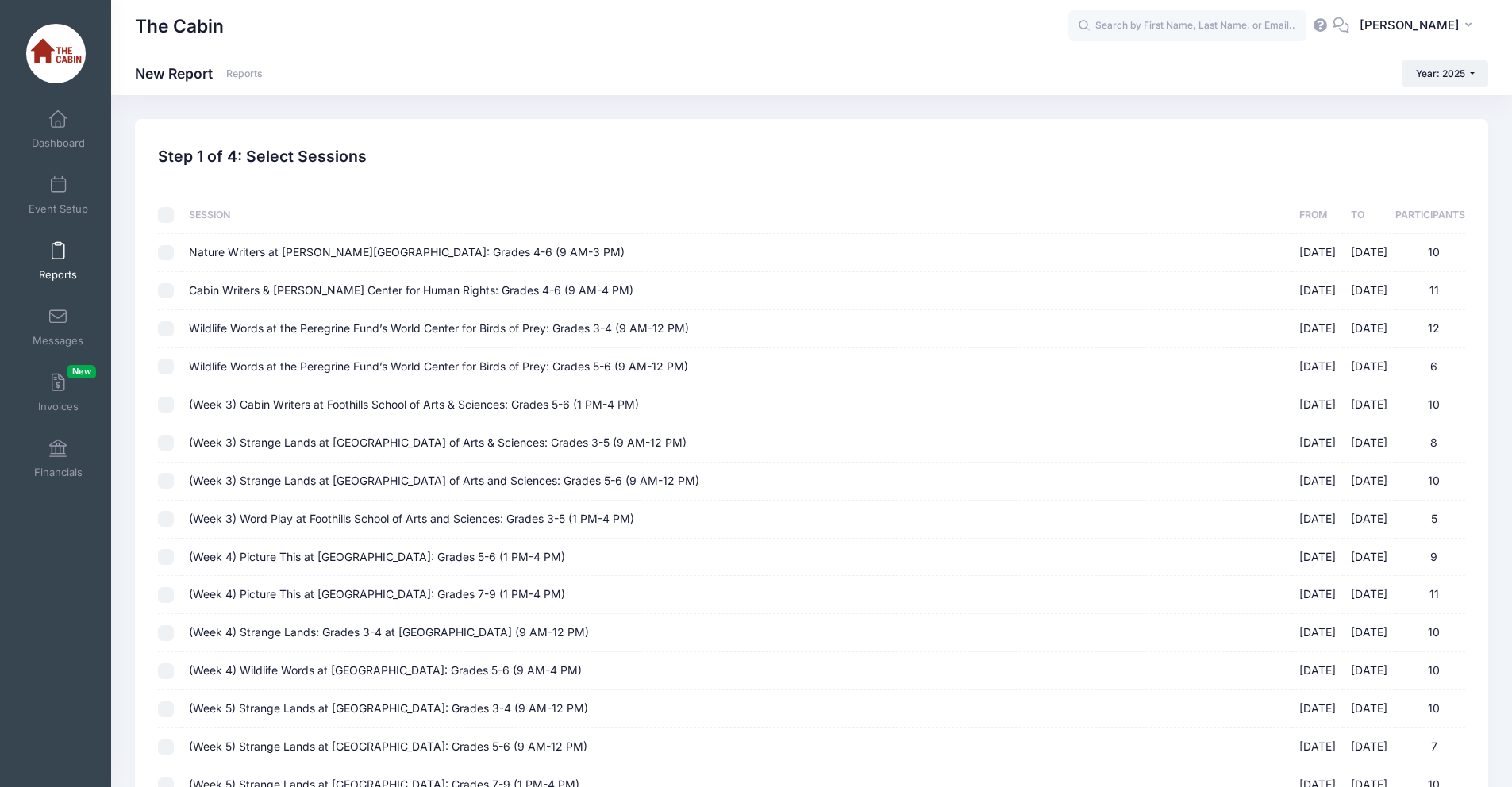
checkbox input "false"
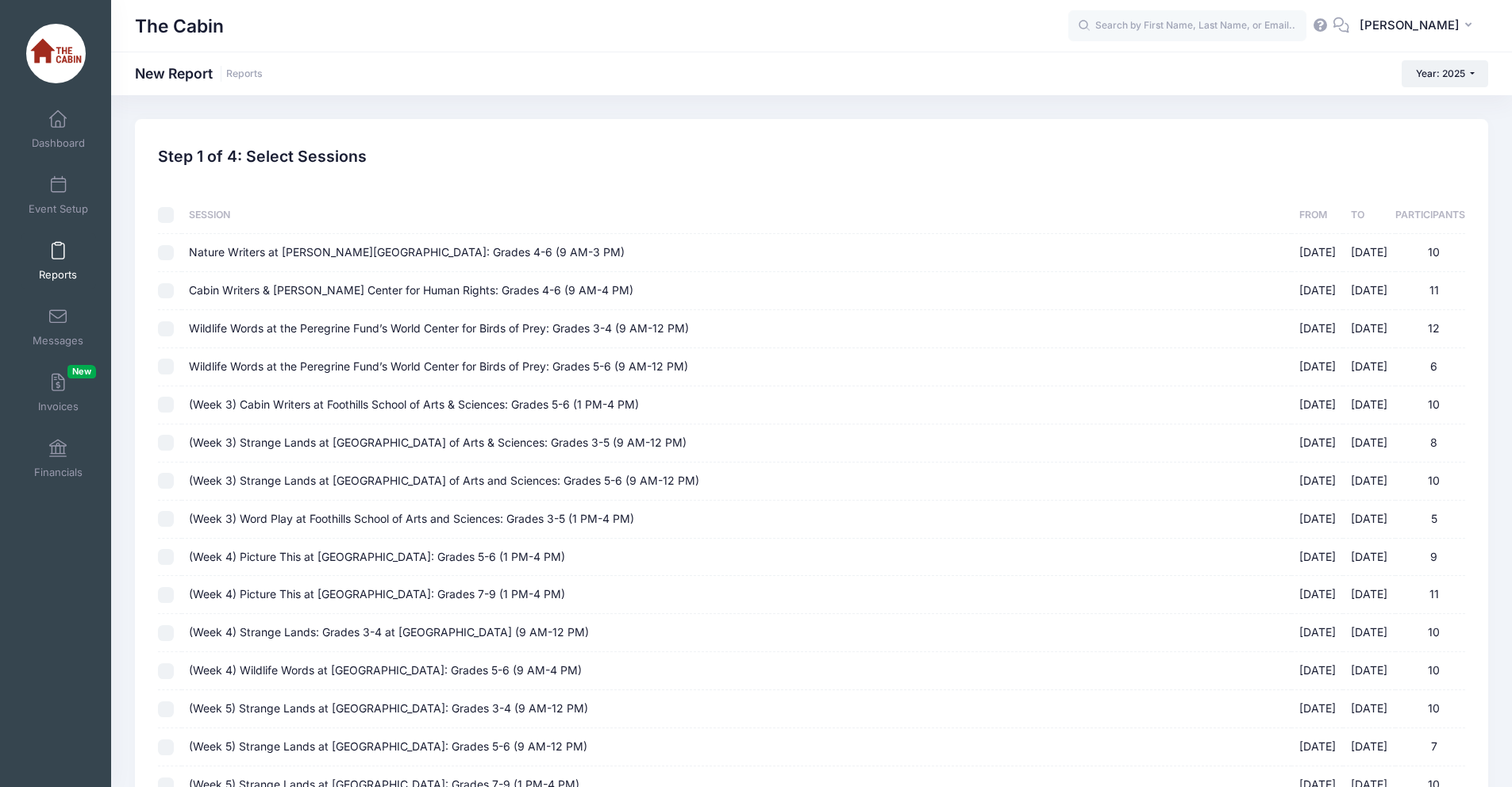
checkbox input "false"
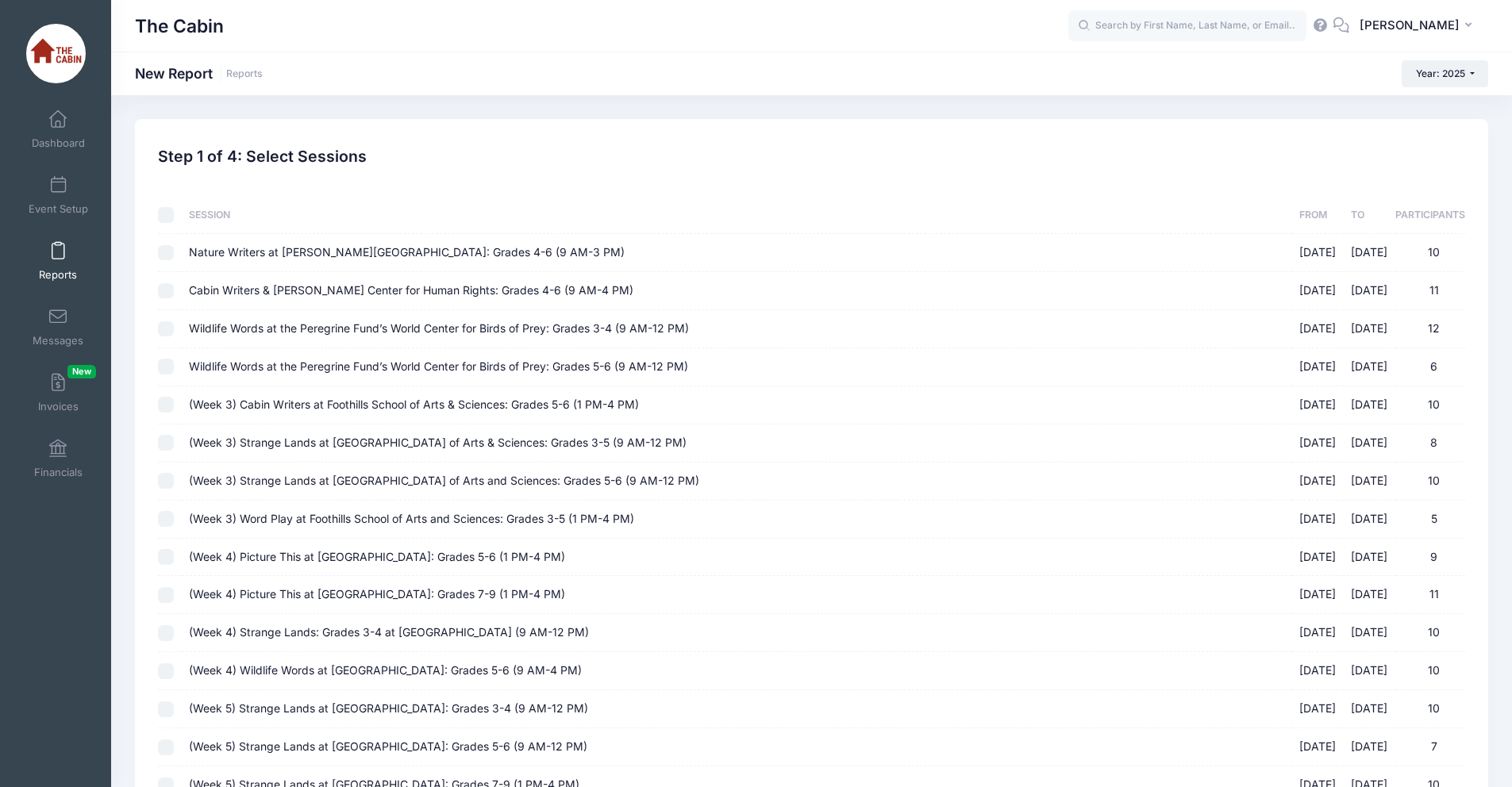
checkbox input "false"
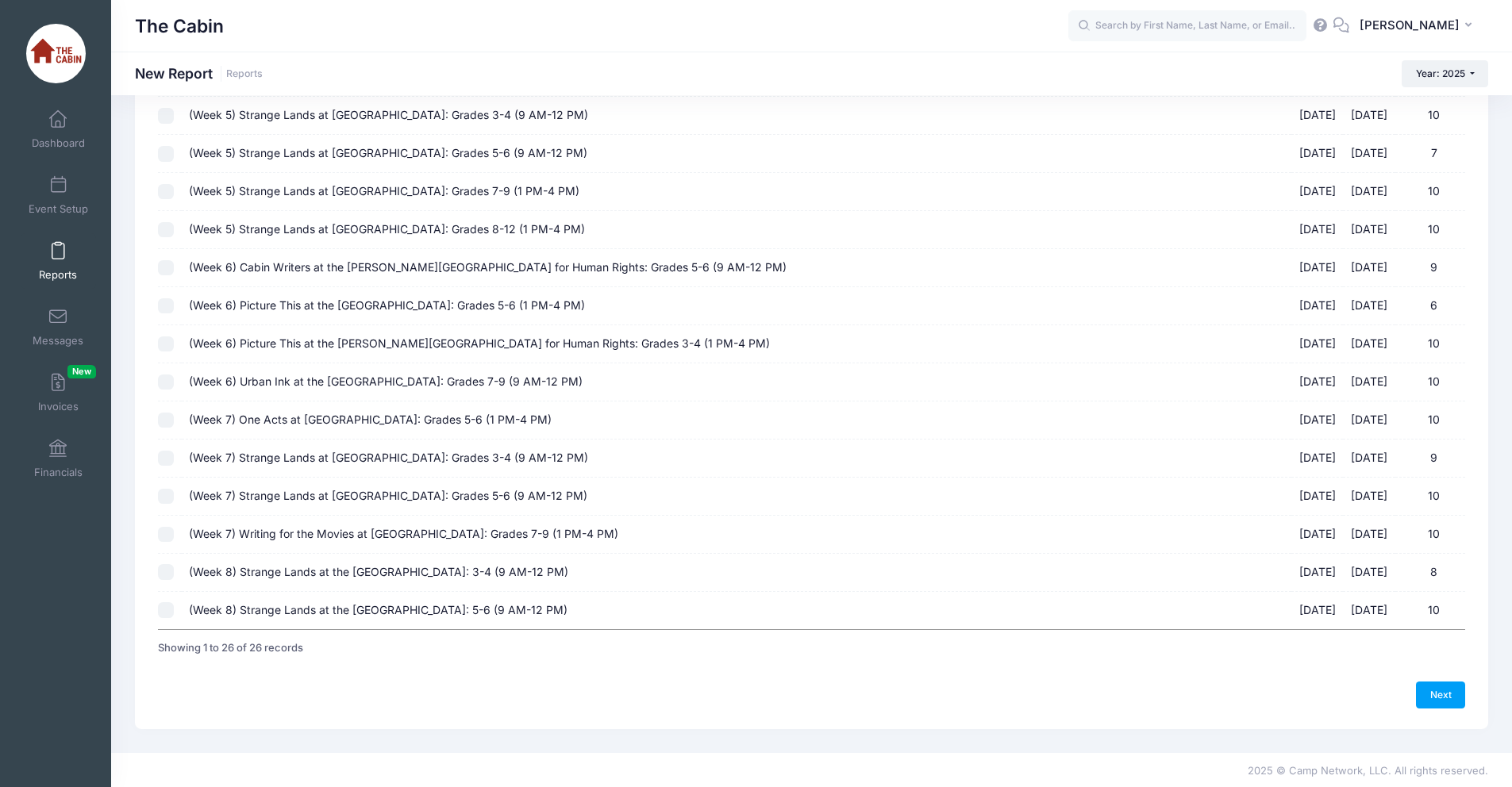
scroll to position [596, 0]
click at [166, 495] on input "(Week 7) Strange Lands at Boise Art Museum: Grades 5-6 (9 AM-12 PM) 07/28/2025 …" at bounding box center [166, 494] width 16 height 16
checkbox input "true"
click at [1434, 693] on link "Next" at bounding box center [1440, 693] width 49 height 27
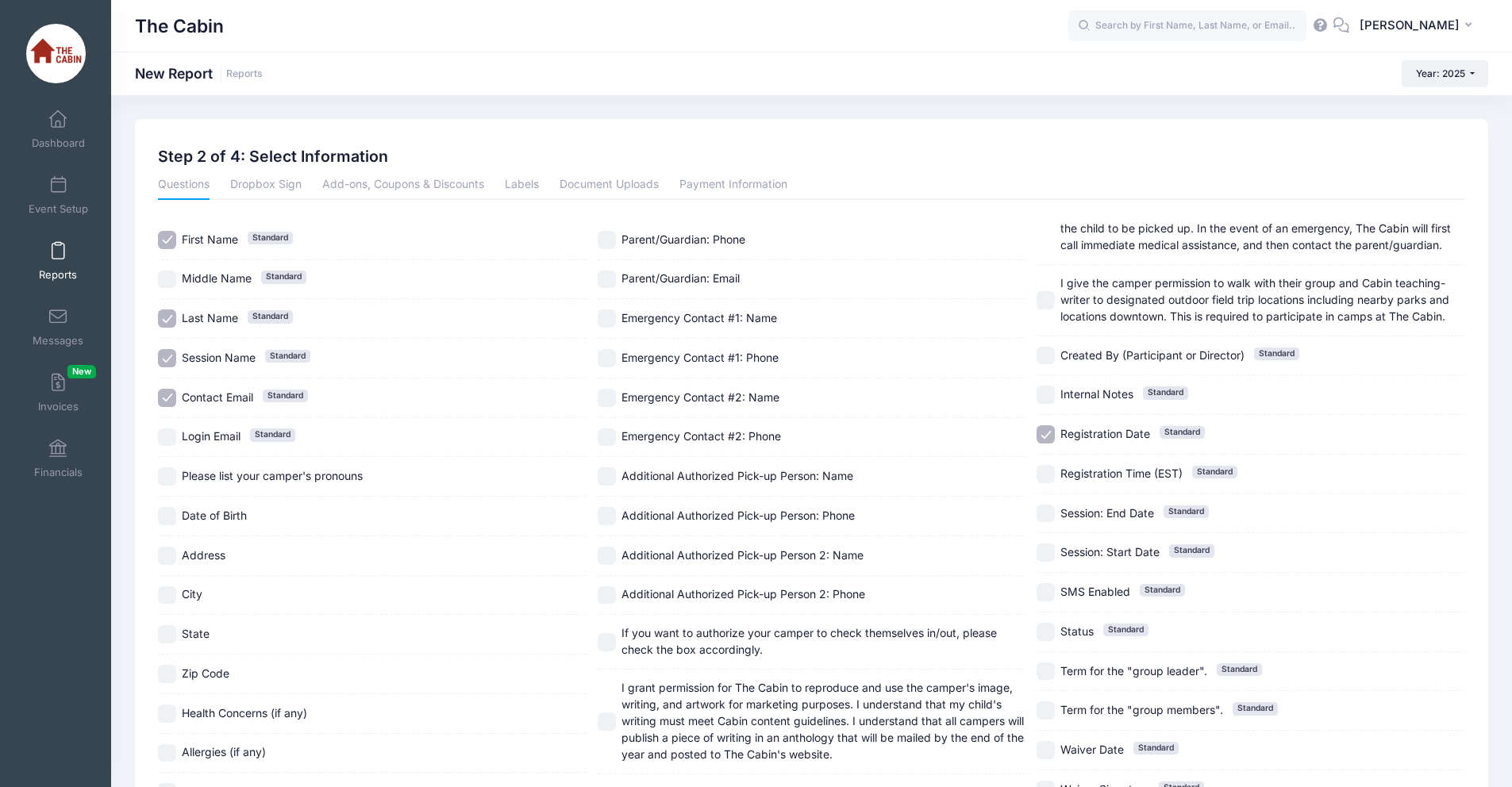
click at [164, 358] on input "Session Name Standard" at bounding box center [167, 358] width 19 height 19
checkbox input "false"
click at [168, 398] on input "Contact Email Standard" at bounding box center [167, 398] width 19 height 19
checkbox input "false"
click at [168, 555] on input "Address" at bounding box center [167, 556] width 19 height 19
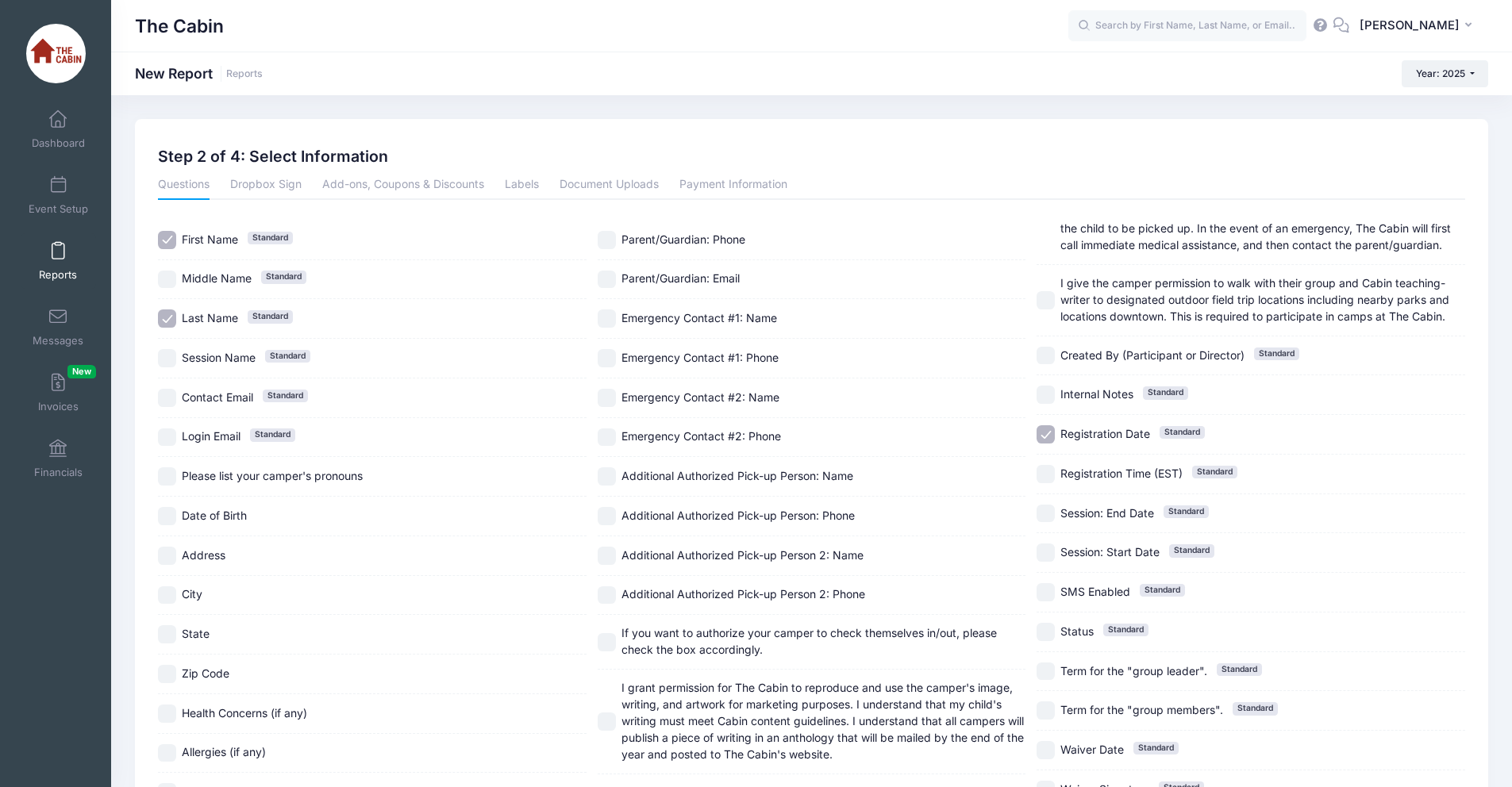
checkbox input "true"
click at [172, 596] on input "City" at bounding box center [167, 595] width 19 height 19
checkbox input "true"
click at [172, 637] on input "State" at bounding box center [167, 634] width 19 height 19
checkbox input "true"
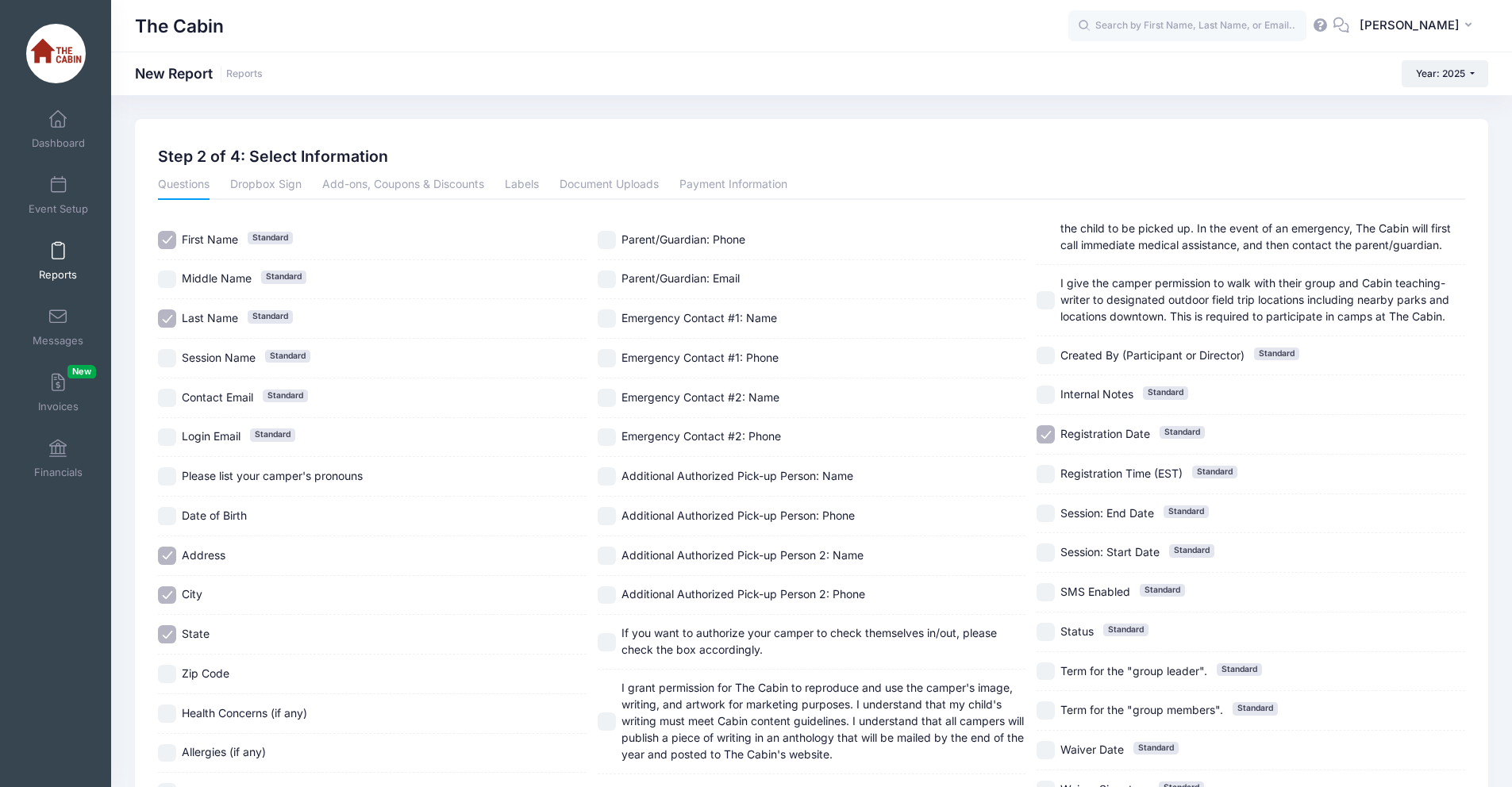
click at [173, 670] on input "Zip Code" at bounding box center [167, 674] width 19 height 19
checkbox input "true"
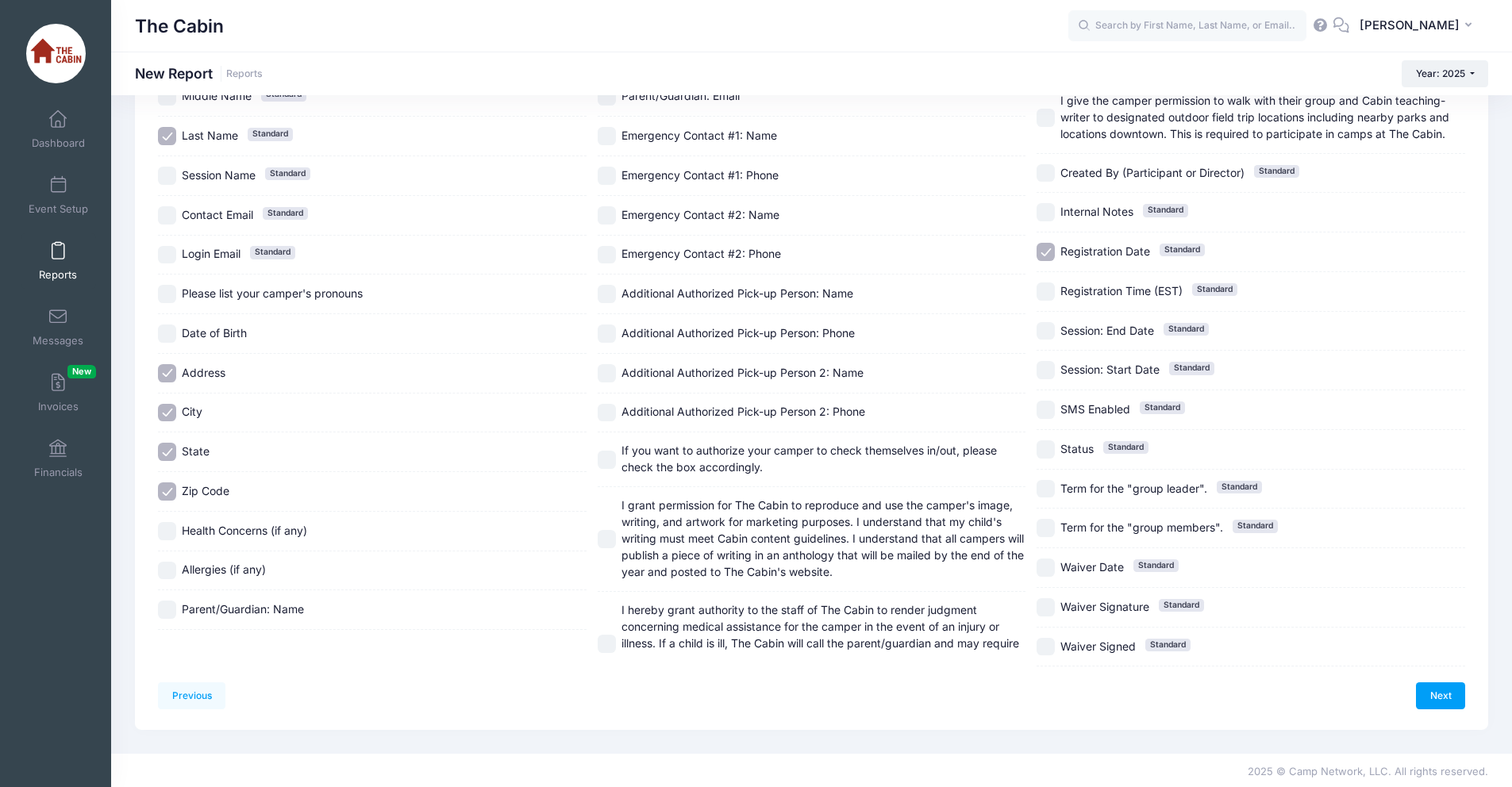
scroll to position [186, 0]
click at [171, 609] on input "Parent/Guardian: Name" at bounding box center [167, 606] width 19 height 19
checkbox input "true"
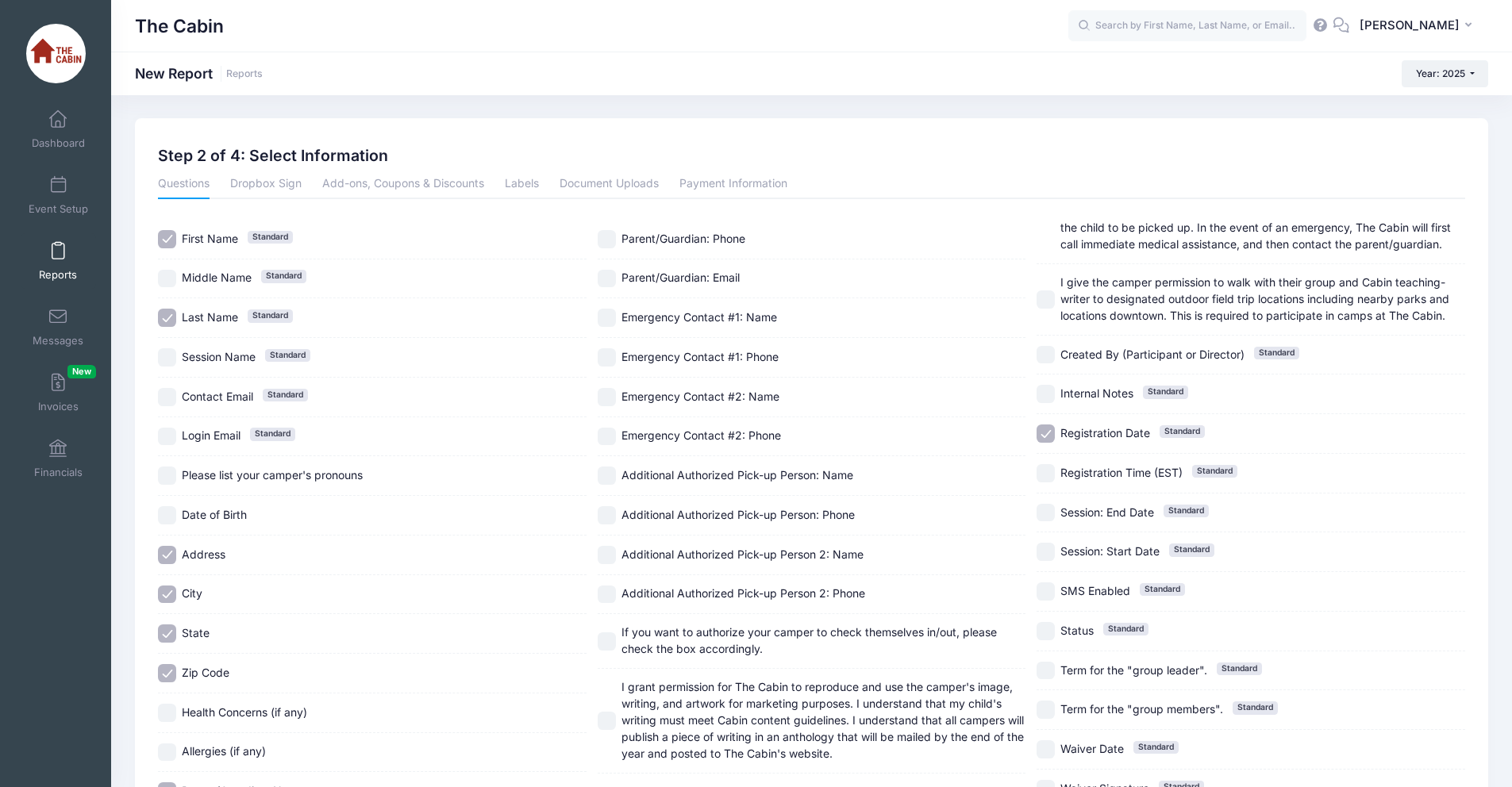
scroll to position [0, 0]
click at [606, 278] on input "Parent/Guardian: Email" at bounding box center [607, 279] width 19 height 19
checkbox input "true"
click at [1048, 436] on input "Registration Date Standard" at bounding box center [1045, 434] width 19 height 19
checkbox input "false"
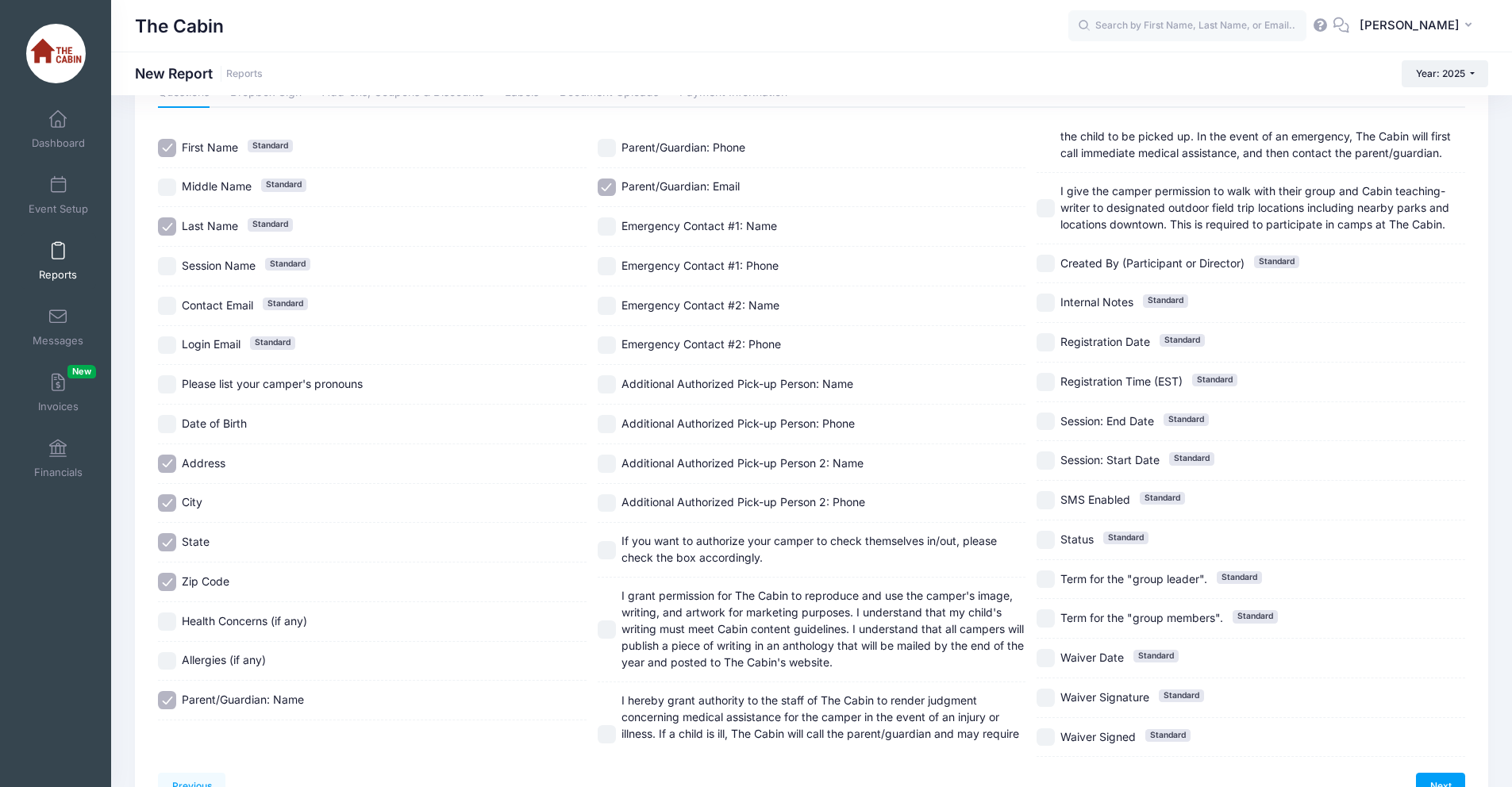
scroll to position [186, 0]
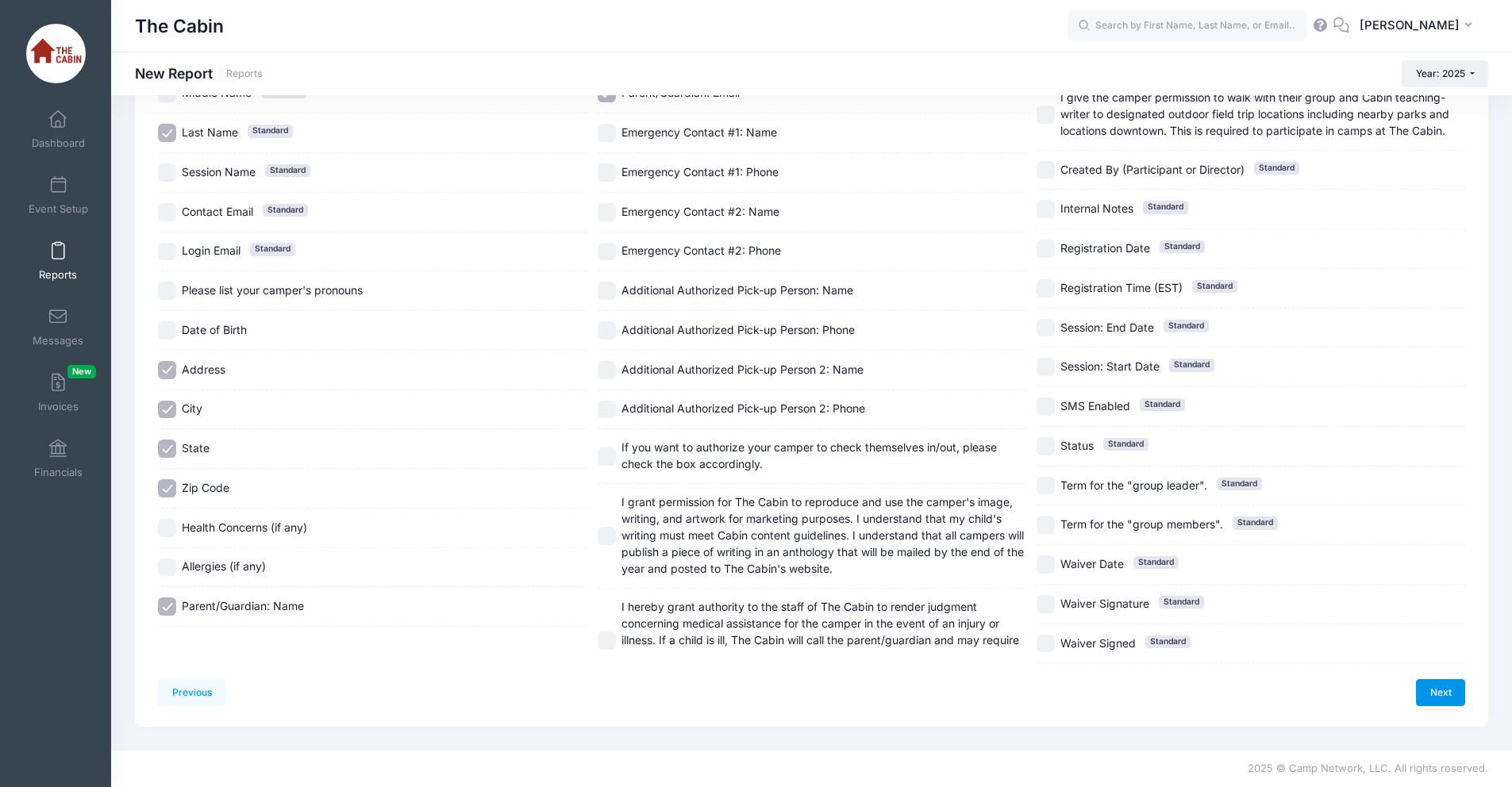
click at [1434, 693] on link "Next" at bounding box center [1440, 693] width 49 height 27
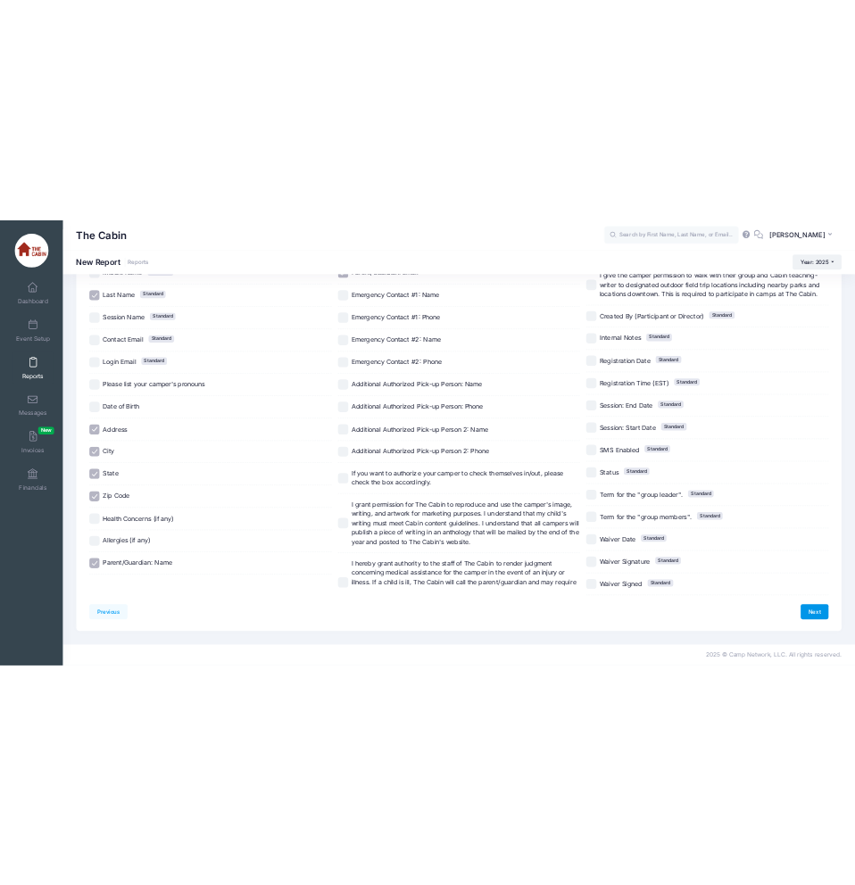
scroll to position [0, 0]
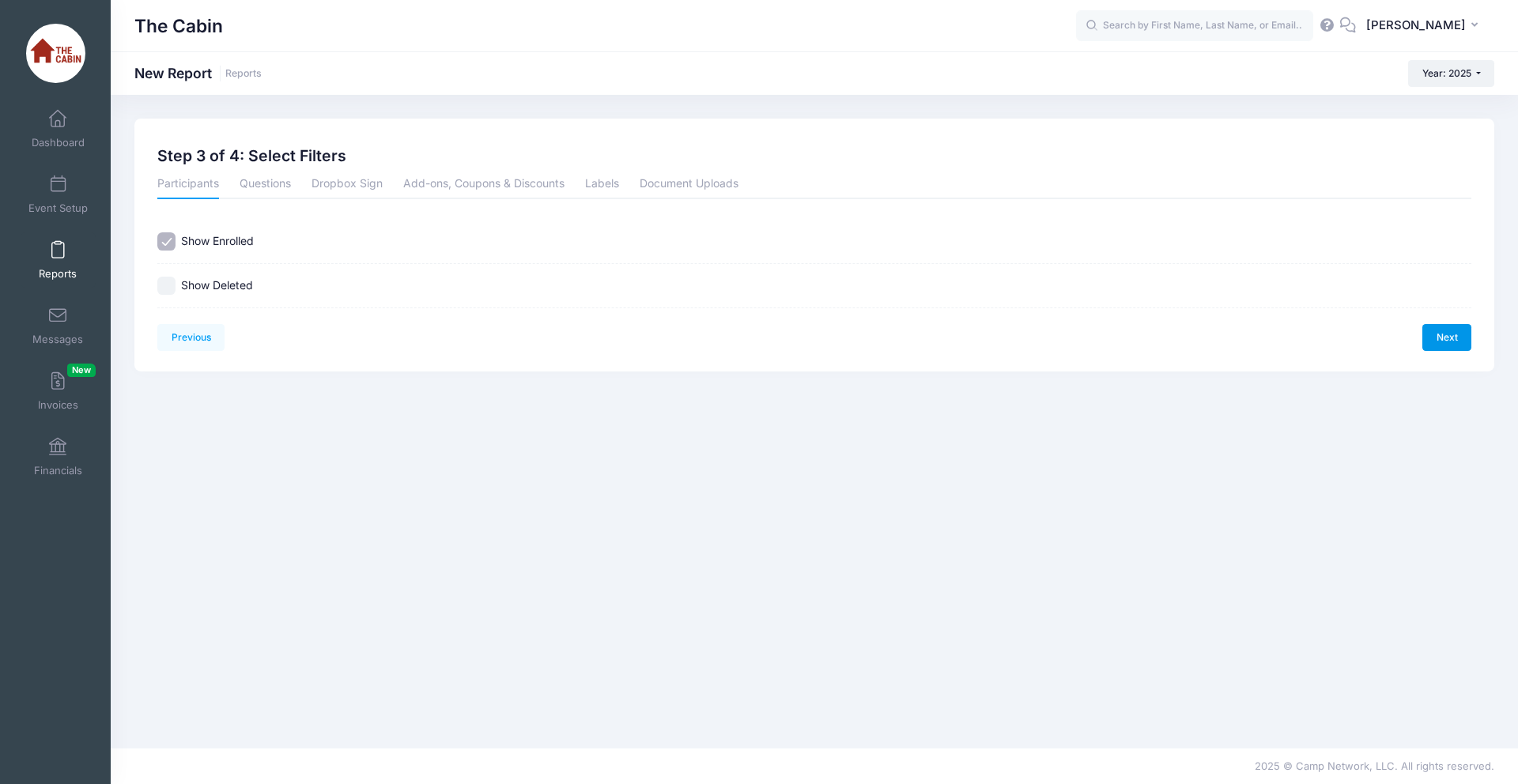
click at [1439, 345] on link "Next" at bounding box center [1446, 338] width 49 height 27
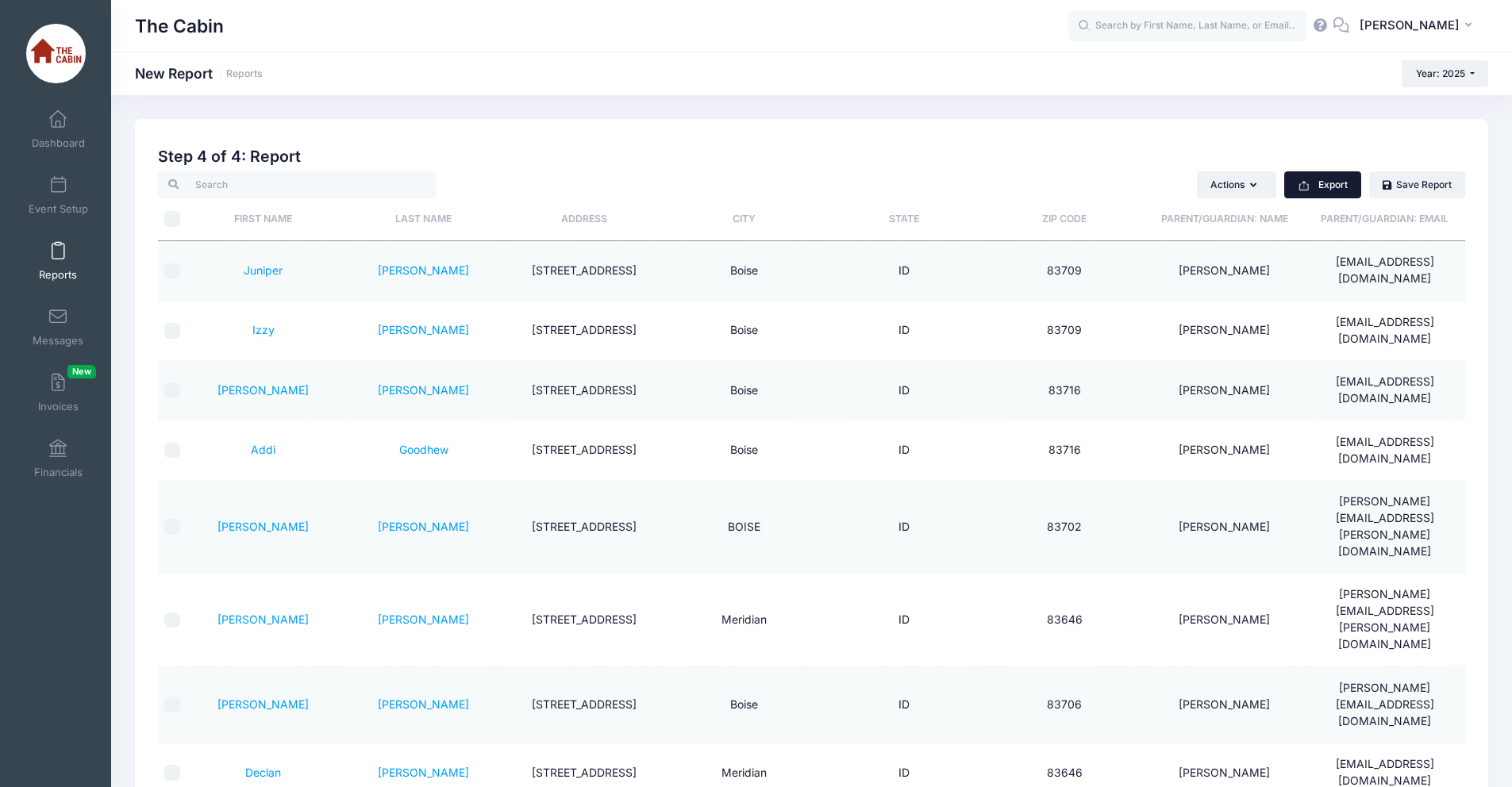
click at [1310, 191] on button "Export" at bounding box center [1323, 185] width 77 height 27
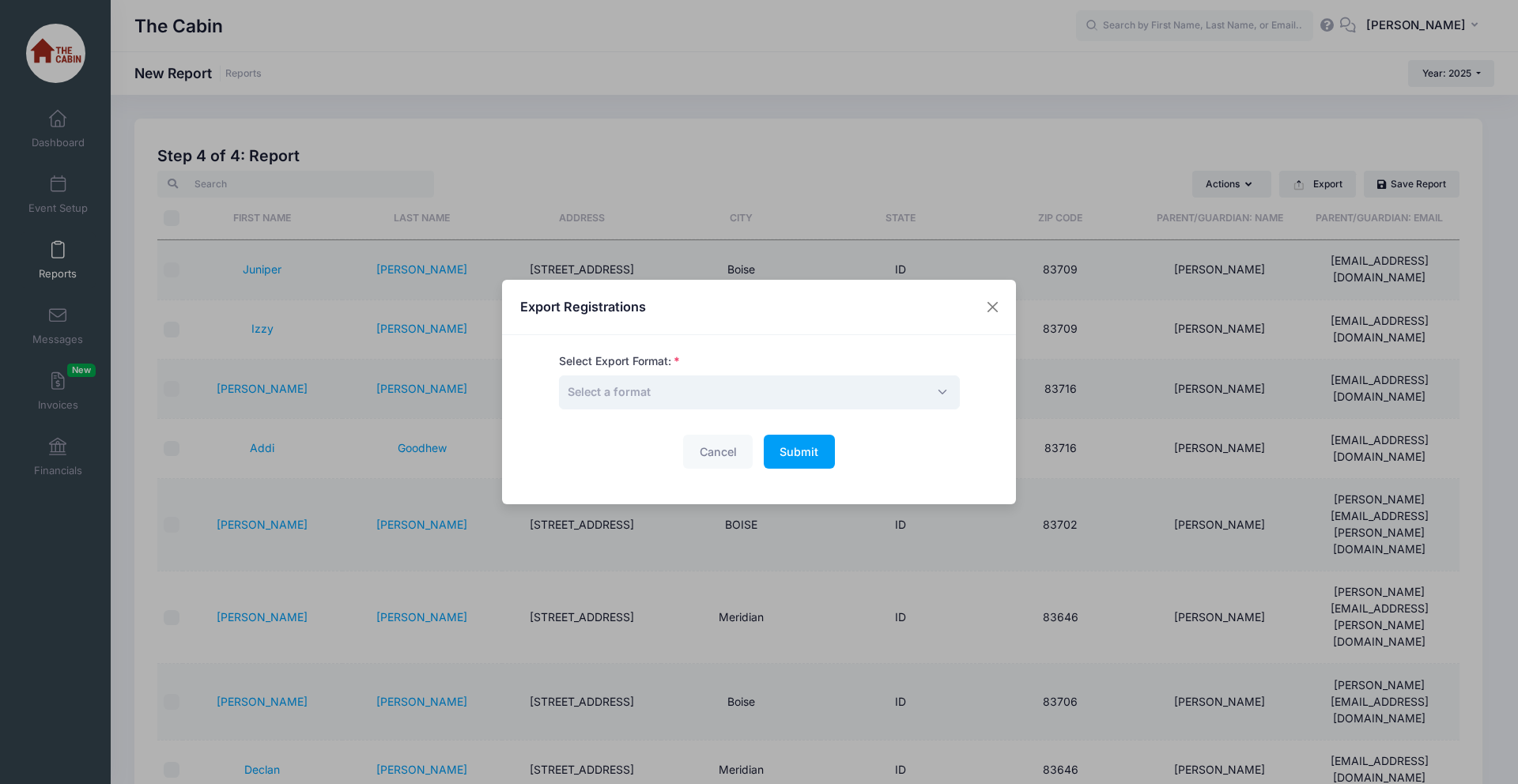
click at [922, 392] on span "Select a format" at bounding box center [759, 392] width 401 height 34
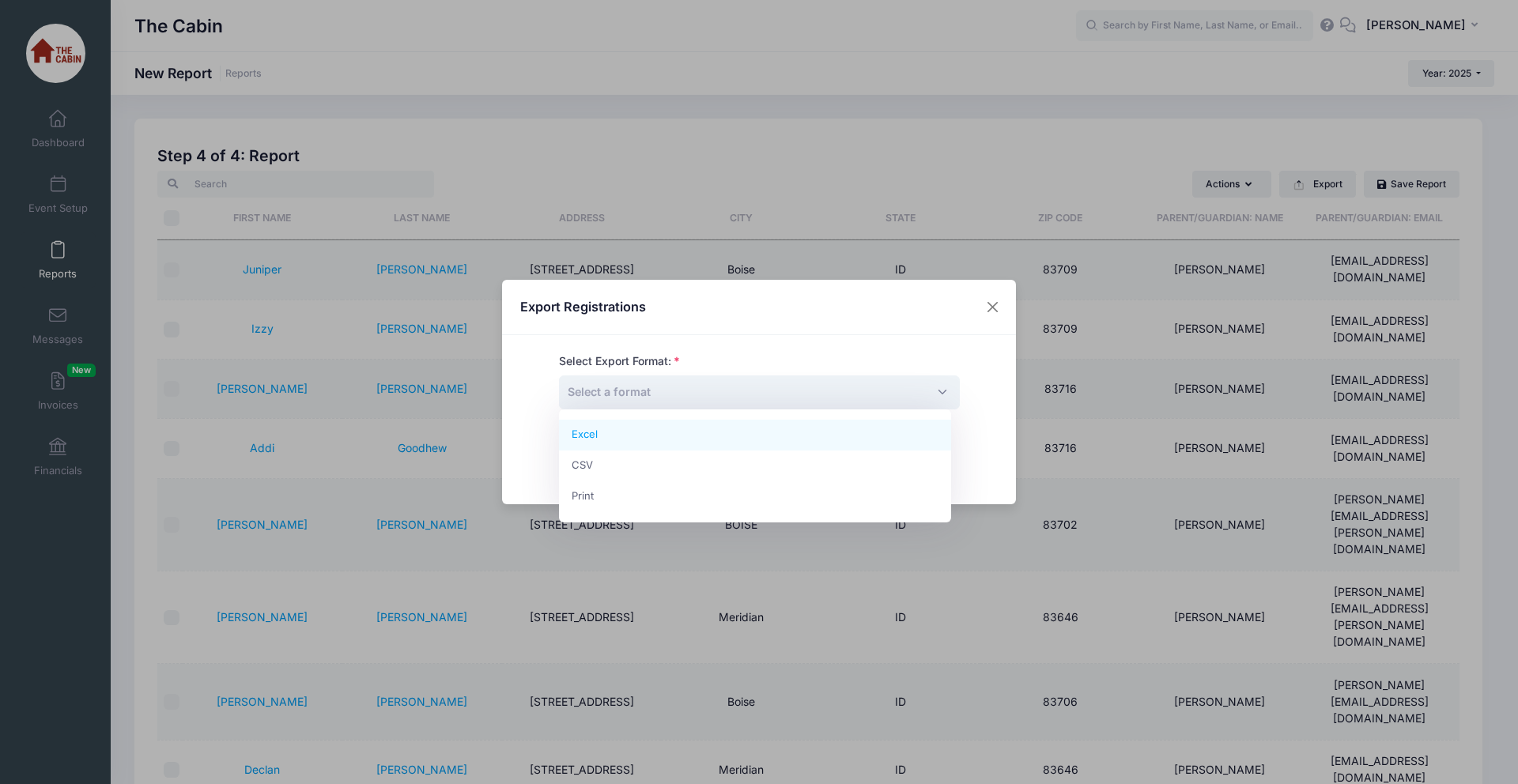
select select "excel"
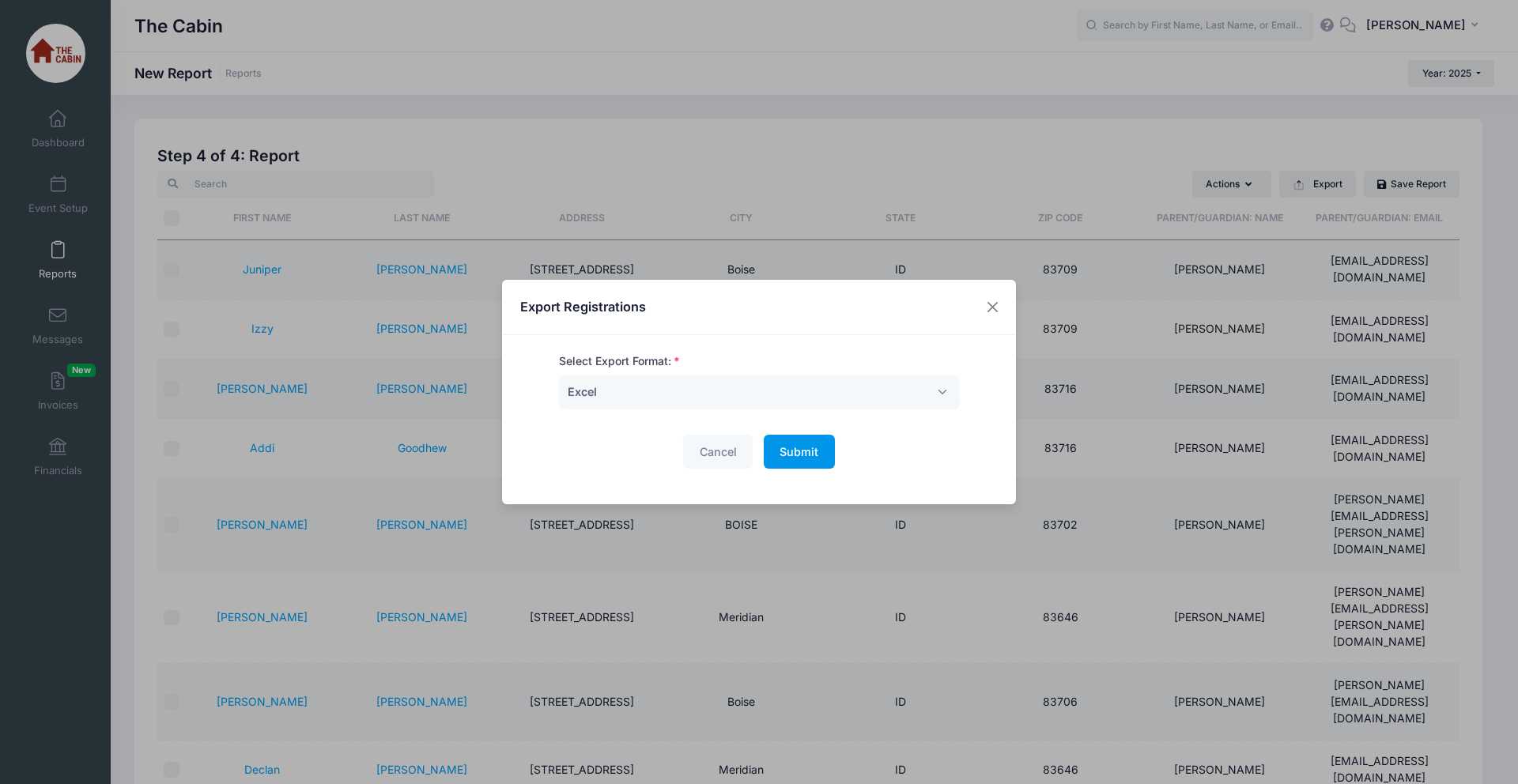
click at [782, 441] on button "Submit Please wait..." at bounding box center [799, 452] width 71 height 34
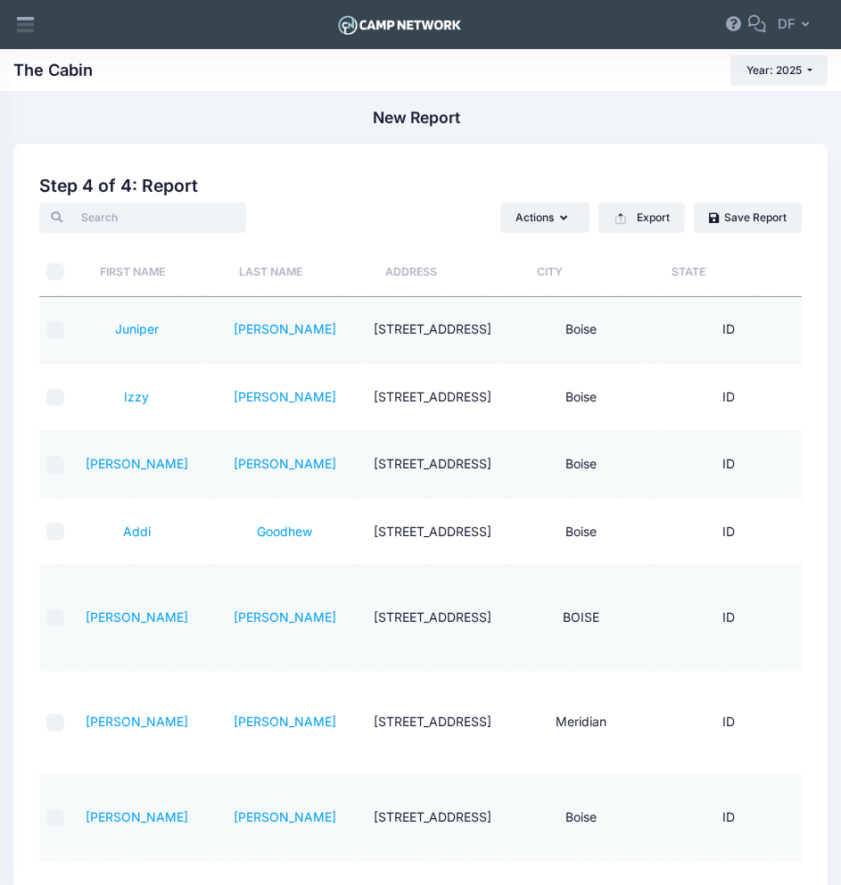
click at [112, 207] on input "search" at bounding box center [142, 218] width 206 height 30
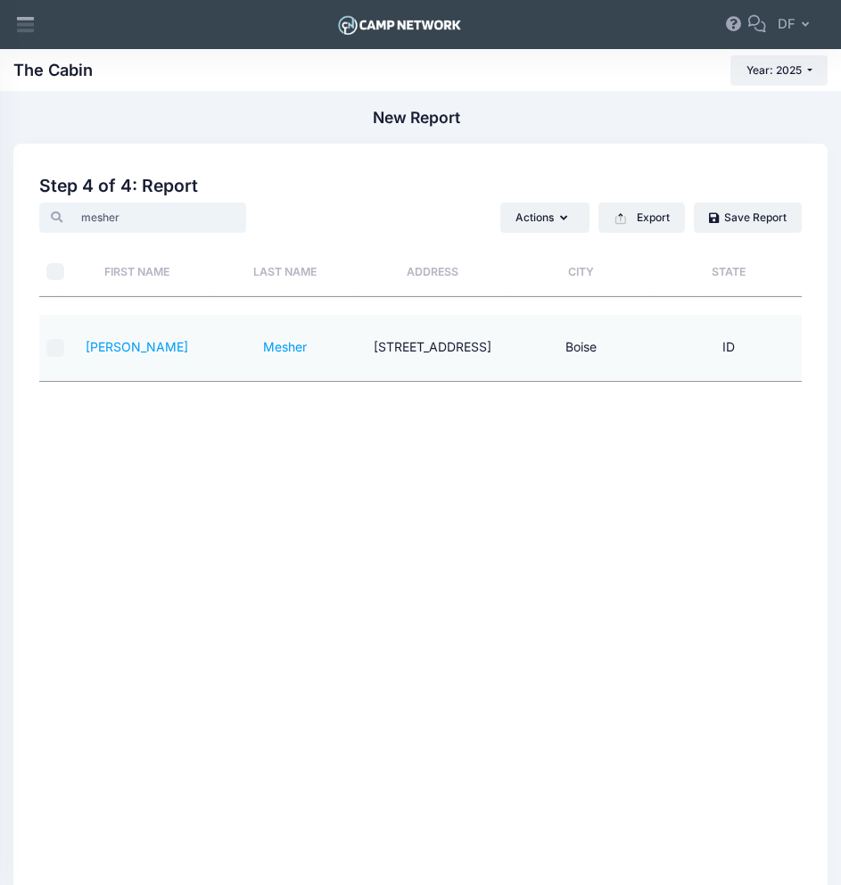
type input "mesher"
click at [203, 214] on input "mesher" at bounding box center [142, 218] width 206 height 30
type input "J"
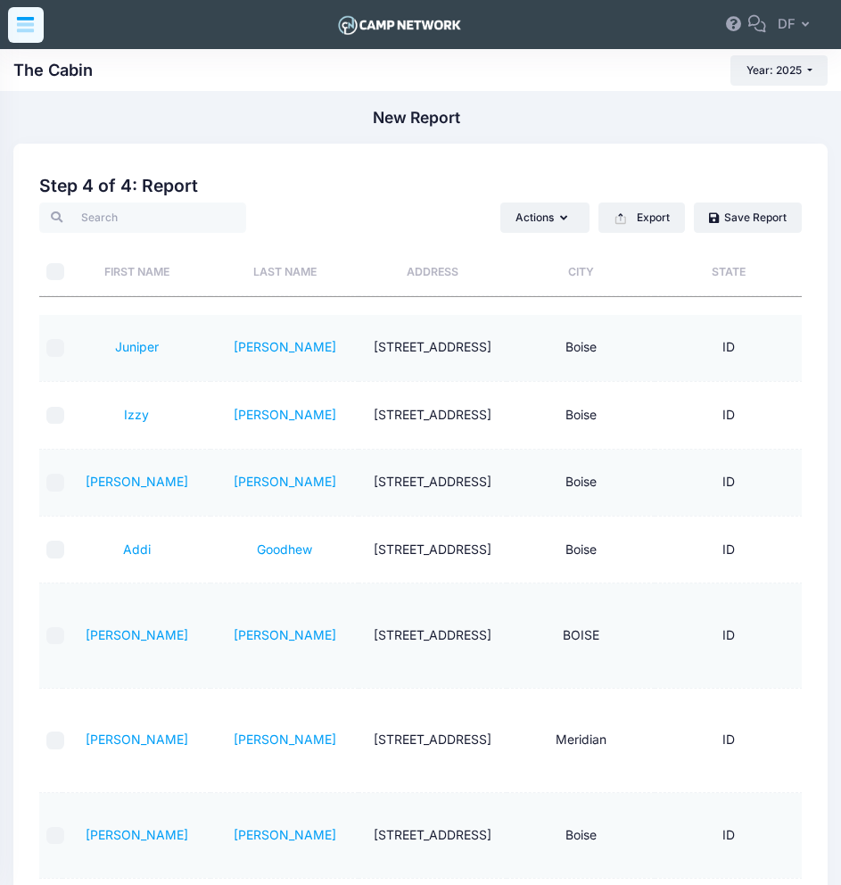
click at [27, 25] on icon at bounding box center [25, 27] width 17 height 9
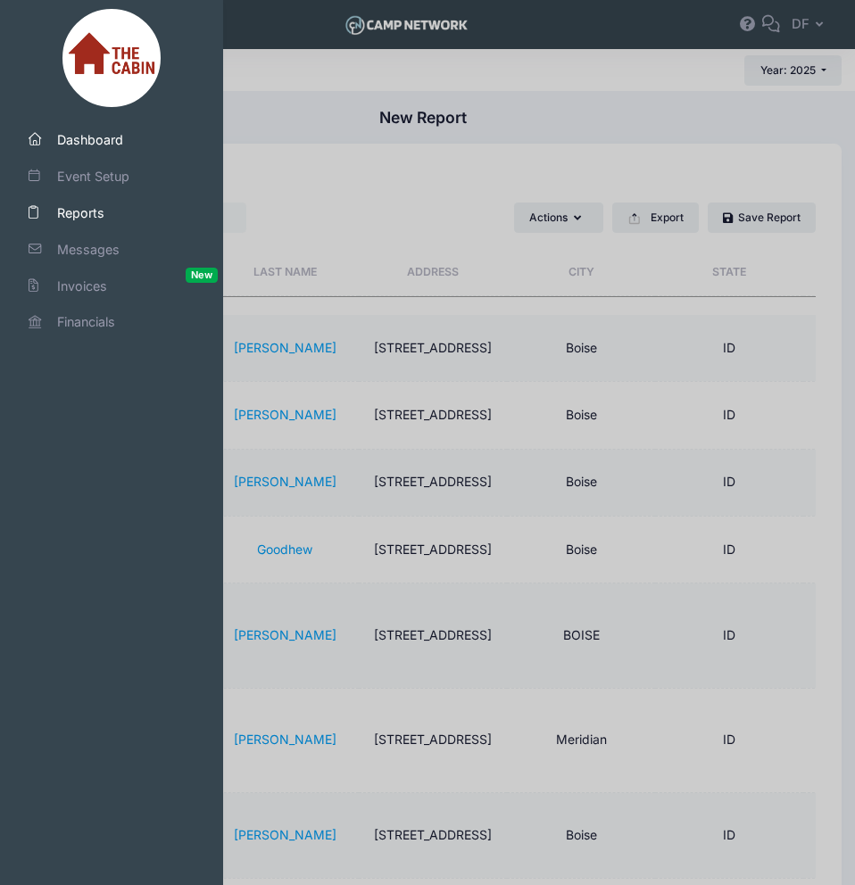
click at [88, 147] on span "Dashboard" at bounding box center [119, 139] width 125 height 19
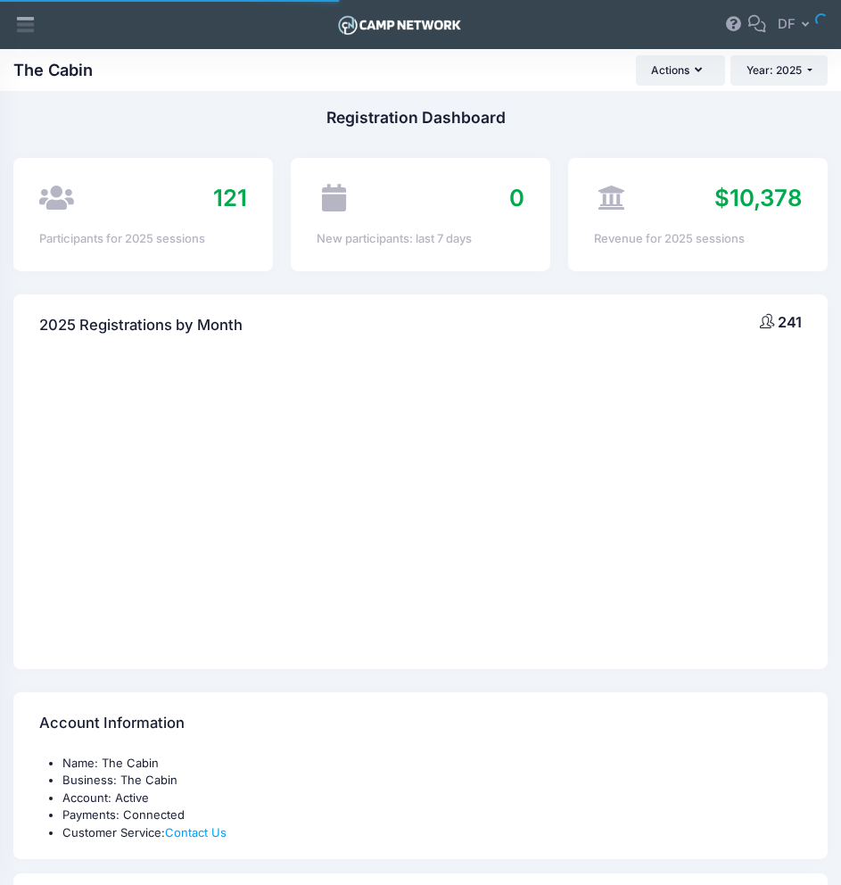
select select
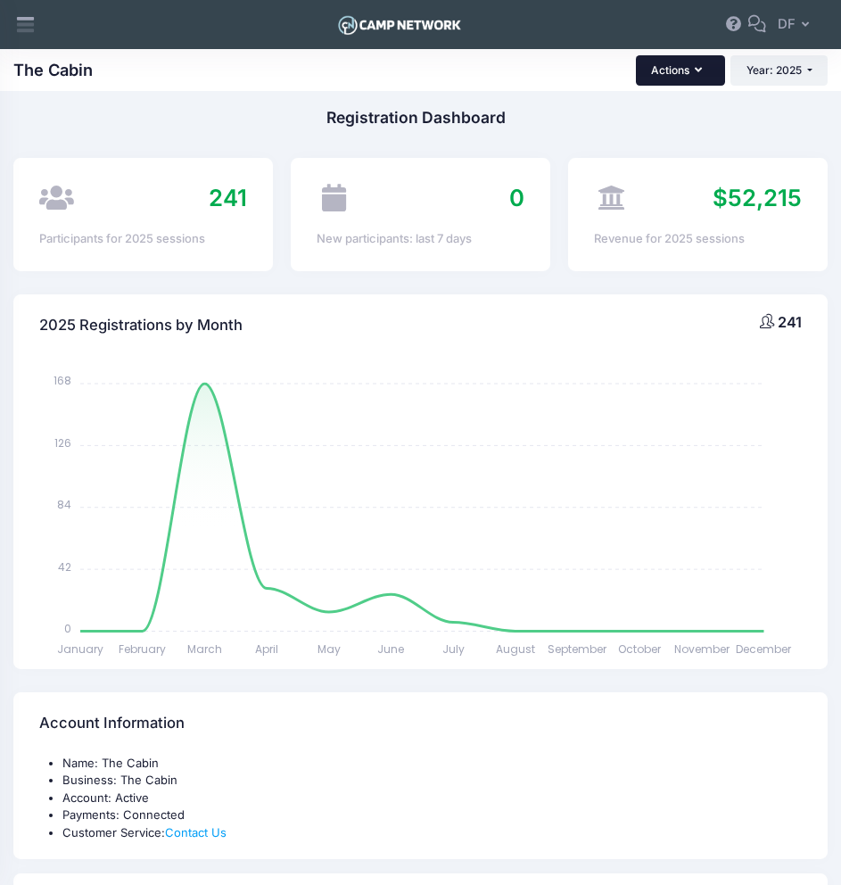
click at [700, 70] on icon "button" at bounding box center [702, 70] width 14 height 0
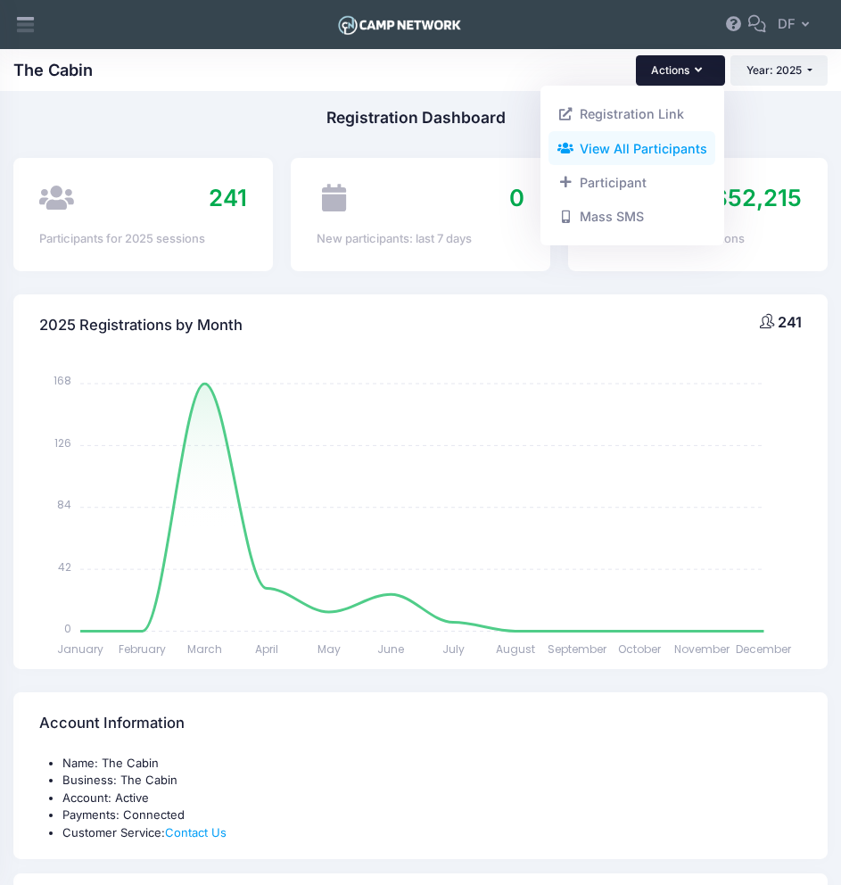
click at [657, 144] on link "View All Participants" at bounding box center [632, 148] width 167 height 34
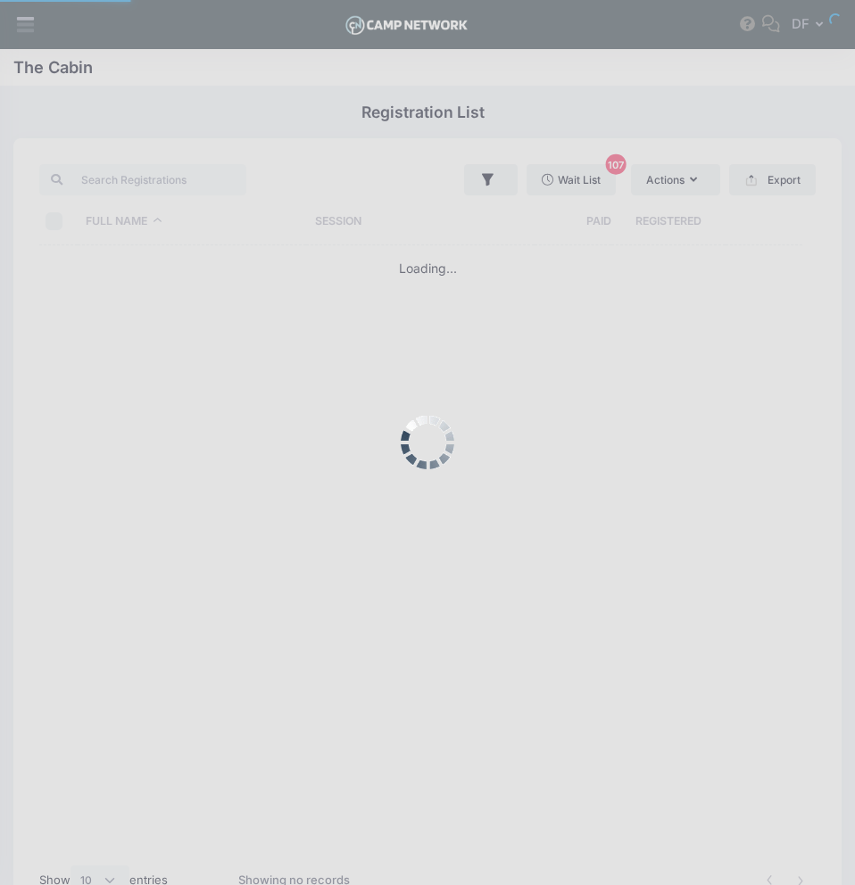
select select "10"
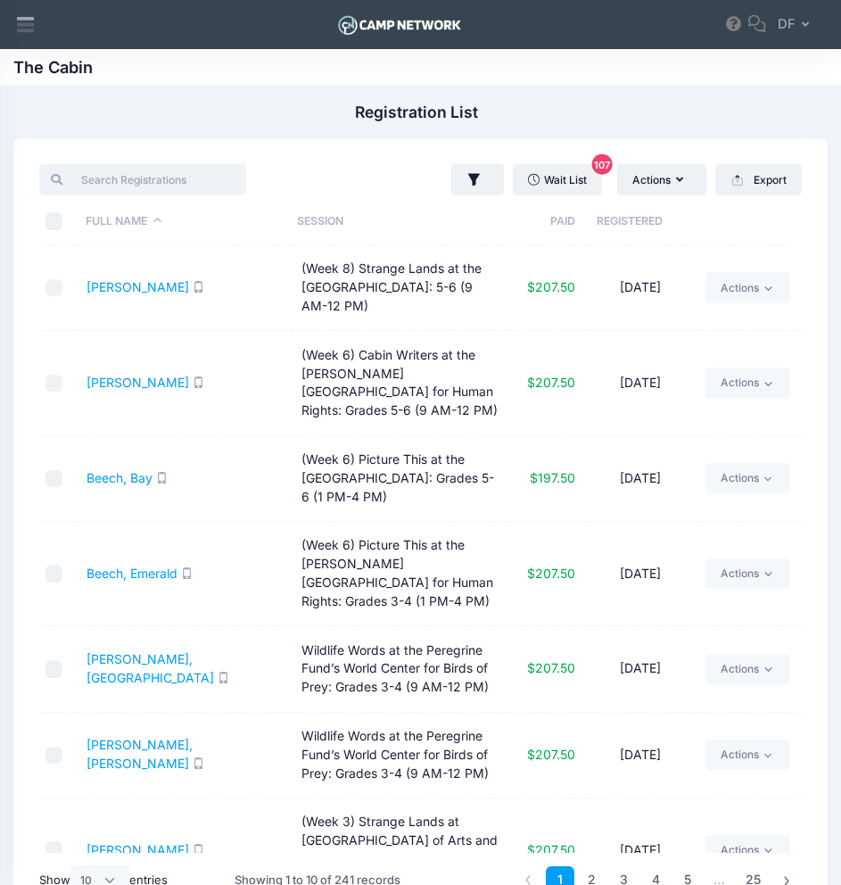
click at [164, 177] on input "search" at bounding box center [142, 179] width 206 height 30
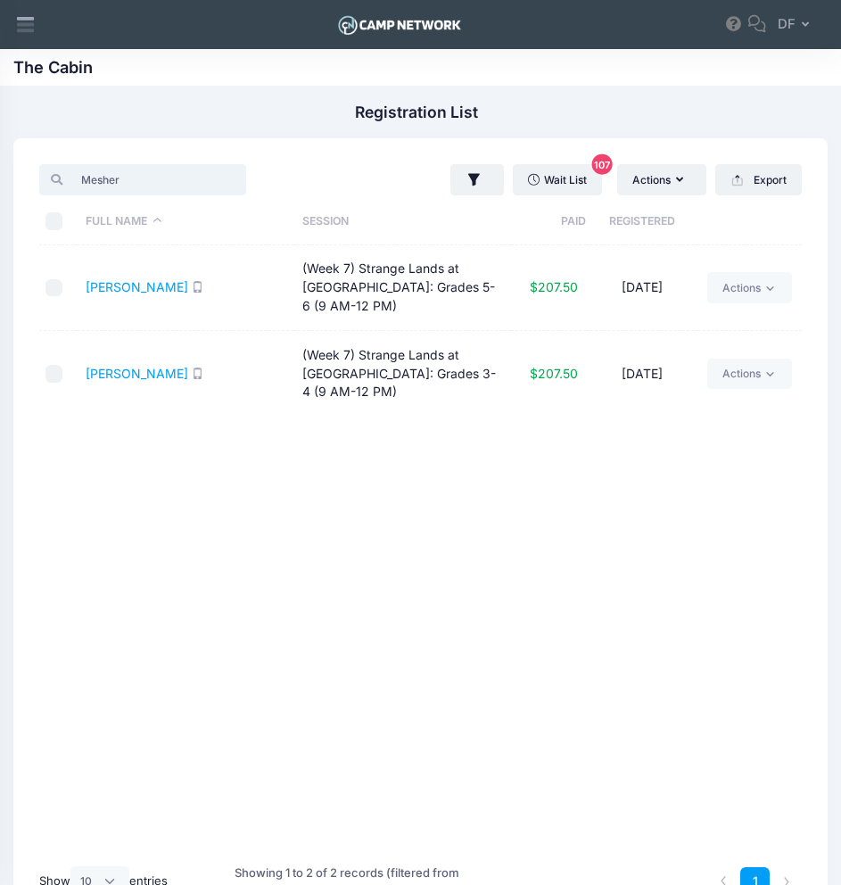
type input "Mesher"
click at [203, 181] on input "Mesher" at bounding box center [142, 179] width 206 height 30
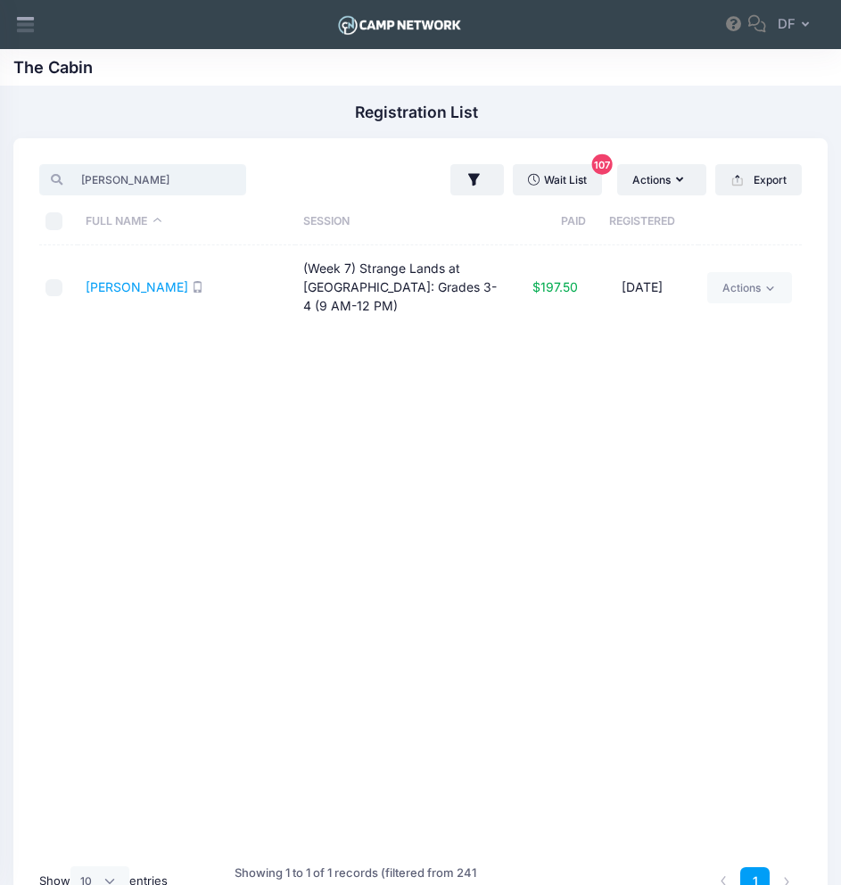
type input "[PERSON_NAME]"
click at [206, 179] on input "[PERSON_NAME]" at bounding box center [142, 179] width 206 height 30
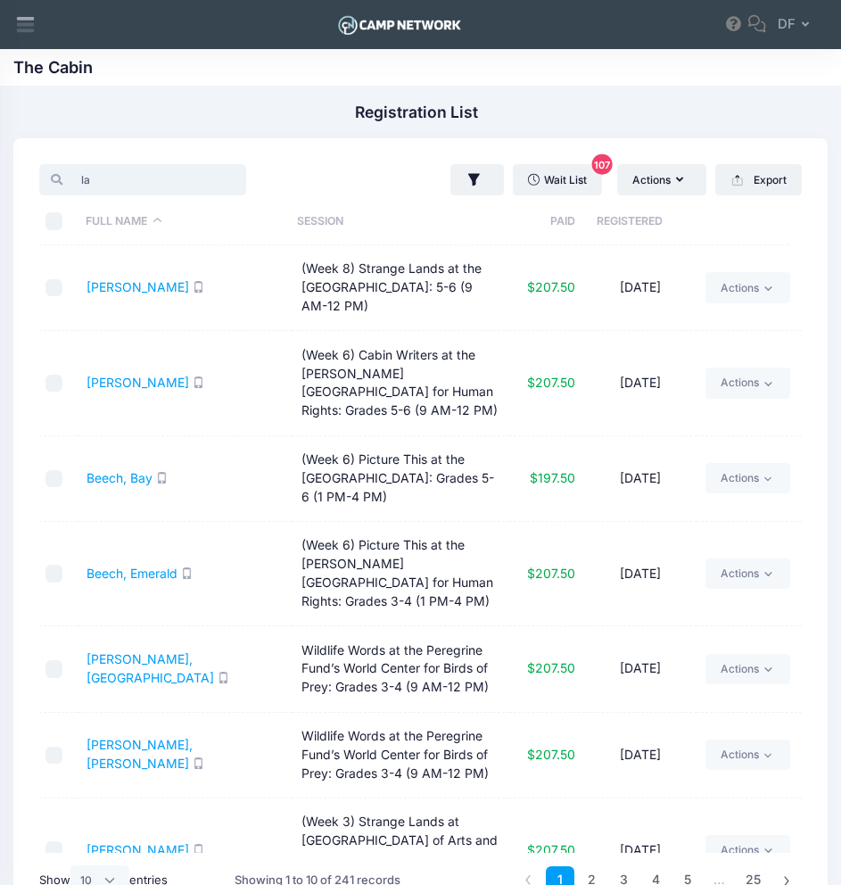
type input "l"
type input "S"
click at [31, 26] on icon at bounding box center [25, 24] width 21 height 21
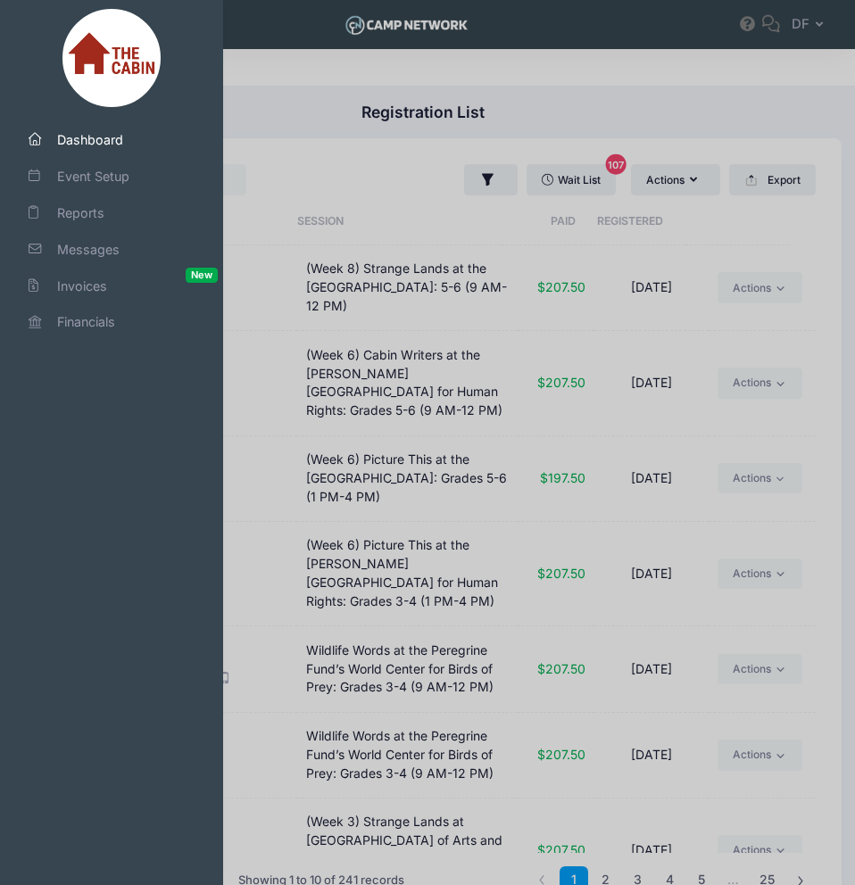
click at [97, 138] on span "Dashboard" at bounding box center [119, 139] width 125 height 19
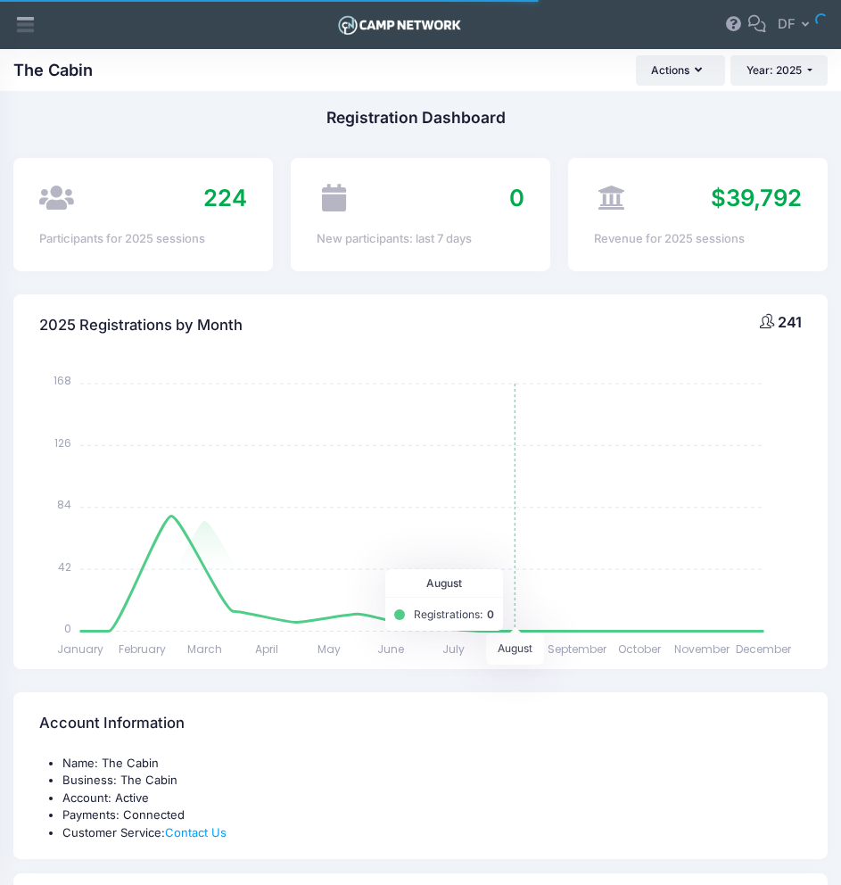
select select
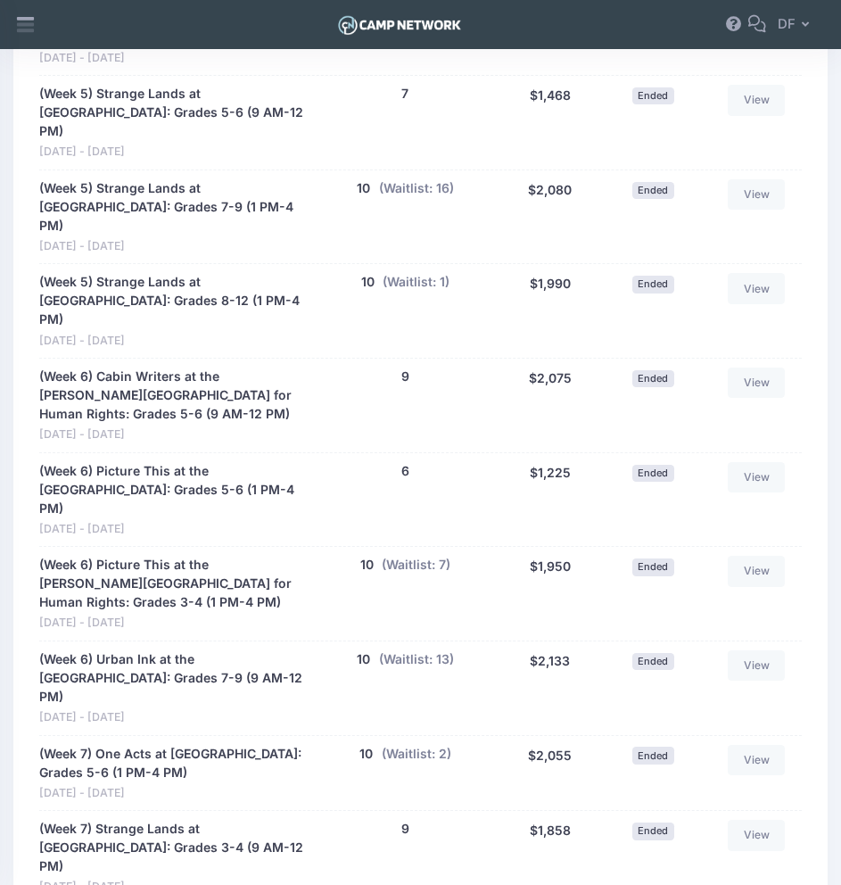
scroll to position [2567, 0]
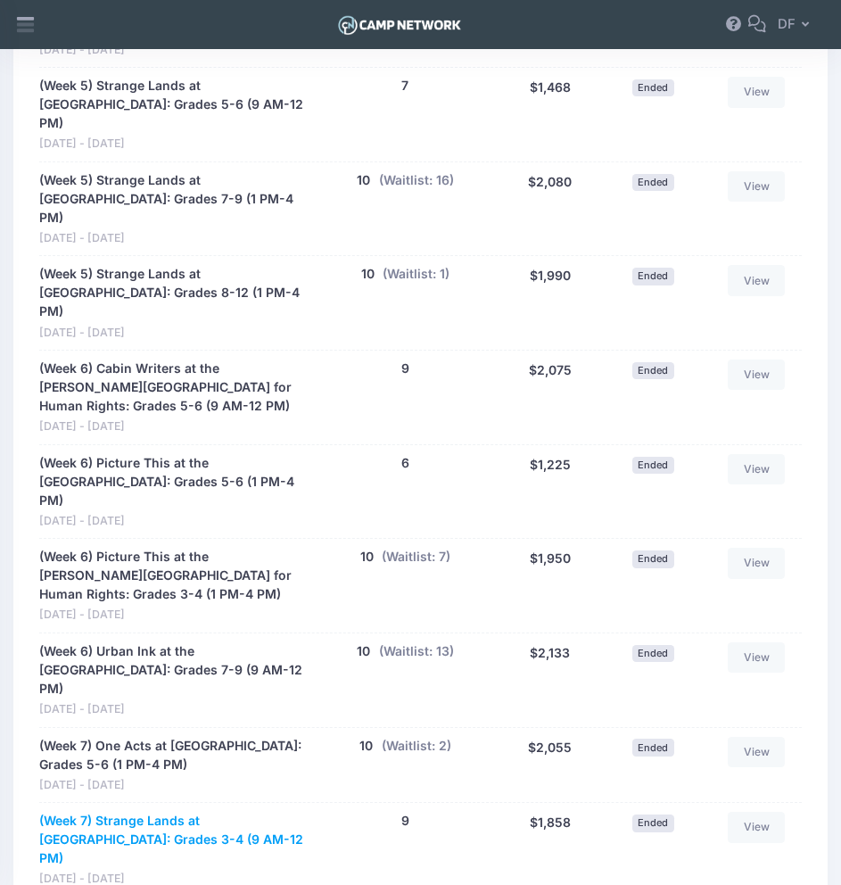
click at [161, 812] on link "(Week 7) Strange Lands at [GEOGRAPHIC_DATA]: Grades 3-4 (9 AM-12 PM)" at bounding box center [172, 840] width 266 height 56
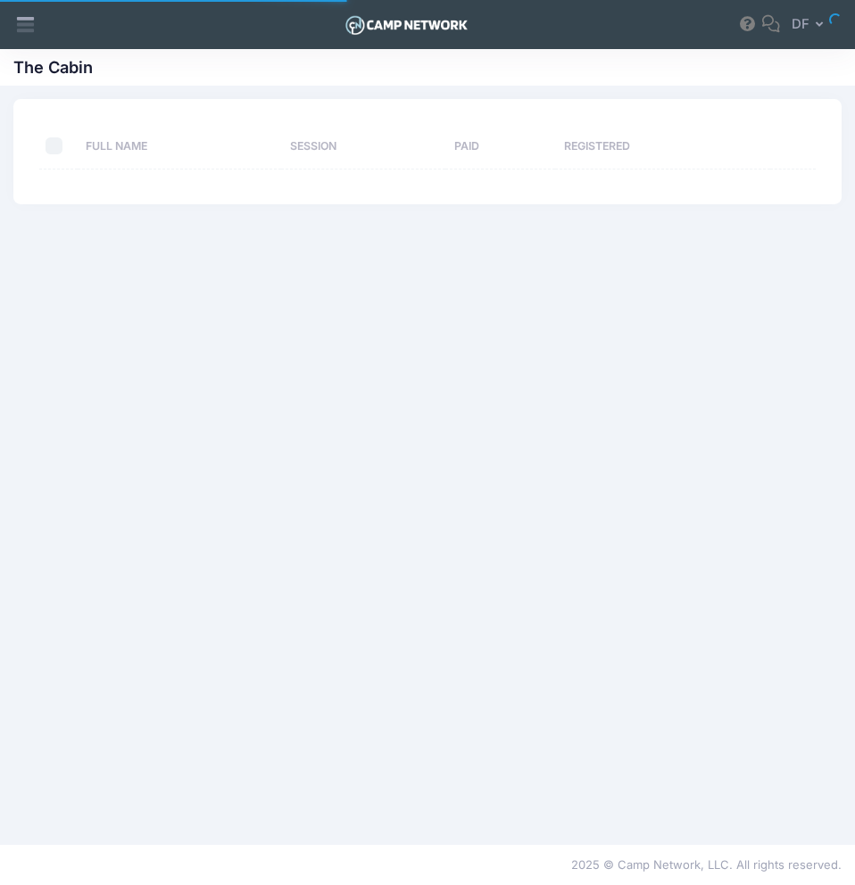
select select "10"
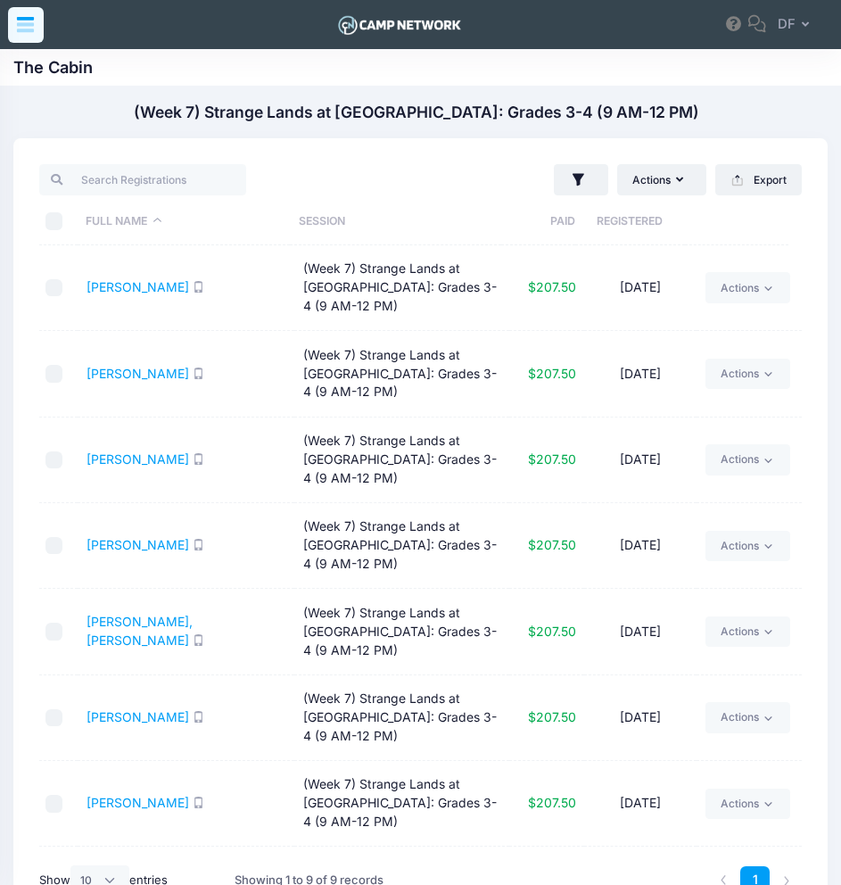
click at [32, 28] on icon at bounding box center [25, 24] width 21 height 21
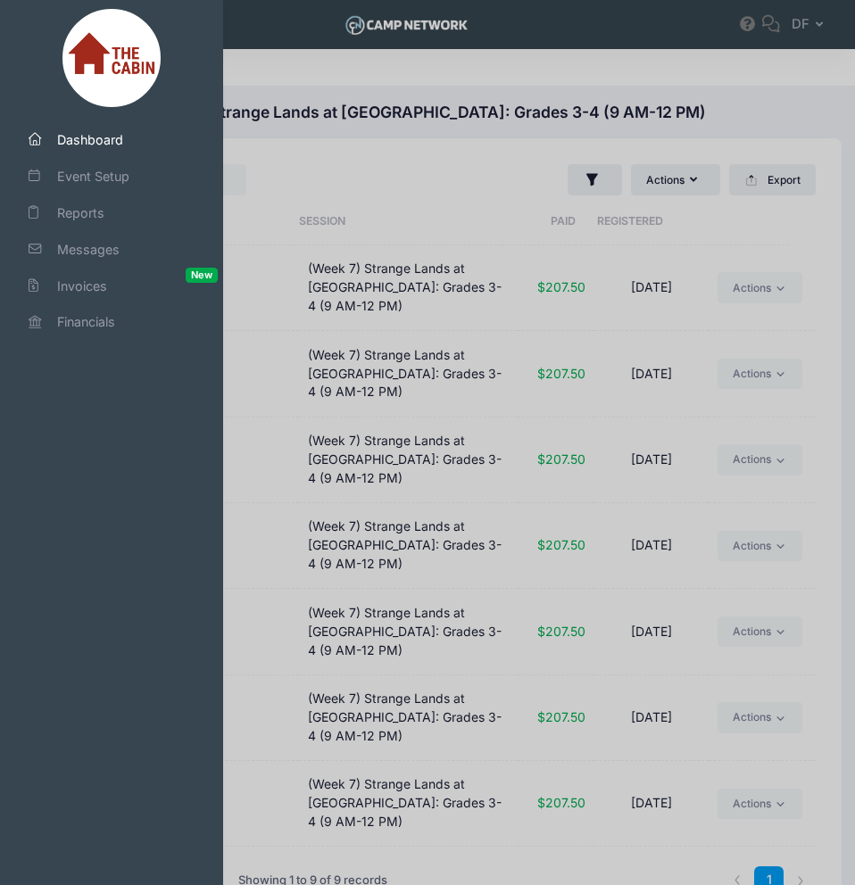
click at [89, 143] on span "Dashboard" at bounding box center [119, 139] width 125 height 19
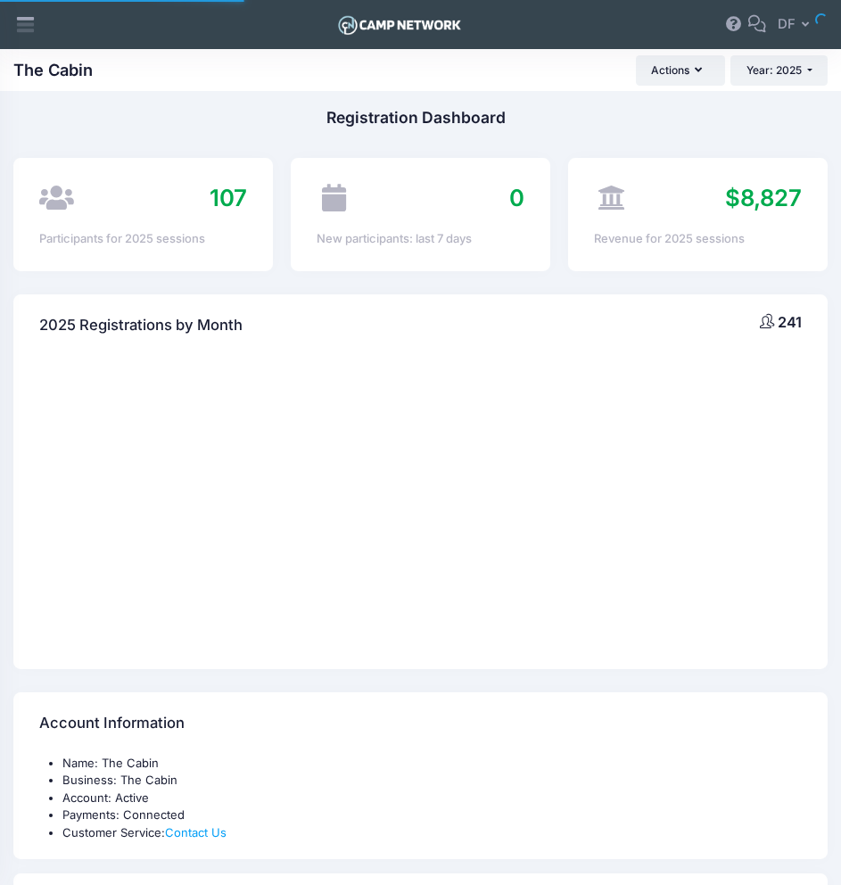
select select
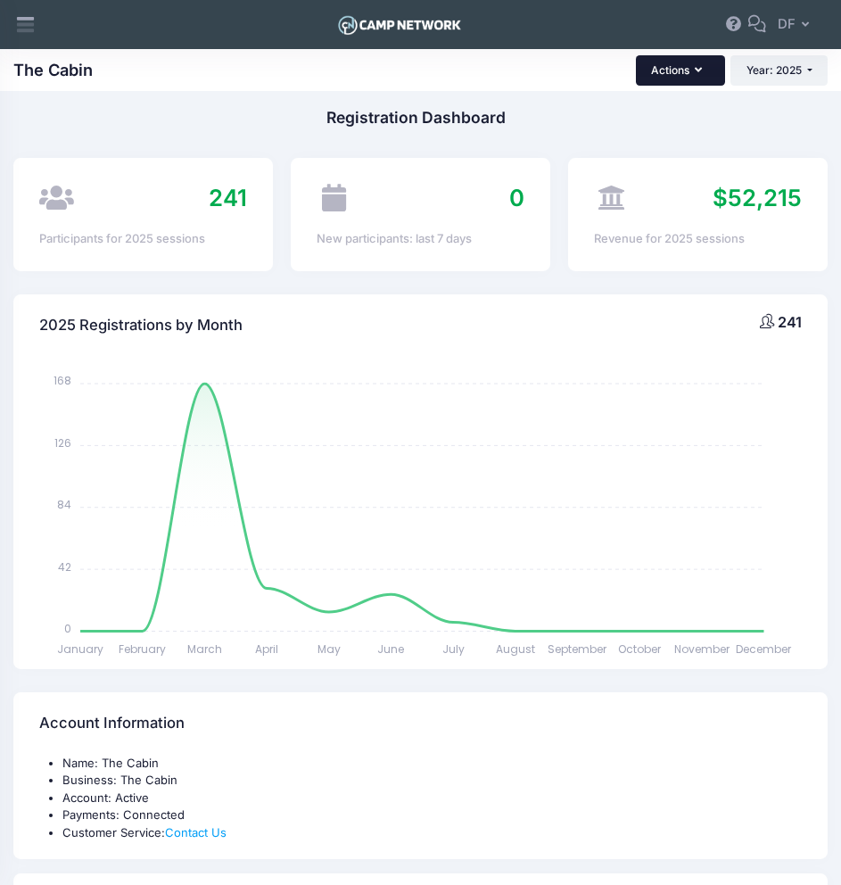
click at [674, 70] on button "Actions" at bounding box center [680, 70] width 89 height 30
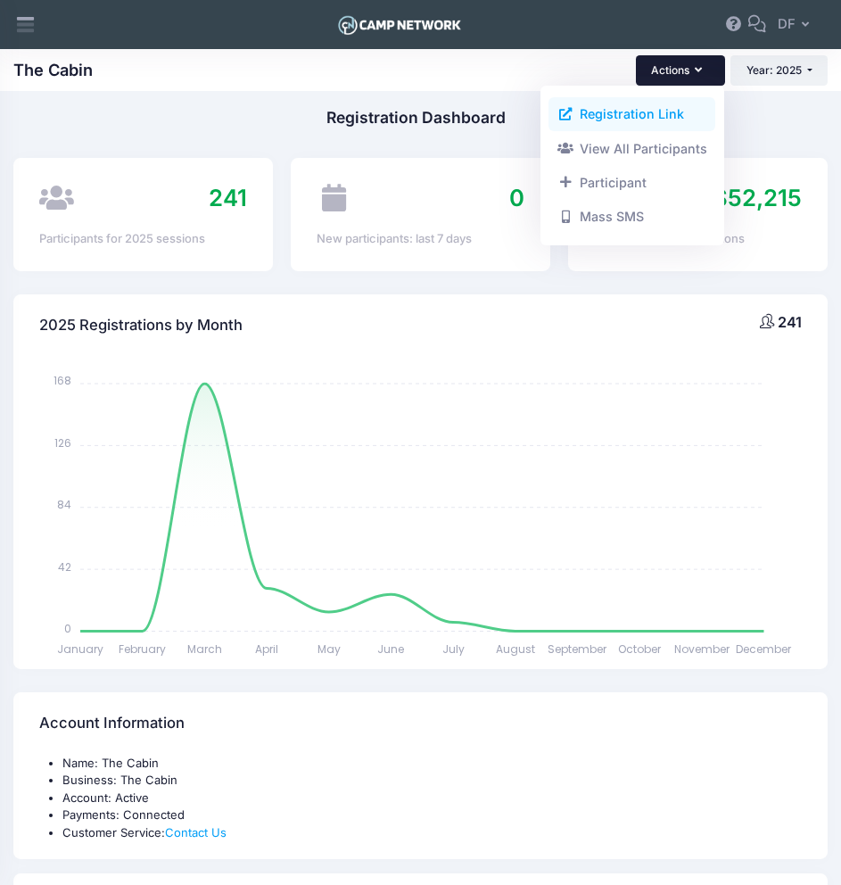
click at [618, 108] on link "Registration Link" at bounding box center [632, 114] width 167 height 34
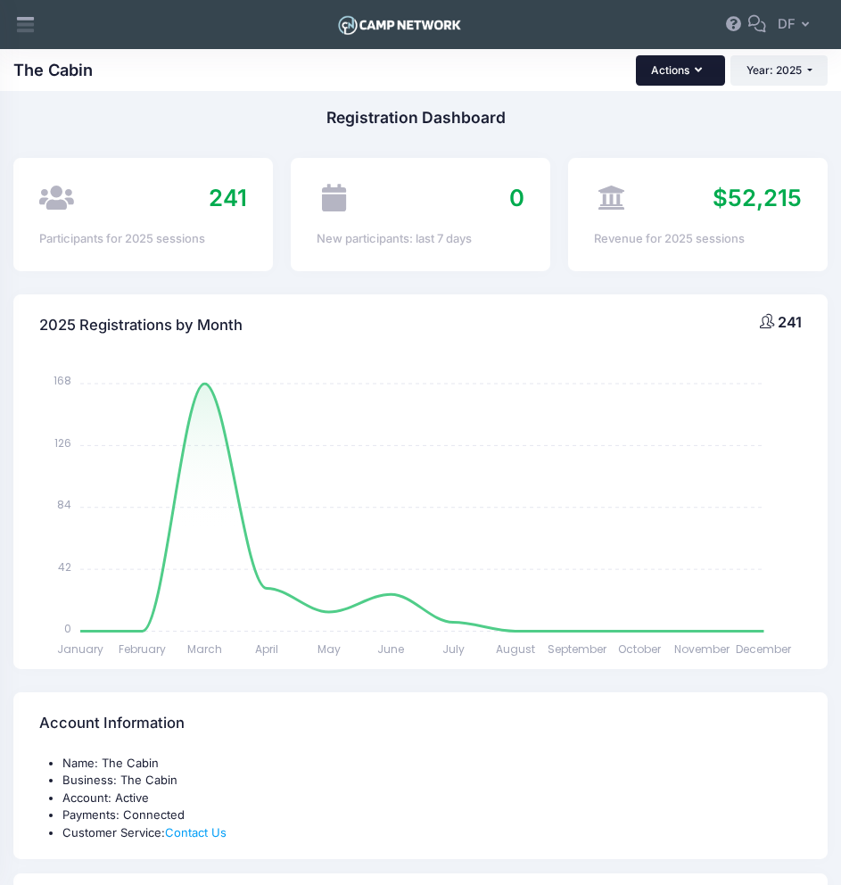
click at [692, 68] on button "Actions" at bounding box center [680, 70] width 89 height 30
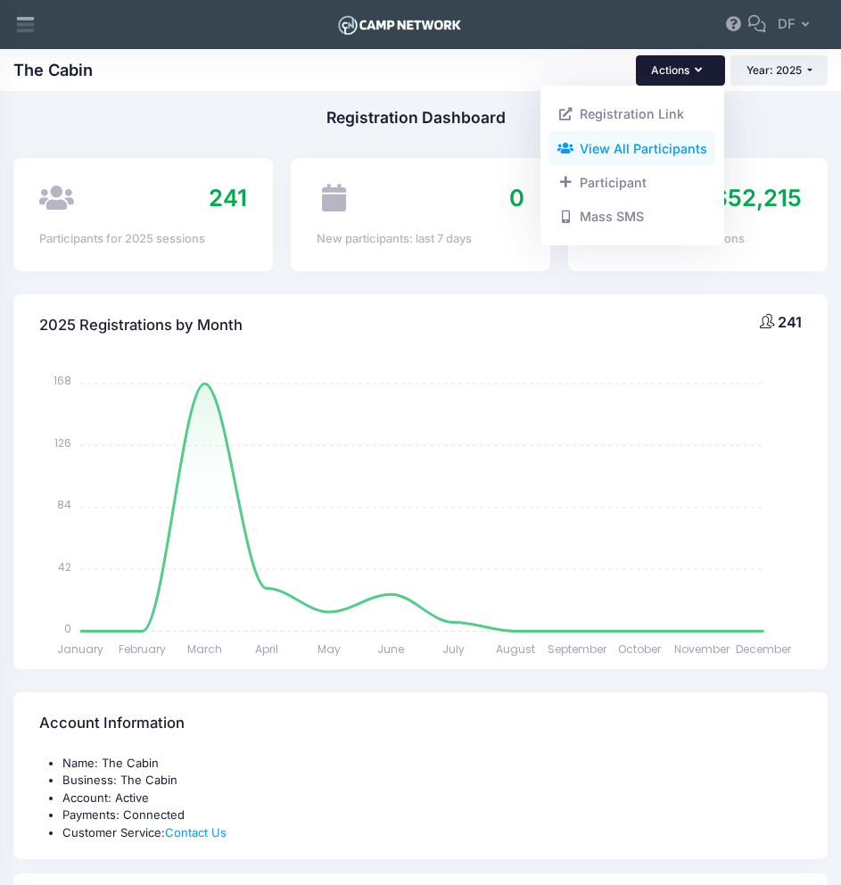
click at [641, 144] on link "View All Participants" at bounding box center [632, 148] width 167 height 34
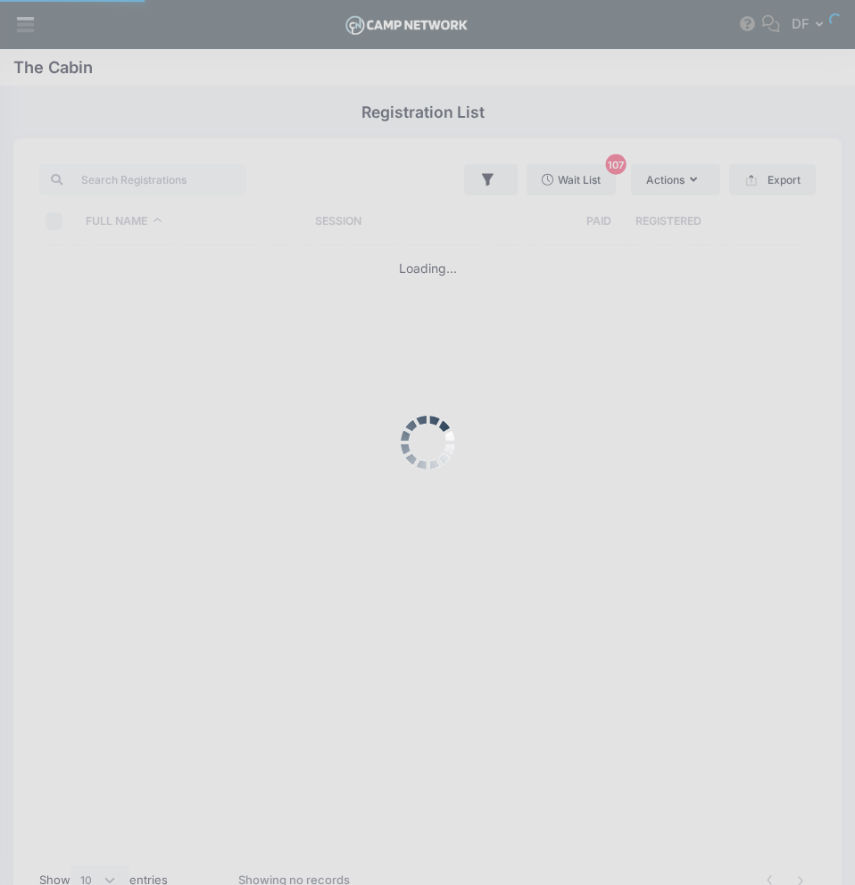
select select "10"
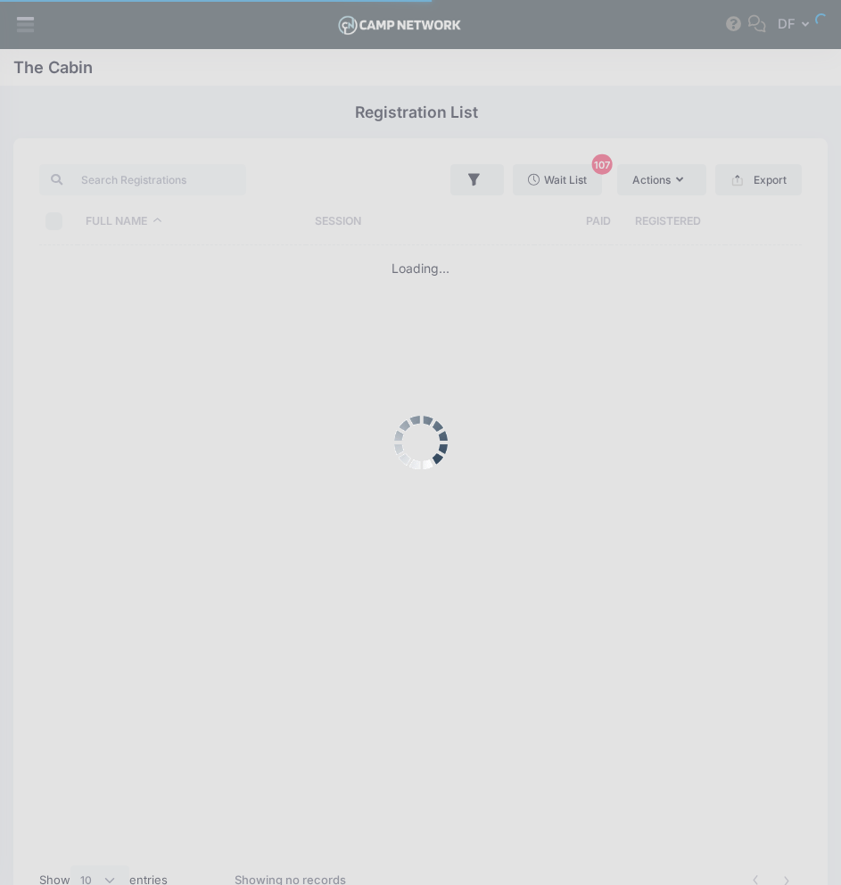
click at [163, 178] on div at bounding box center [420, 442] width 841 height 885
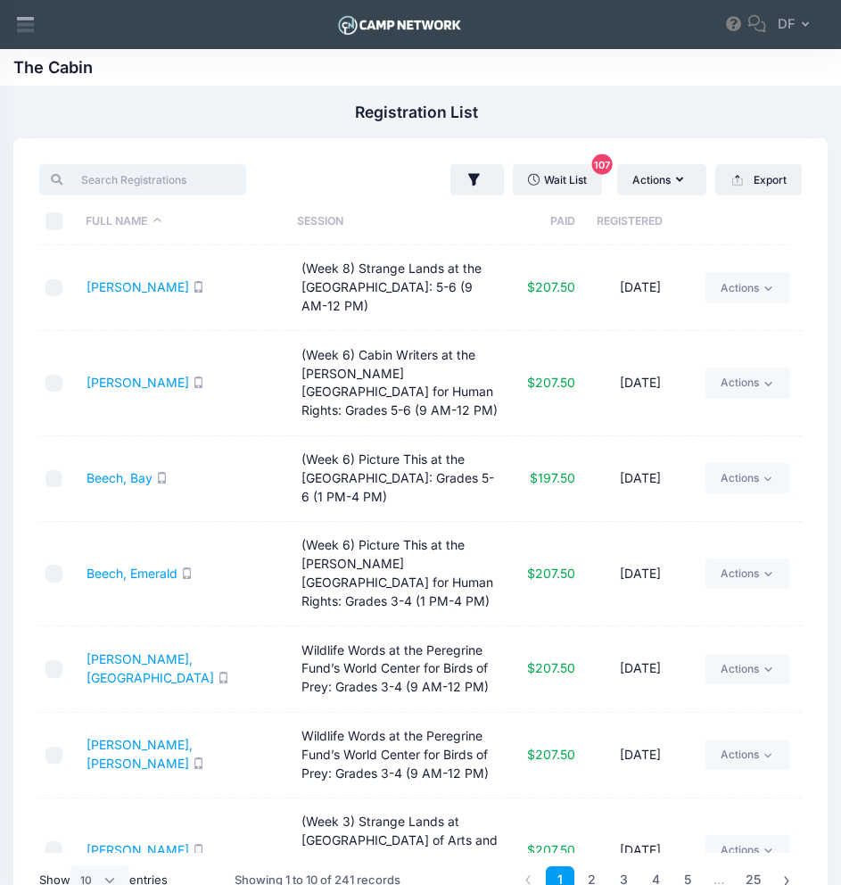
click at [162, 176] on input "search" at bounding box center [142, 179] width 206 height 30
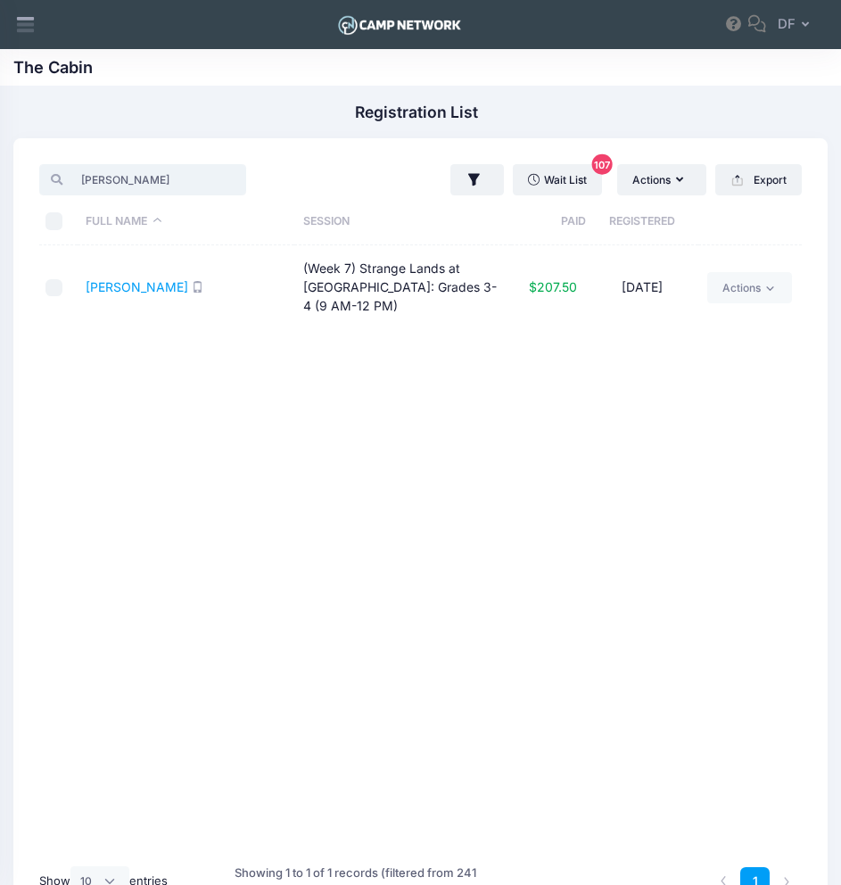
type input "[PERSON_NAME]"
click at [208, 184] on input "[PERSON_NAME]" at bounding box center [142, 179] width 206 height 30
click at [202, 178] on input "[PERSON_NAME]" at bounding box center [142, 179] width 206 height 30
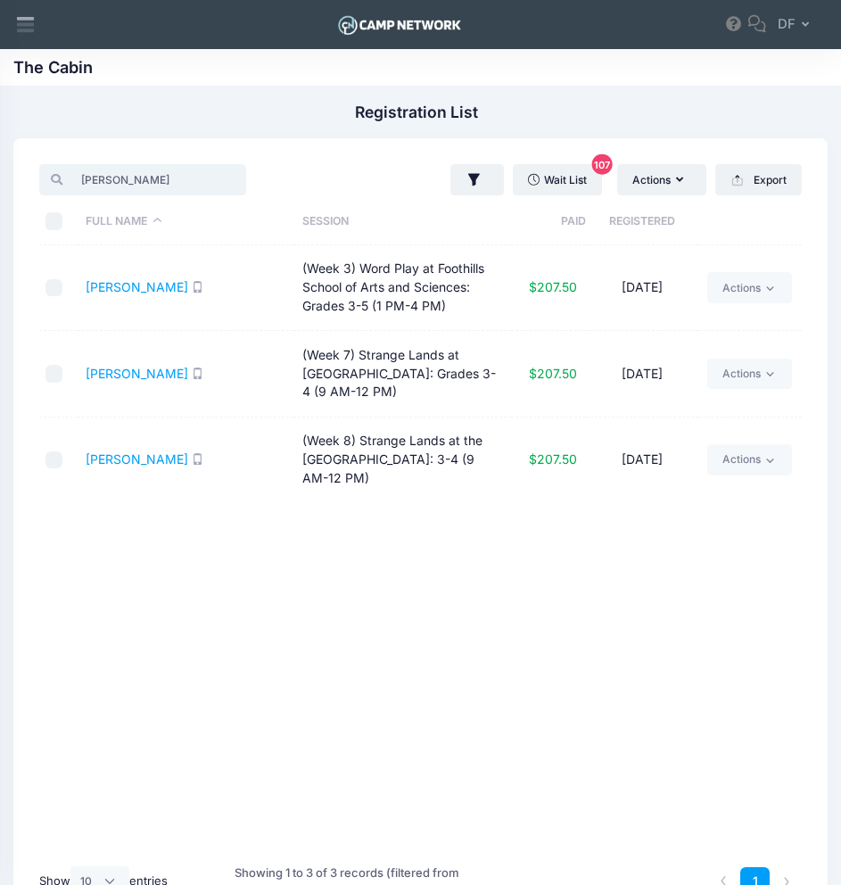
type input "[PERSON_NAME]"
click at [207, 183] on input "[PERSON_NAME]" at bounding box center [142, 179] width 206 height 30
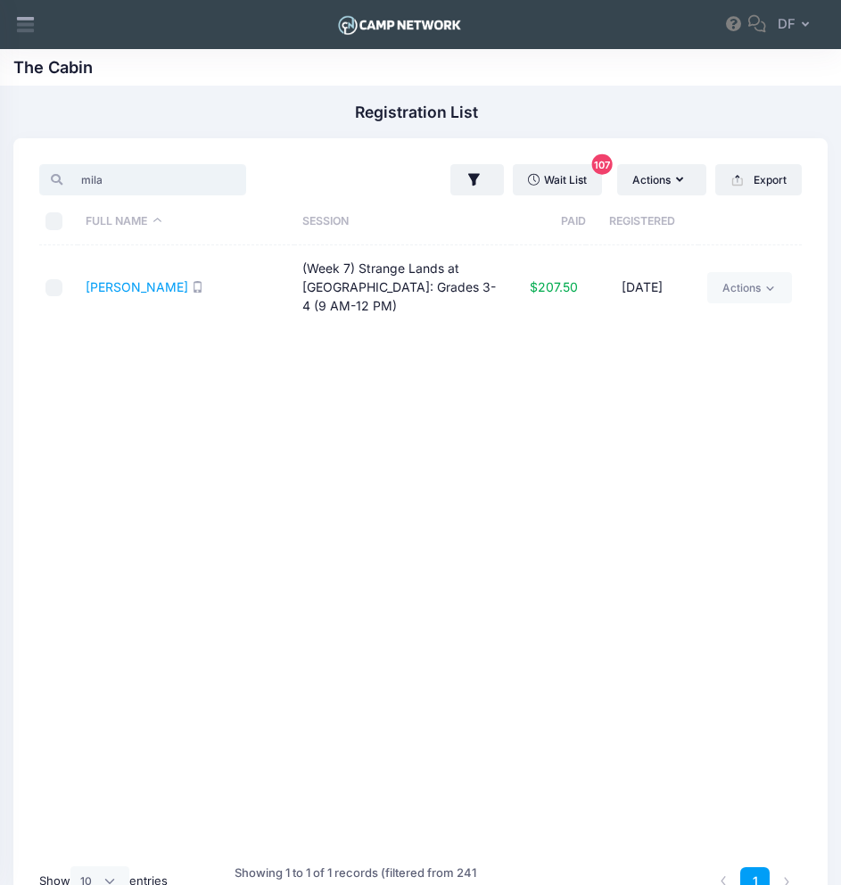
type input "mila"
click at [205, 180] on input "mila" at bounding box center [142, 179] width 206 height 30
type input "[PERSON_NAME]"
click at [204, 183] on input "[PERSON_NAME]" at bounding box center [142, 179] width 206 height 30
click at [207, 183] on input "[PERSON_NAME]" at bounding box center [142, 179] width 206 height 30
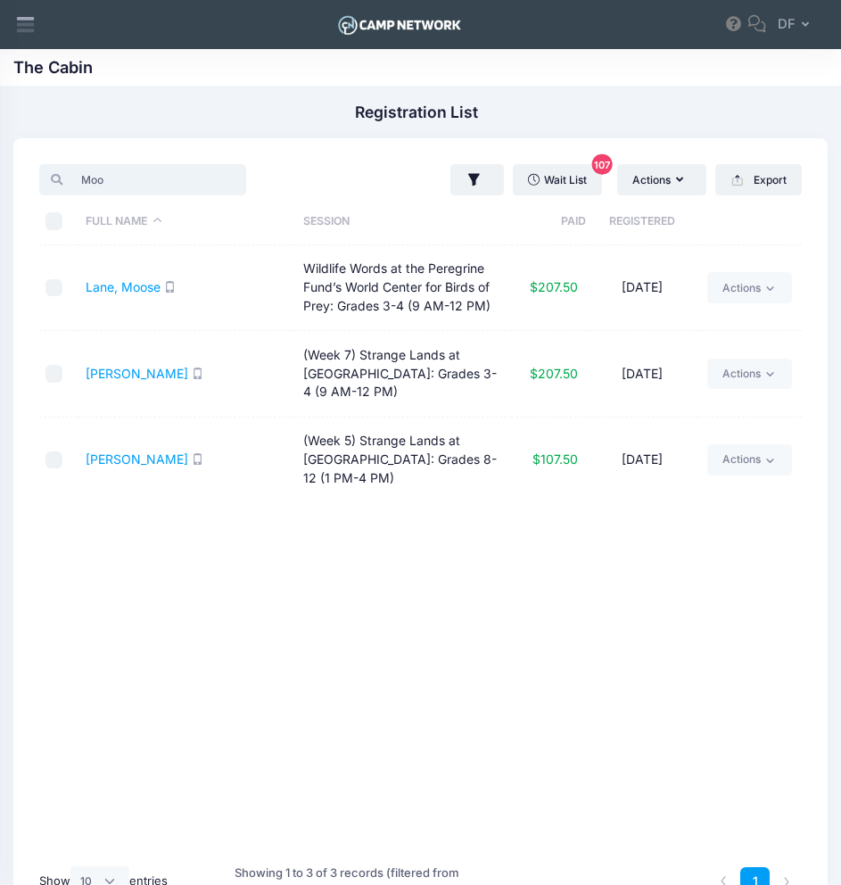
type input "Moo"
click at [207, 184] on input "Moo" at bounding box center [142, 179] width 206 height 30
click at [200, 175] on input "Moo" at bounding box center [142, 179] width 206 height 30
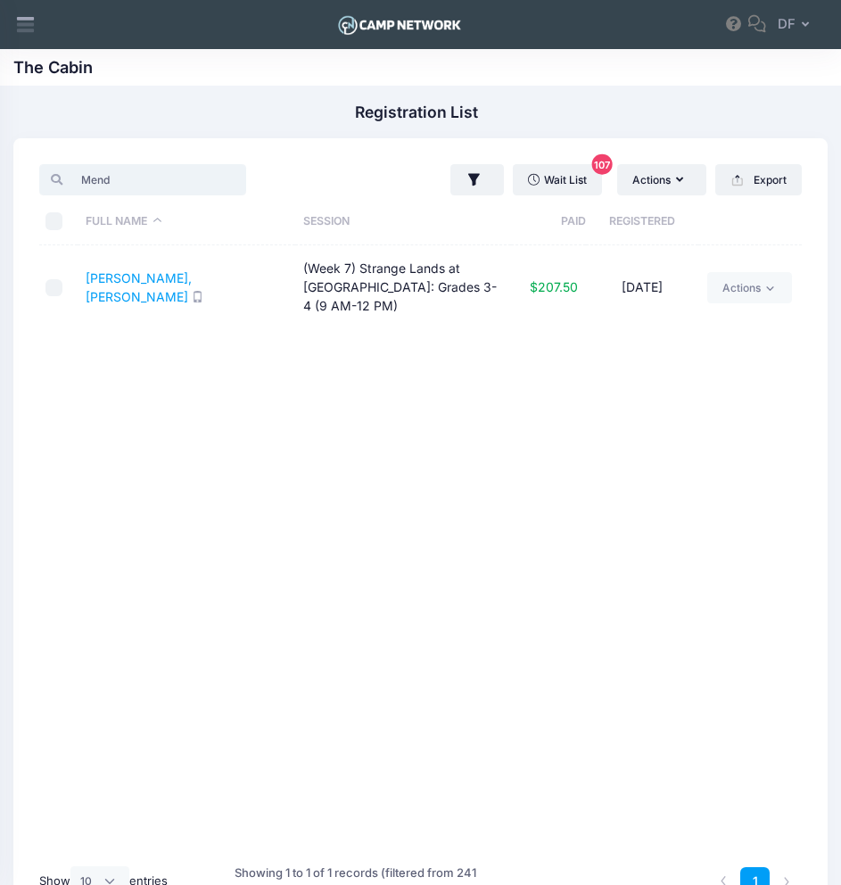
type input "Mend"
click at [203, 181] on input "Mend" at bounding box center [142, 179] width 206 height 30
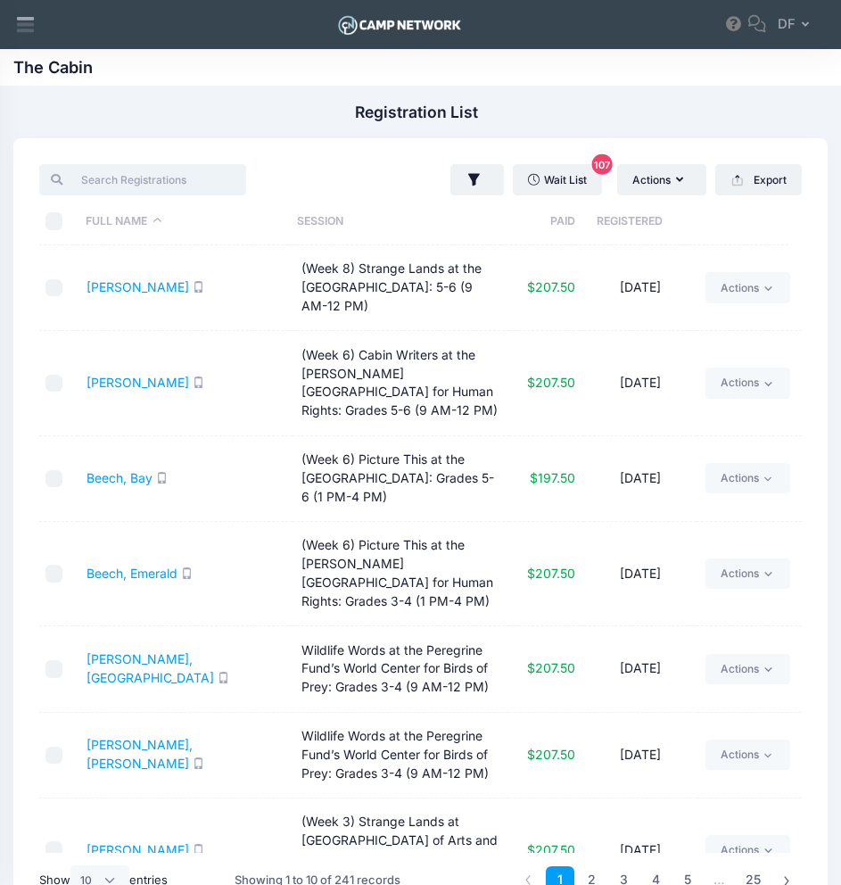
click at [203, 181] on input "search" at bounding box center [142, 179] width 206 height 30
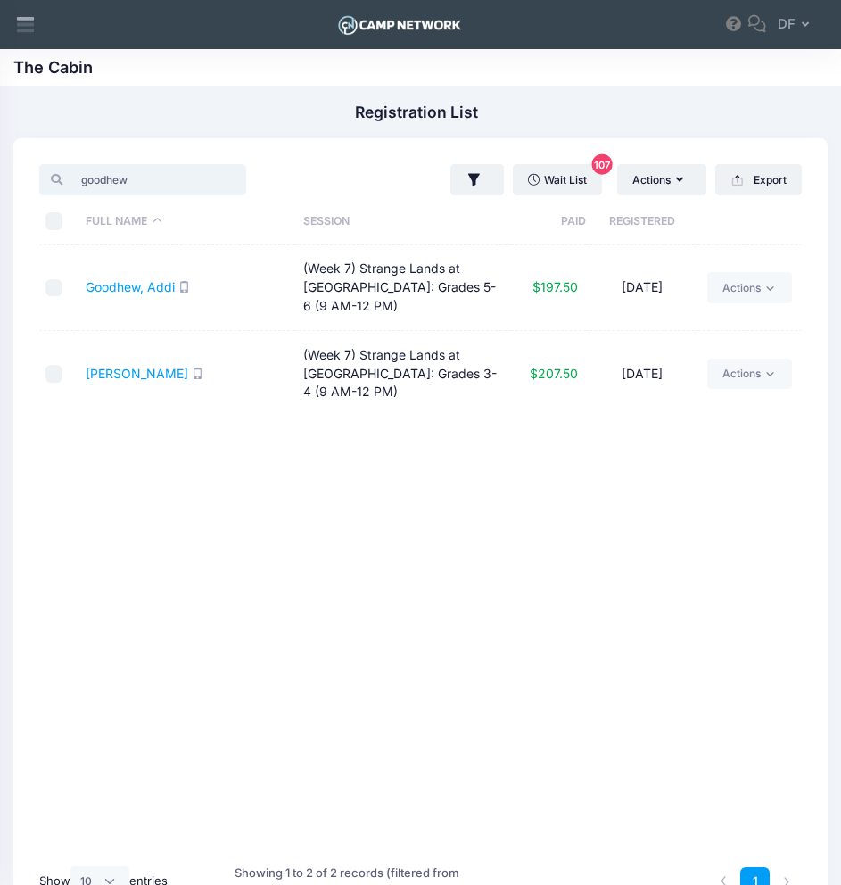
drag, startPoint x: 141, startPoint y: 181, endPoint x: 63, endPoint y: 172, distance: 78.1
click at [72, 174] on input "goodhew" at bounding box center [142, 179] width 206 height 30
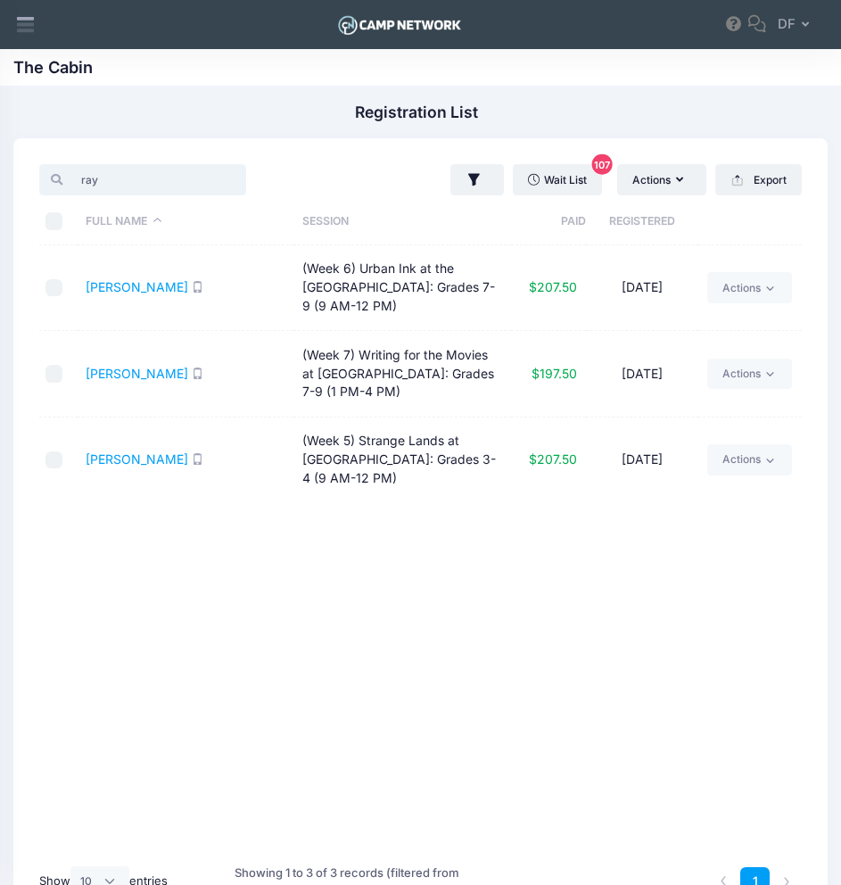
type input "ray"
click at [203, 180] on input "ray" at bounding box center [142, 179] width 206 height 30
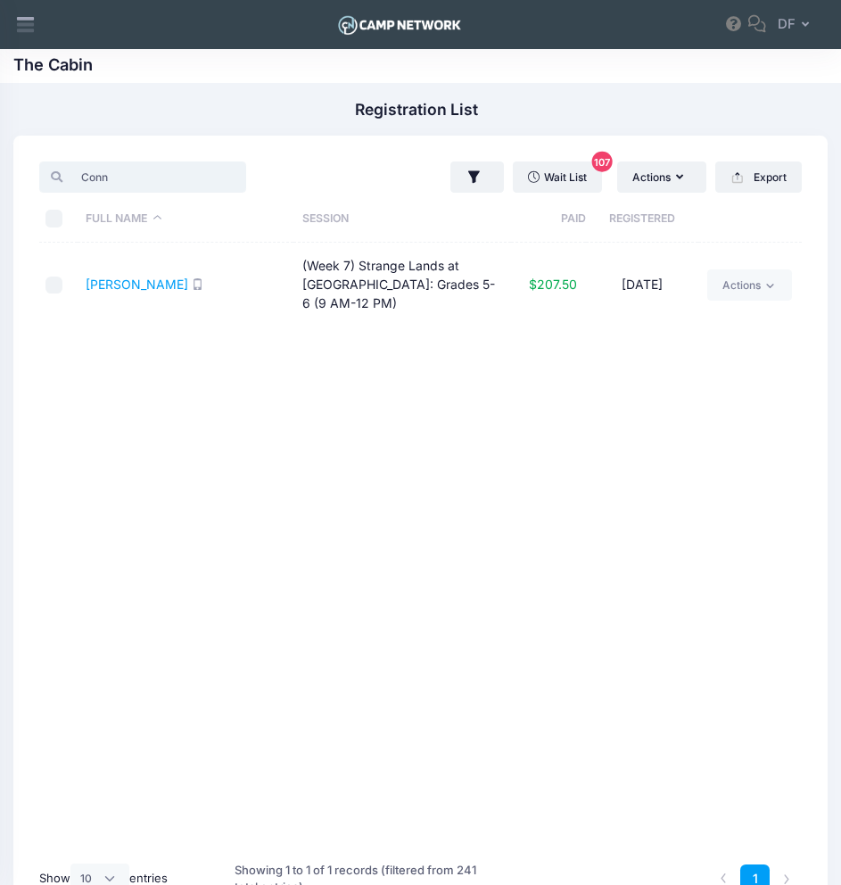
scroll to position [4, 0]
type input "Conn"
click at [202, 177] on input "Conn" at bounding box center [142, 176] width 206 height 30
type input "rou"
click at [205, 178] on input "rou" at bounding box center [142, 176] width 206 height 30
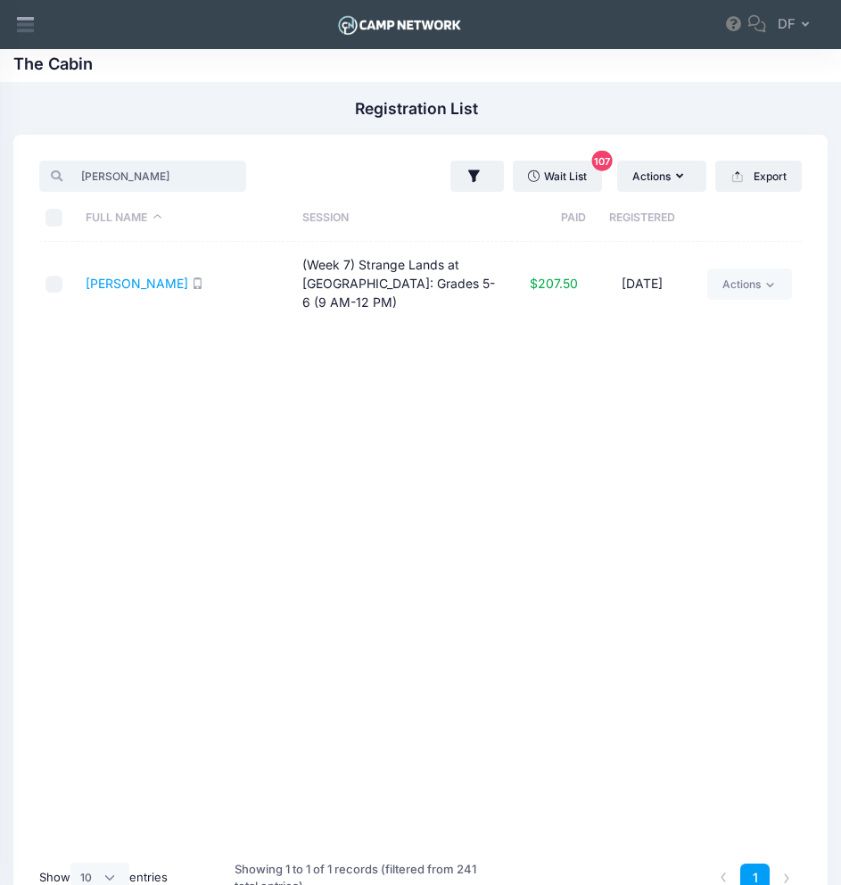
drag, startPoint x: 132, startPoint y: 172, endPoint x: 70, endPoint y: 175, distance: 61.6
click at [70, 175] on input "[PERSON_NAME]" at bounding box center [142, 176] width 206 height 30
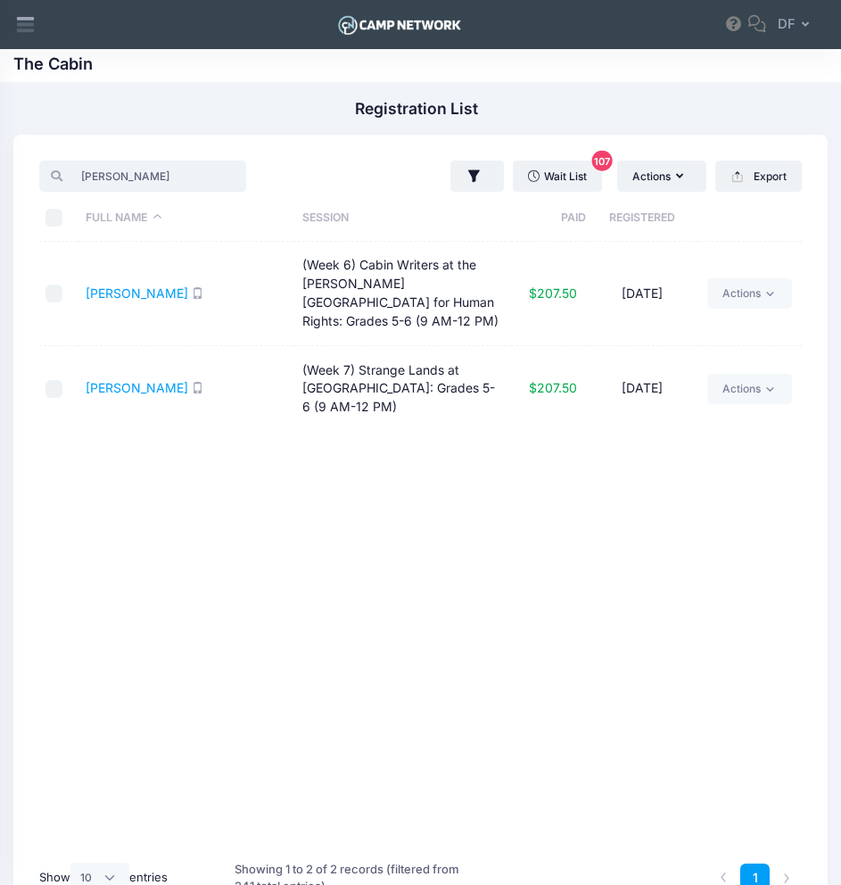
type input "[PERSON_NAME]"
click at [205, 182] on input "[PERSON_NAME]" at bounding box center [142, 176] width 206 height 30
click at [203, 174] on input "[PERSON_NAME]" at bounding box center [142, 176] width 206 height 30
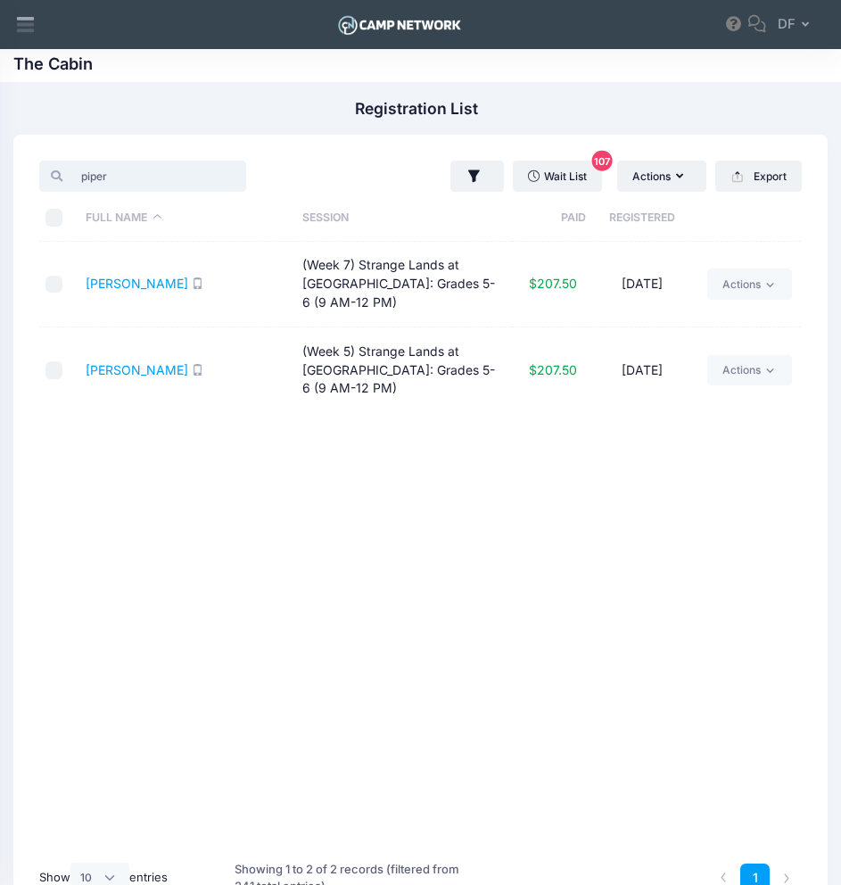
type input "piper"
click at [205, 176] on input "piper" at bounding box center [142, 176] width 206 height 30
type input "mesher"
click at [206, 178] on input "mesher" at bounding box center [142, 176] width 206 height 30
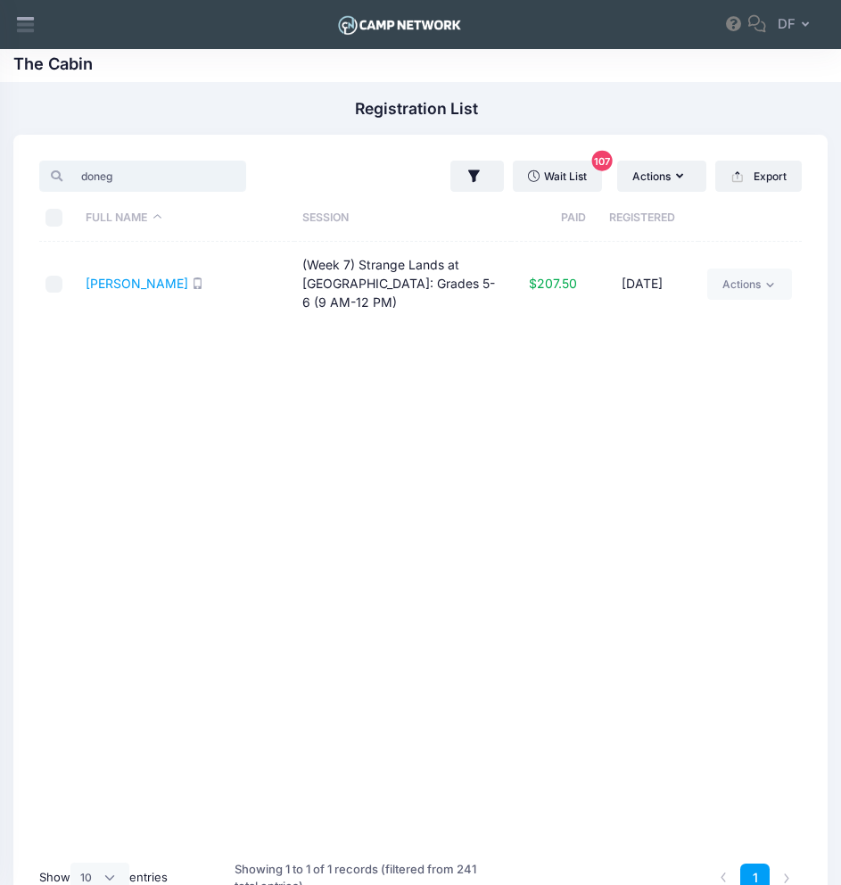
type input "doneg"
click at [201, 174] on input "doneg" at bounding box center [142, 176] width 206 height 30
type input "[PERSON_NAME]"
click at [204, 178] on input "[PERSON_NAME]" at bounding box center [142, 176] width 206 height 30
type input "mur"
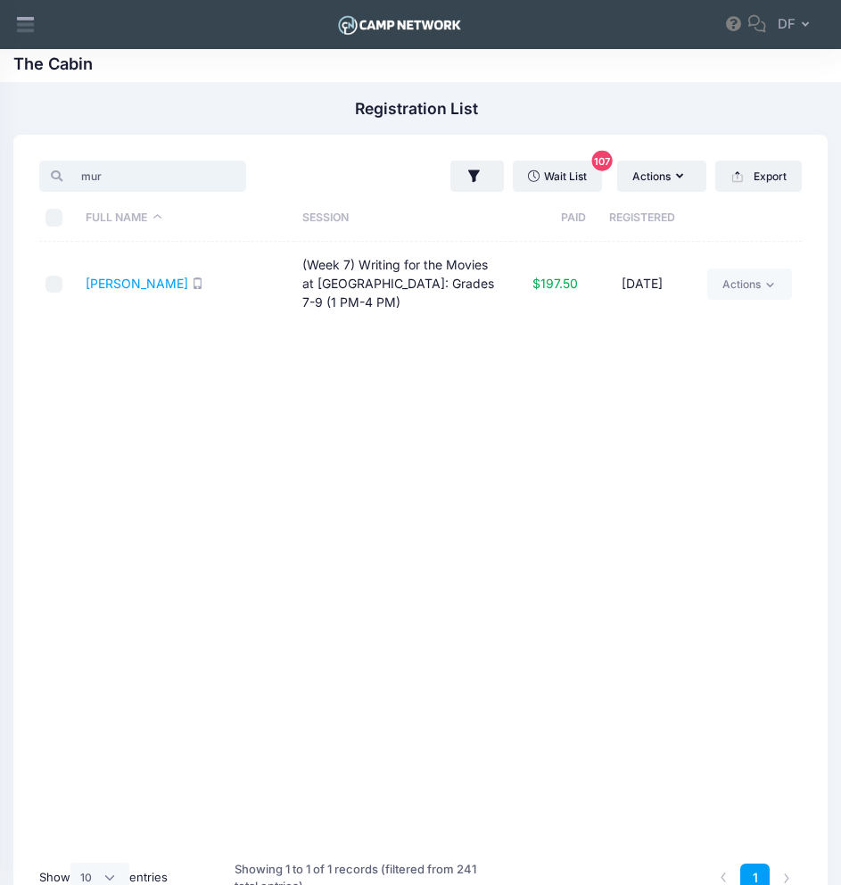
click at [203, 178] on input "mur" at bounding box center [142, 176] width 206 height 30
type input "[PERSON_NAME]"
click at [203, 176] on input "[PERSON_NAME]" at bounding box center [142, 176] width 206 height 30
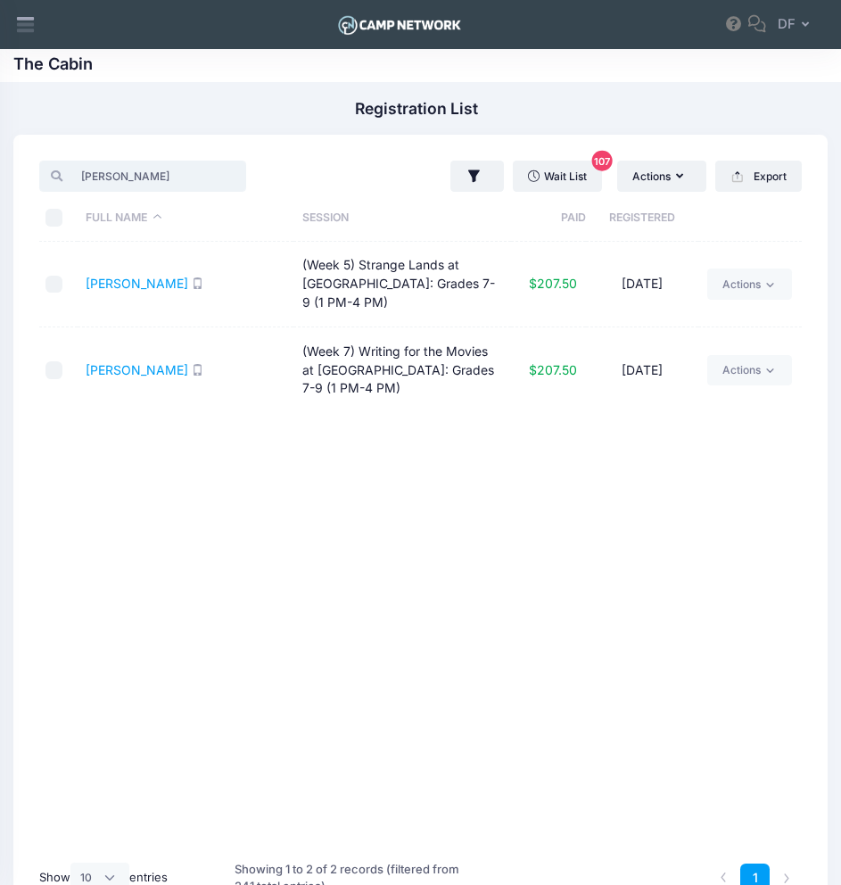
type input "[PERSON_NAME]"
click at [205, 178] on input "[PERSON_NAME]" at bounding box center [142, 176] width 206 height 30
type input "gui"
click at [201, 175] on input "gui" at bounding box center [142, 176] width 206 height 30
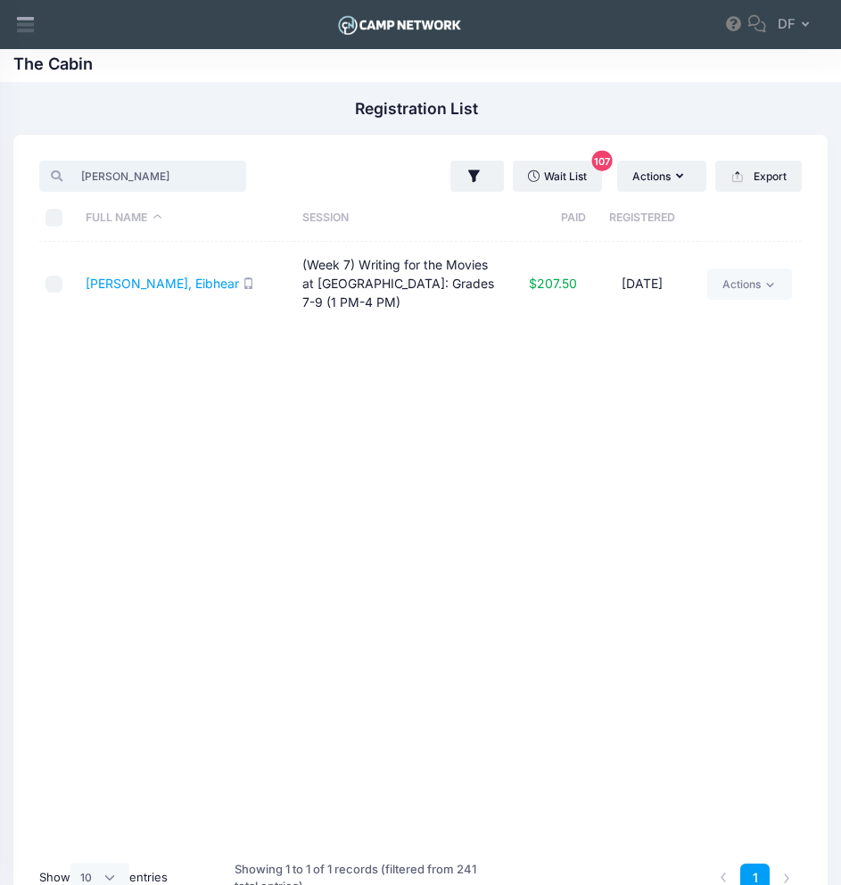
type input "[PERSON_NAME]"
click at [202, 178] on input "[PERSON_NAME]" at bounding box center [142, 176] width 206 height 30
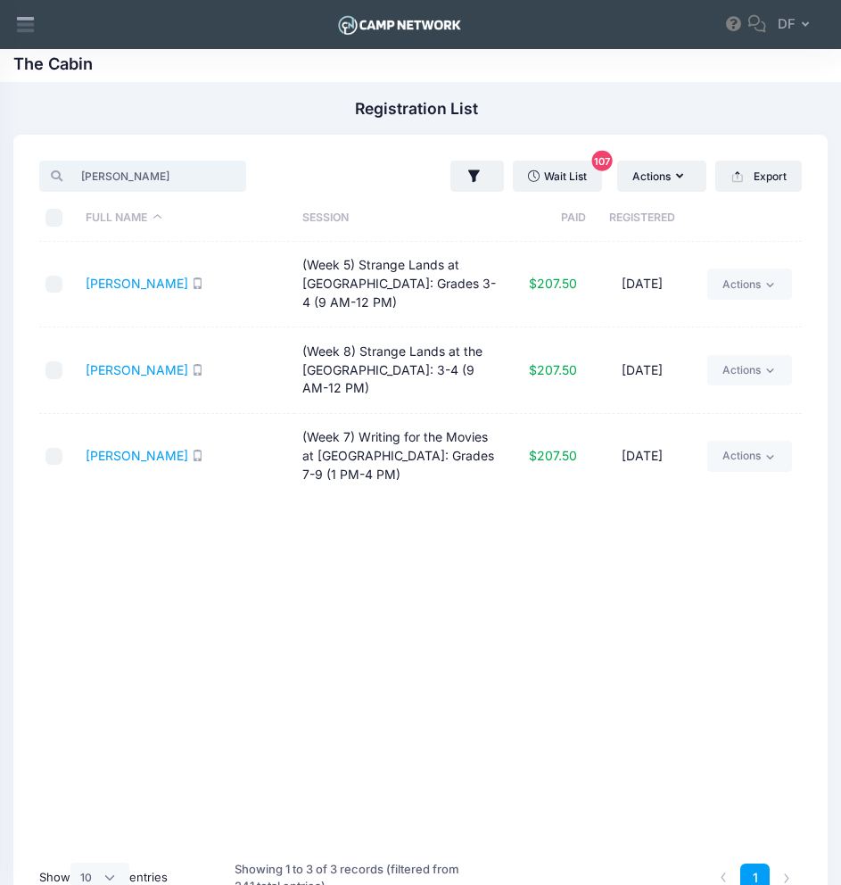
type input "[PERSON_NAME]"
click at [206, 175] on input "[PERSON_NAME]" at bounding box center [142, 176] width 206 height 30
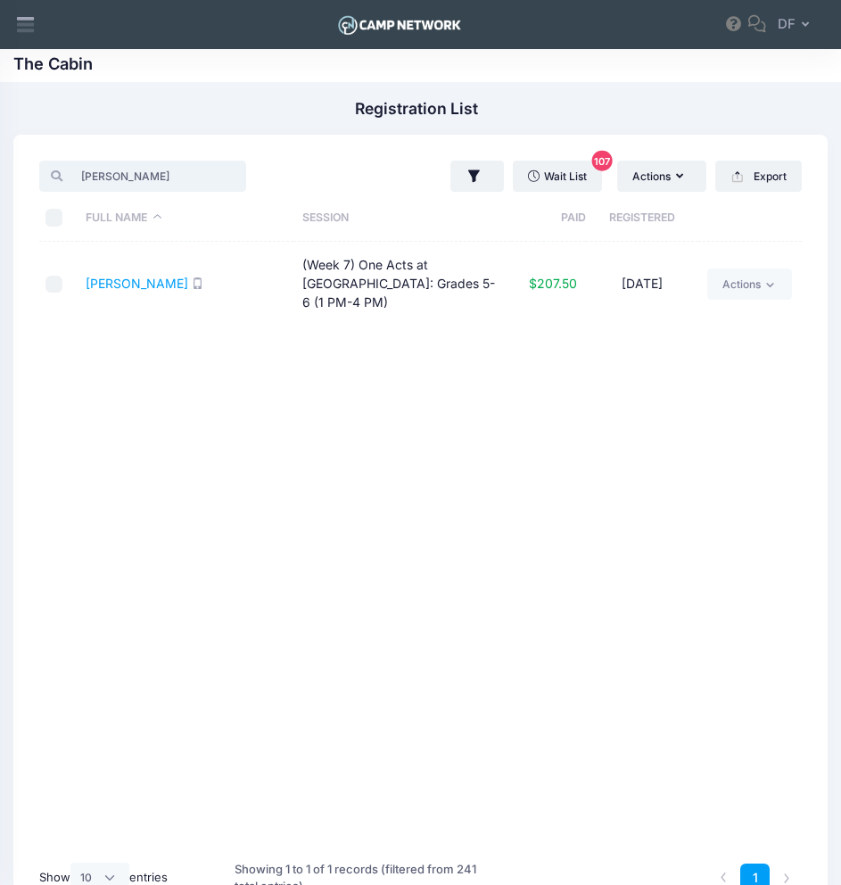
type input "[PERSON_NAME]"
click at [202, 179] on input "[PERSON_NAME]" at bounding box center [142, 176] width 206 height 30
click at [205, 179] on input "[PERSON_NAME]" at bounding box center [142, 176] width 206 height 30
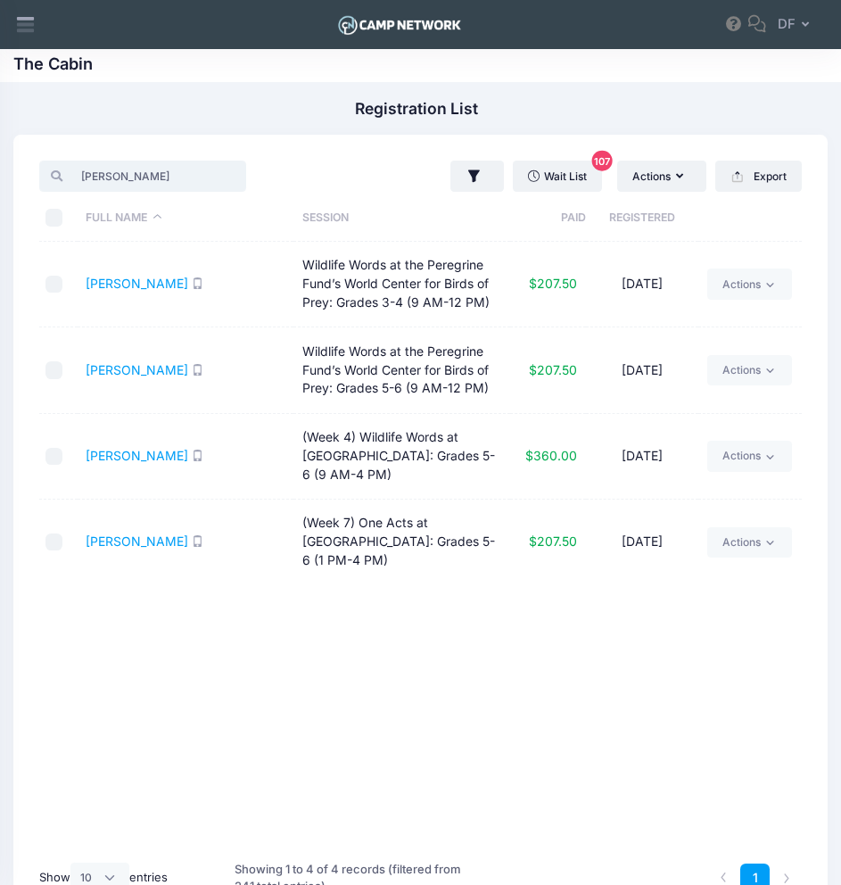
type input "[PERSON_NAME]"
click at [201, 178] on input "[PERSON_NAME]" at bounding box center [142, 176] width 206 height 30
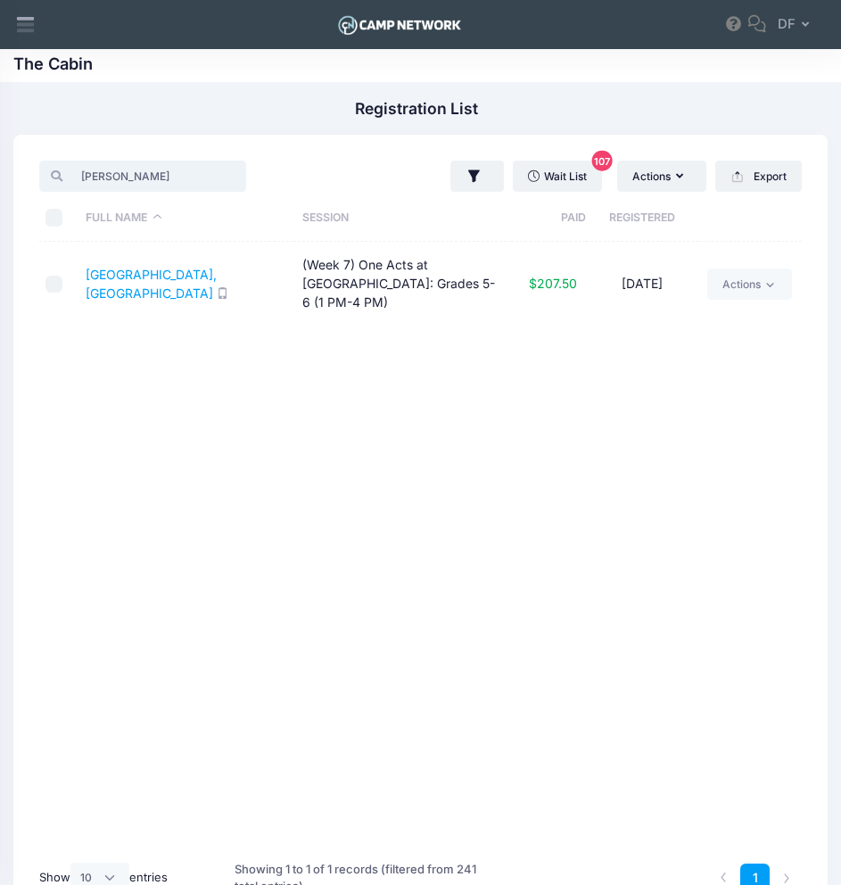
type input "[PERSON_NAME]"
